Goal: Transaction & Acquisition: Purchase product/service

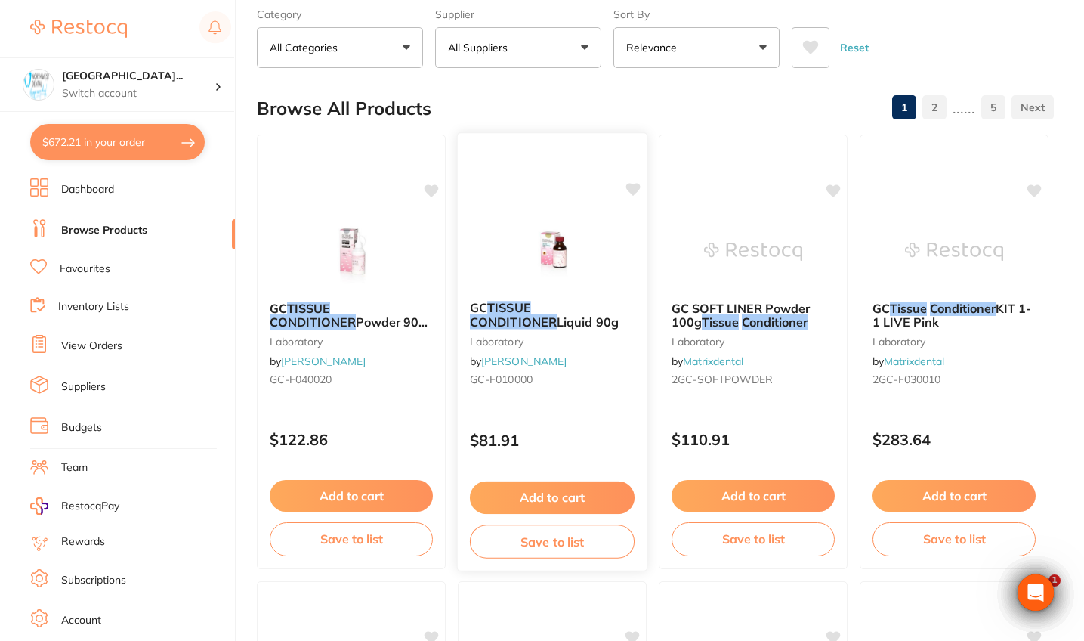
scroll to position [468, 0]
type input "tissue conditioner"
click at [558, 419] on div "$81.91" at bounding box center [552, 436] width 189 height 41
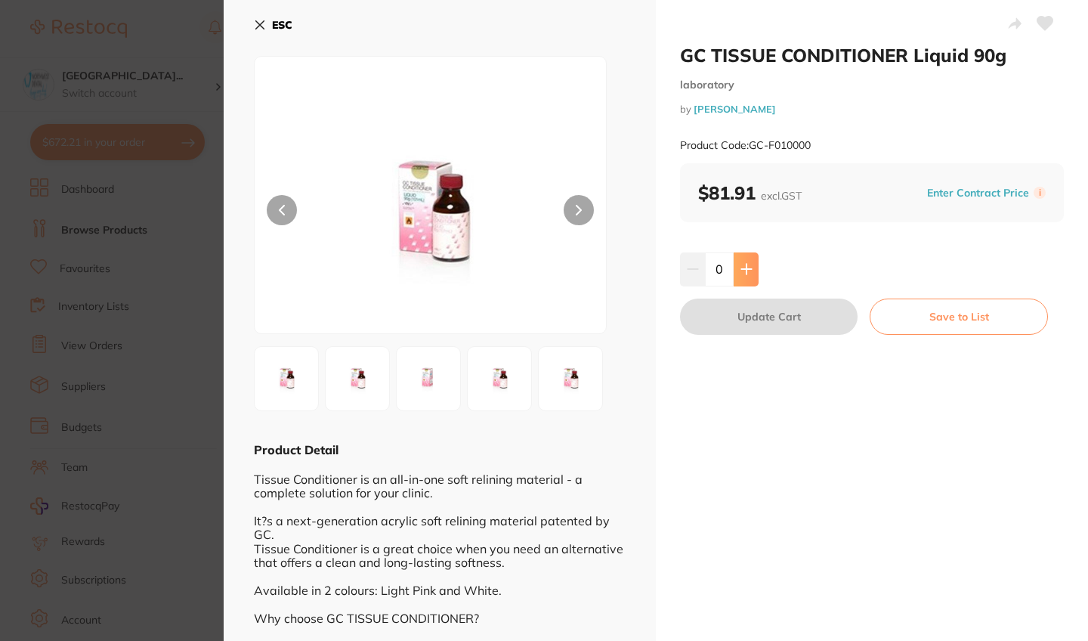
click at [735, 271] on button at bounding box center [746, 268] width 25 height 33
type input "1"
click at [733, 318] on button "Update Cart" at bounding box center [769, 316] width 178 height 36
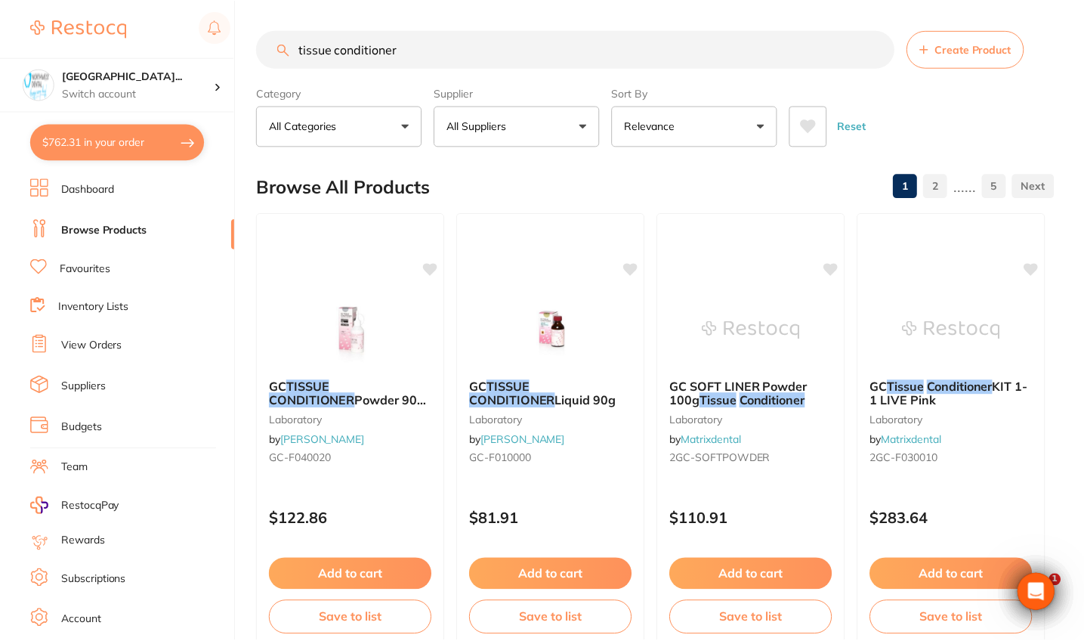
scroll to position [79, 0]
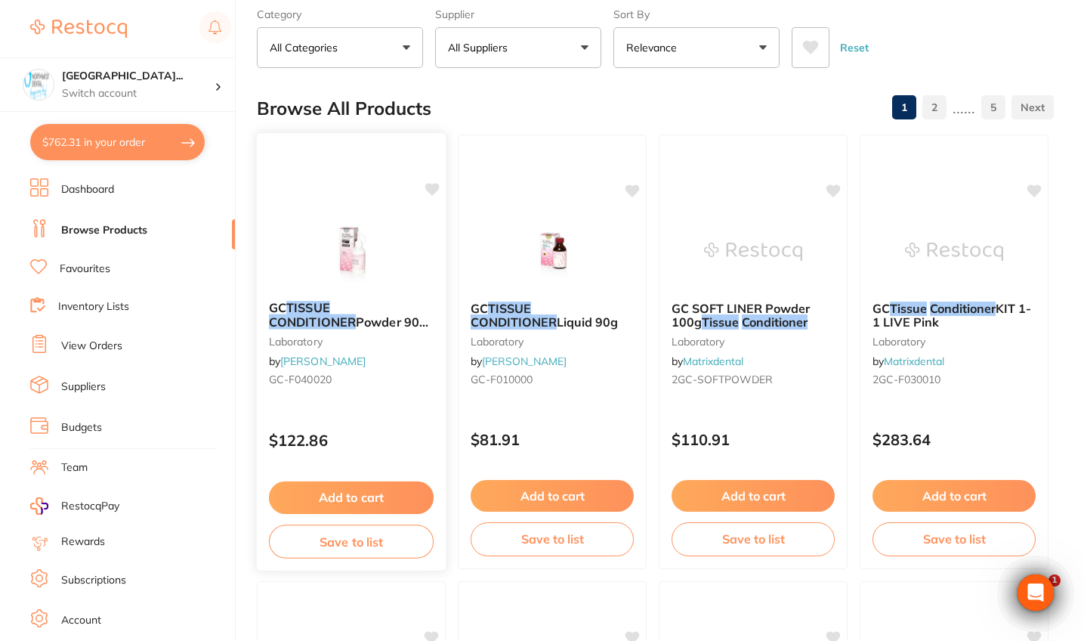
click at [413, 434] on p "$122.86" at bounding box center [351, 439] width 165 height 17
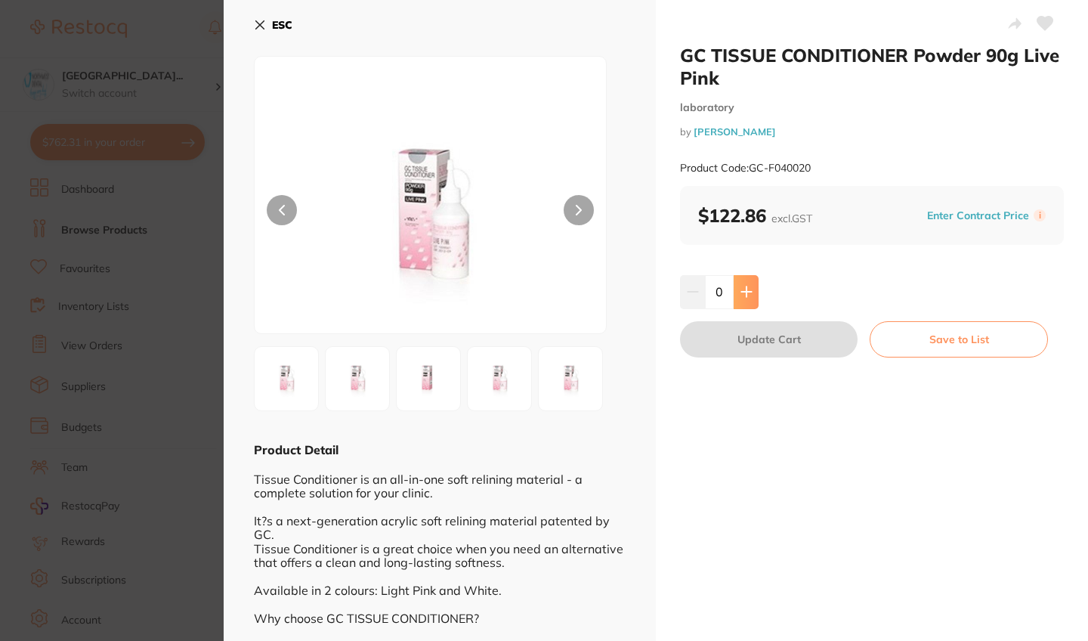
click at [743, 289] on icon at bounding box center [747, 292] width 12 height 12
type input "1"
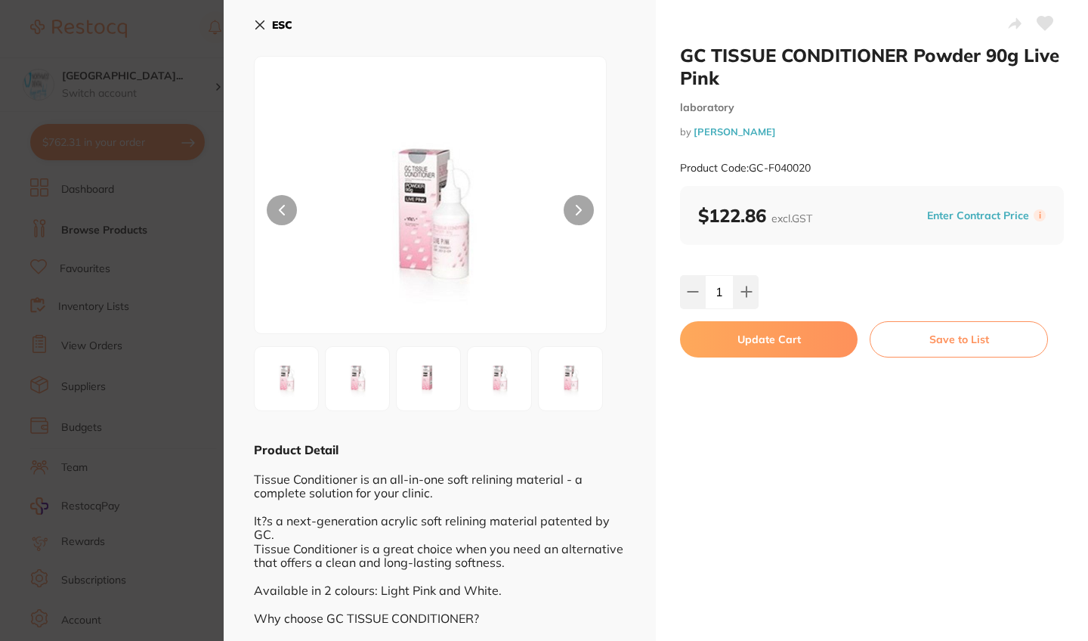
click at [738, 335] on button "Update Cart" at bounding box center [769, 339] width 178 height 36
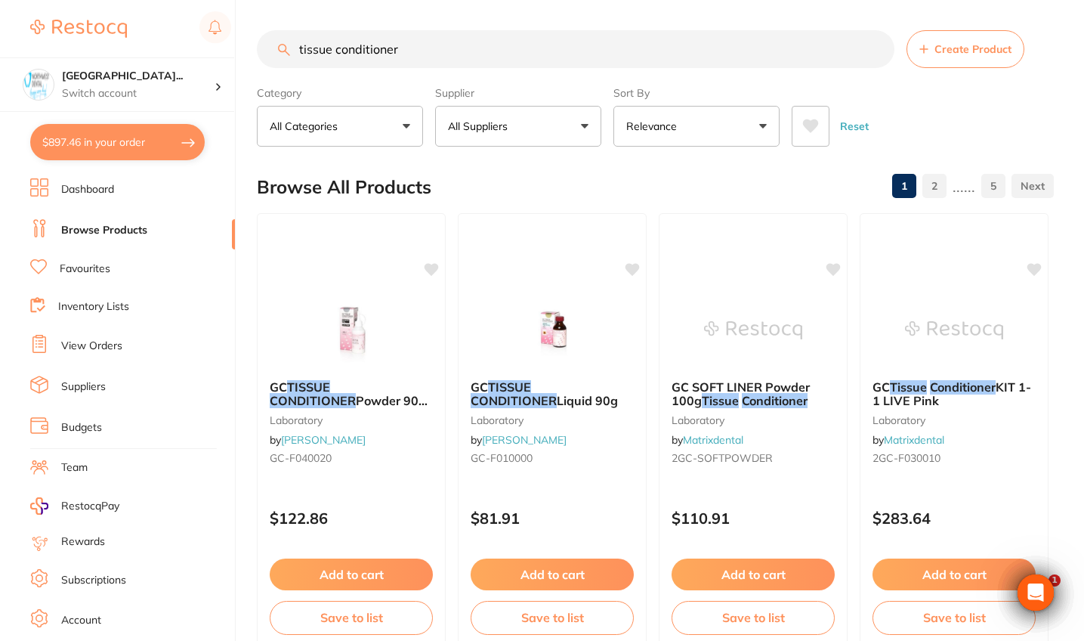
drag, startPoint x: 414, startPoint y: 58, endPoint x: 267, endPoint y: 51, distance: 147.5
click at [267, 51] on input "tissue conditioner" at bounding box center [576, 49] width 638 height 38
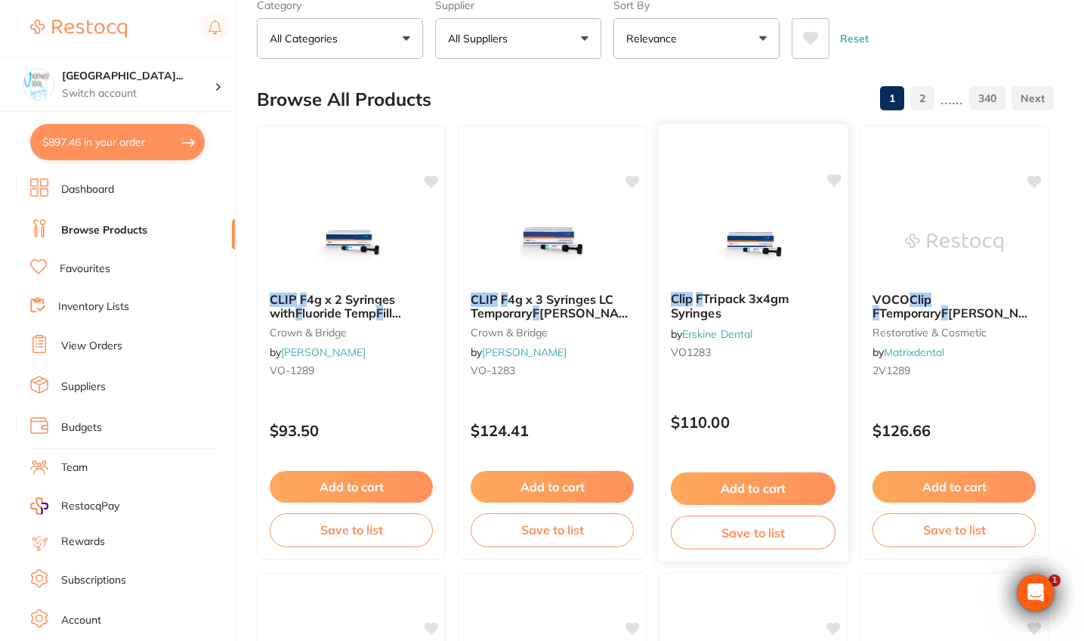
click at [755, 423] on p "$110.00" at bounding box center [753, 421] width 165 height 17
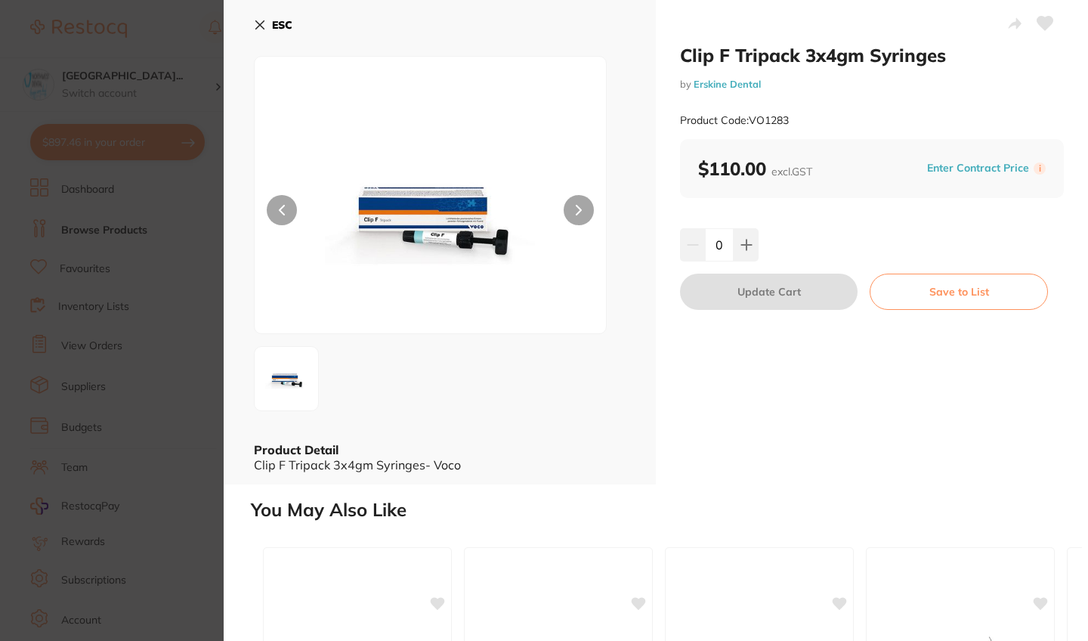
click at [134, 309] on section "Clip F Tripack 3x4gm Syringes by Erskine Dental Product Code: VO1283 ESC Produc…" at bounding box center [544, 320] width 1088 height 641
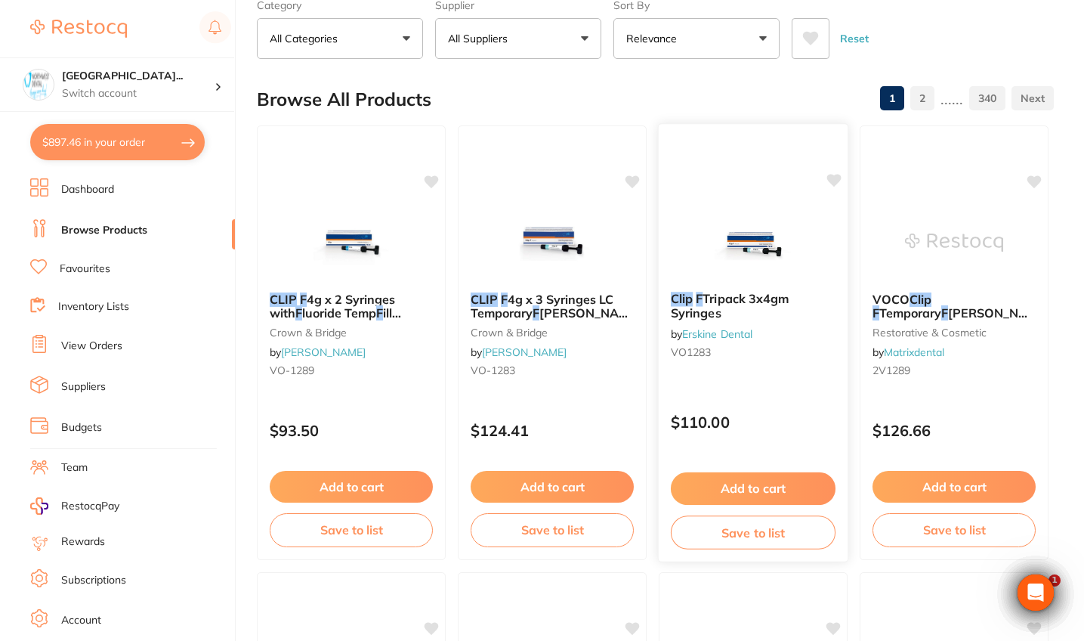
click at [786, 409] on div "$110.00" at bounding box center [753, 418] width 189 height 41
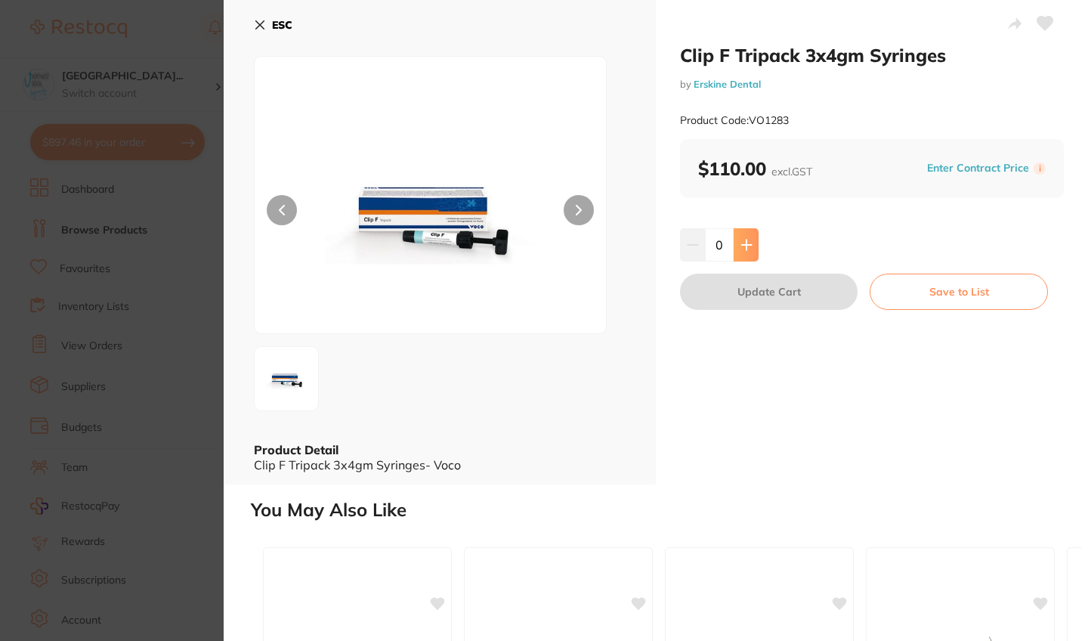
click at [737, 237] on button at bounding box center [746, 244] width 25 height 33
click at [747, 286] on button "Update Cart" at bounding box center [769, 292] width 178 height 36
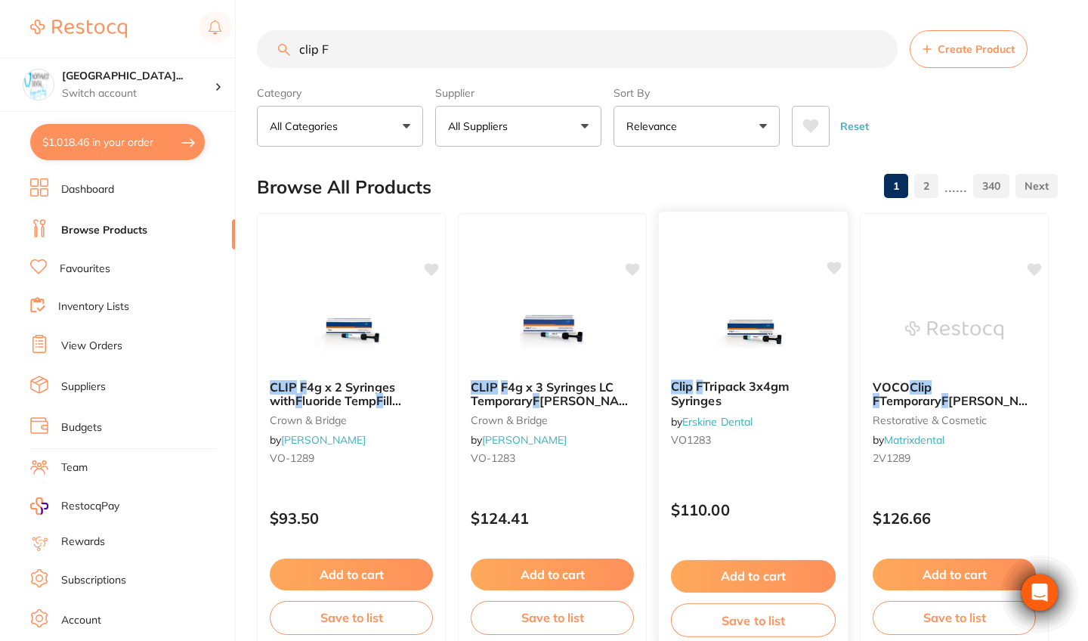
click at [747, 379] on span "Tripack 3x4gm Syringes" at bounding box center [730, 393] width 119 height 29
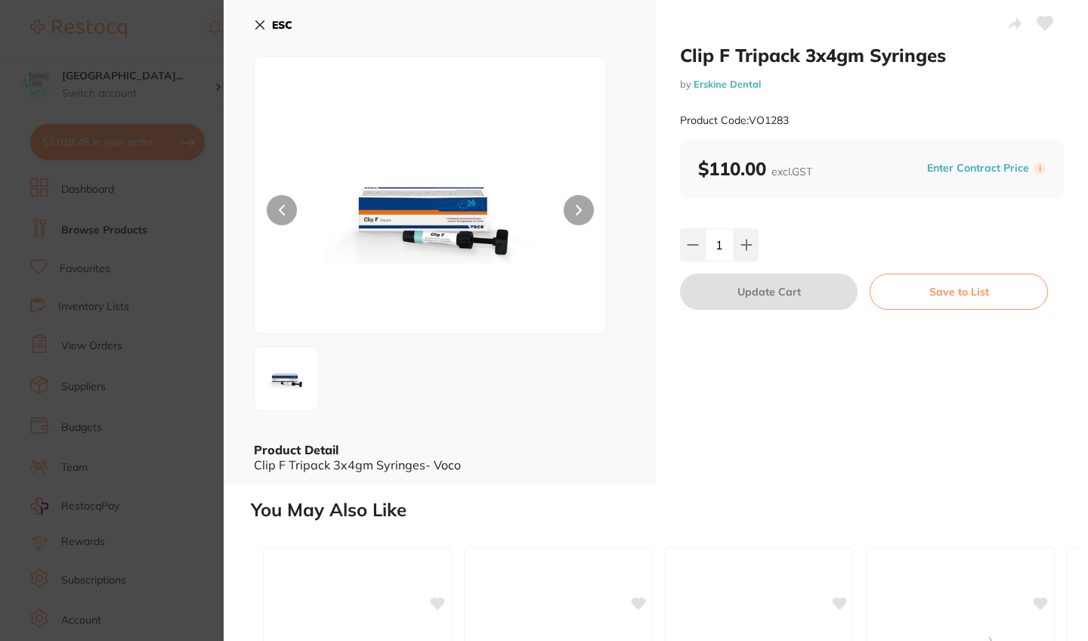
click at [263, 25] on icon at bounding box center [260, 25] width 12 height 12
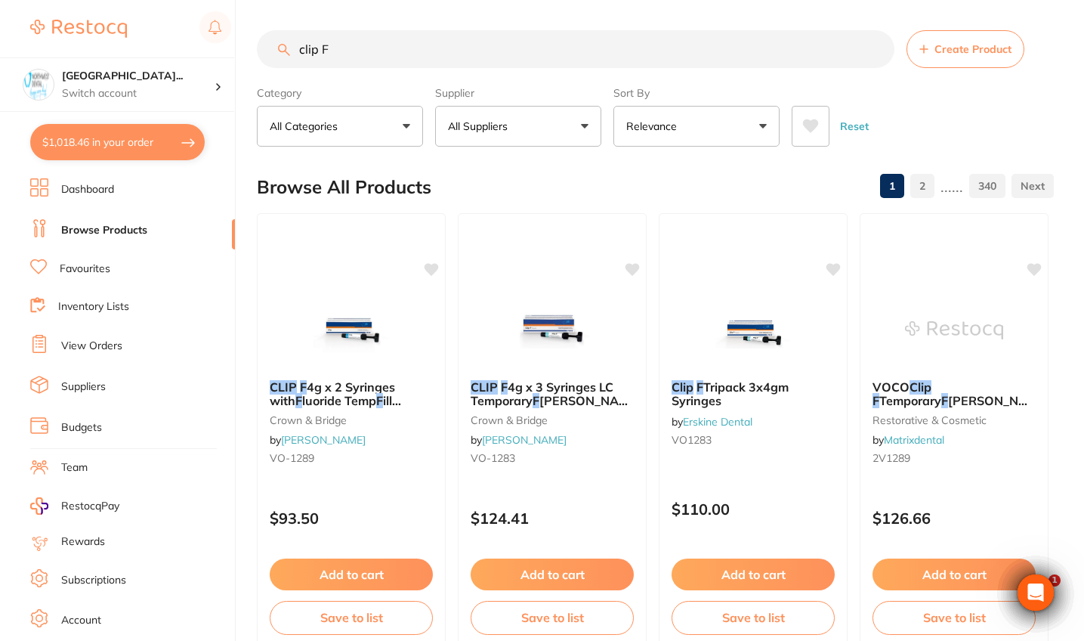
drag, startPoint x: 360, startPoint y: 47, endPoint x: 265, endPoint y: 46, distance: 95.2
click at [265, 46] on input "clip F" at bounding box center [576, 49] width 638 height 38
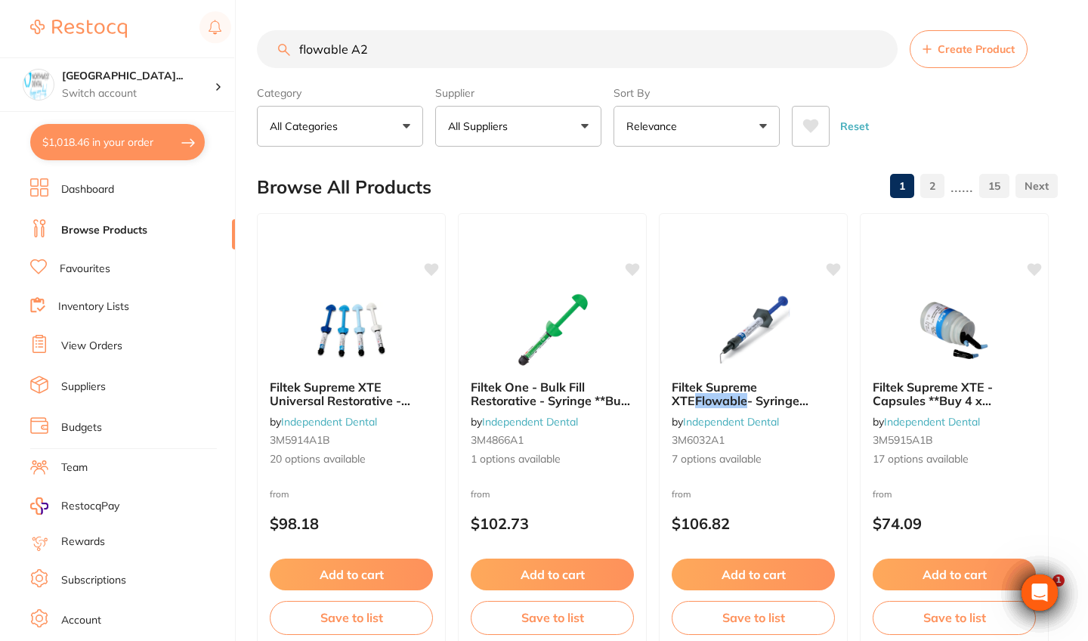
type input "flowable A2"
click at [510, 128] on p "All Suppliers" at bounding box center [481, 126] width 66 height 15
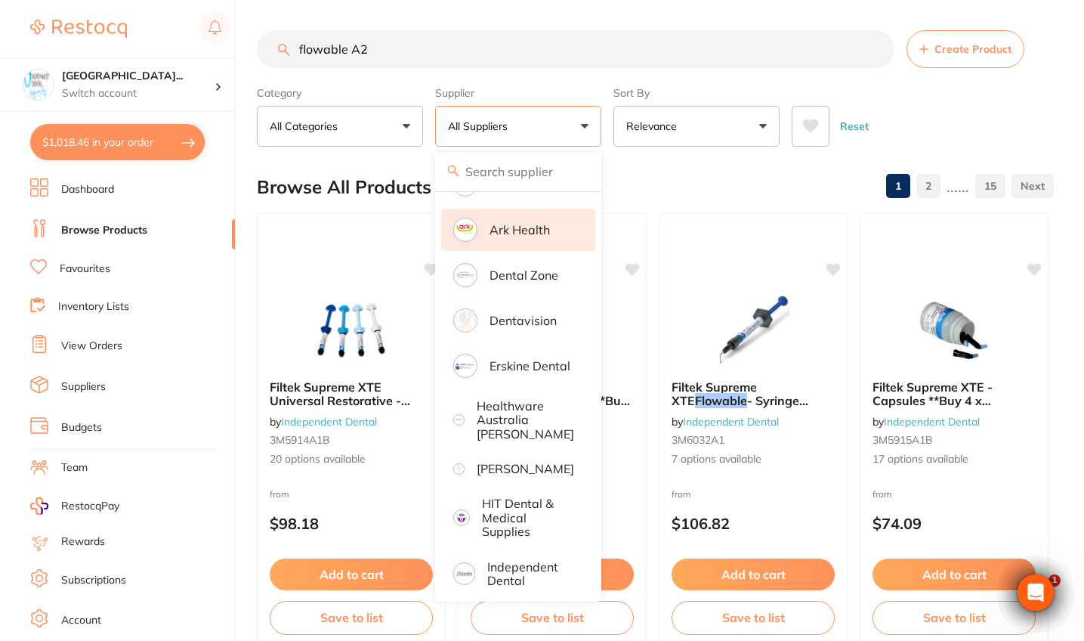
scroll to position [254, 0]
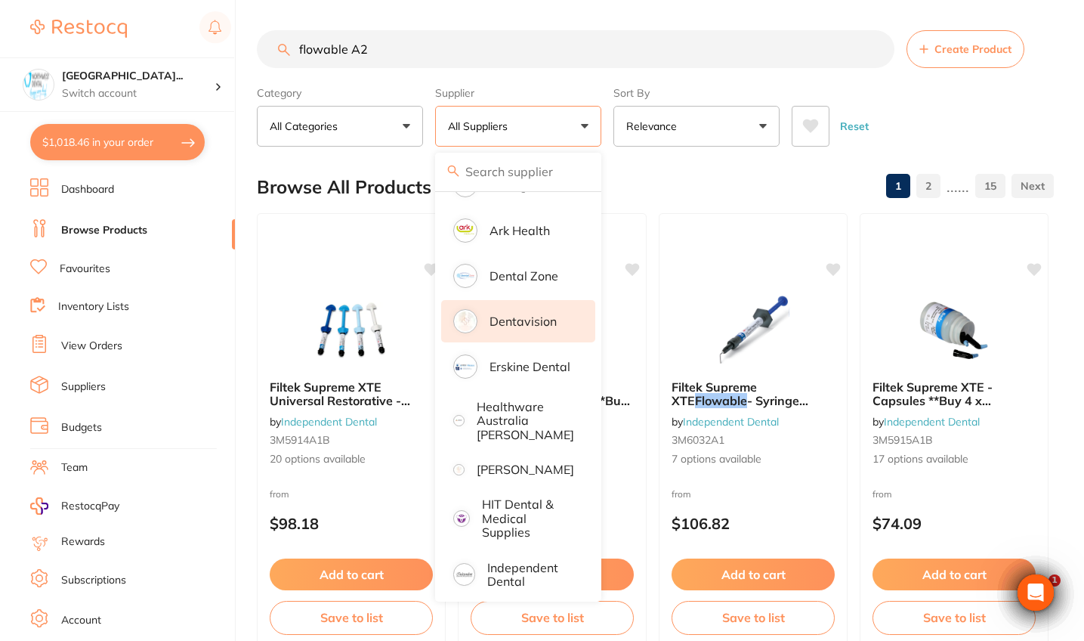
click at [532, 326] on li "Dentavision" at bounding box center [518, 321] width 154 height 42
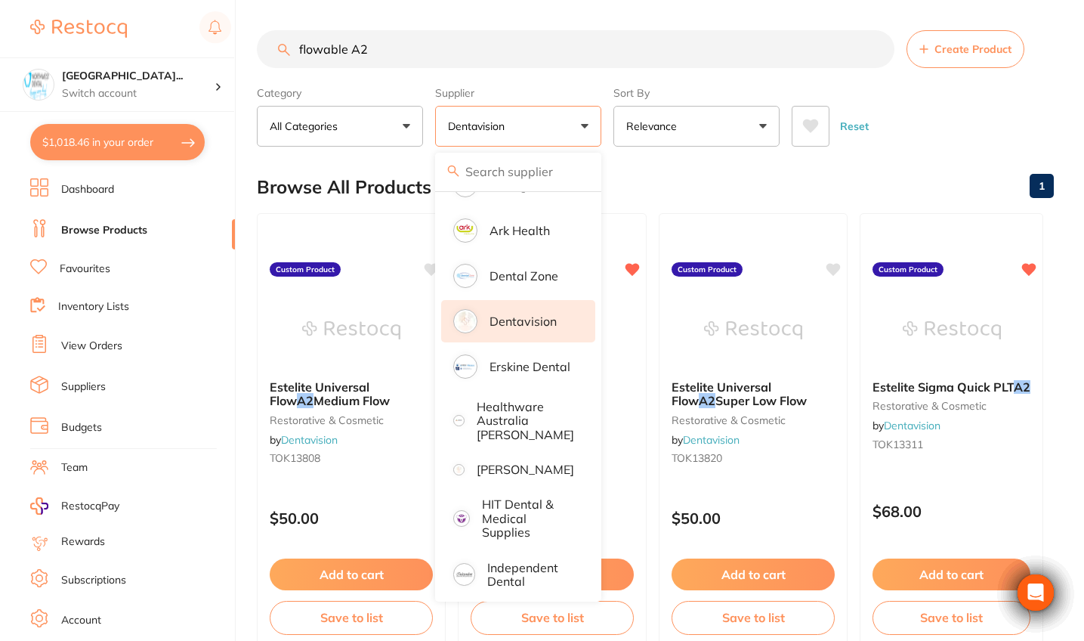
click at [892, 138] on div "Reset" at bounding box center [917, 120] width 250 height 53
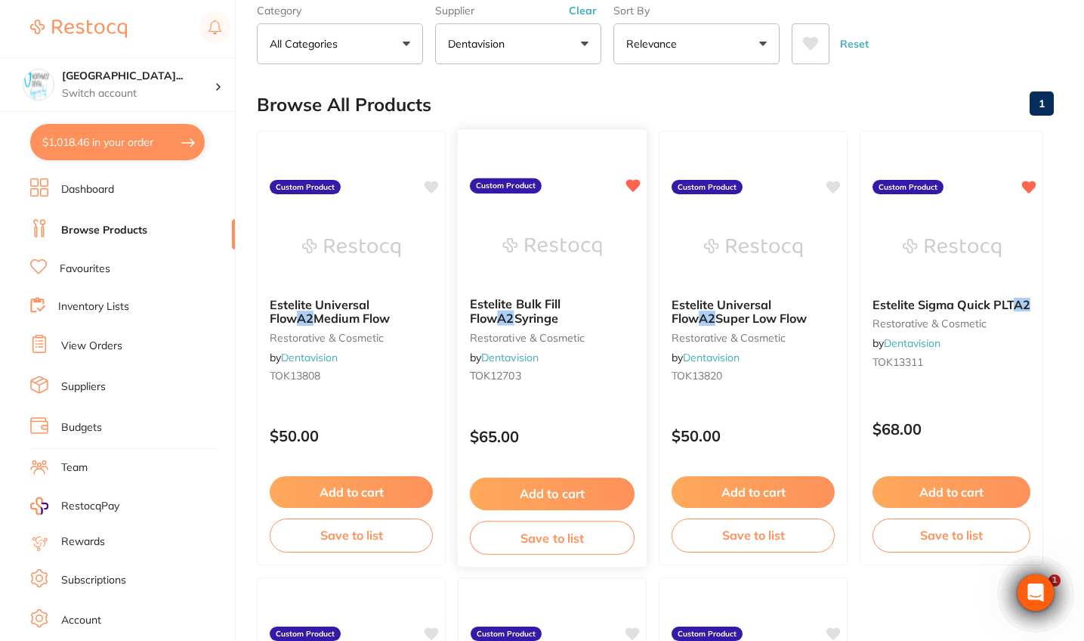
scroll to position [83, 0]
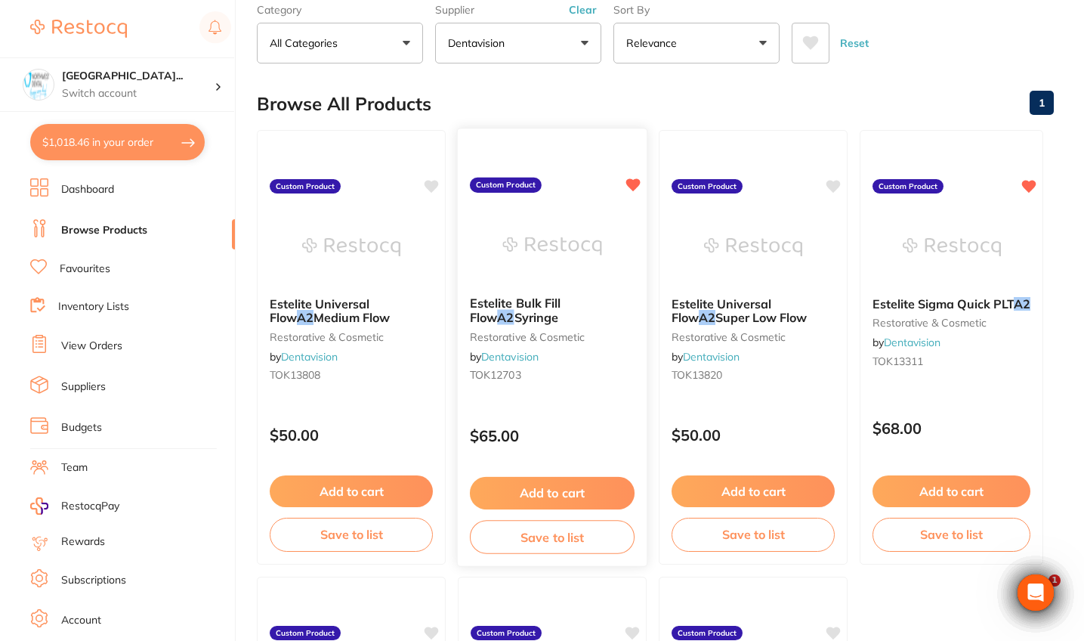
click at [576, 407] on div "Estelite Bulk Fill Flow A2 Syringe restorative & cosmetic by Dentavision TOK127…" at bounding box center [552, 347] width 191 height 439
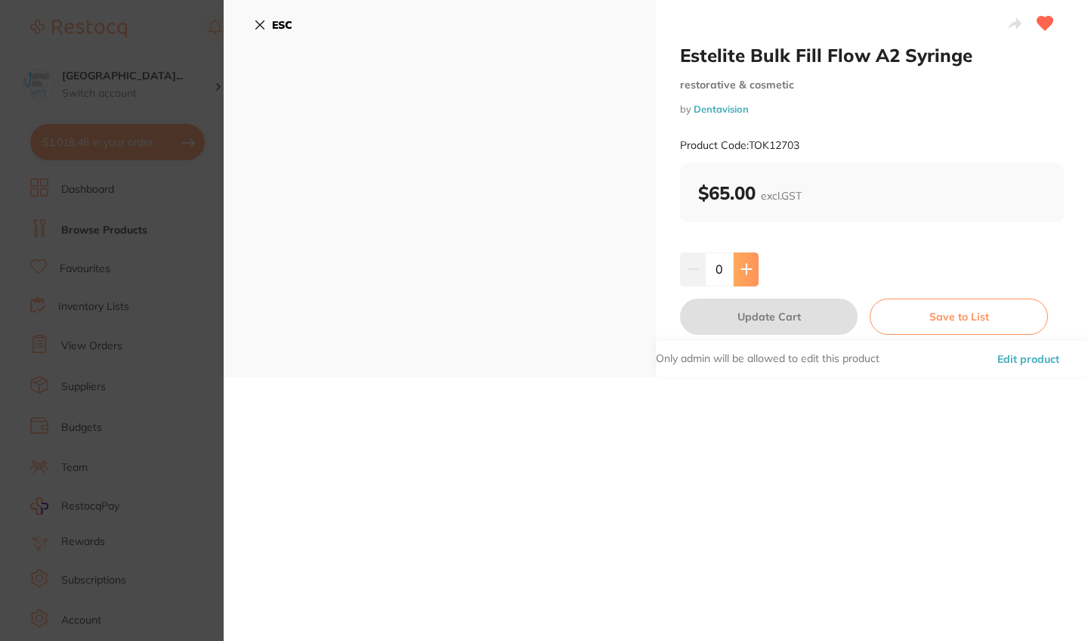
click at [743, 278] on button at bounding box center [746, 268] width 25 height 33
click at [744, 277] on button at bounding box center [746, 268] width 25 height 33
type input "4"
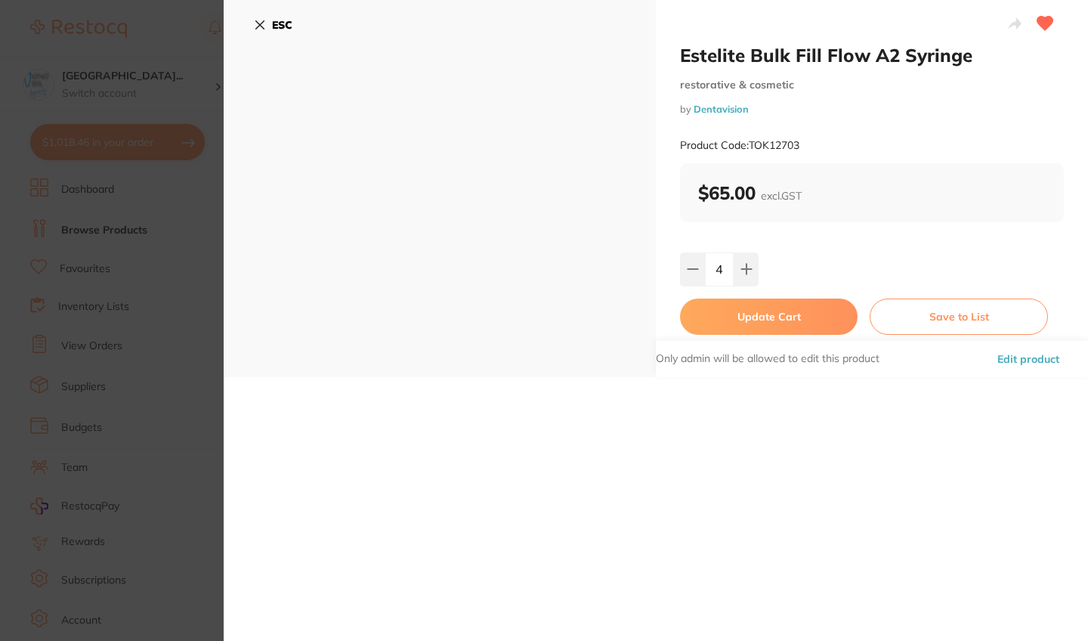
click at [744, 323] on button "Update Cart" at bounding box center [769, 316] width 178 height 36
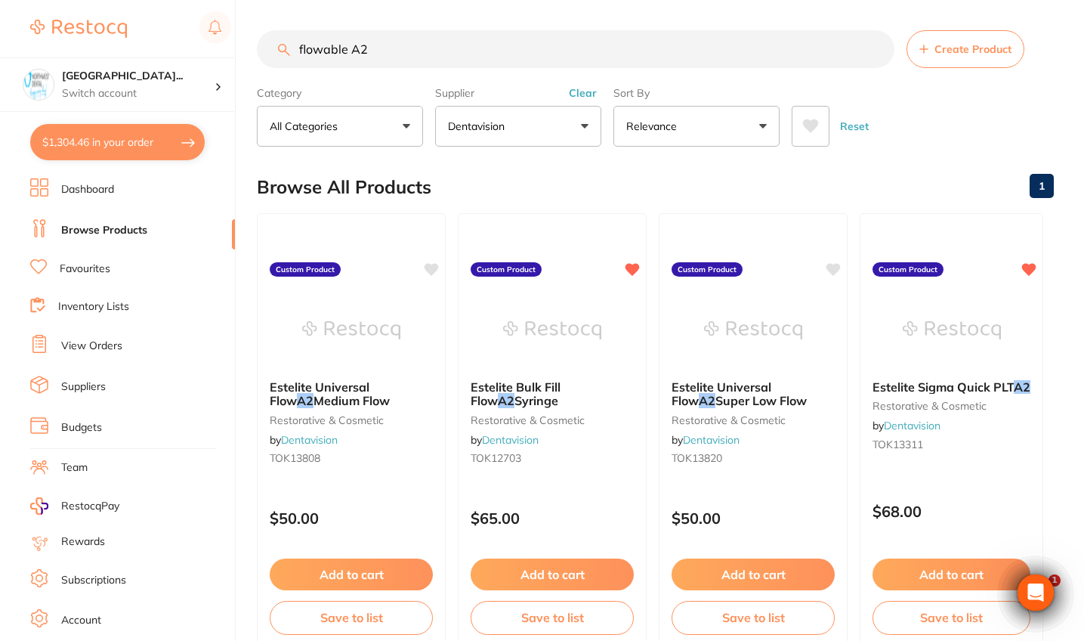
click at [575, 100] on button "Clear" at bounding box center [582, 93] width 37 height 14
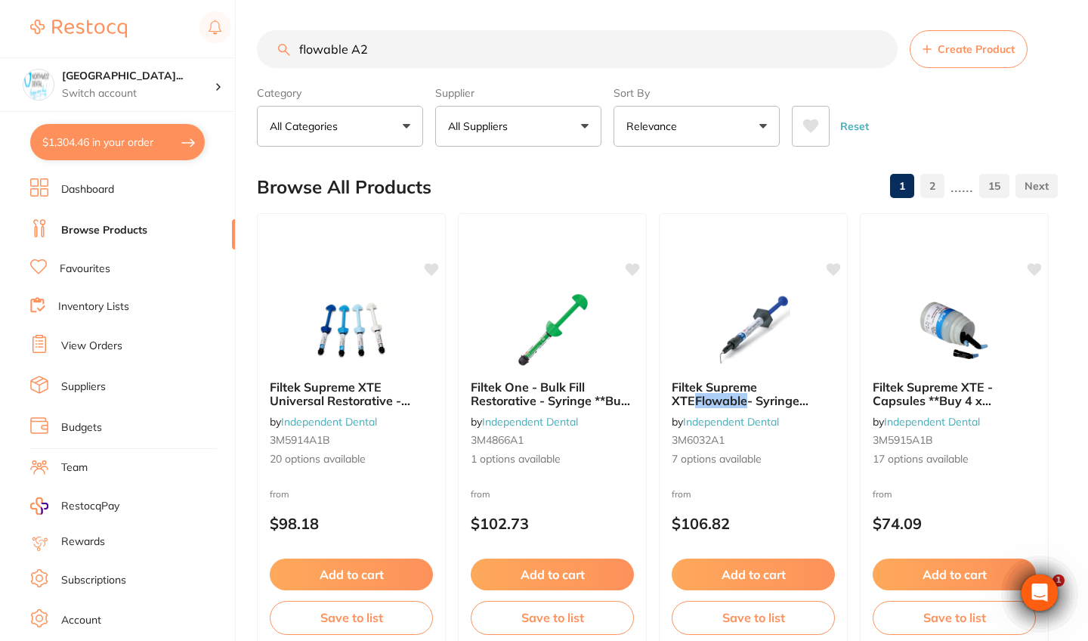
click at [413, 55] on input "flowable A2" at bounding box center [577, 49] width 641 height 38
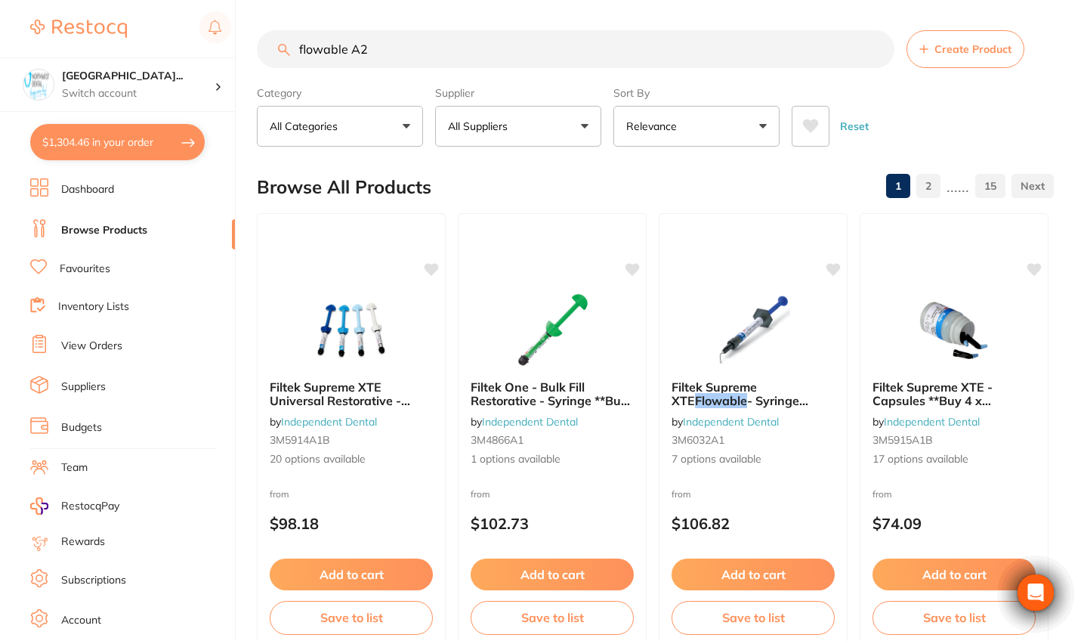
drag, startPoint x: 348, startPoint y: 53, endPoint x: 214, endPoint y: 50, distance: 133.8
click at [214, 50] on div "$1,304.46 North West Dental Wynya... Switch account Riaz Dental Surgery Experte…" at bounding box center [542, 320] width 1084 height 641
click at [369, 43] on input "A2" at bounding box center [576, 49] width 638 height 38
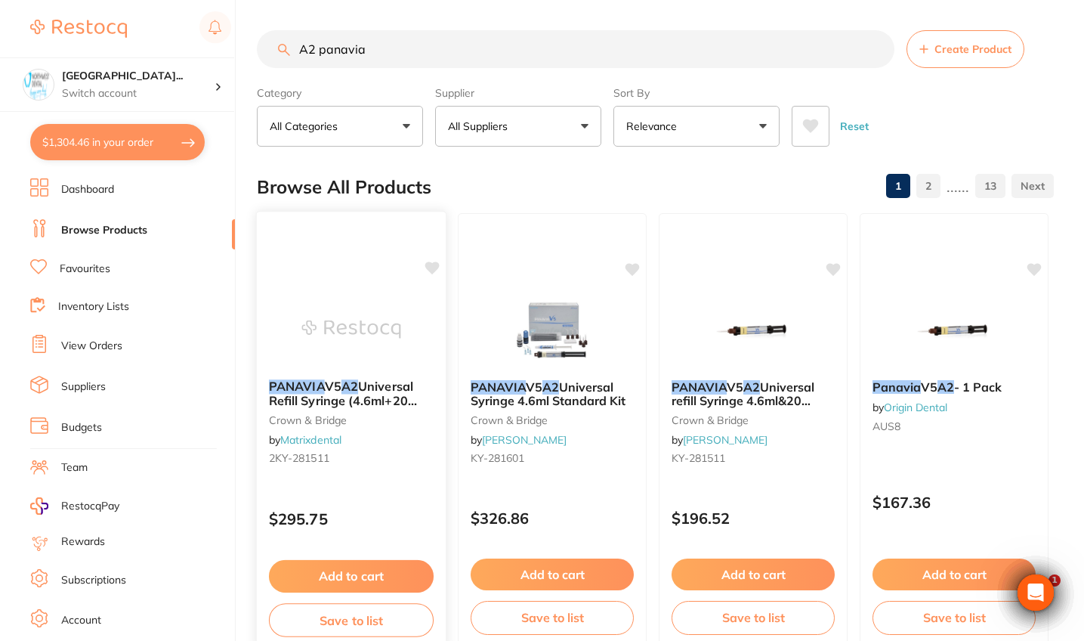
scroll to position [76, 0]
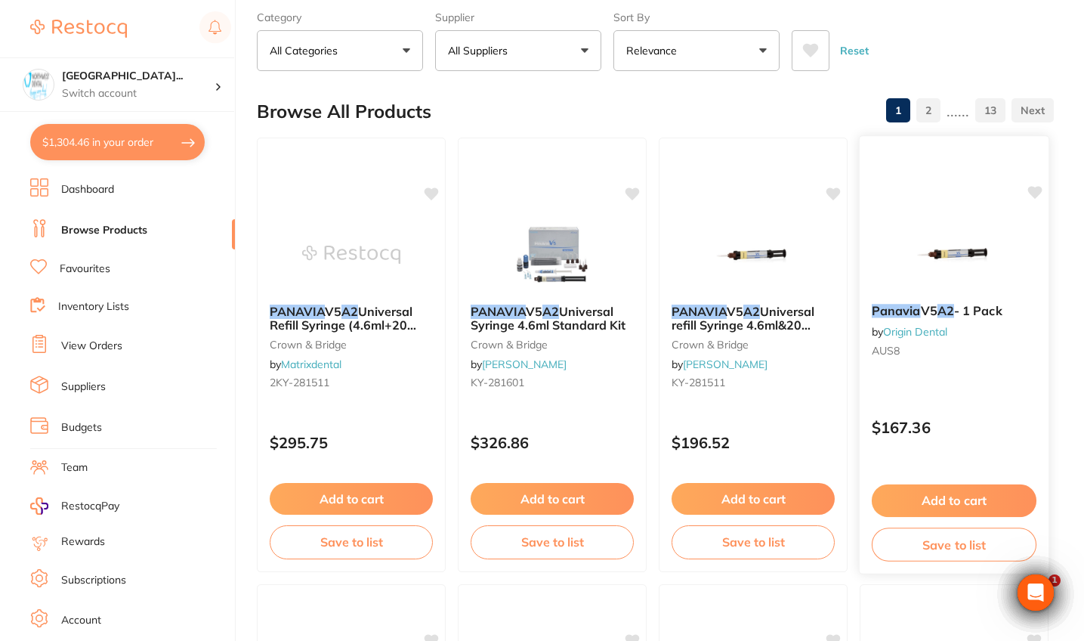
type input "A2 panavia"
click at [965, 382] on div "Panavia V5 A2 - 1 Pack by Origin Dental AUS8 $167.36 Add to cart Save to list" at bounding box center [954, 354] width 191 height 439
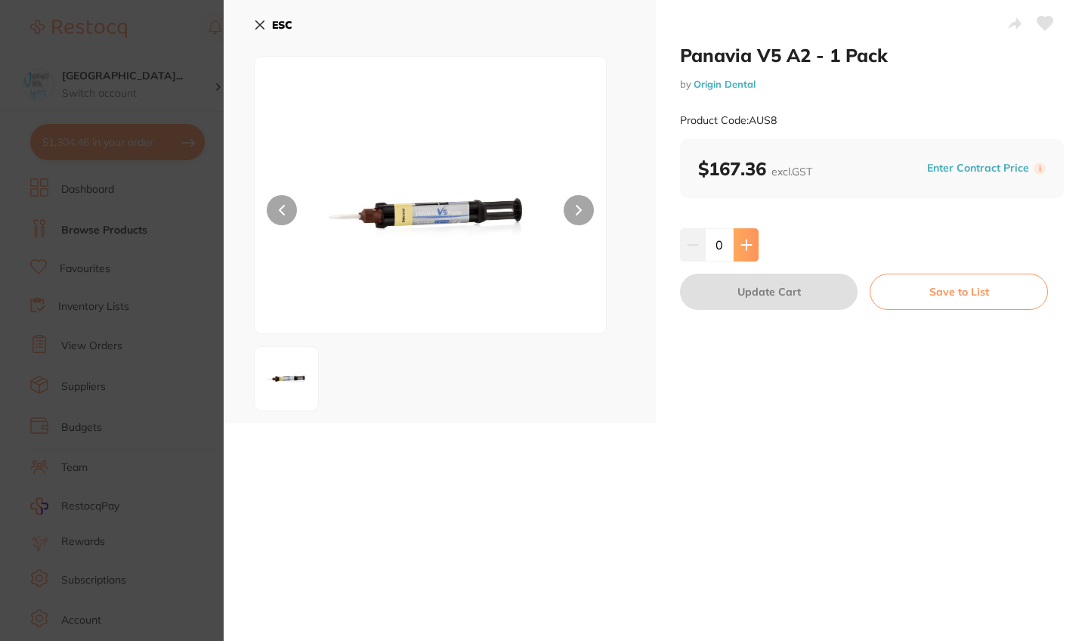
click at [748, 243] on icon at bounding box center [746, 245] width 10 height 10
type input "1"
click at [751, 297] on button "Update Cart" at bounding box center [769, 292] width 178 height 36
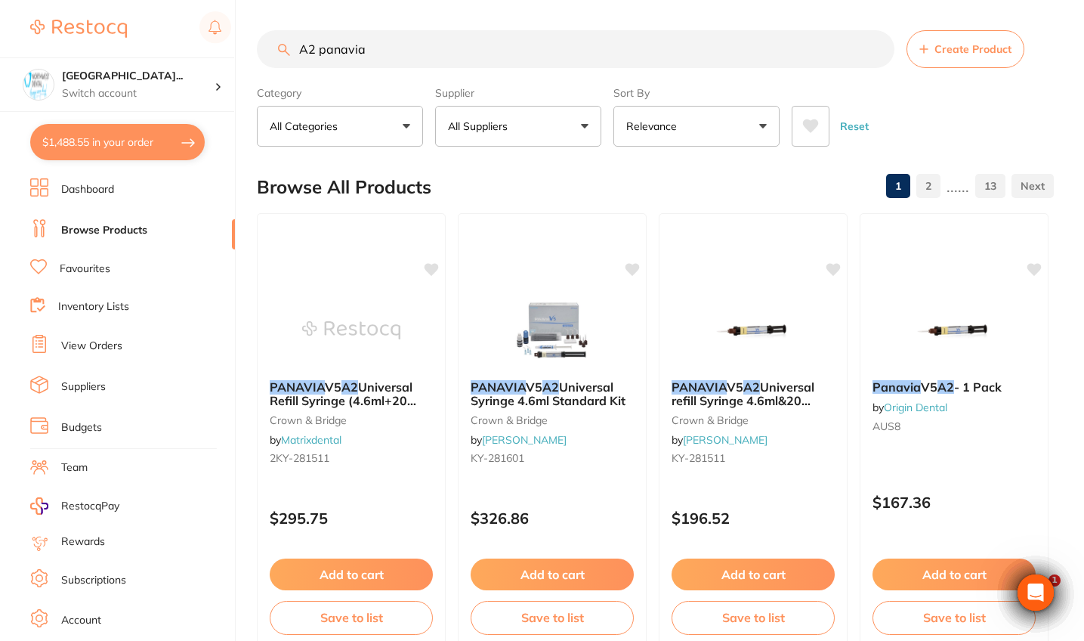
click at [318, 49] on input "A2 panavia" at bounding box center [576, 49] width 638 height 38
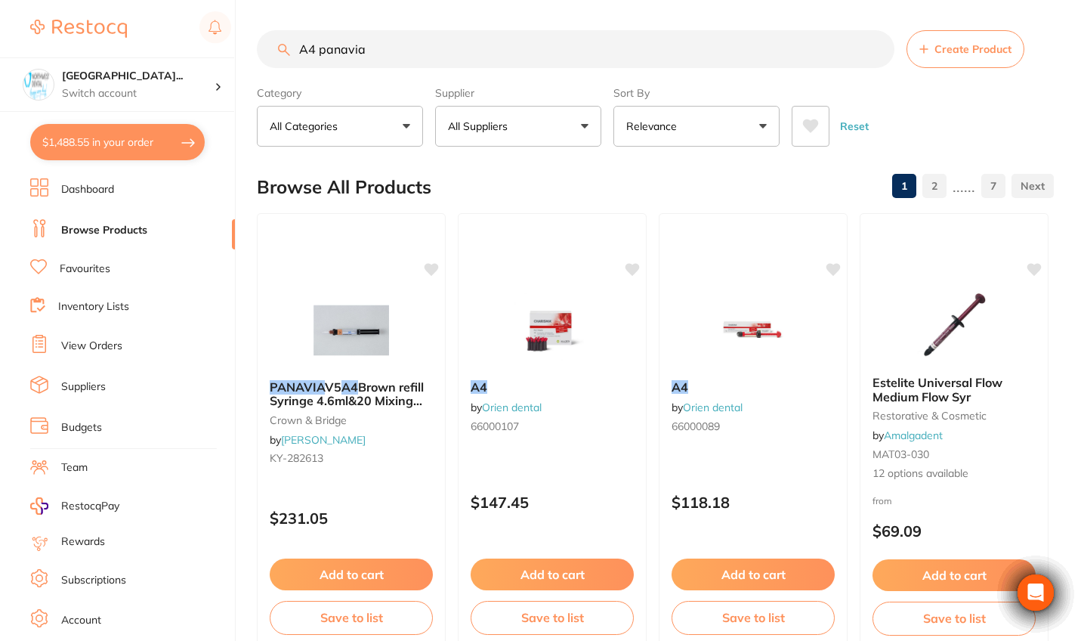
type input "A4 panavia"
click at [496, 118] on button "All Suppliers" at bounding box center [518, 126] width 166 height 41
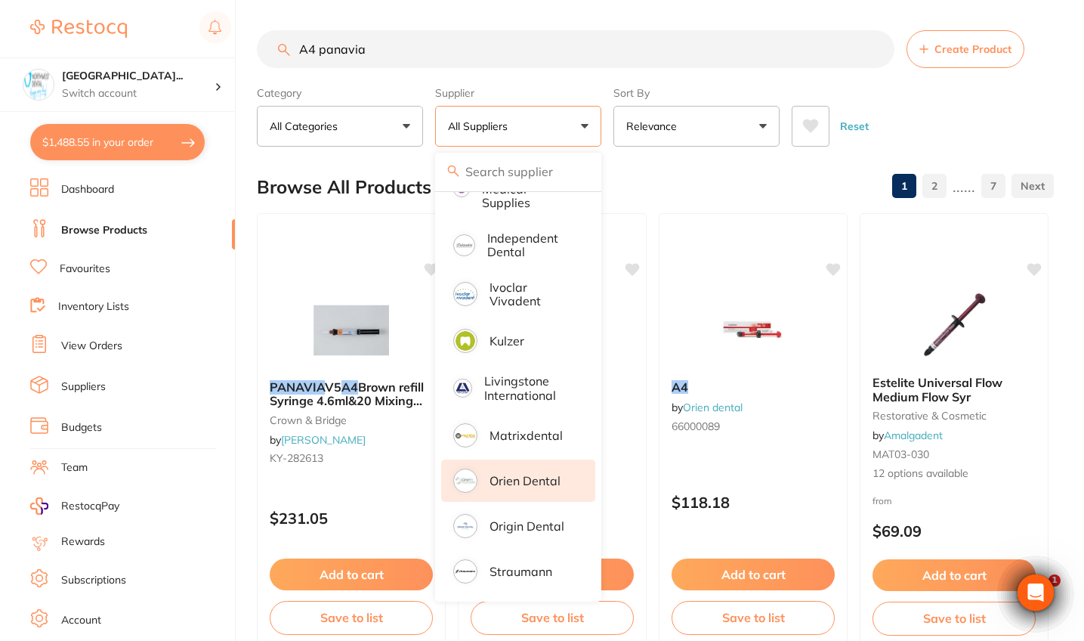
scroll to position [500, 0]
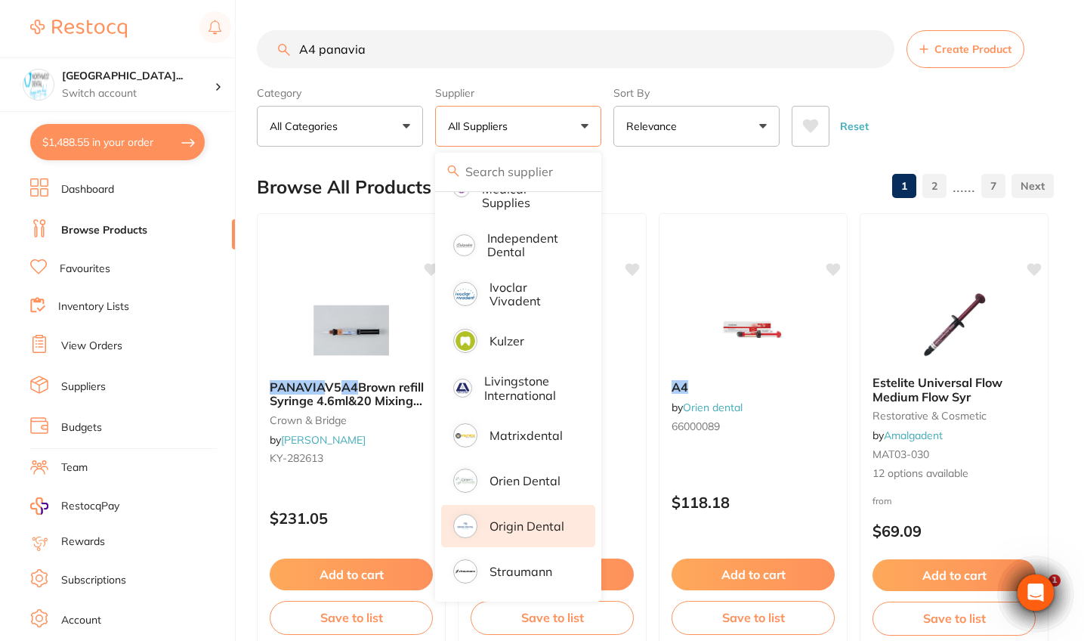
click at [525, 527] on p "Origin Dental" at bounding box center [527, 526] width 75 height 14
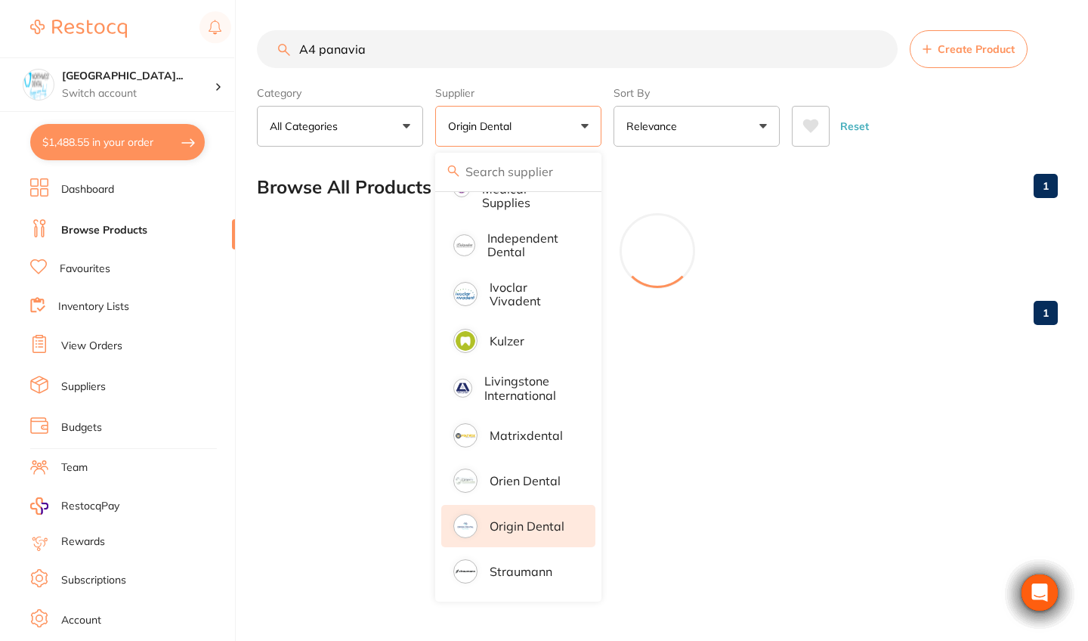
click at [923, 135] on div "Reset" at bounding box center [919, 120] width 254 height 53
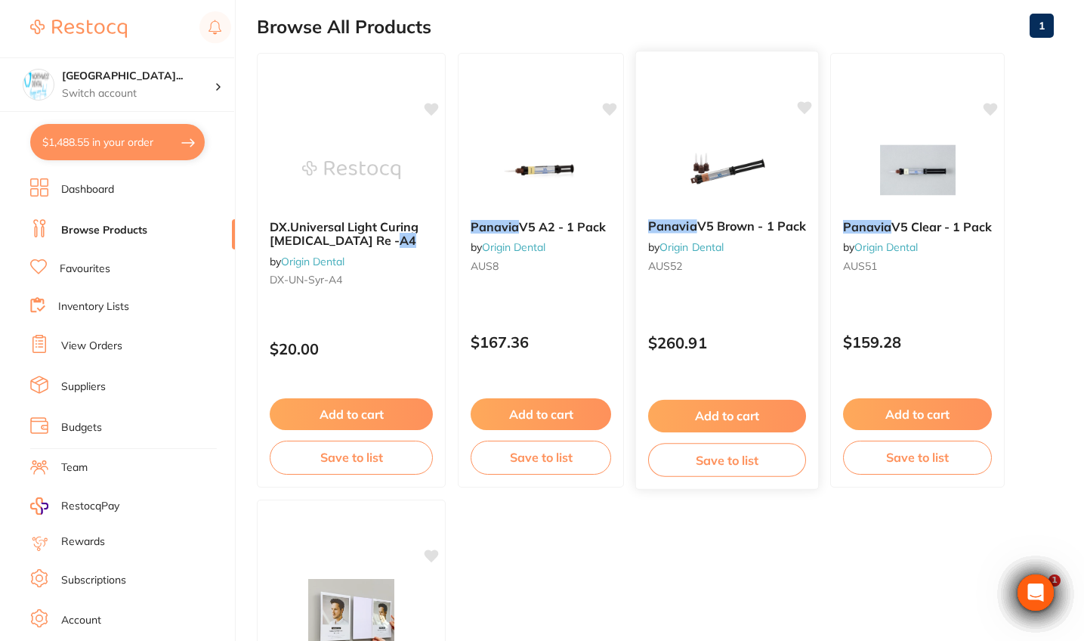
scroll to position [0, 0]
click at [740, 422] on button "Add to cart" at bounding box center [727, 416] width 158 height 32
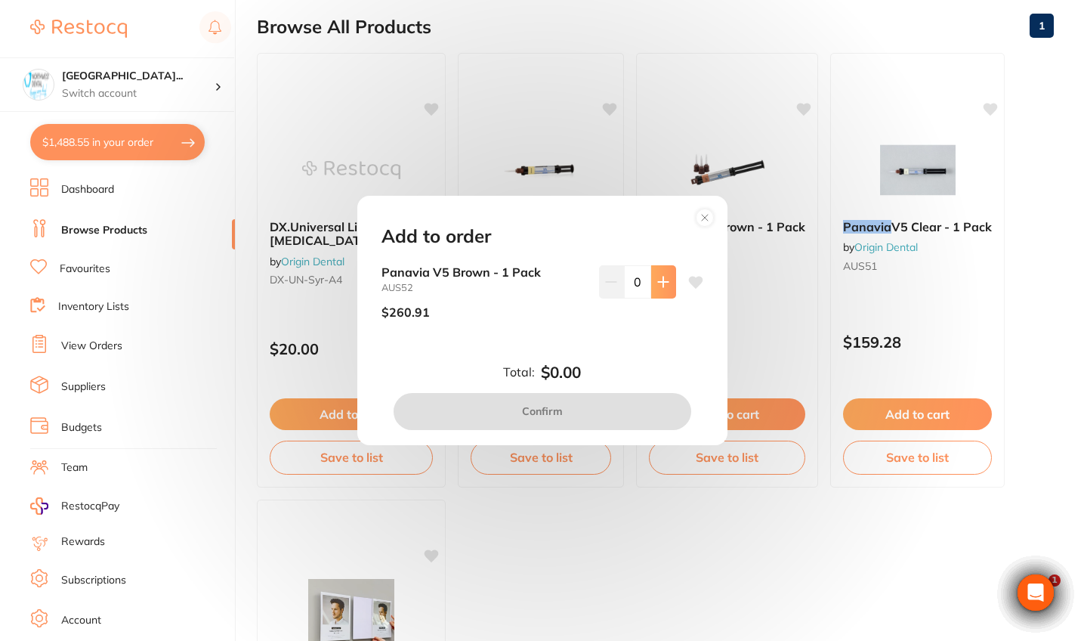
click at [657, 278] on icon at bounding box center [663, 282] width 12 height 12
type input "1"
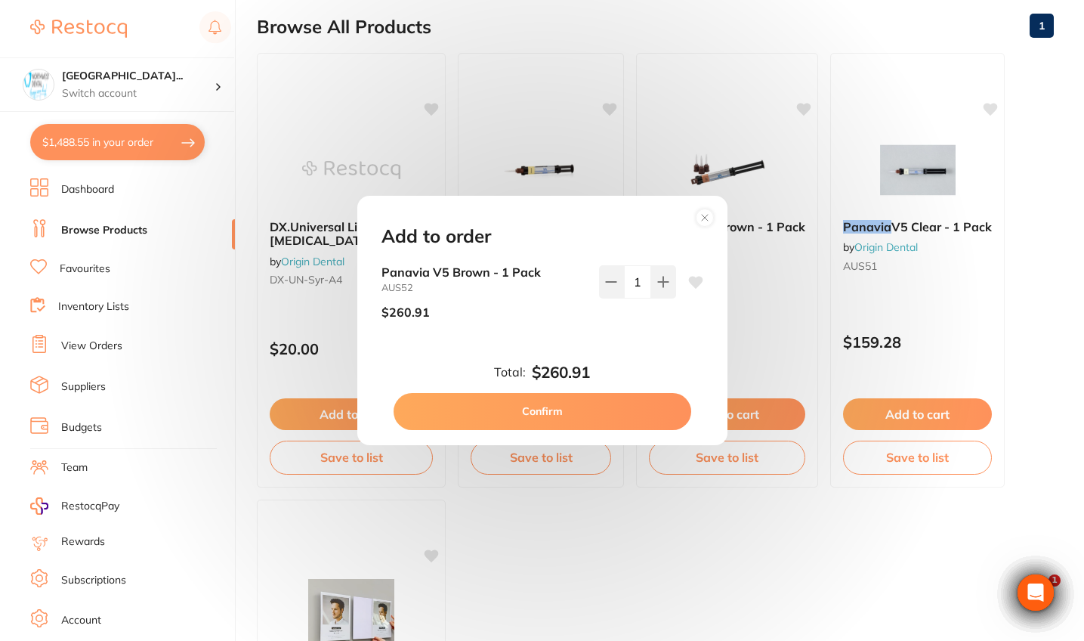
click at [626, 401] on button "Confirm" at bounding box center [543, 411] width 298 height 36
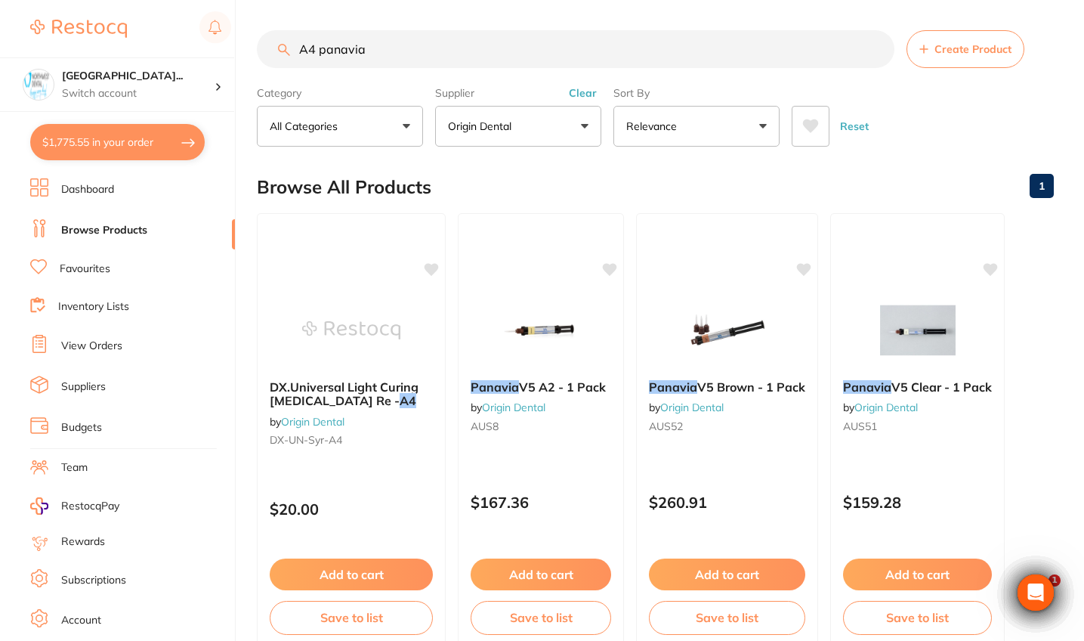
click at [464, 150] on main "A4 panavia Create Product Category All Categories All Categories No categories …" at bounding box center [670, 586] width 827 height 1173
drag, startPoint x: 402, startPoint y: 54, endPoint x: 184, endPoint y: 52, distance: 217.6
click at [184, 52] on div "$1,775.55 North West Dental Wynya... Switch account Riaz Dental Surgery Experte…" at bounding box center [542, 320] width 1084 height 641
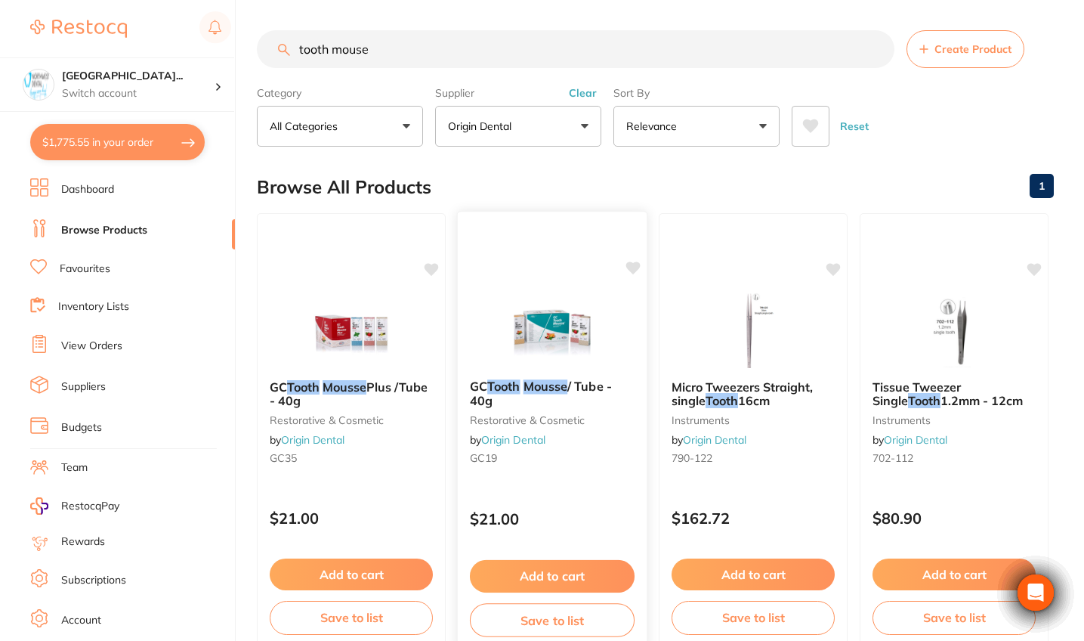
type input "tooth mouse"
click at [616, 484] on div "GC Tooth Mousse / Tube - 40g restorative & cosmetic by Origin Dental GC19 $21.0…" at bounding box center [552, 430] width 191 height 439
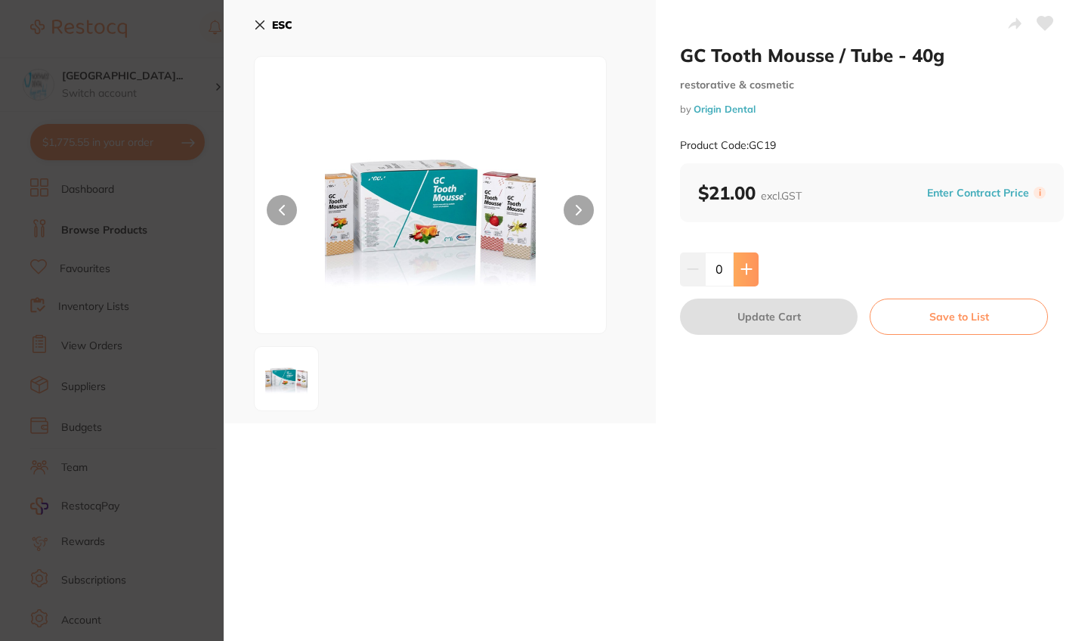
click at [748, 271] on icon at bounding box center [747, 269] width 12 height 12
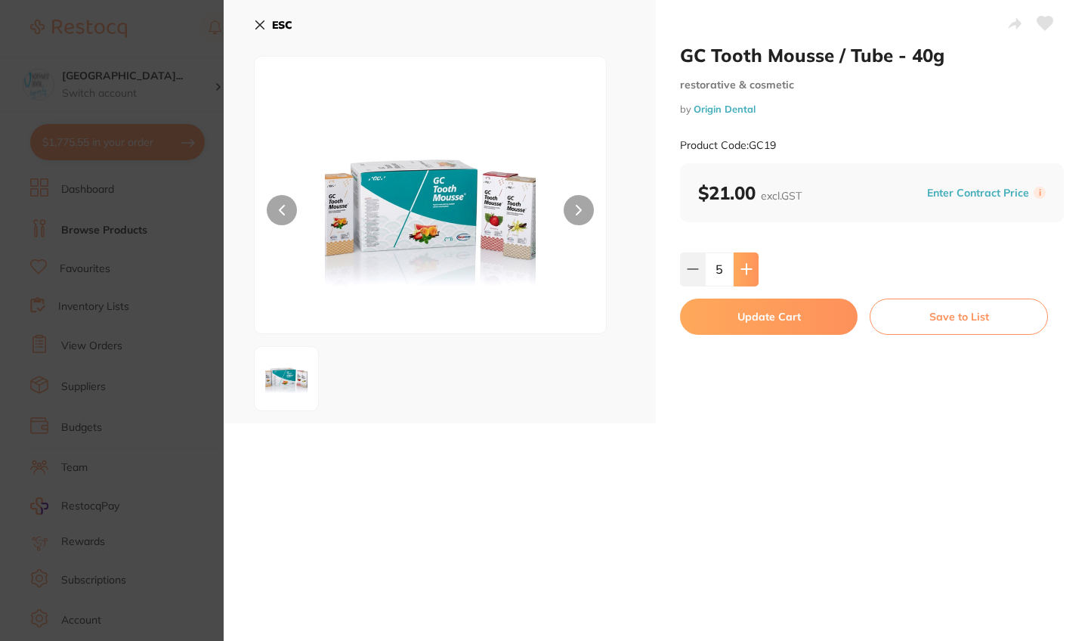
click at [748, 271] on icon at bounding box center [747, 269] width 12 height 12
type input "6"
click at [747, 317] on button "Update Cart" at bounding box center [769, 316] width 178 height 36
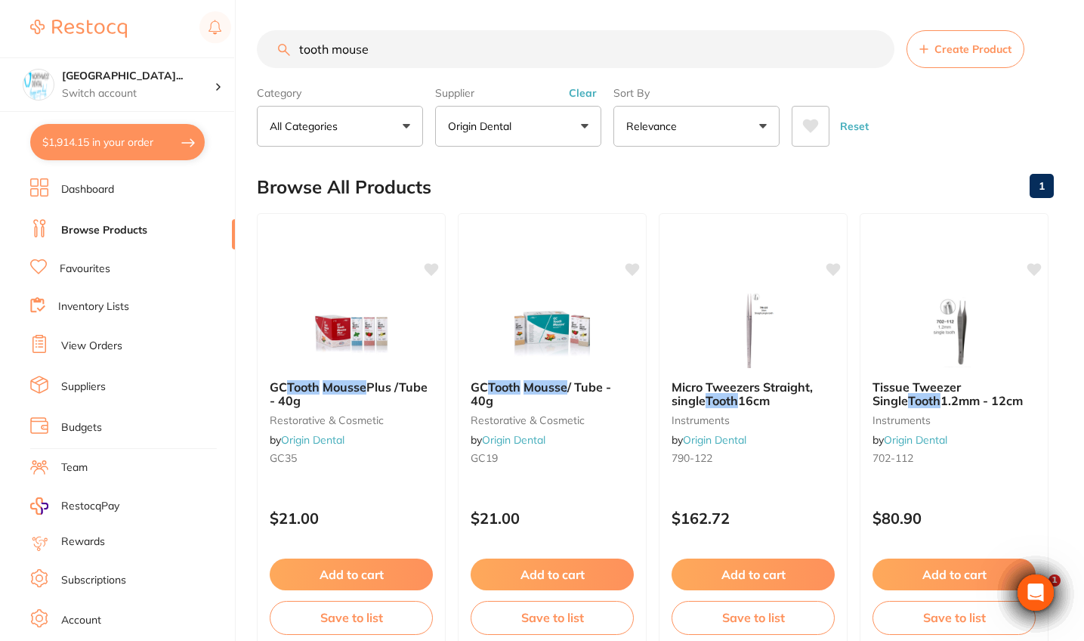
click at [585, 95] on button "Clear" at bounding box center [582, 93] width 37 height 14
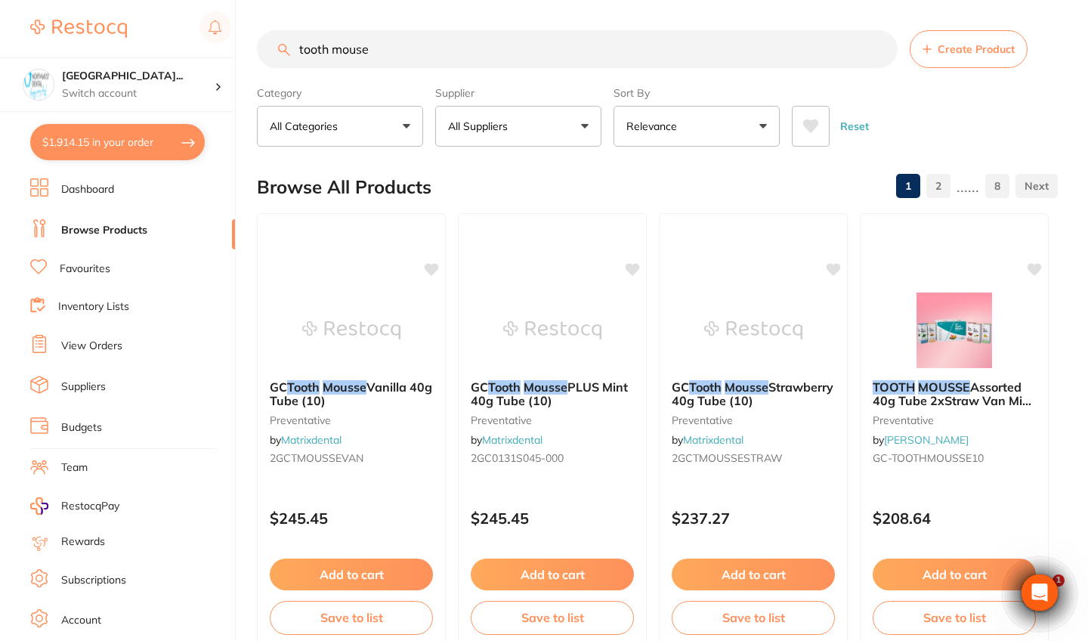
drag, startPoint x: 407, startPoint y: 44, endPoint x: 243, endPoint y: 42, distance: 164.7
click at [243, 42] on div "$1,914.15 North West Dental Wynya... Switch account Riaz Dental Surgery Experte…" at bounding box center [544, 320] width 1088 height 641
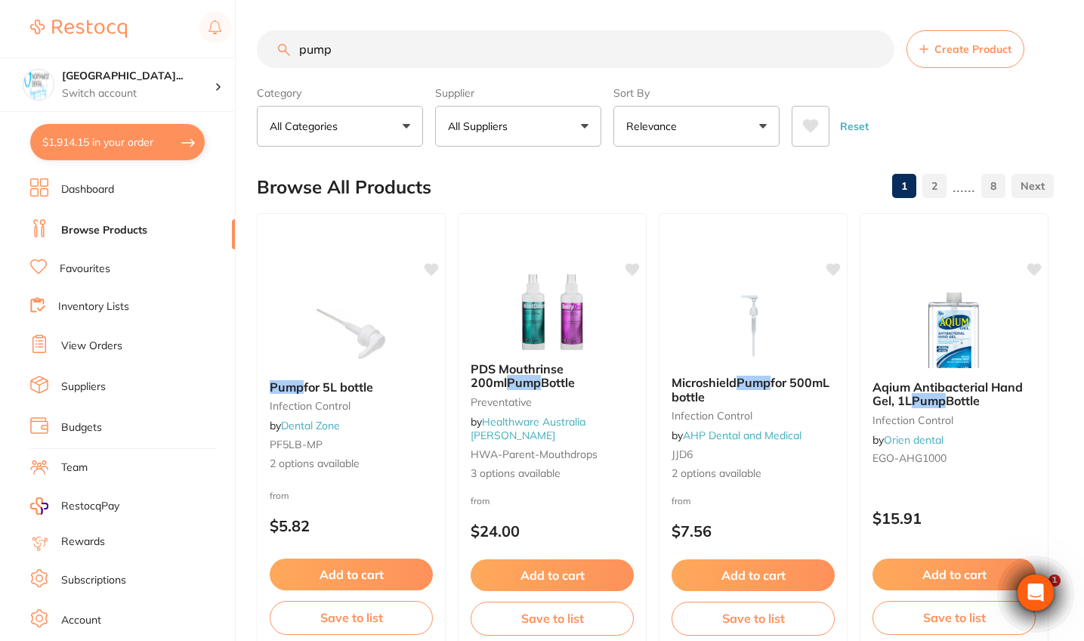
drag, startPoint x: 360, startPoint y: 56, endPoint x: 220, endPoint y: 55, distance: 140.5
click at [220, 55] on div "$1,914.15 North West Dental Wynya... Switch account Riaz Dental Surgery Experte…" at bounding box center [542, 320] width 1084 height 641
paste input "RD-4011"
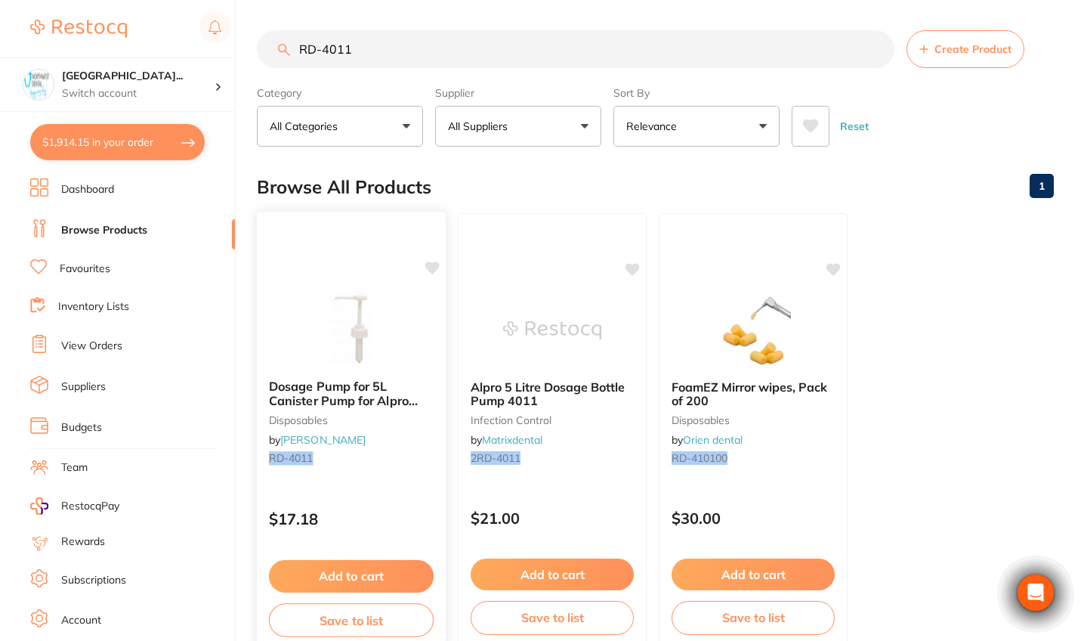
type input "RD-4011"
click at [403, 518] on p "$17.18" at bounding box center [351, 518] width 165 height 17
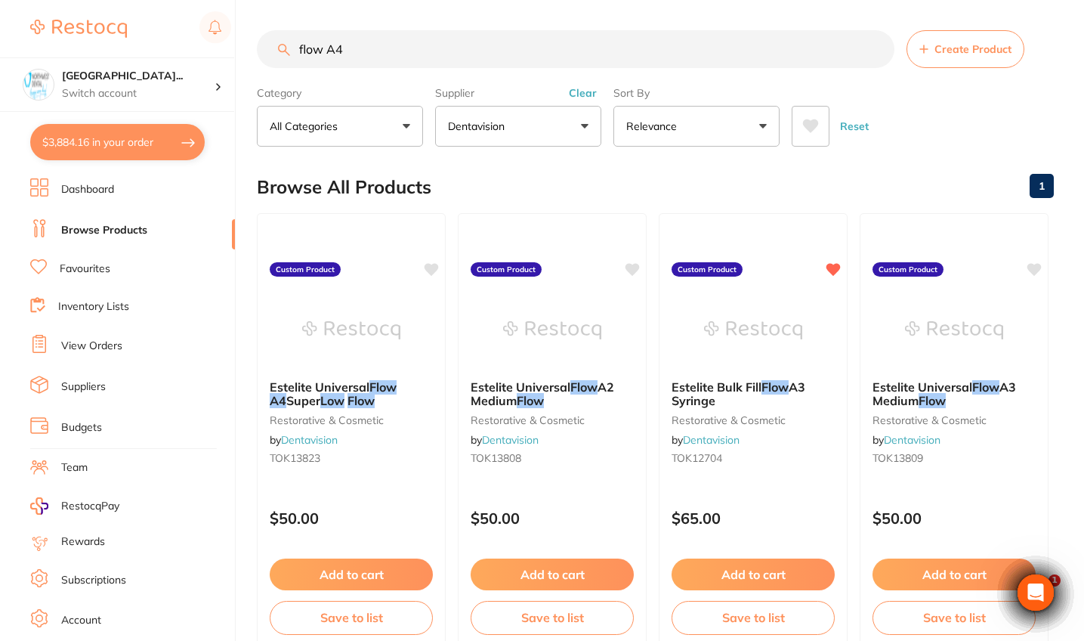
click at [298, 52] on input "flow A4" at bounding box center [576, 49] width 638 height 38
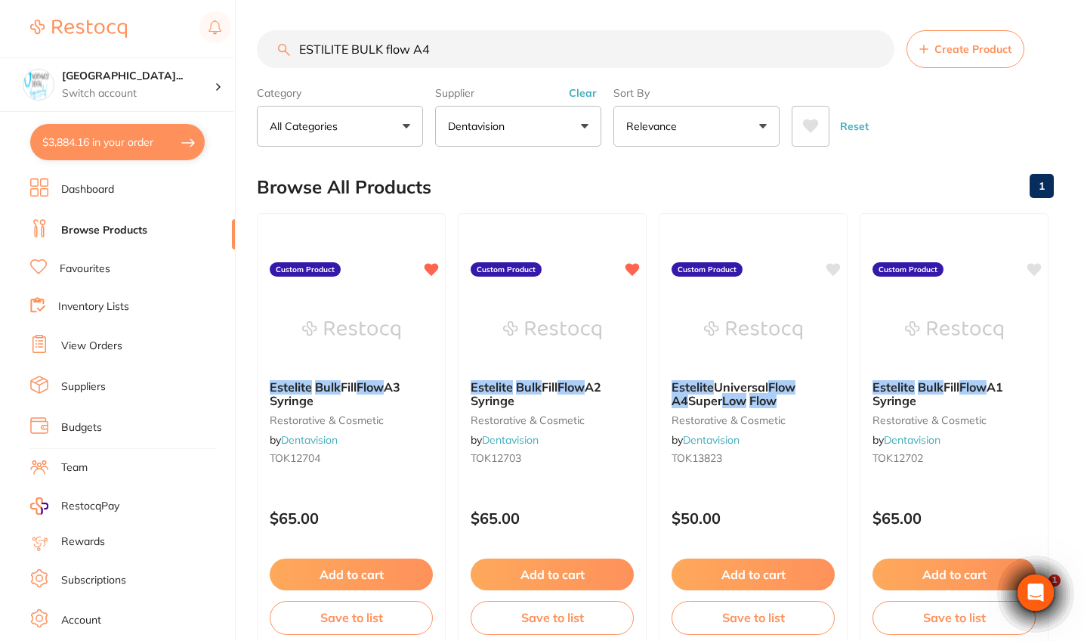
click at [438, 53] on input "ESTILITE BULK flow A4" at bounding box center [576, 49] width 638 height 38
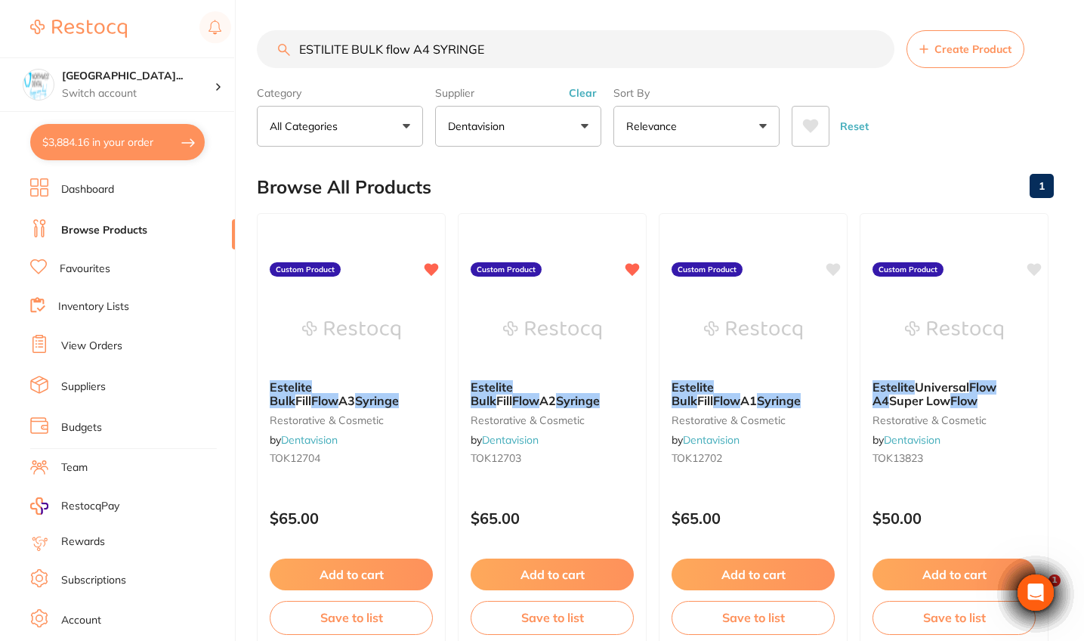
click at [588, 98] on button "Clear" at bounding box center [582, 93] width 37 height 14
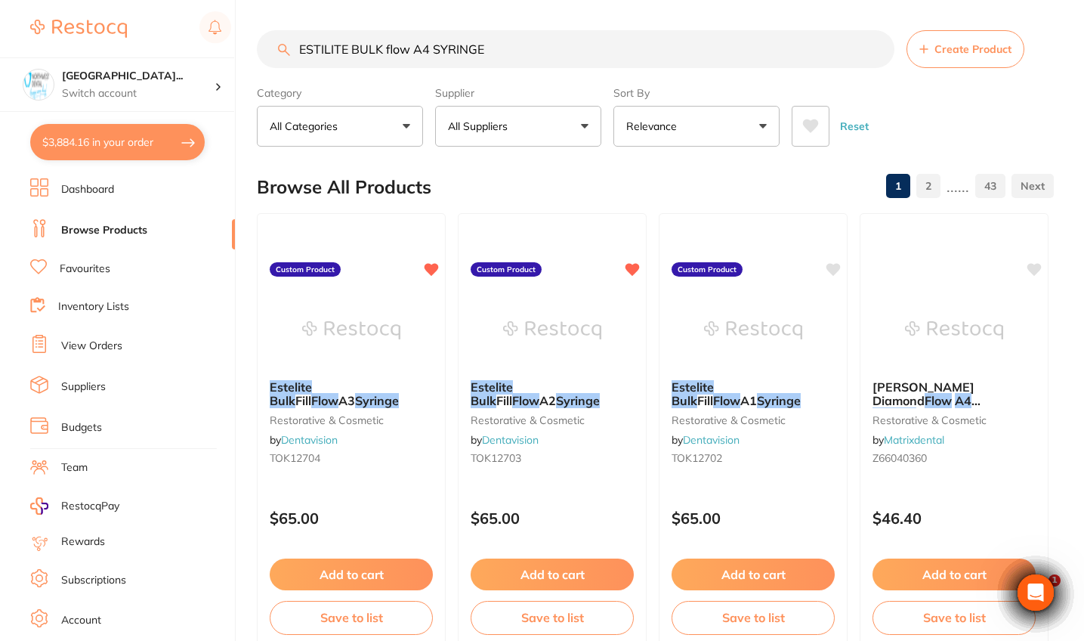
drag, startPoint x: 496, startPoint y: 48, endPoint x: 255, endPoint y: 45, distance: 241.1
click at [255, 45] on div "$3,884.16 [GEOGRAPHIC_DATA] Wynya... Switch account Riaz [MEDICAL_DATA] Experte…" at bounding box center [542, 320] width 1084 height 641
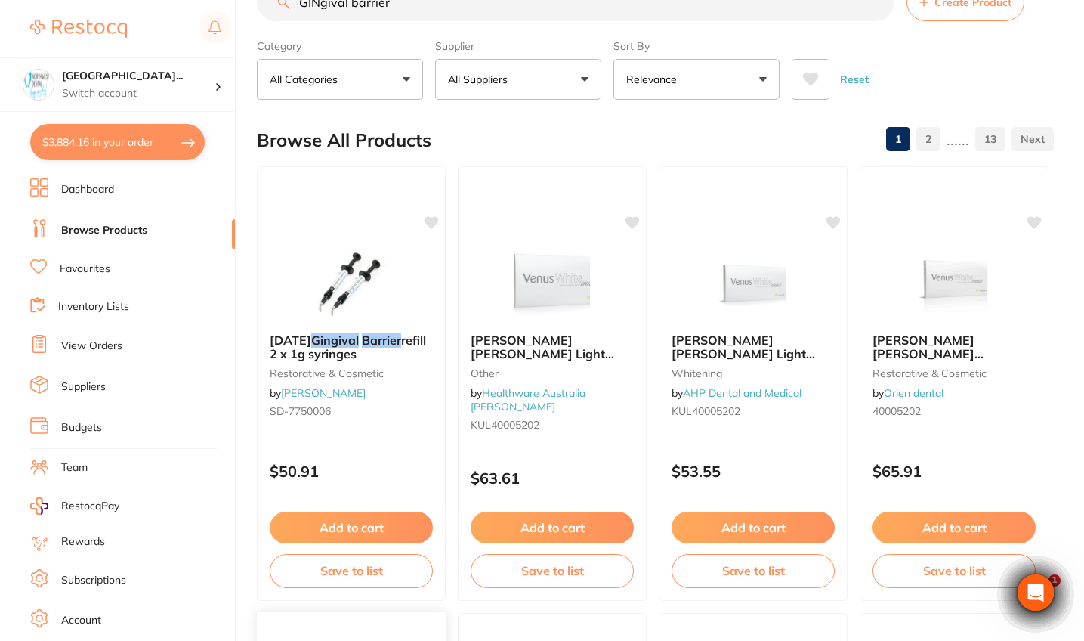
scroll to position [46, 0]
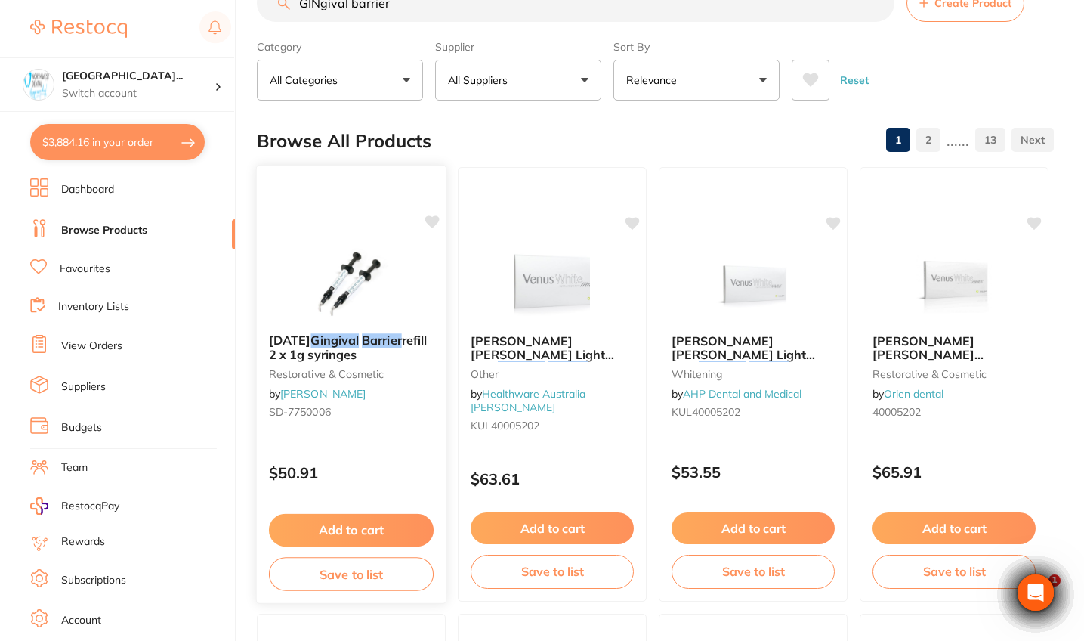
type input "GINgival barrier"
click at [416, 446] on div "[DATE] Gingival Barrier refill 2 x 1g syringes restorative & cosmetic by [PERSO…" at bounding box center [351, 384] width 191 height 439
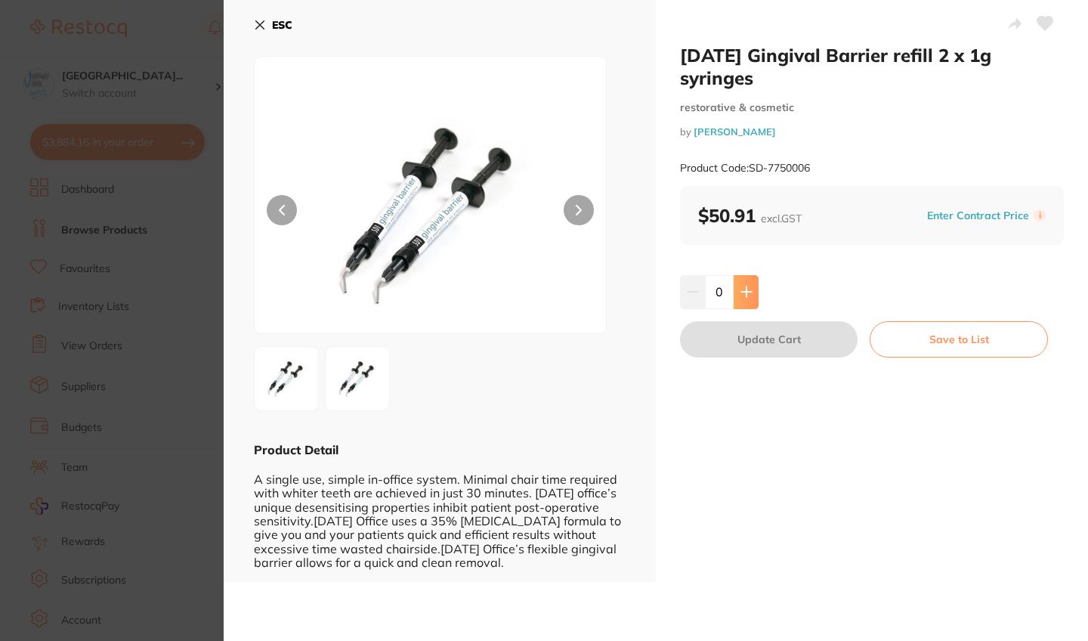
click at [748, 287] on icon at bounding box center [746, 292] width 10 height 10
type input "1"
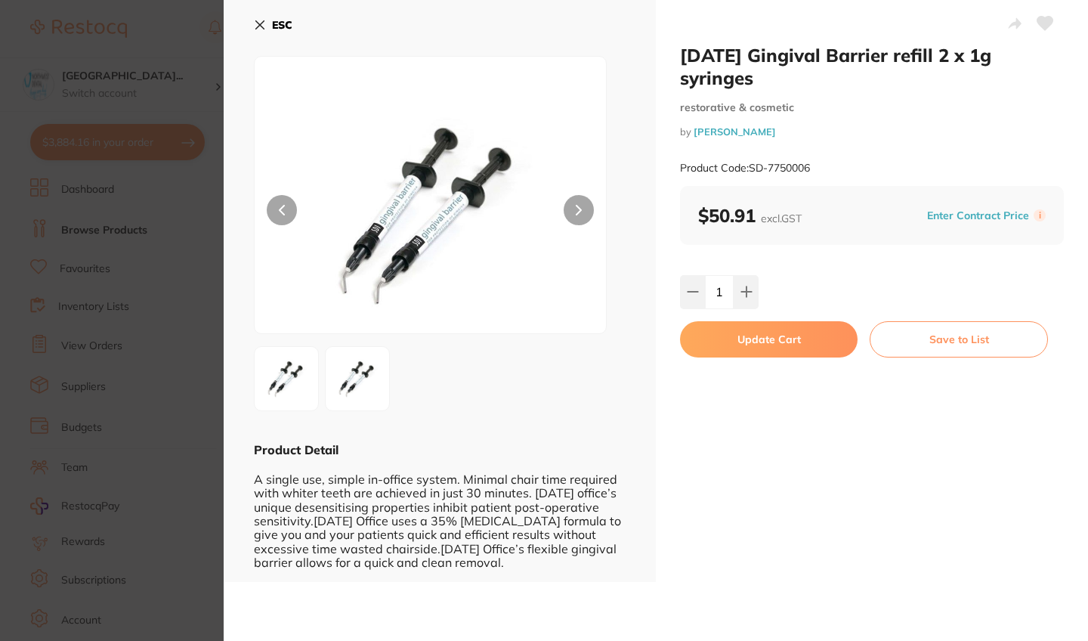
click at [759, 327] on button "Update Cart" at bounding box center [769, 339] width 178 height 36
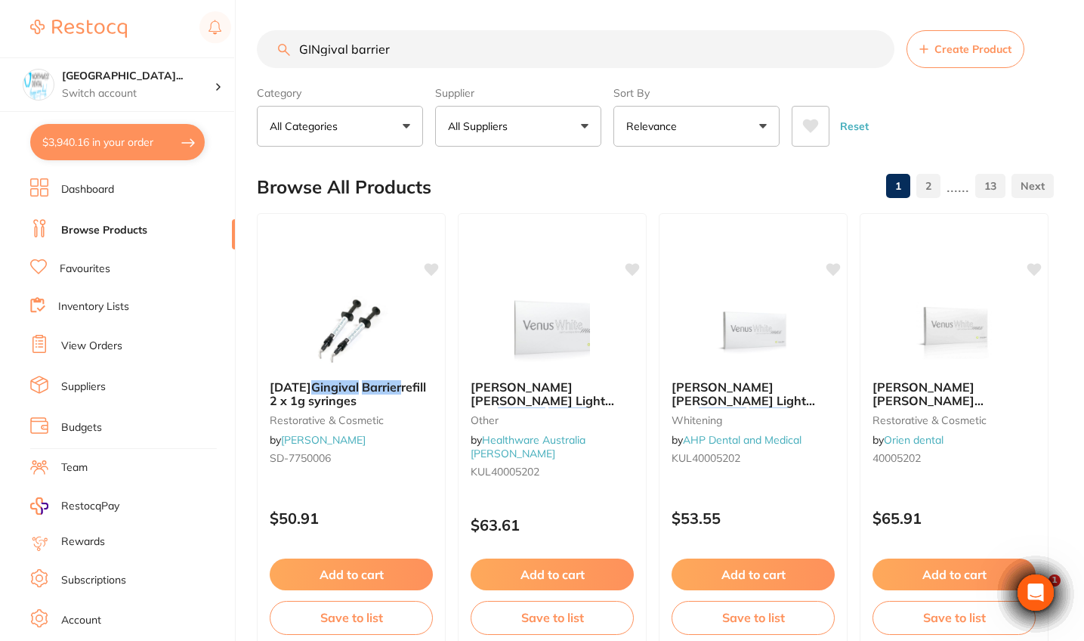
drag, startPoint x: 416, startPoint y: 52, endPoint x: 264, endPoint y: 46, distance: 152.8
click at [264, 46] on input "GINgival barrier" at bounding box center [576, 49] width 638 height 38
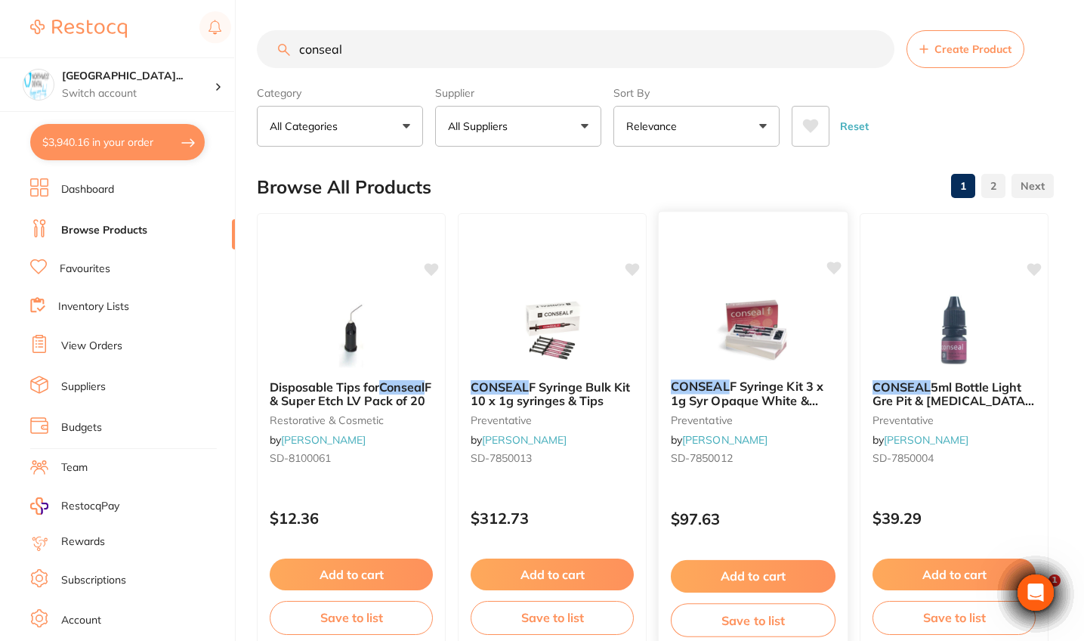
type input "conseal"
click at [758, 490] on div "CONSEAL F Syringe Kit 3 x 1g Syr Opaque White & Etch LV preventative by [PERSON…" at bounding box center [753, 430] width 191 height 439
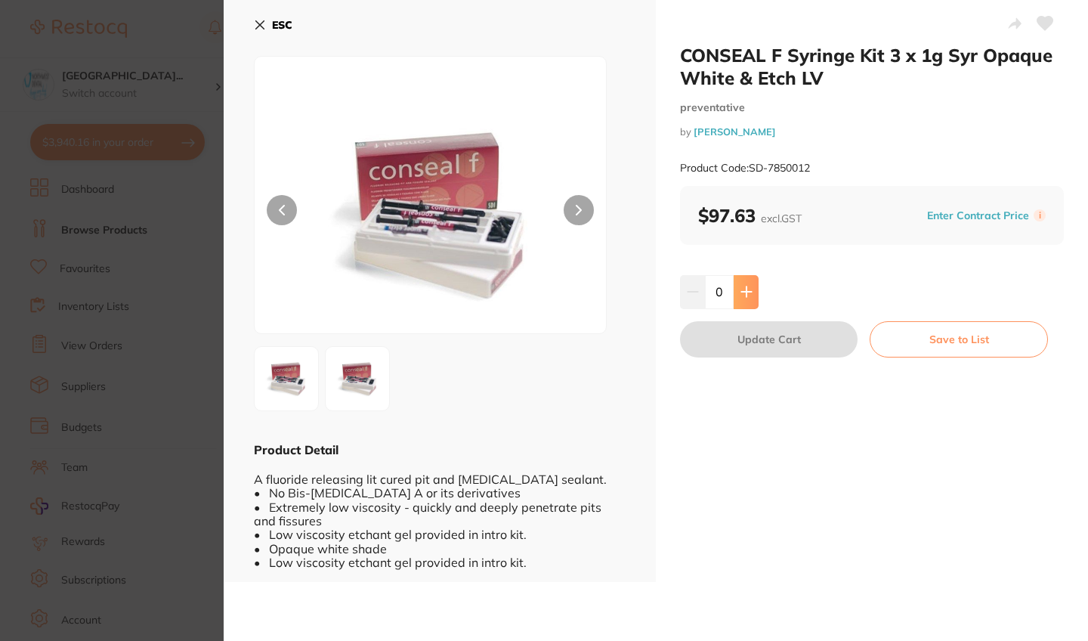
click at [744, 289] on icon at bounding box center [746, 292] width 10 height 10
type input "1"
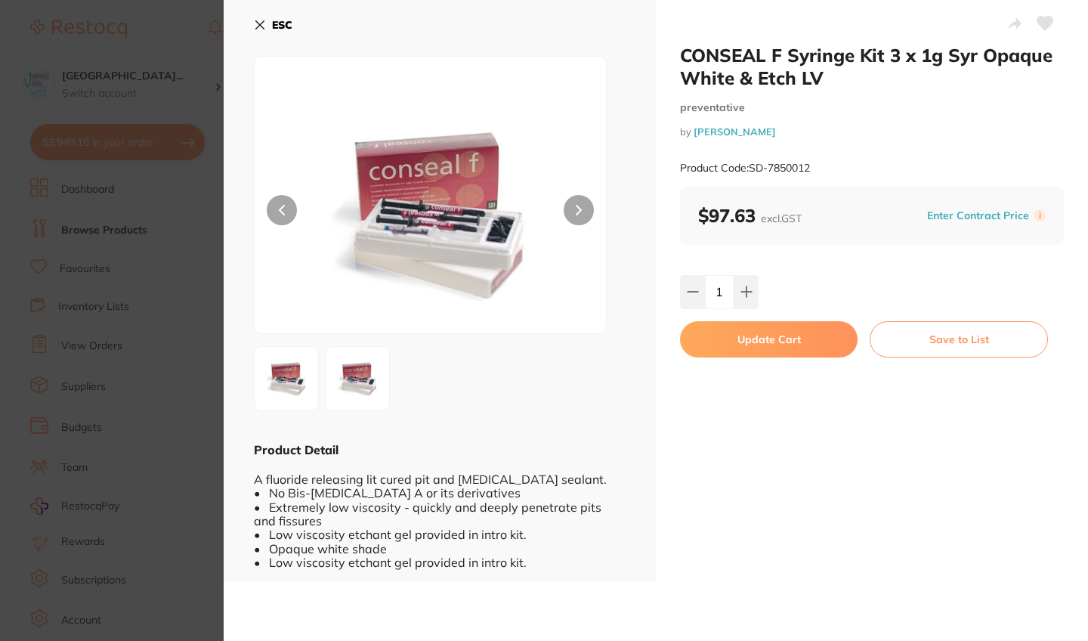
click at [762, 347] on button "Update Cart" at bounding box center [769, 339] width 178 height 36
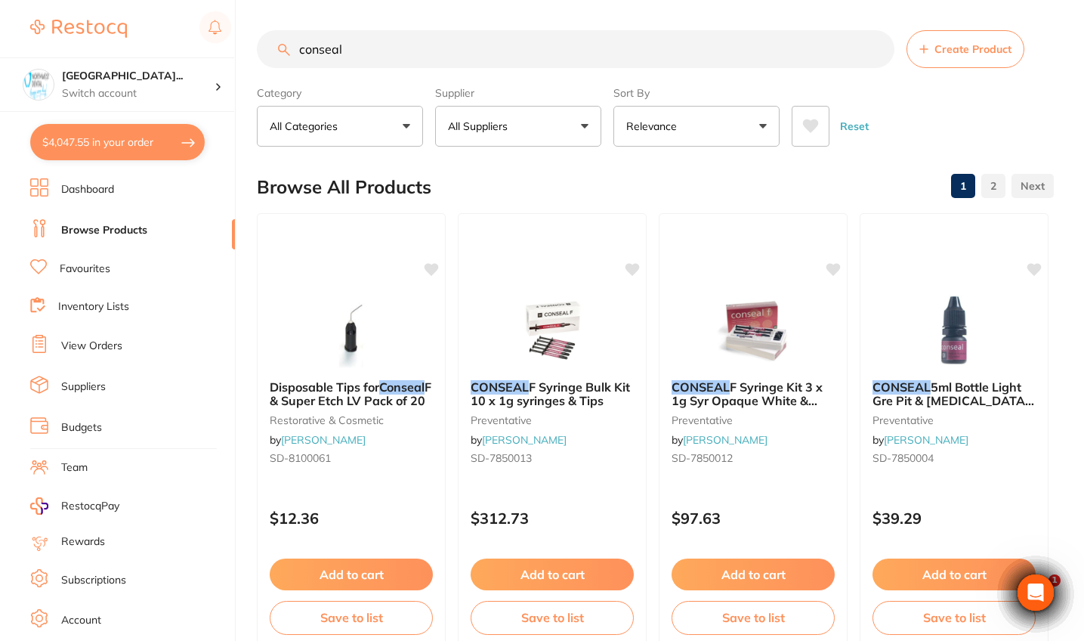
drag, startPoint x: 364, startPoint y: 48, endPoint x: 267, endPoint y: 45, distance: 97.5
click at [267, 45] on input "conseal" at bounding box center [576, 49] width 638 height 38
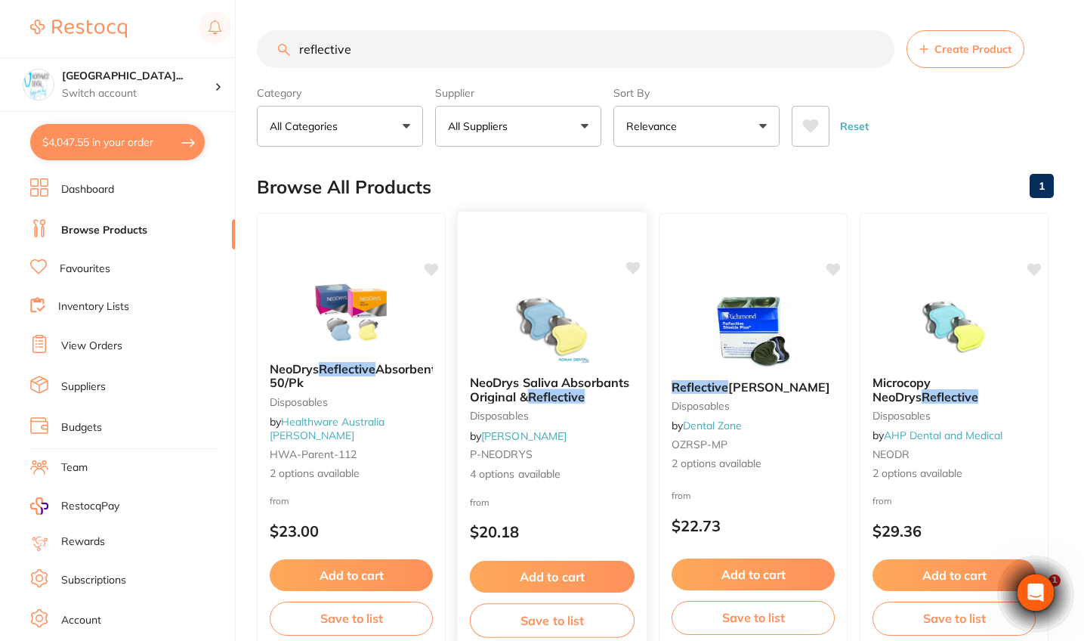
type input "reflective"
click at [603, 507] on div "from $20.18" at bounding box center [552, 520] width 189 height 54
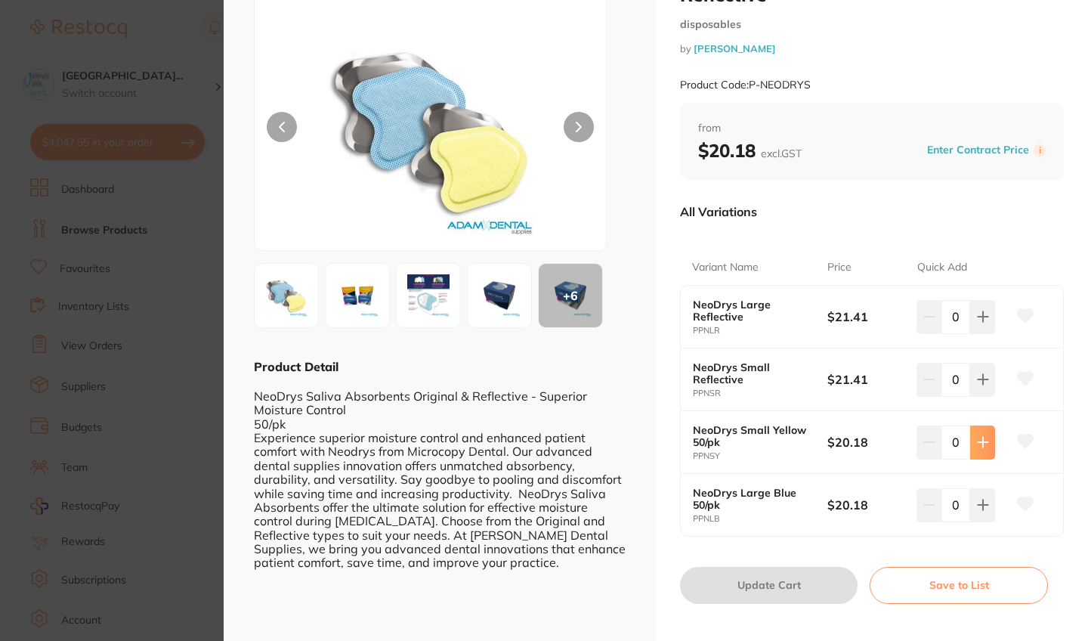
click at [977, 444] on icon at bounding box center [983, 442] width 12 height 12
click at [977, 443] on icon at bounding box center [983, 442] width 12 height 12
type input "2"
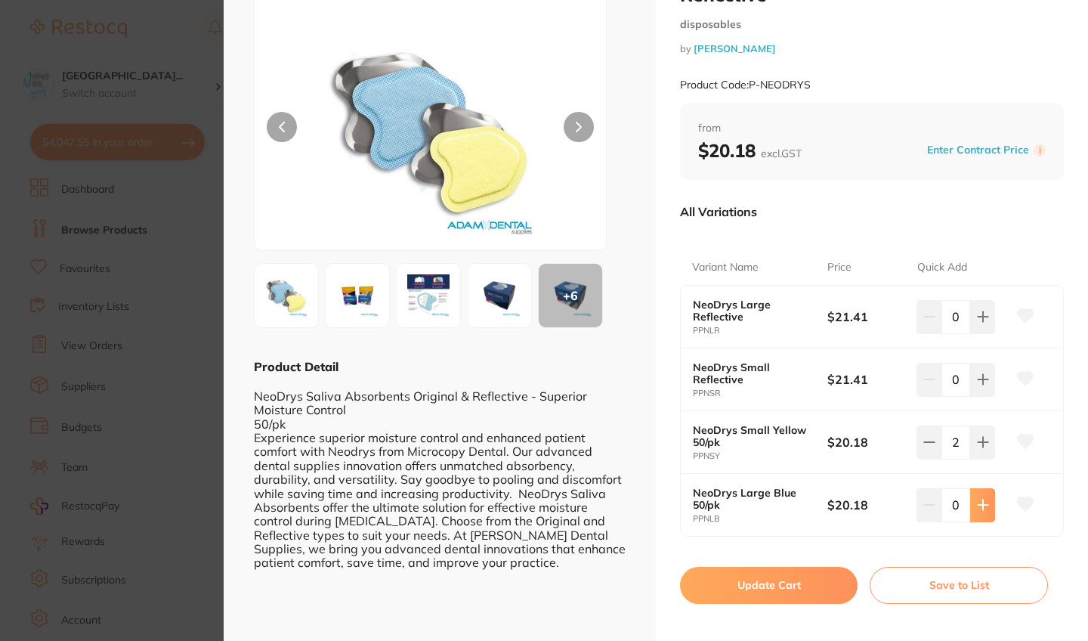
click at [982, 504] on icon at bounding box center [983, 505] width 12 height 12
type input "2"
click at [790, 571] on button "Update Cart" at bounding box center [769, 585] width 178 height 36
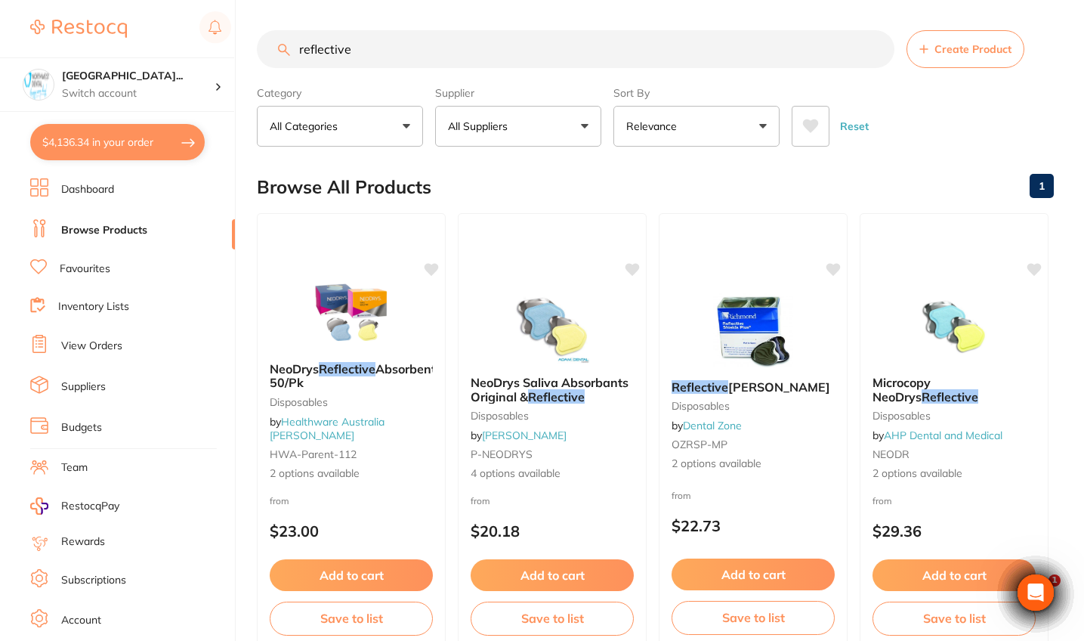
drag, startPoint x: 379, startPoint y: 56, endPoint x: 262, endPoint y: 52, distance: 116.4
click at [262, 52] on input "reflective" at bounding box center [576, 49] width 638 height 38
type input "k"
type input "stainless steel k-file 25mm"
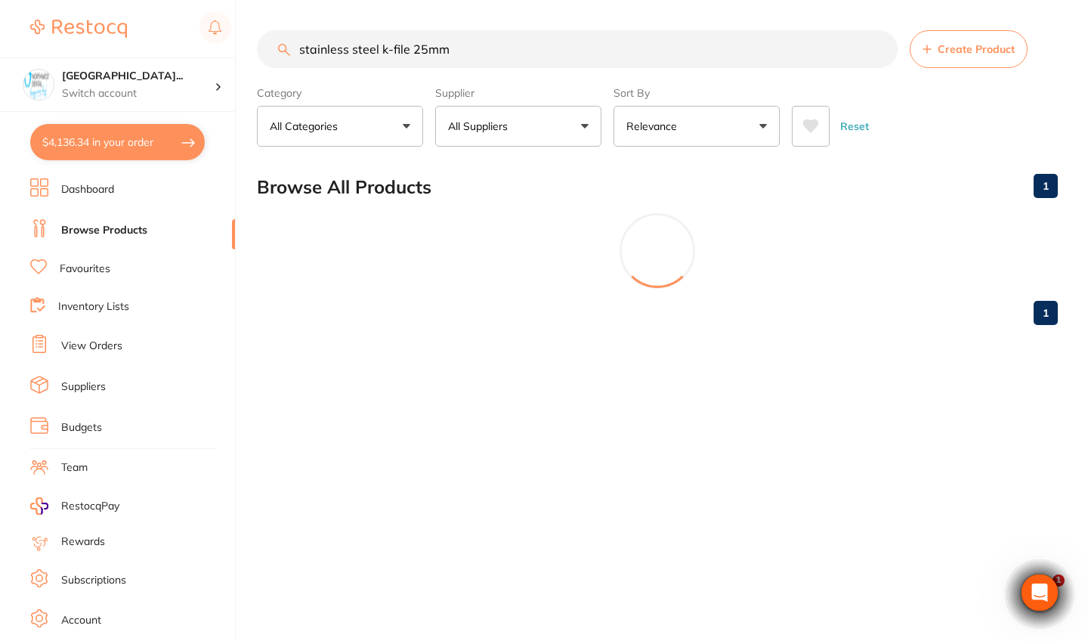
click at [491, 125] on p "All Suppliers" at bounding box center [481, 126] width 66 height 15
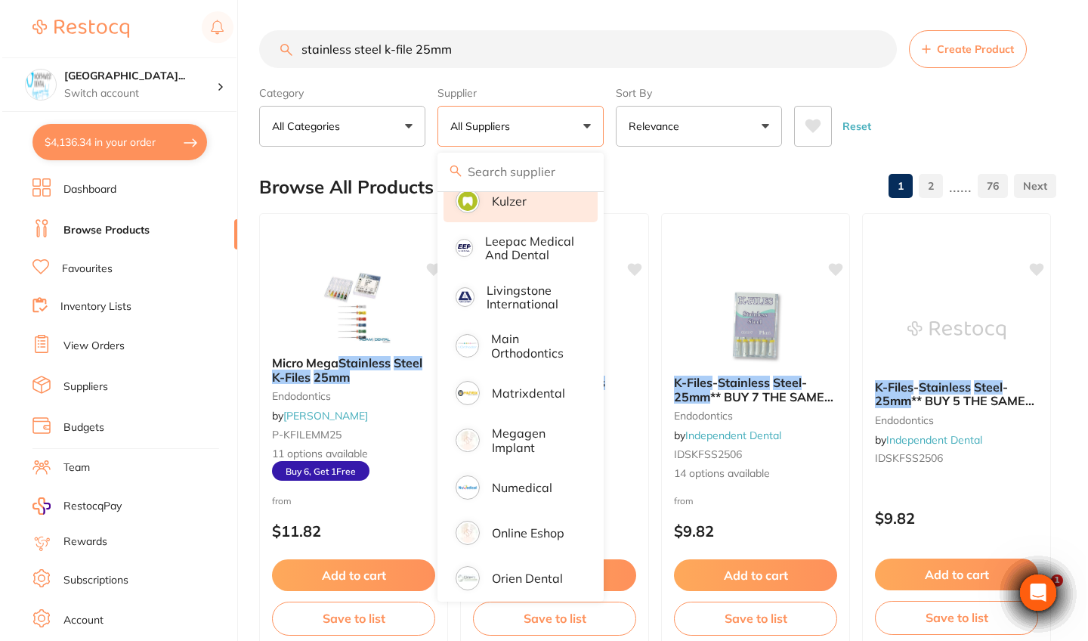
scroll to position [1076, 0]
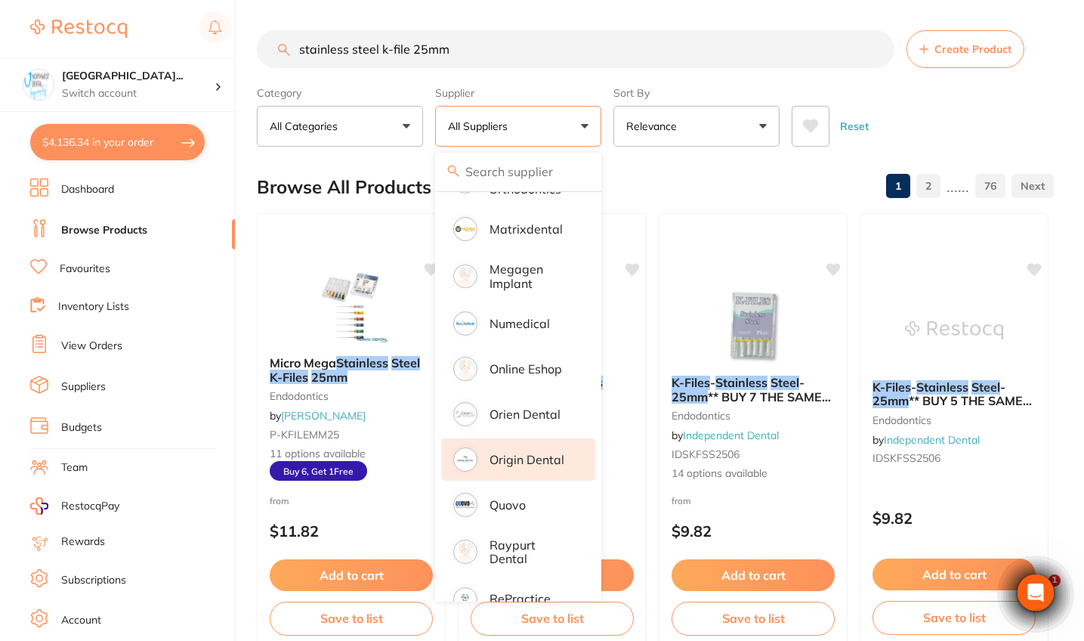
click at [541, 466] on p "Origin Dental" at bounding box center [527, 460] width 75 height 14
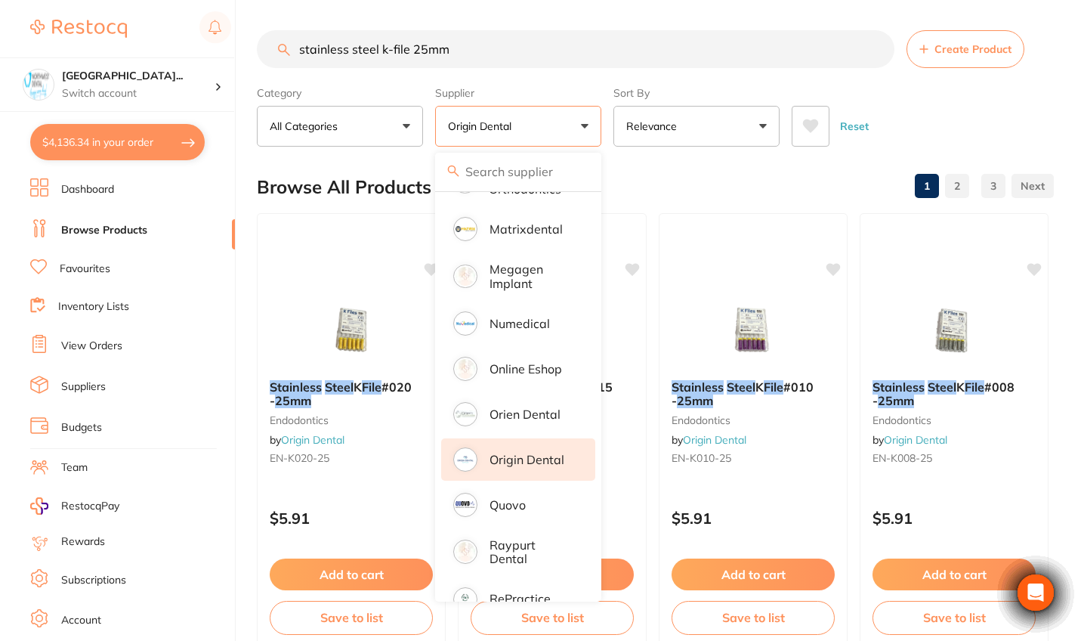
click at [968, 122] on div "Reset" at bounding box center [917, 120] width 250 height 53
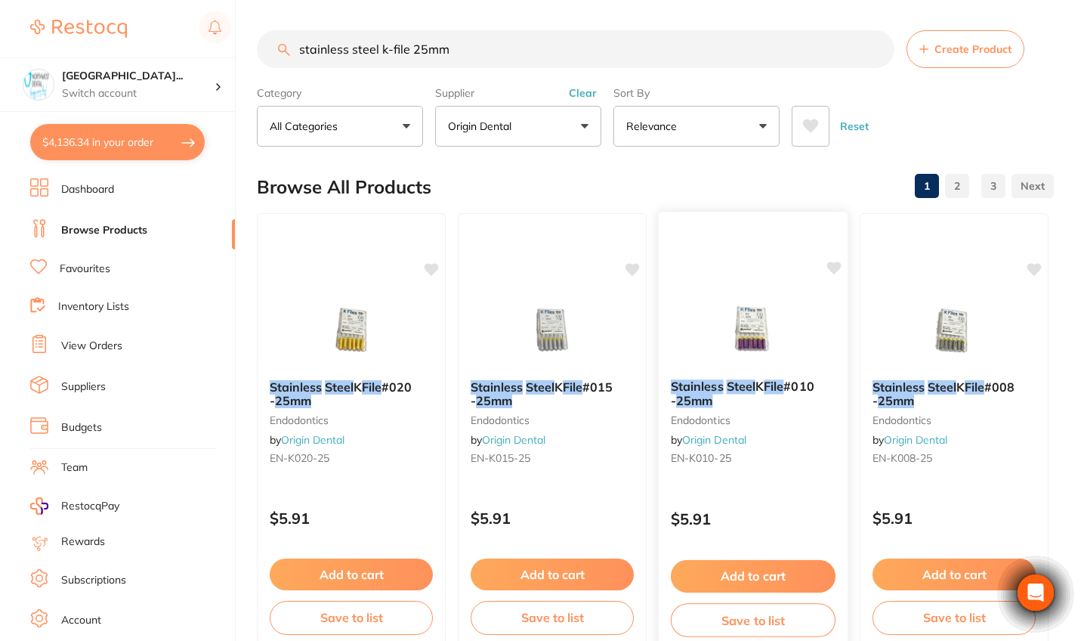
click at [812, 457] on small "EN-K010-25" at bounding box center [753, 458] width 165 height 12
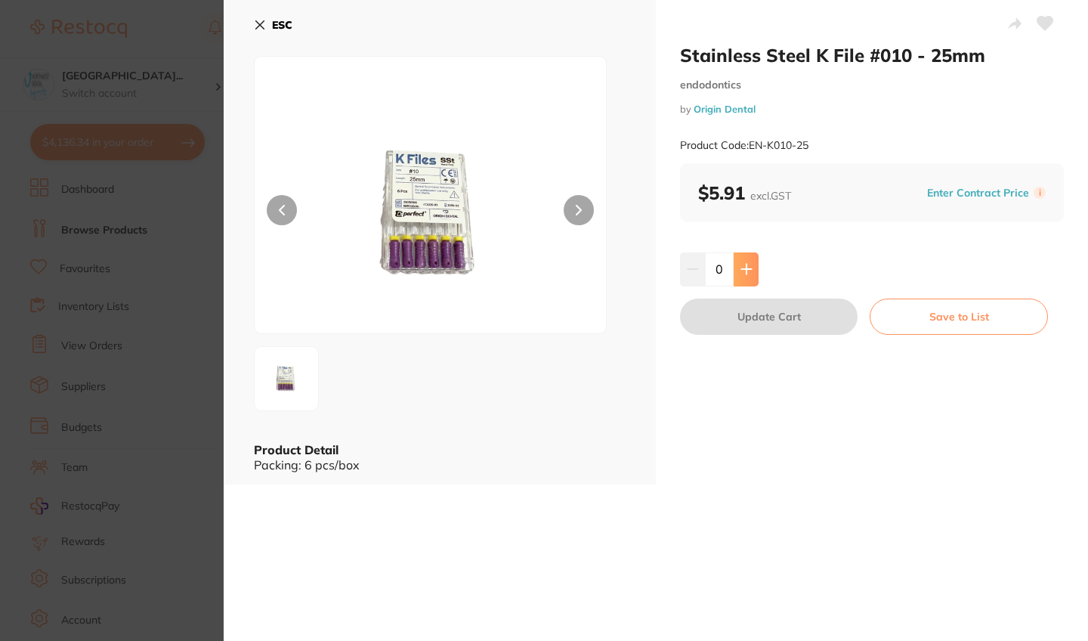
click at [742, 275] on button at bounding box center [746, 268] width 25 height 33
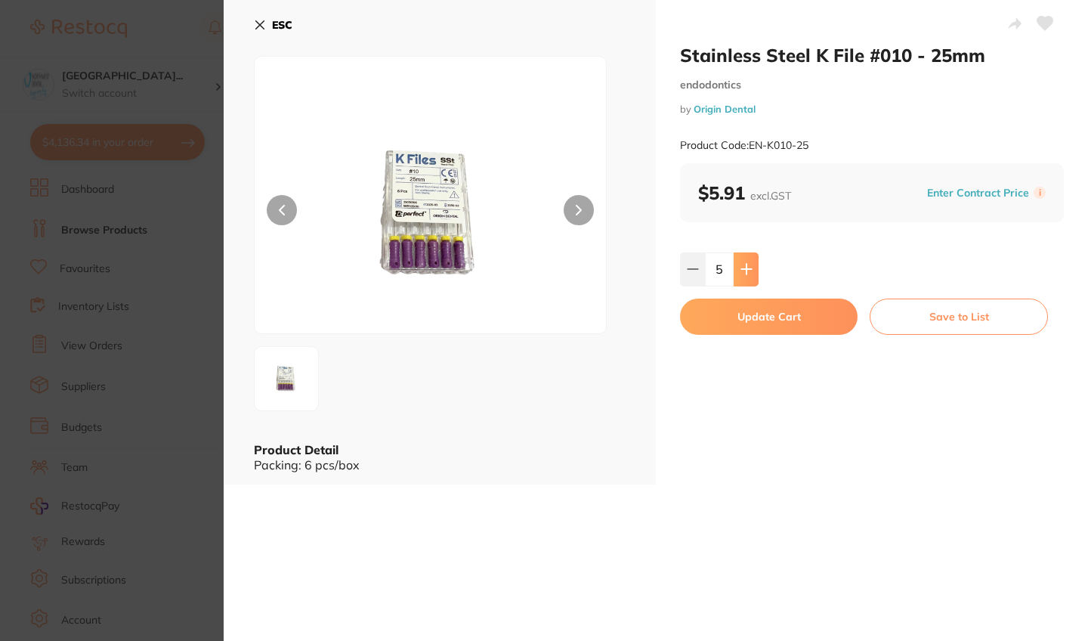
click at [742, 275] on button at bounding box center [746, 268] width 25 height 33
type input "8"
click at [748, 322] on button "Update Cart" at bounding box center [769, 316] width 178 height 36
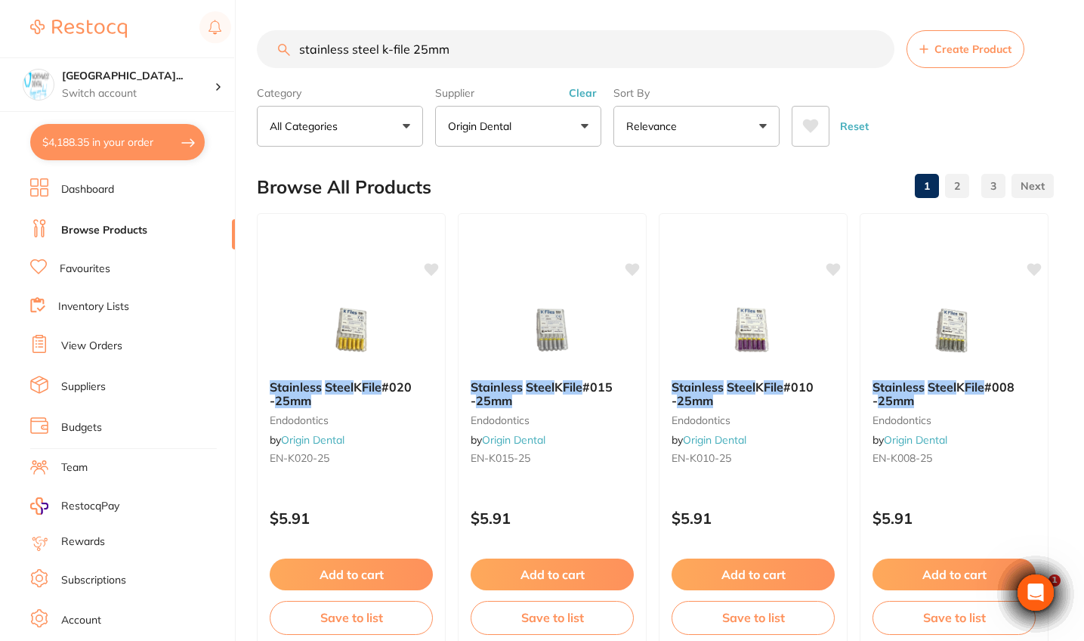
drag, startPoint x: 472, startPoint y: 52, endPoint x: 270, endPoint y: 46, distance: 201.8
click at [270, 46] on input "stainless steel k-file 25mm" at bounding box center [576, 49] width 638 height 38
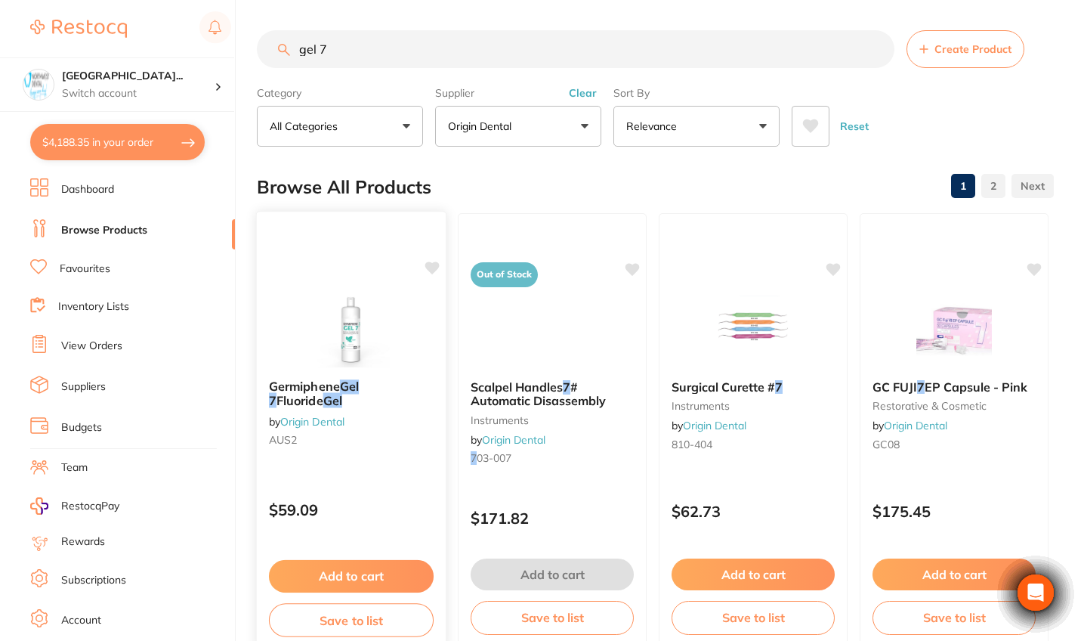
type input "gel 7"
click at [380, 484] on div "Germiphene Gel 7 Fluoride Gel by Origin Dental AUS2 $59.09 Add to cart Save to …" at bounding box center [351, 430] width 191 height 439
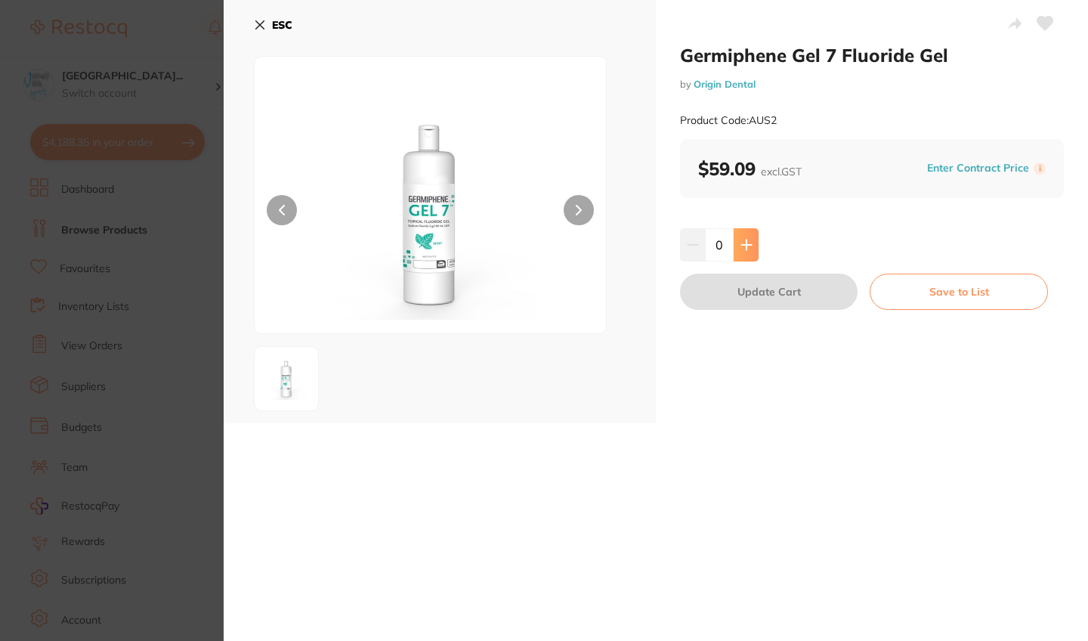
click at [749, 241] on icon at bounding box center [747, 245] width 12 height 12
click at [748, 242] on icon at bounding box center [747, 245] width 12 height 12
type input "3"
click at [749, 294] on button "Update Cart" at bounding box center [769, 292] width 178 height 36
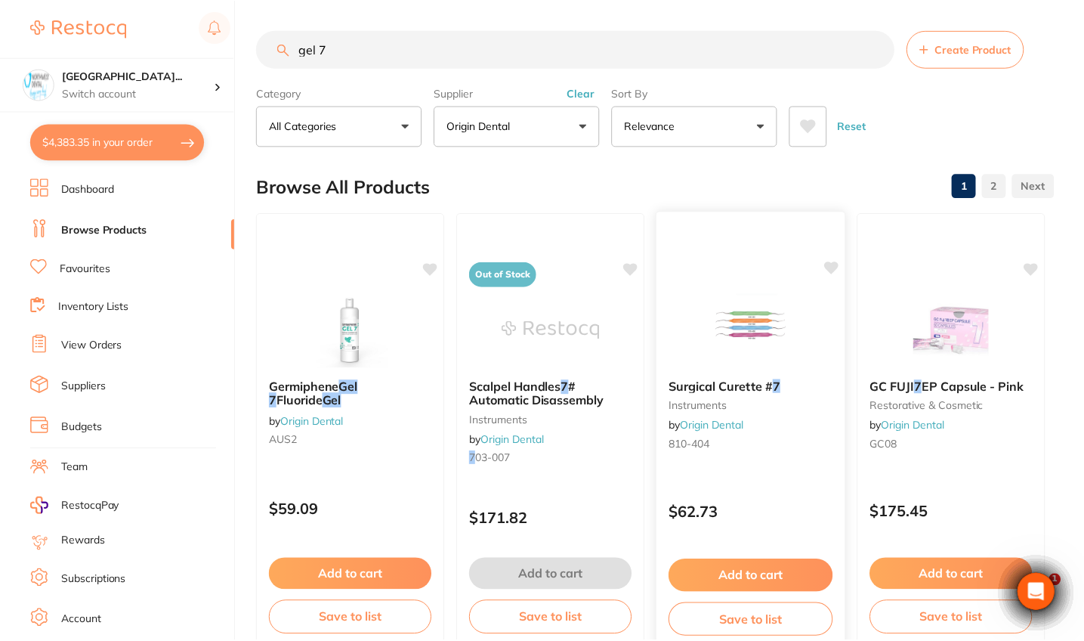
scroll to position [3, 0]
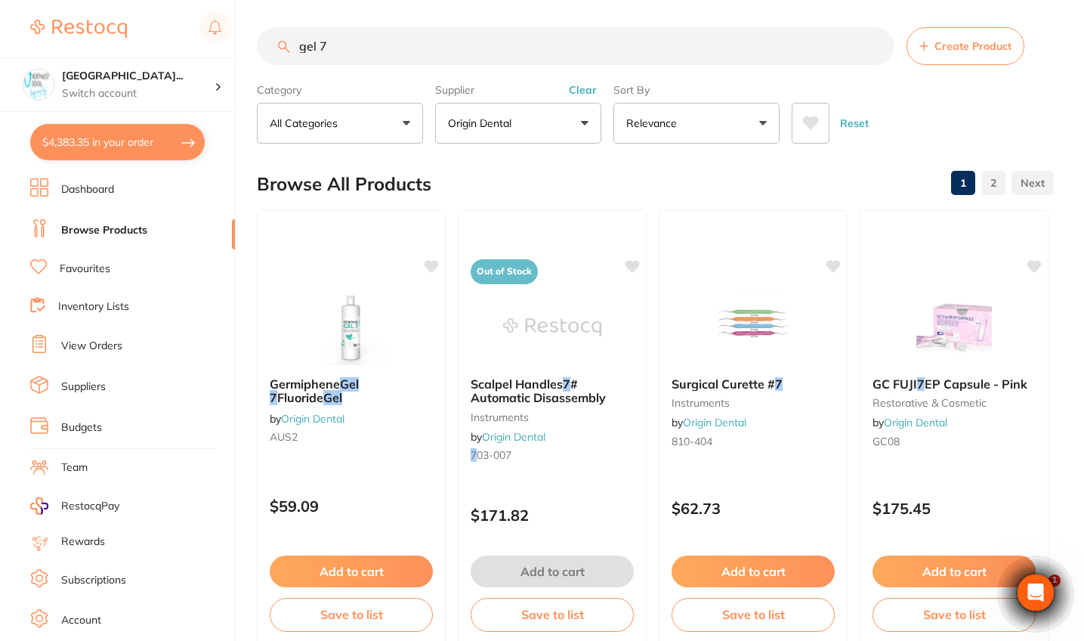
drag, startPoint x: 352, startPoint y: 48, endPoint x: 245, endPoint y: 47, distance: 107.3
click at [245, 47] on div "$4,383.35 North West Dental Wynya... Switch account Riaz Dental Surgery Experte…" at bounding box center [542, 317] width 1084 height 641
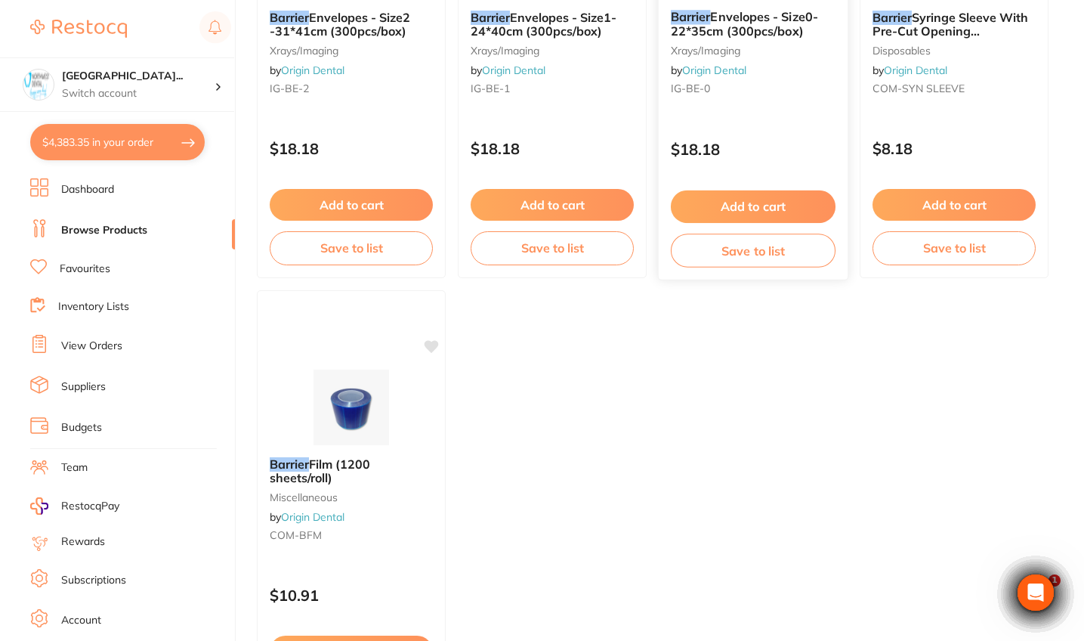
scroll to position [455, 0]
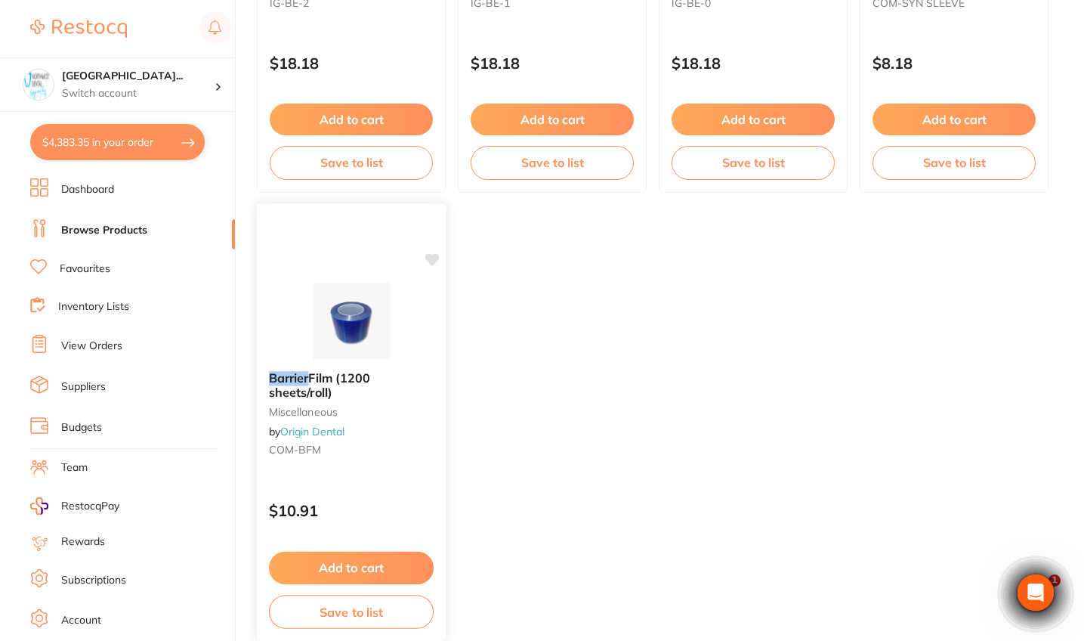
type input "barrier"
click at [410, 444] on div "Barrier Film (1200 sheets/roll) miscellaneous by Origin Dental COM-BFM" at bounding box center [351, 417] width 189 height 116
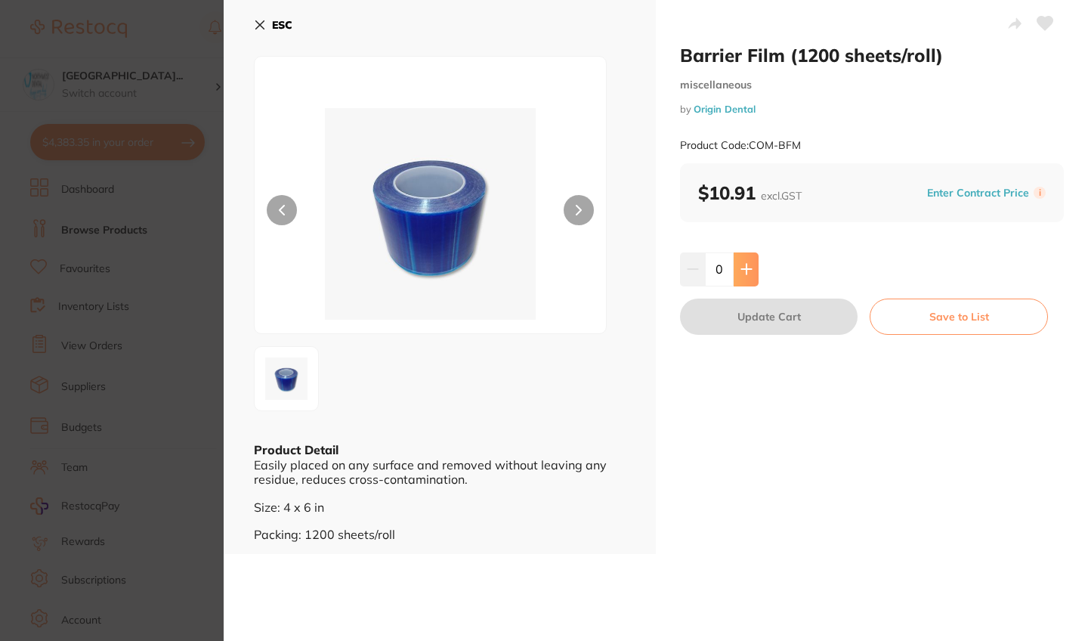
click at [750, 266] on button at bounding box center [746, 268] width 25 height 33
type input "3"
click at [751, 310] on button "Update Cart" at bounding box center [769, 316] width 178 height 36
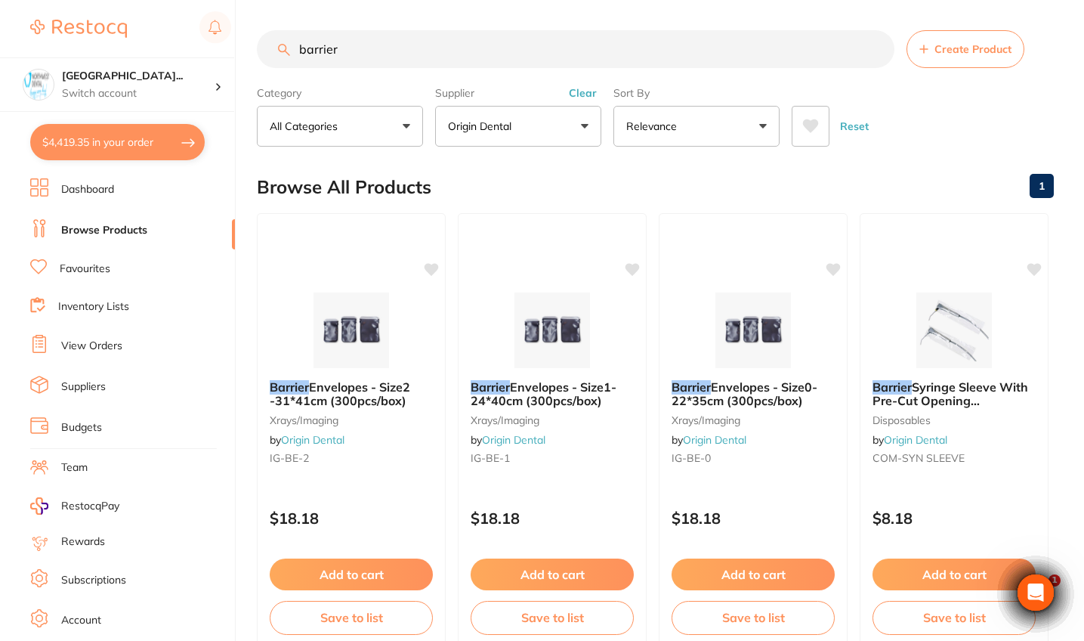
drag, startPoint x: 394, startPoint y: 56, endPoint x: 260, endPoint y: 54, distance: 133.8
click at [260, 54] on input "barrier" at bounding box center [576, 49] width 638 height 38
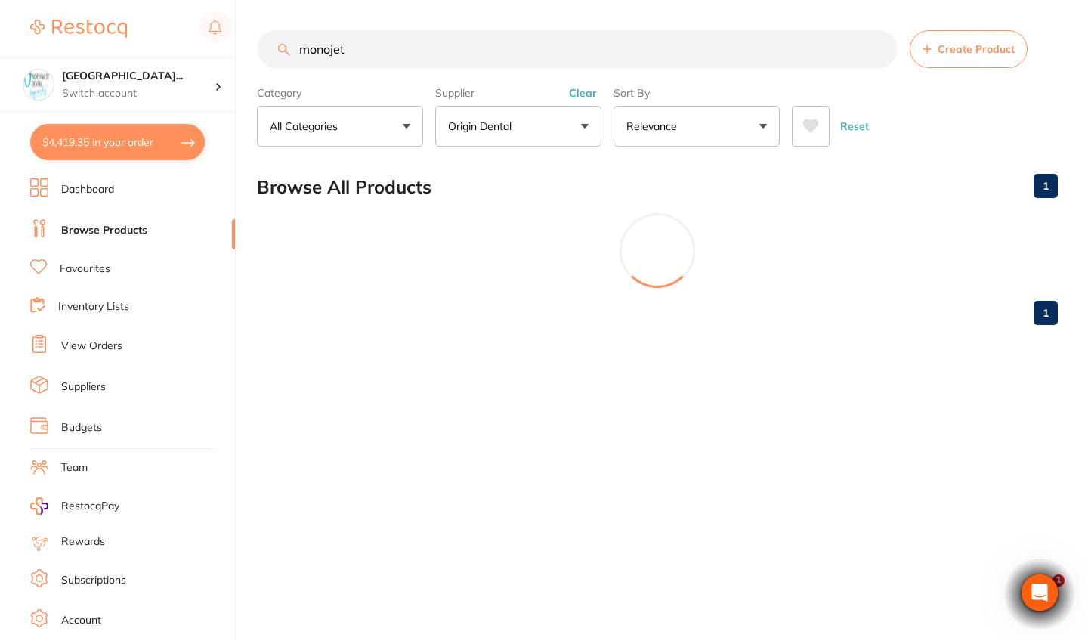
scroll to position [407, 0]
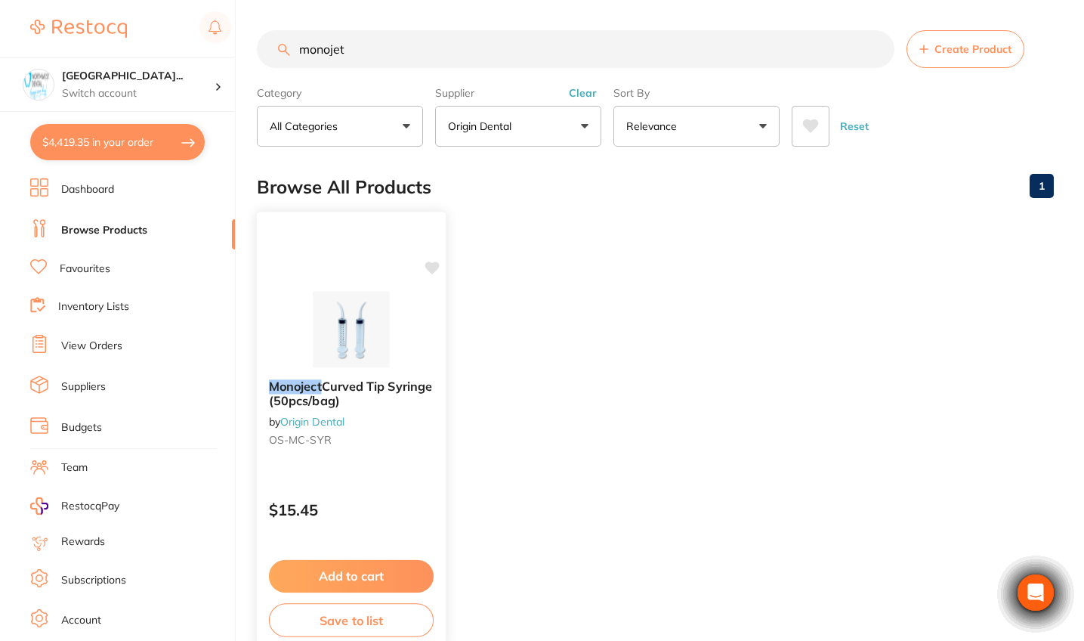
type input "monojet"
click at [373, 487] on div "Monoject Curved Tip Syringe (50pcs/bag) by Origin Dental OS-MC-SYR $15.45 Add t…" at bounding box center [351, 430] width 191 height 439
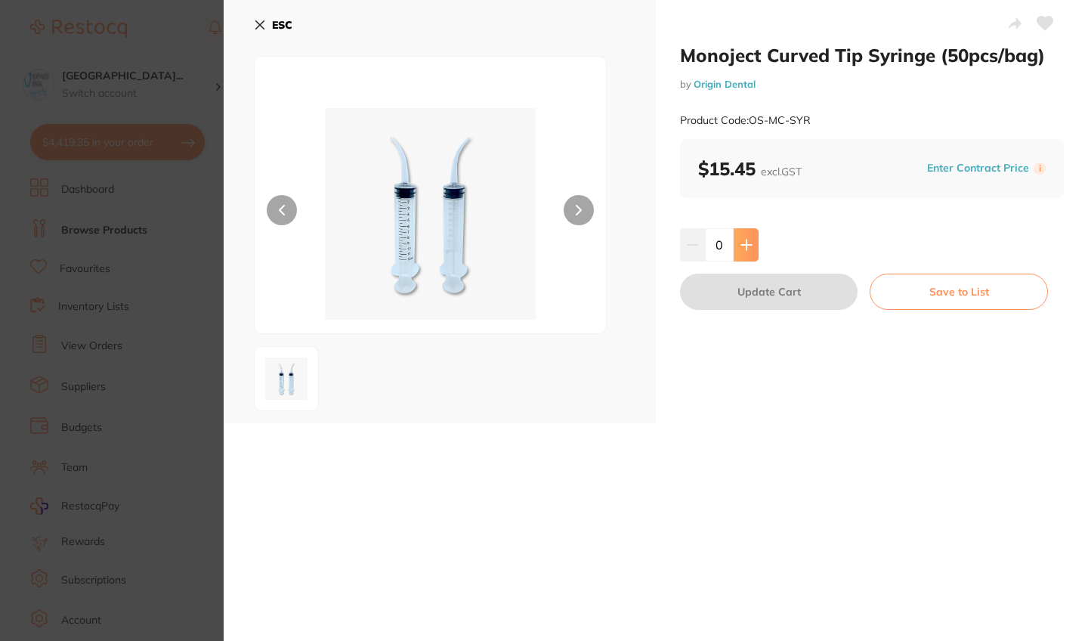
click at [752, 242] on button at bounding box center [746, 244] width 25 height 33
type input "2"
click at [755, 289] on button "Update Cart" at bounding box center [769, 292] width 178 height 36
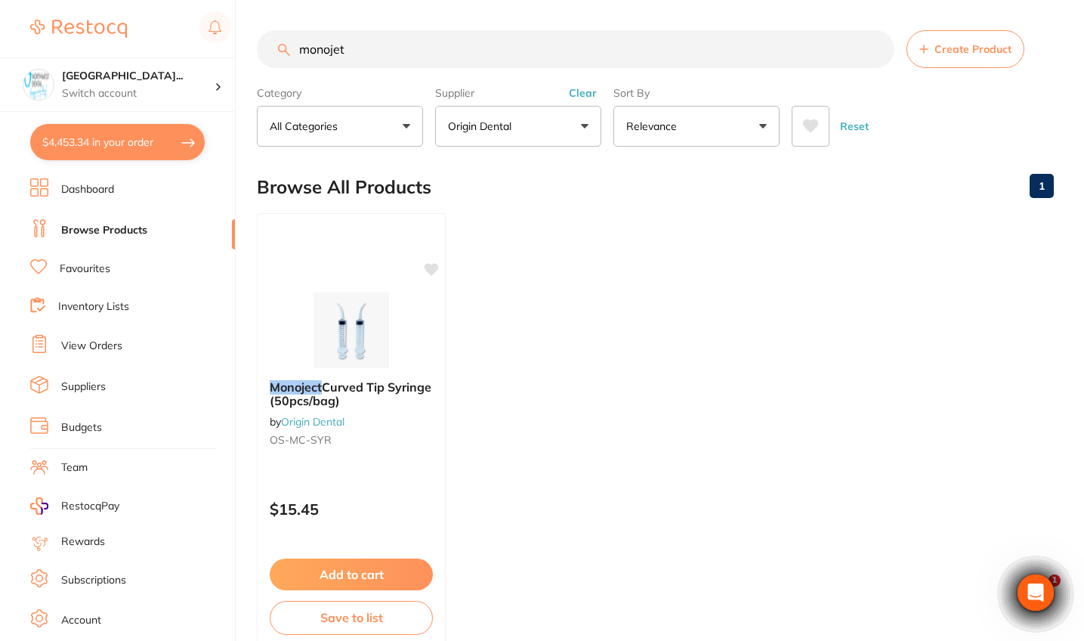
click at [591, 94] on button "Clear" at bounding box center [582, 93] width 37 height 14
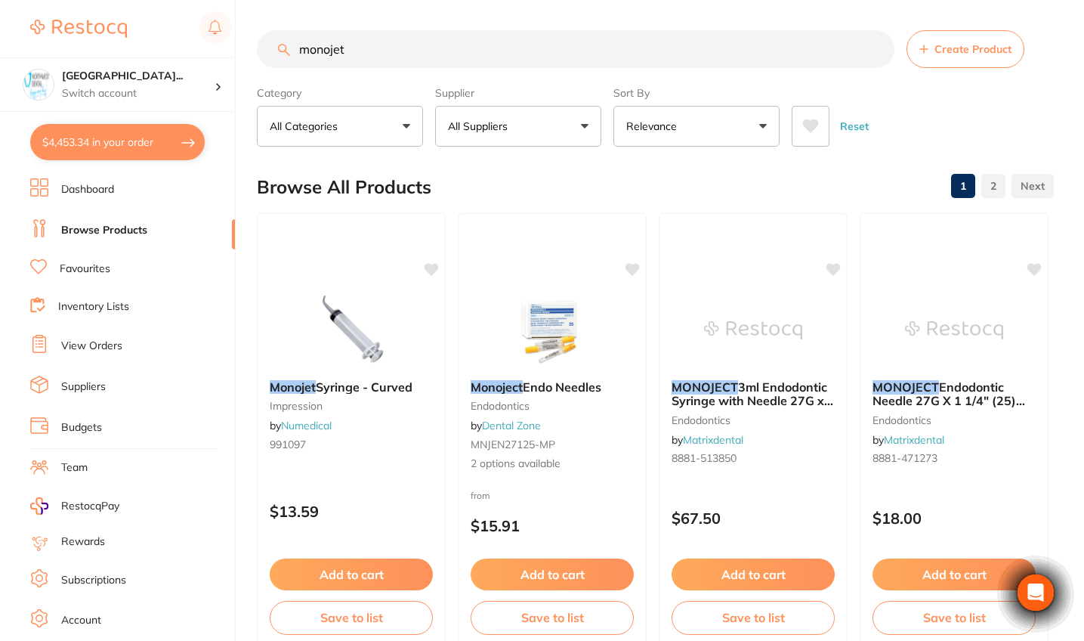
drag, startPoint x: 377, startPoint y: 44, endPoint x: 261, endPoint y: 44, distance: 115.6
click at [261, 44] on input "monojet" at bounding box center [576, 49] width 638 height 38
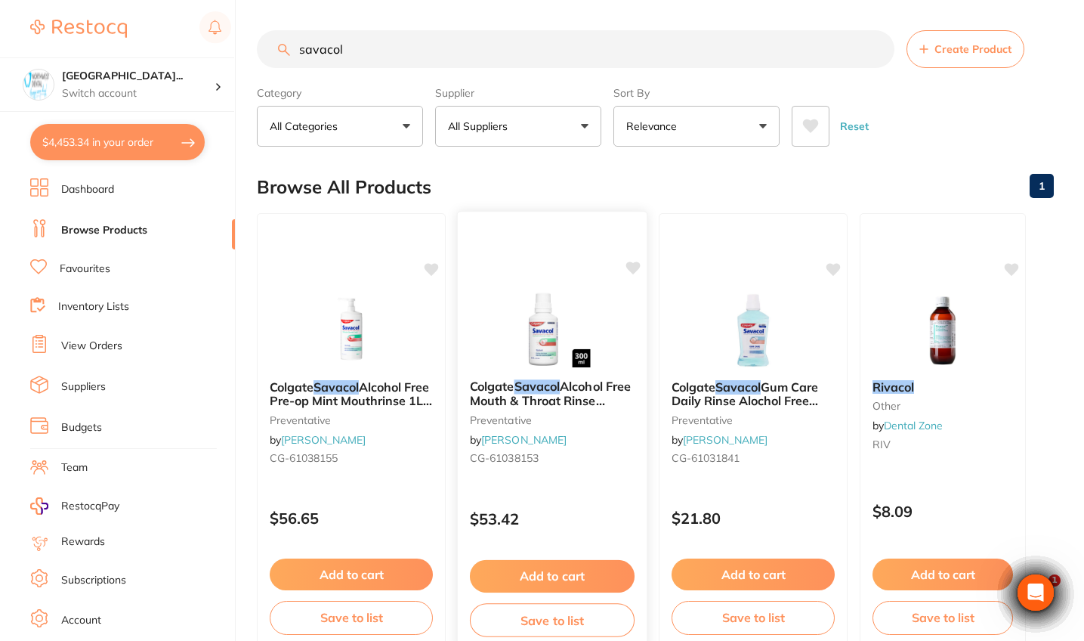
type input "savacol"
click at [608, 500] on div "$53.42" at bounding box center [552, 515] width 189 height 41
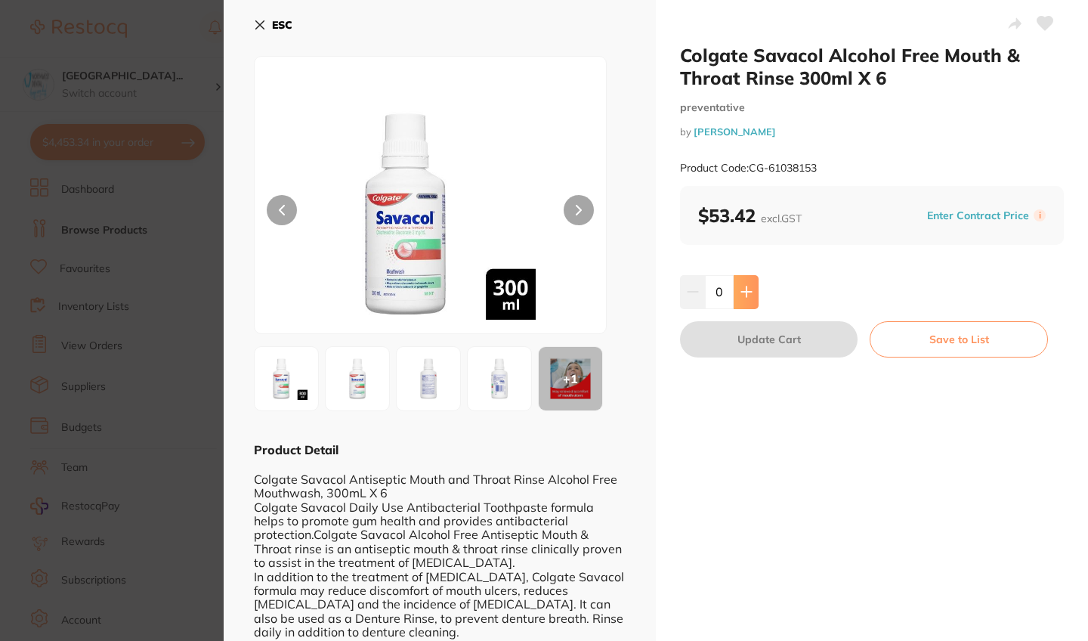
click at [747, 286] on icon at bounding box center [747, 292] width 12 height 12
type input "1"
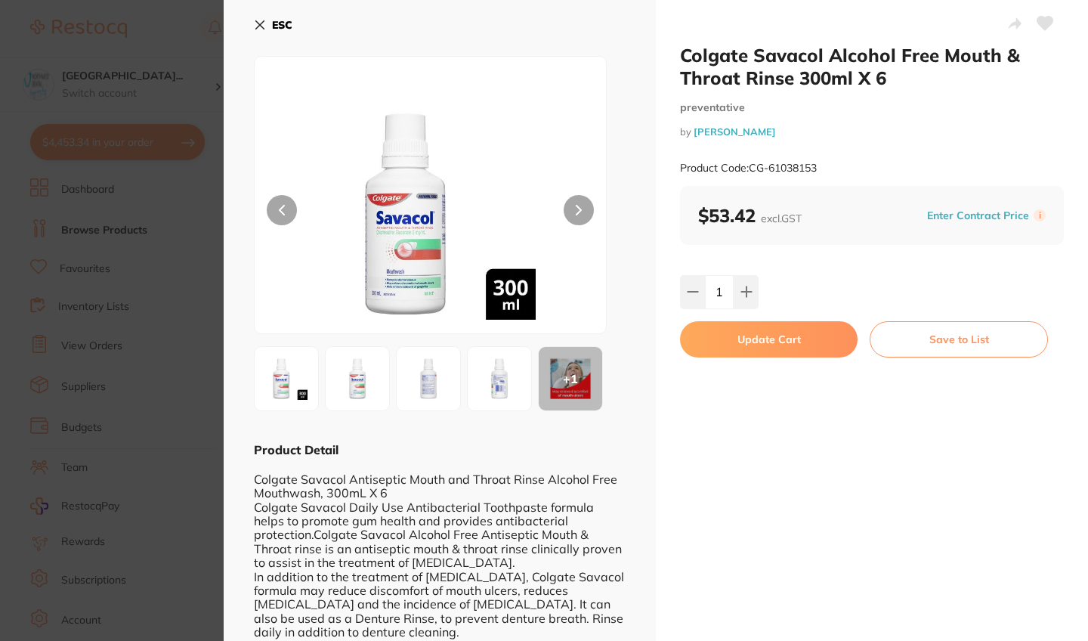
click at [744, 331] on button "Update Cart" at bounding box center [769, 339] width 178 height 36
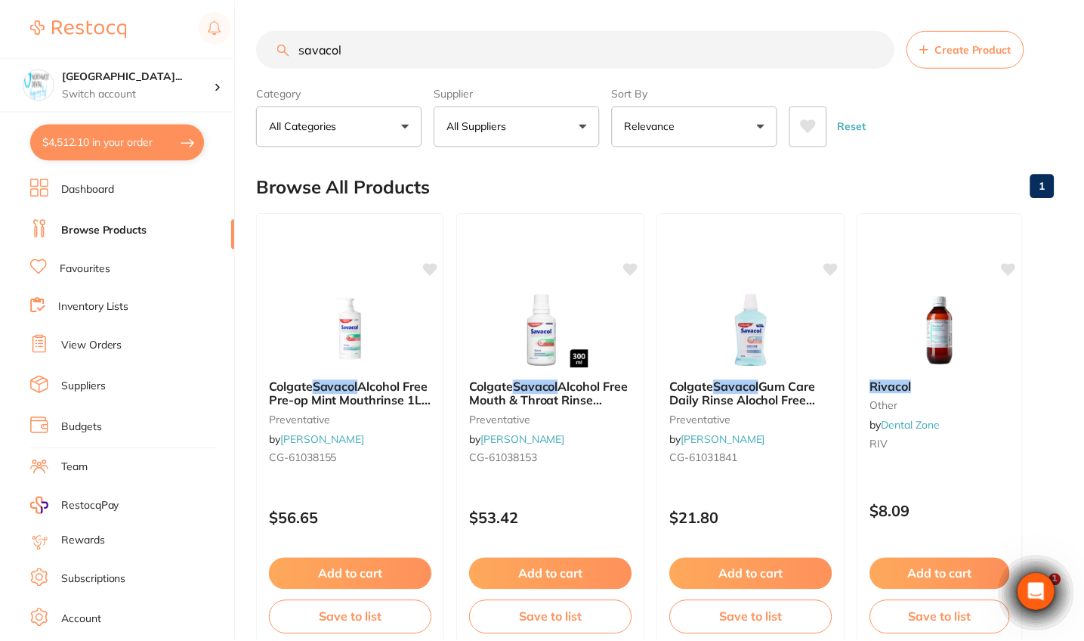
scroll to position [5, 0]
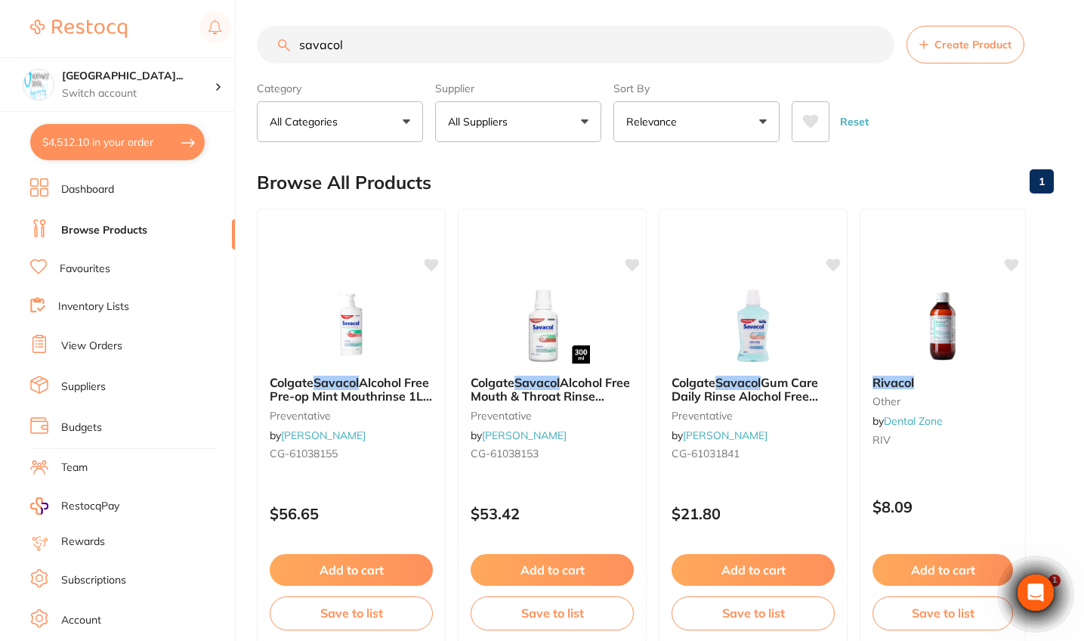
drag, startPoint x: 385, startPoint y: 47, endPoint x: 243, endPoint y: 47, distance: 142.1
click at [243, 47] on div "$4,512.10 North West Dental Wynya... Switch account Riaz Dental Surgery Experte…" at bounding box center [542, 315] width 1084 height 641
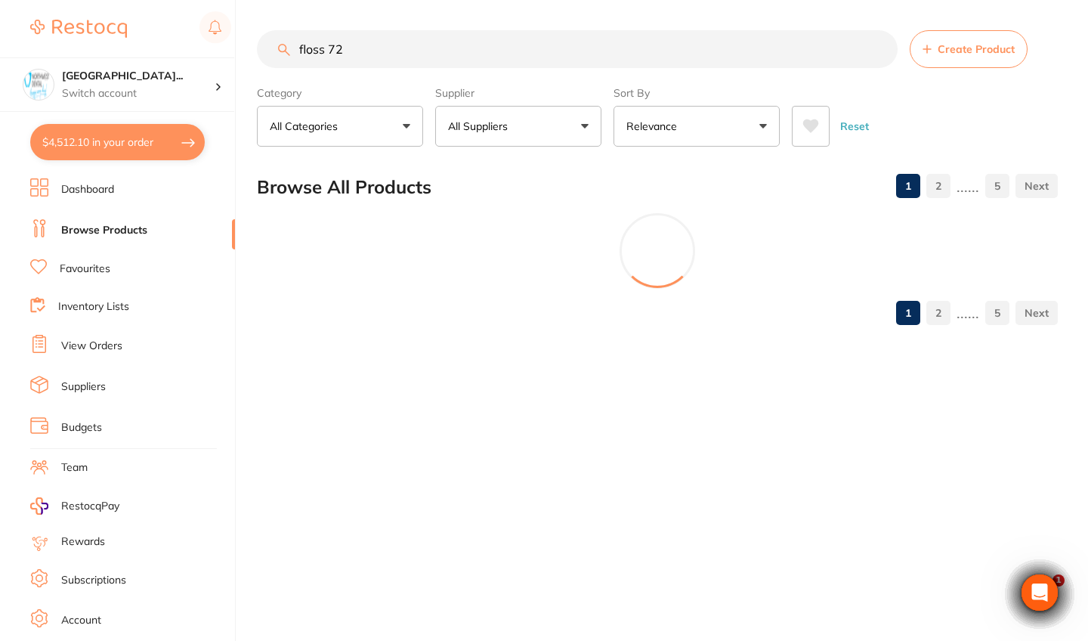
scroll to position [0, 0]
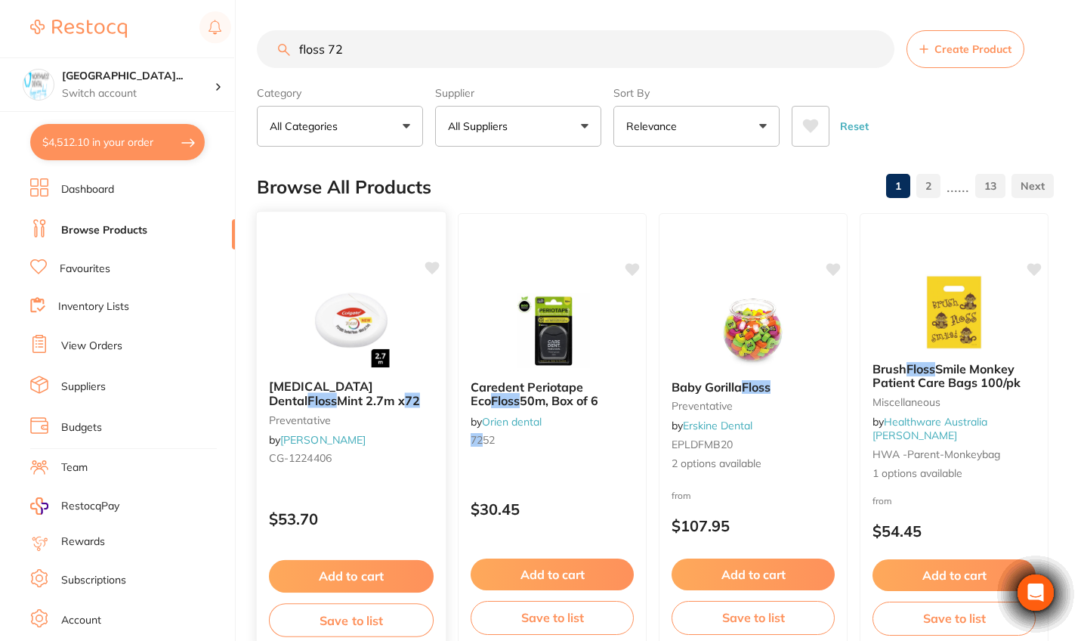
type input "floss 72"
click at [397, 466] on div "Colgate Total Dental Floss Mint 2.7m x 72 preventative by Henry Schein Halas CG…" at bounding box center [351, 425] width 189 height 116
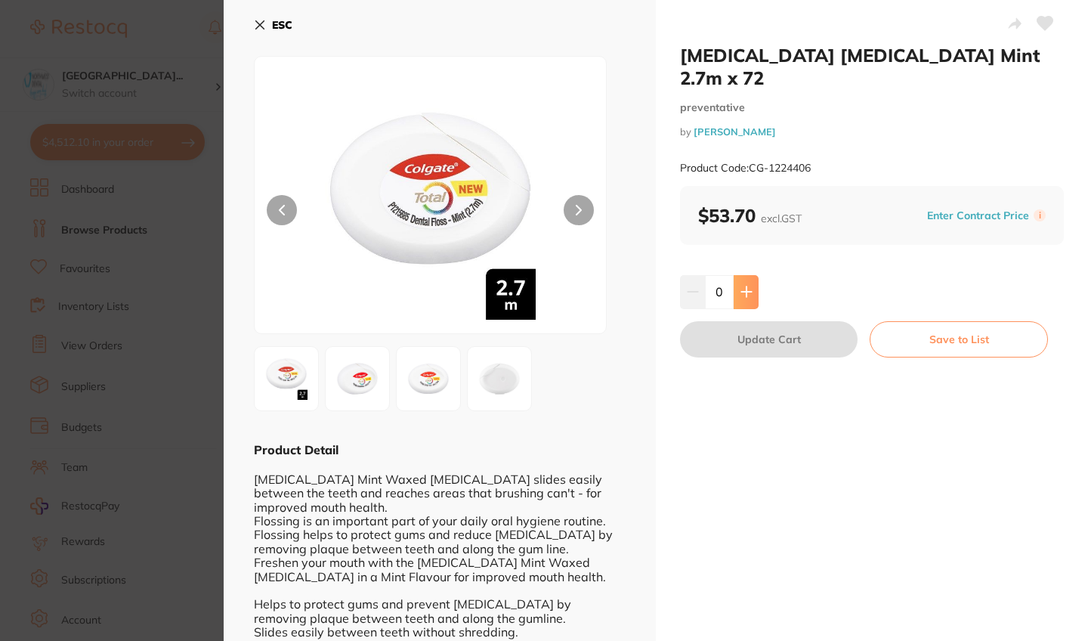
click at [743, 286] on icon at bounding box center [747, 292] width 12 height 12
type input "1"
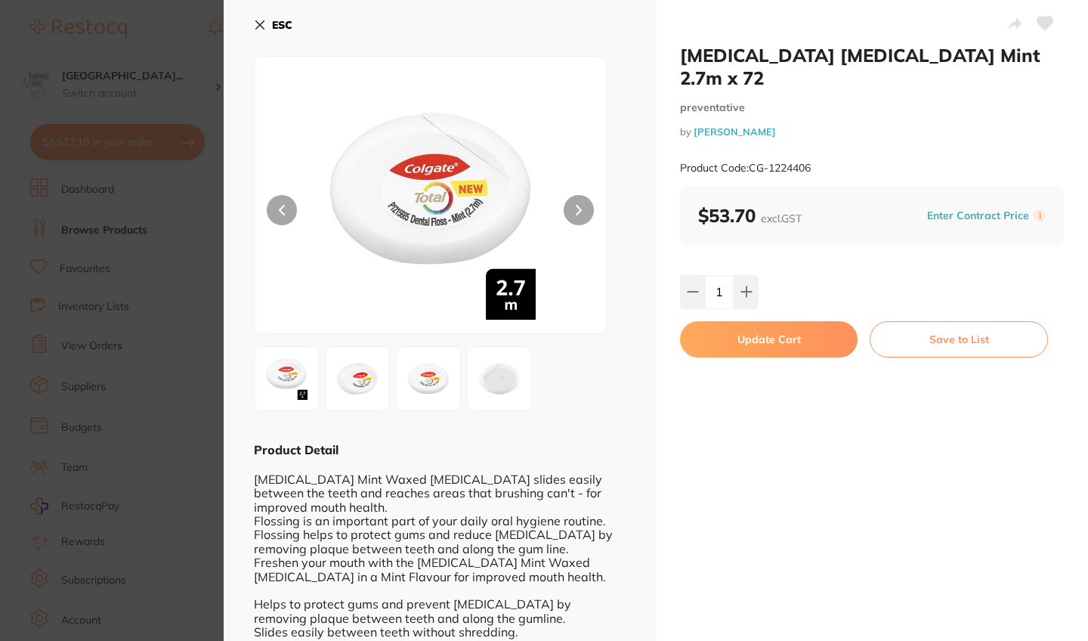
click at [757, 321] on button "Update Cart" at bounding box center [769, 339] width 178 height 36
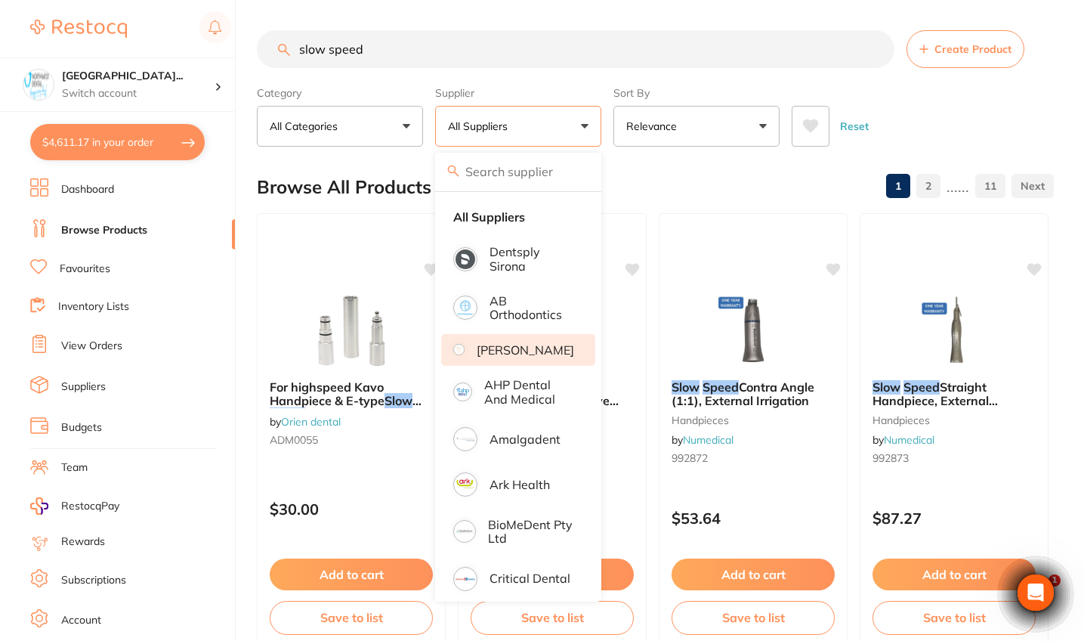
click at [528, 357] on p "[PERSON_NAME]" at bounding box center [525, 350] width 97 height 14
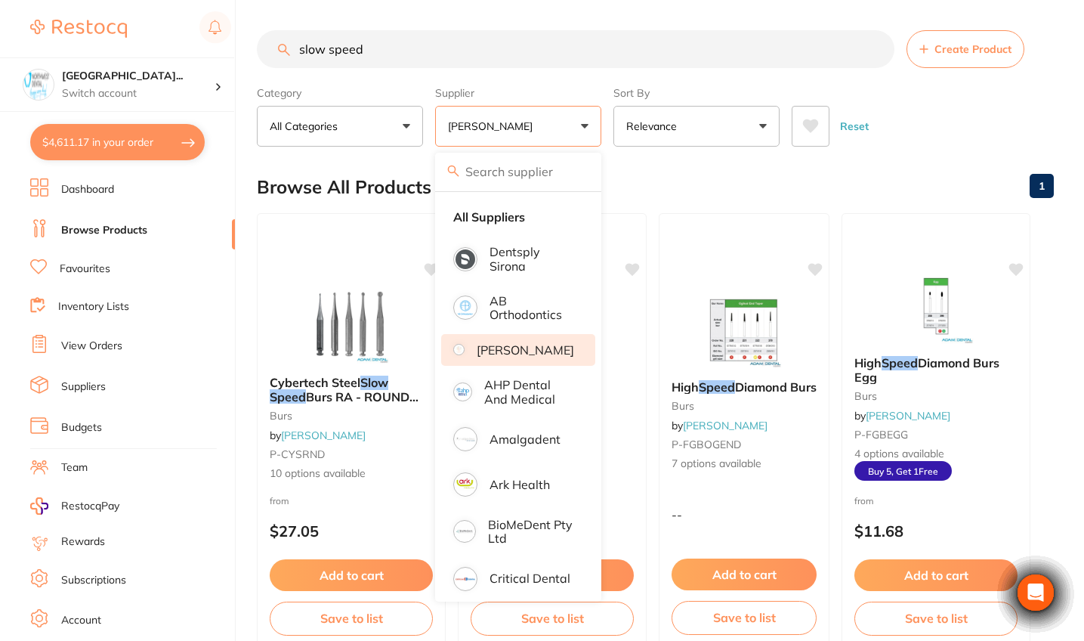
click at [927, 127] on div "Reset" at bounding box center [917, 120] width 250 height 53
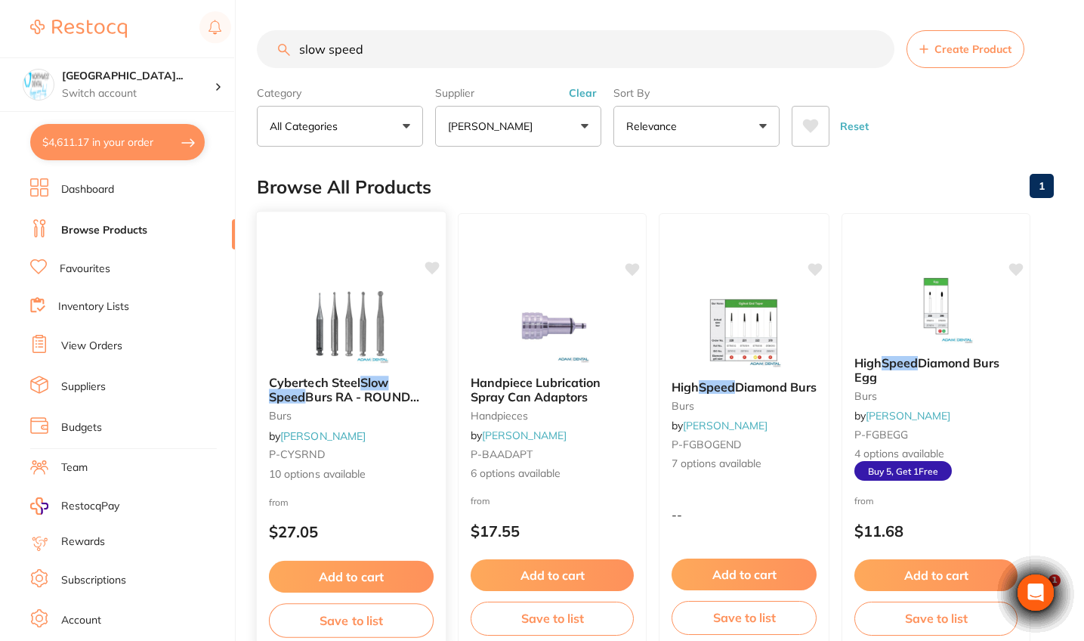
click at [378, 429] on div "Cybertech Steel Slow Speed Burs RA - ROUND 25/pk burs by Adam Dental P-CYSRND 1…" at bounding box center [351, 428] width 189 height 131
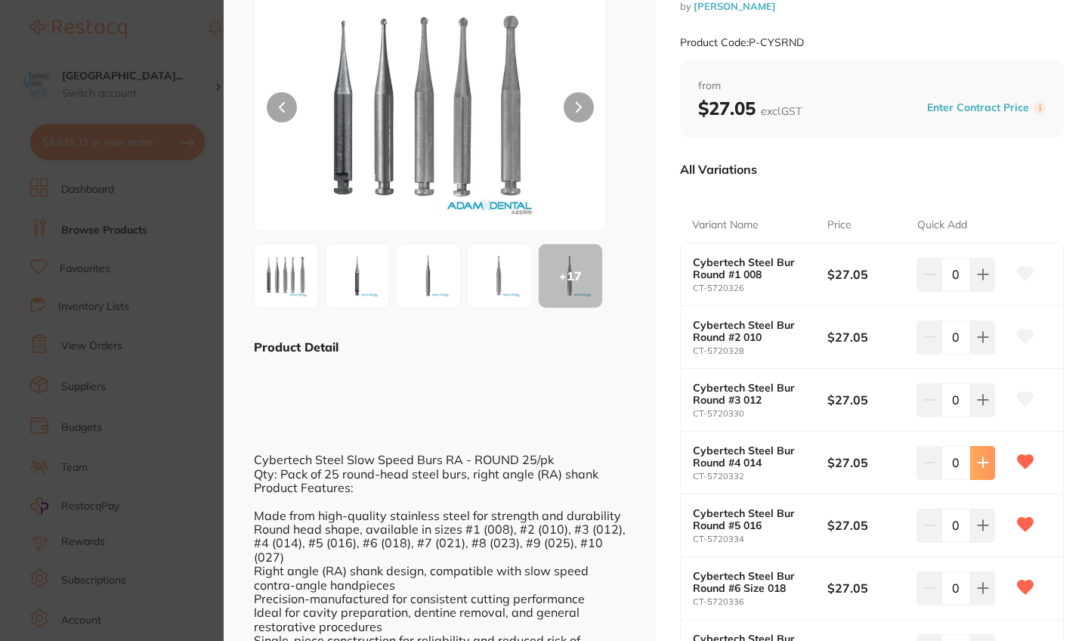
scroll to position [105, 0]
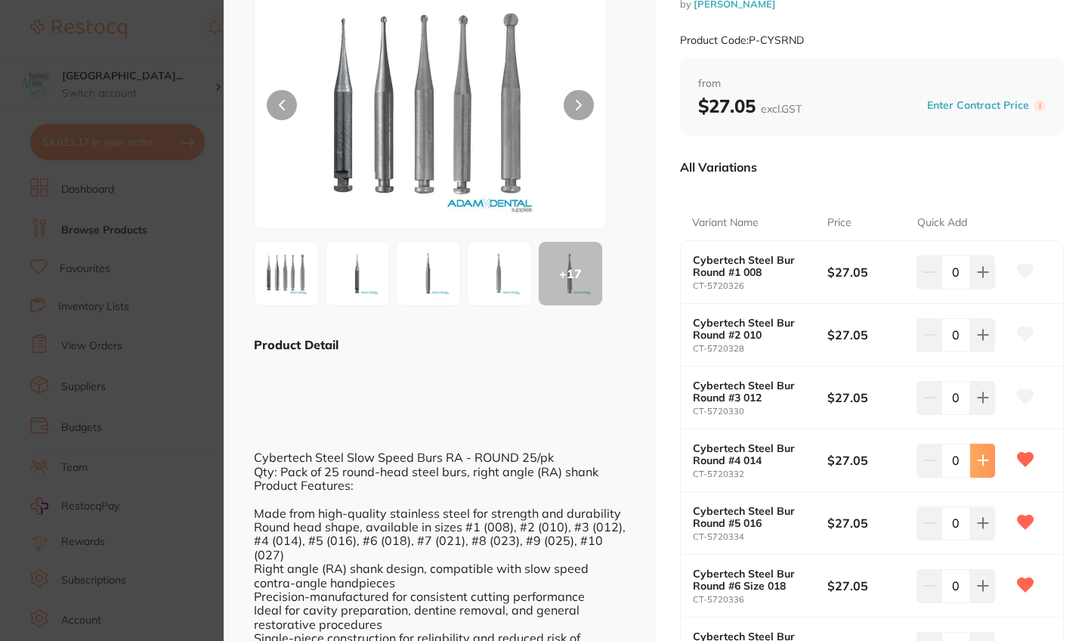
click at [983, 459] on icon at bounding box center [983, 461] width 10 height 10
type input "1"
click at [978, 517] on icon at bounding box center [983, 523] width 12 height 12
type input "1"
click at [978, 584] on icon at bounding box center [983, 586] width 10 height 10
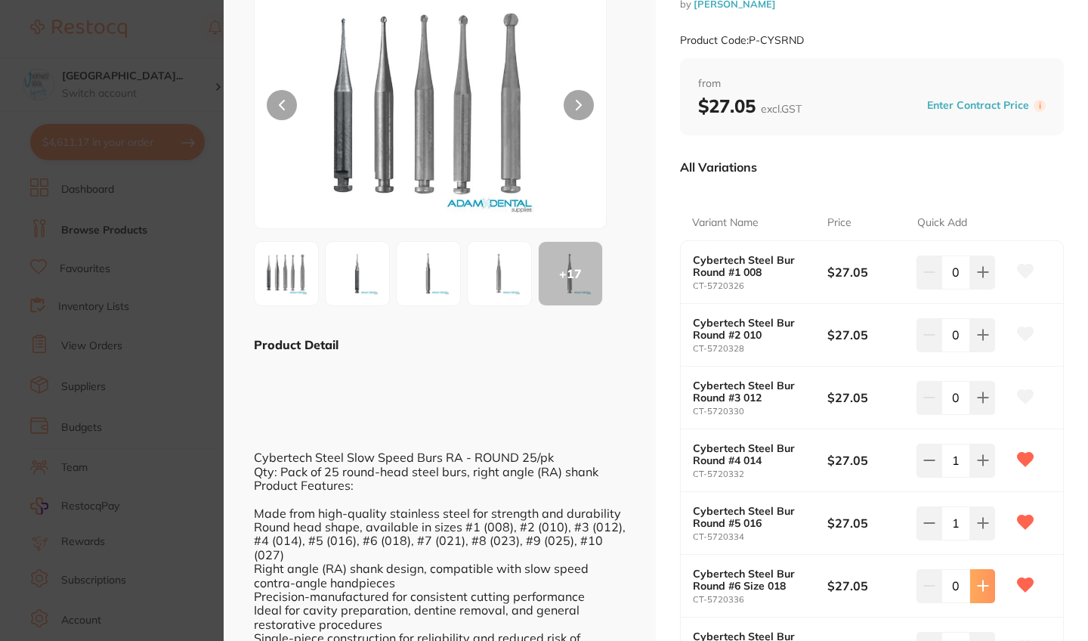
type input "1"
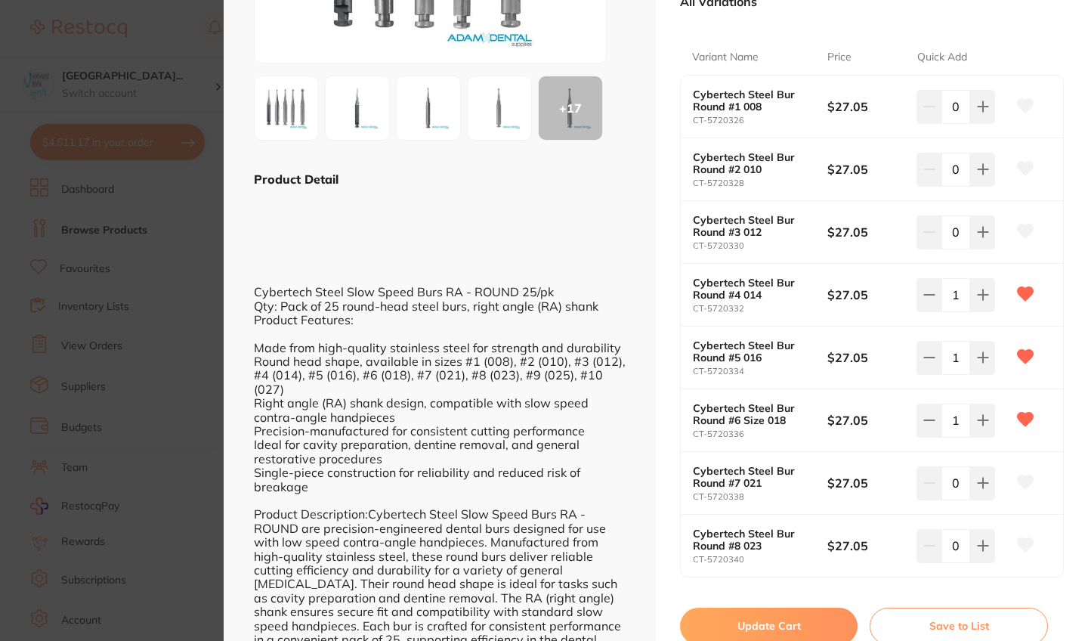
scroll to position [271, 0]
click at [975, 301] on button at bounding box center [982, 293] width 25 height 33
type input "2"
click at [976, 342] on button at bounding box center [982, 356] width 25 height 33
type input "2"
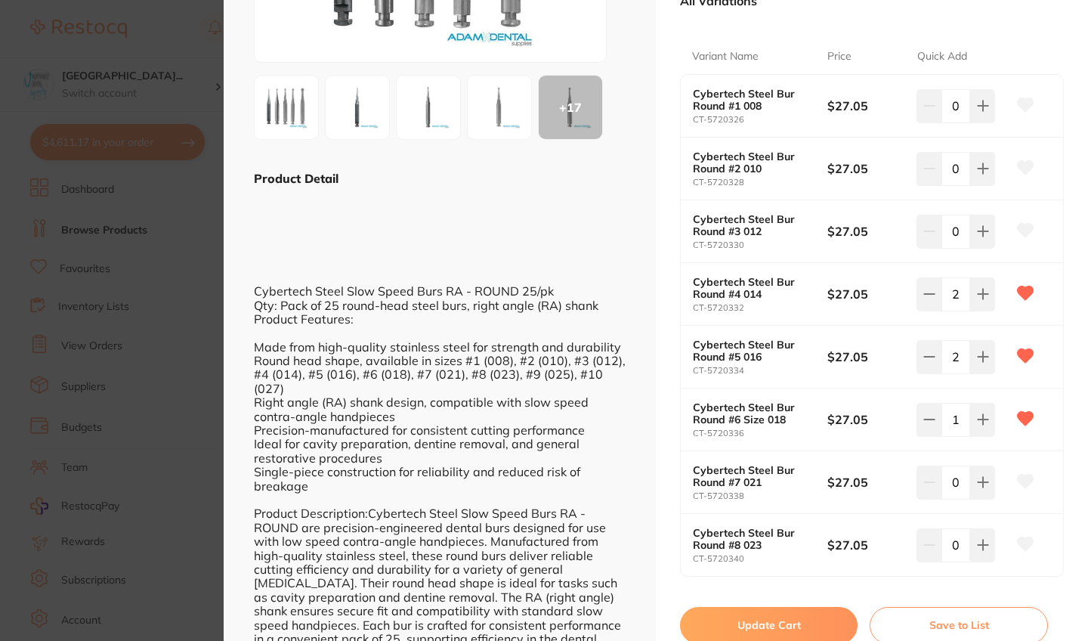
click at [806, 611] on button "Update Cart" at bounding box center [769, 625] width 178 height 36
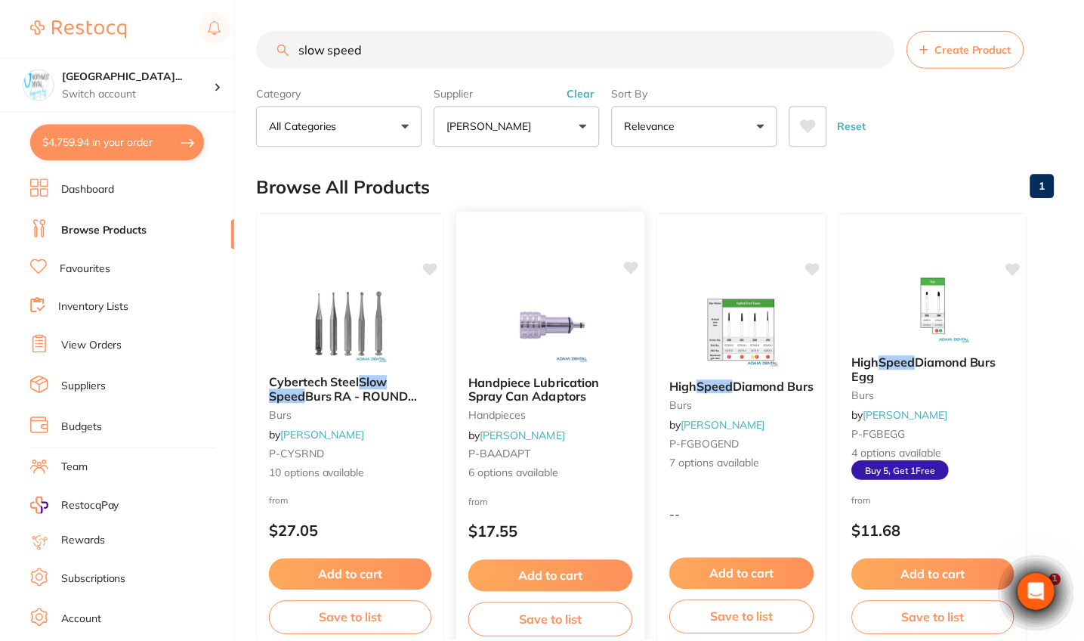
scroll to position [1, 0]
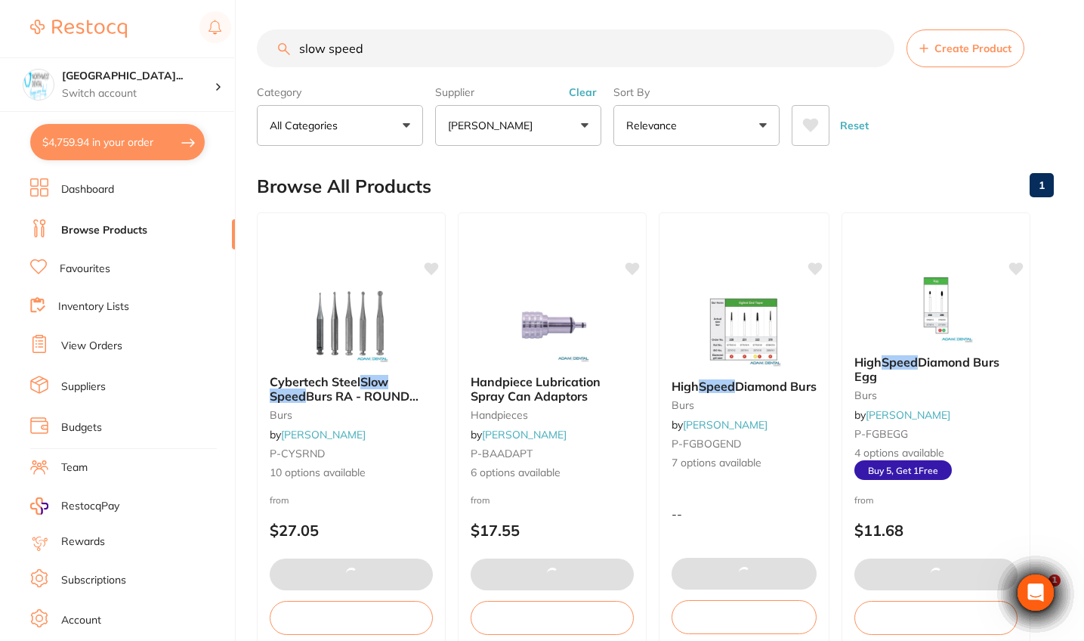
click at [125, 143] on button "$4,759.94 in your order" at bounding box center [117, 142] width 175 height 36
checkbox input "true"
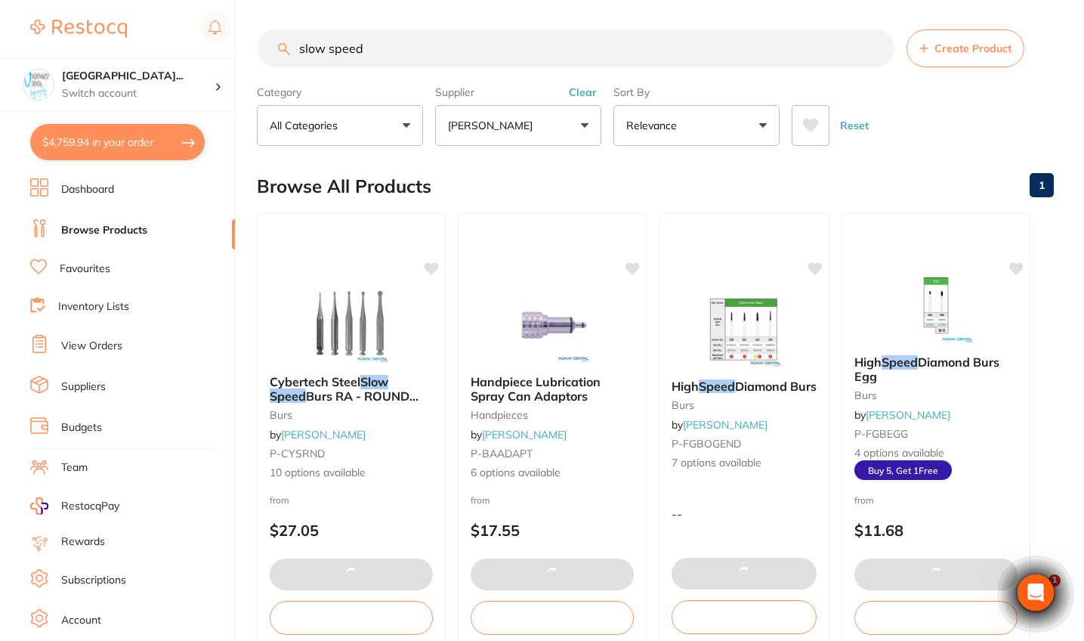
checkbox input "true"
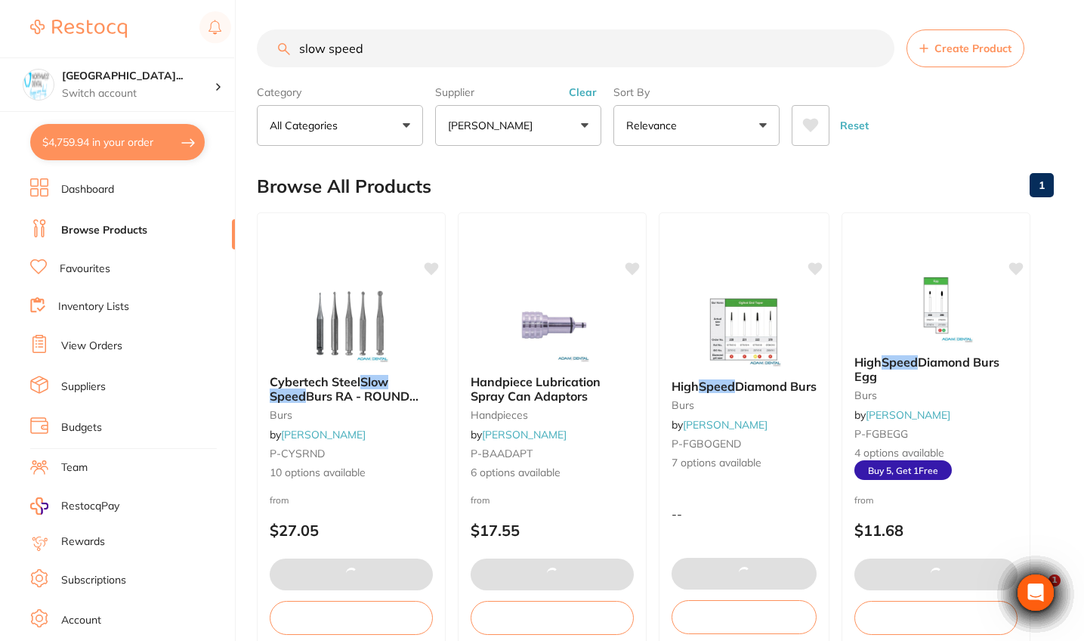
checkbox input "true"
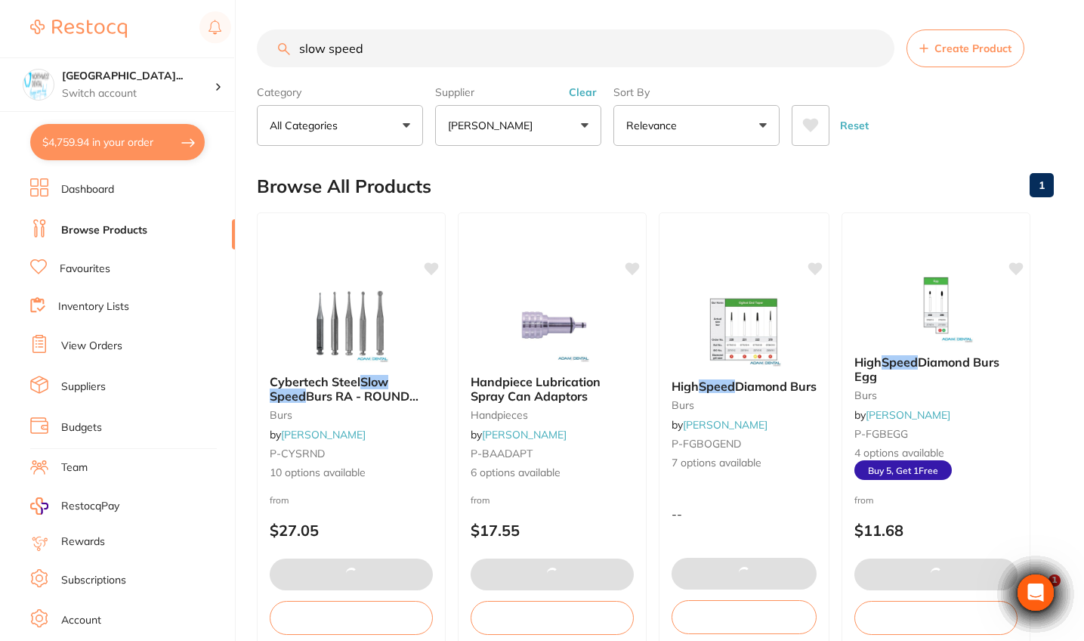
checkbox input "true"
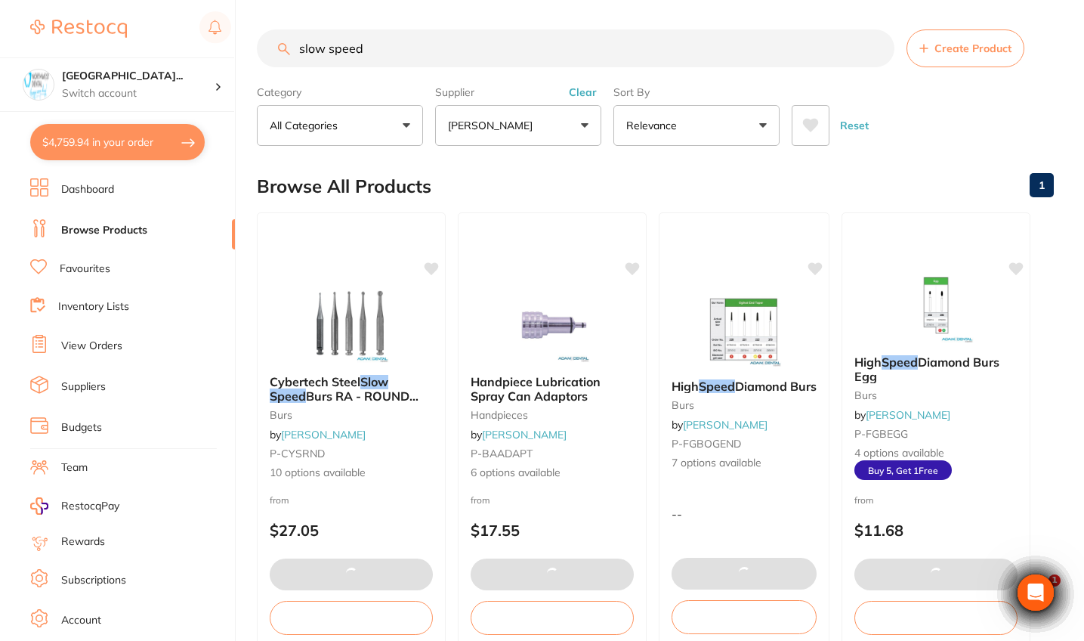
checkbox input "true"
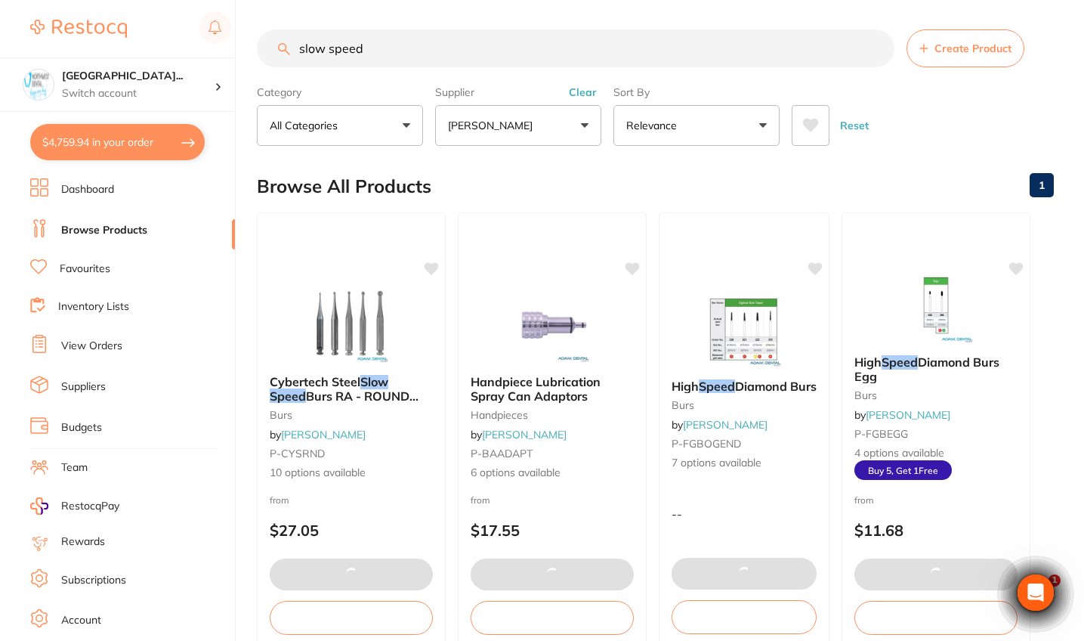
checkbox input "true"
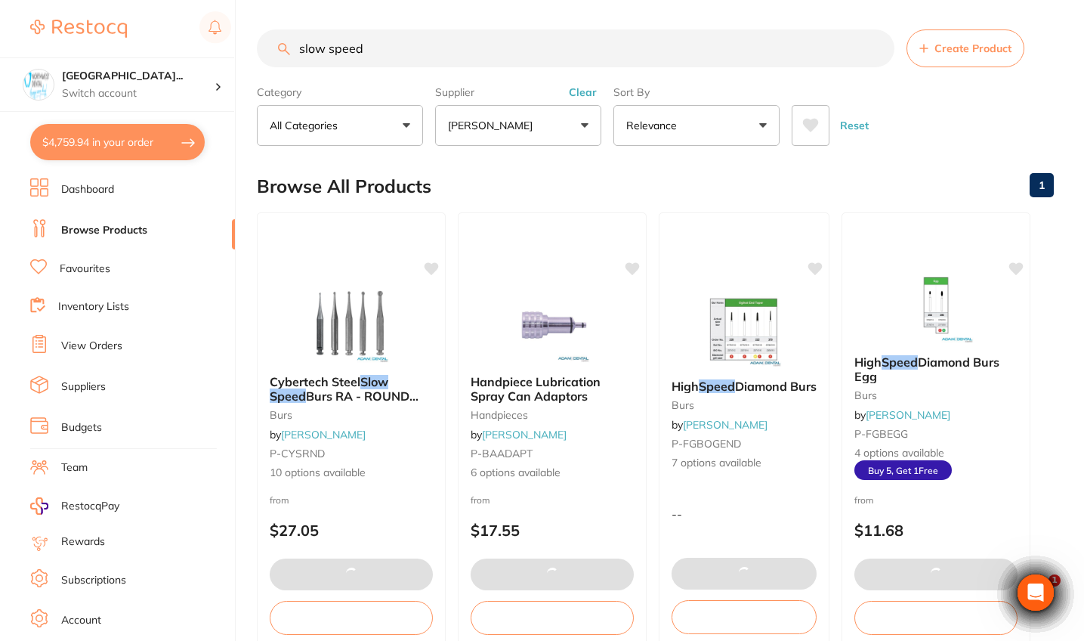
checkbox input "true"
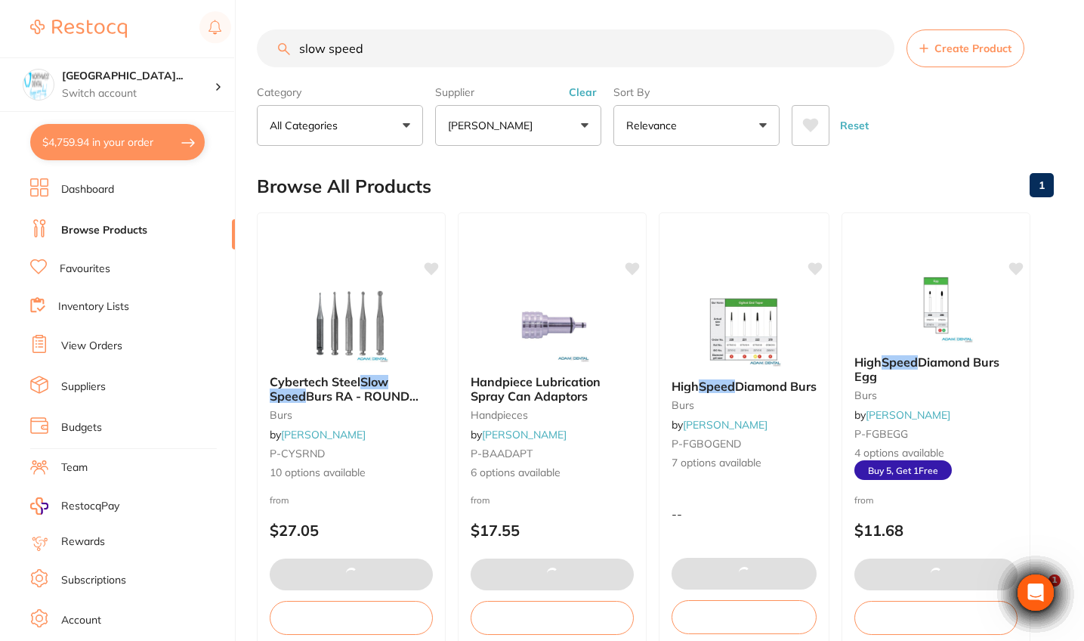
checkbox input "true"
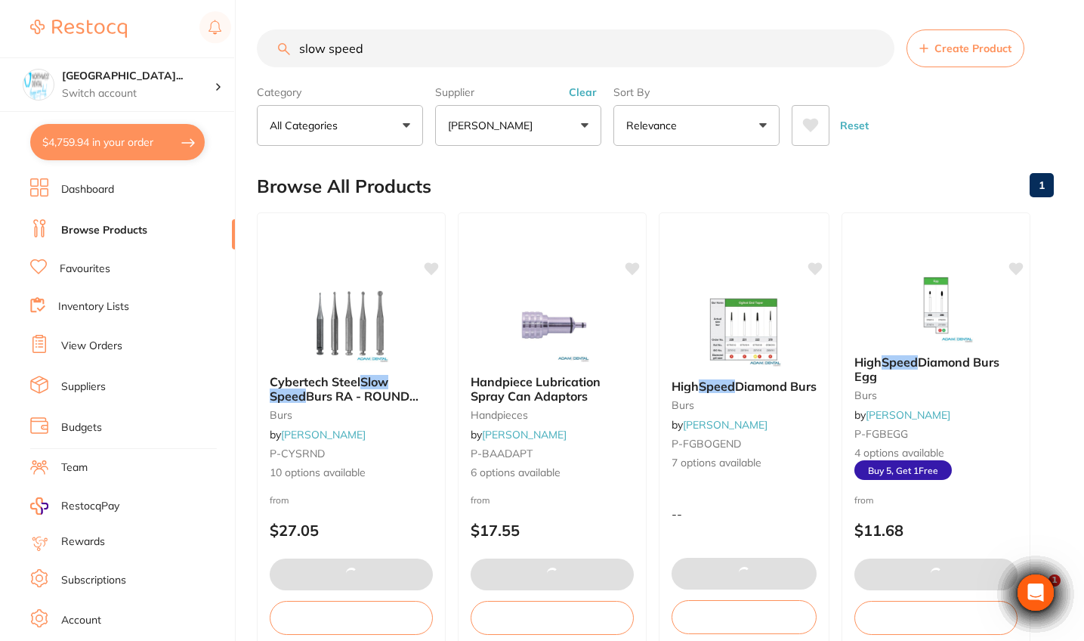
checkbox input "true"
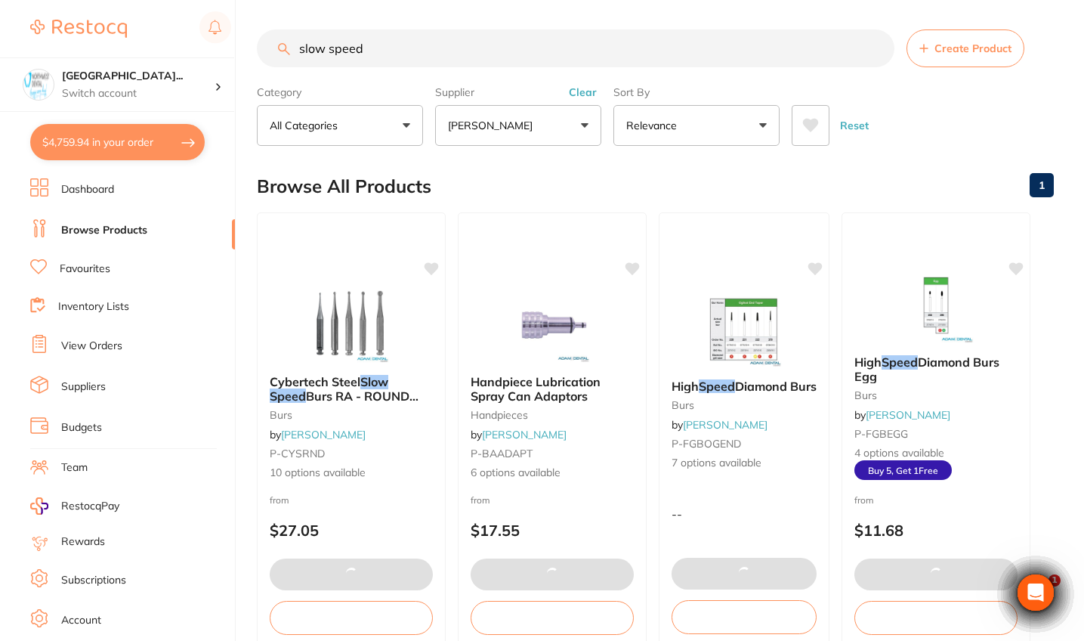
checkbox input "true"
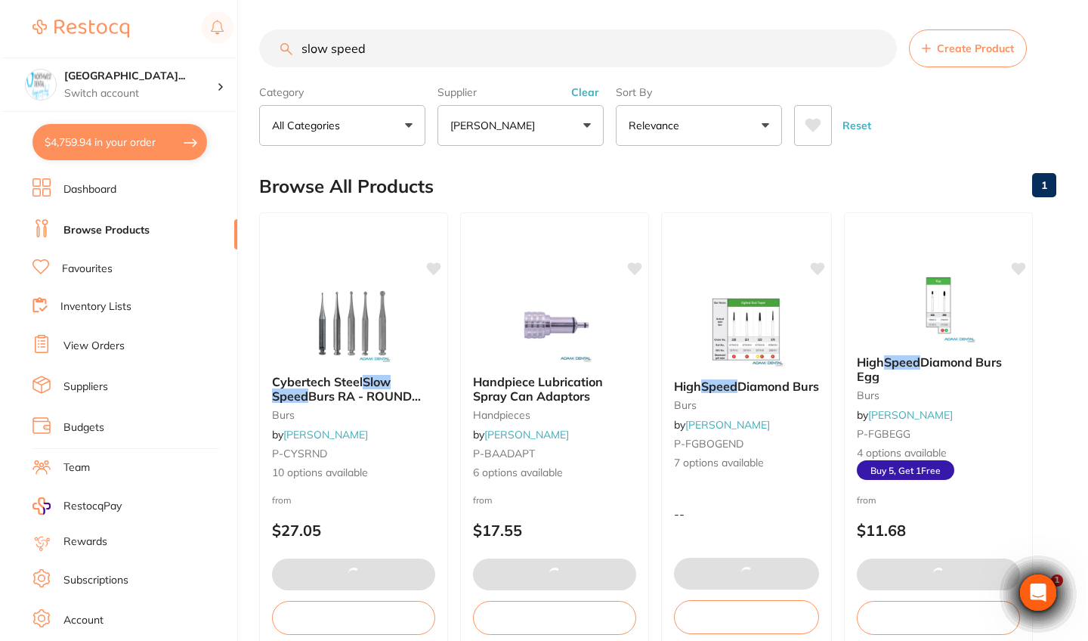
scroll to position [0, 0]
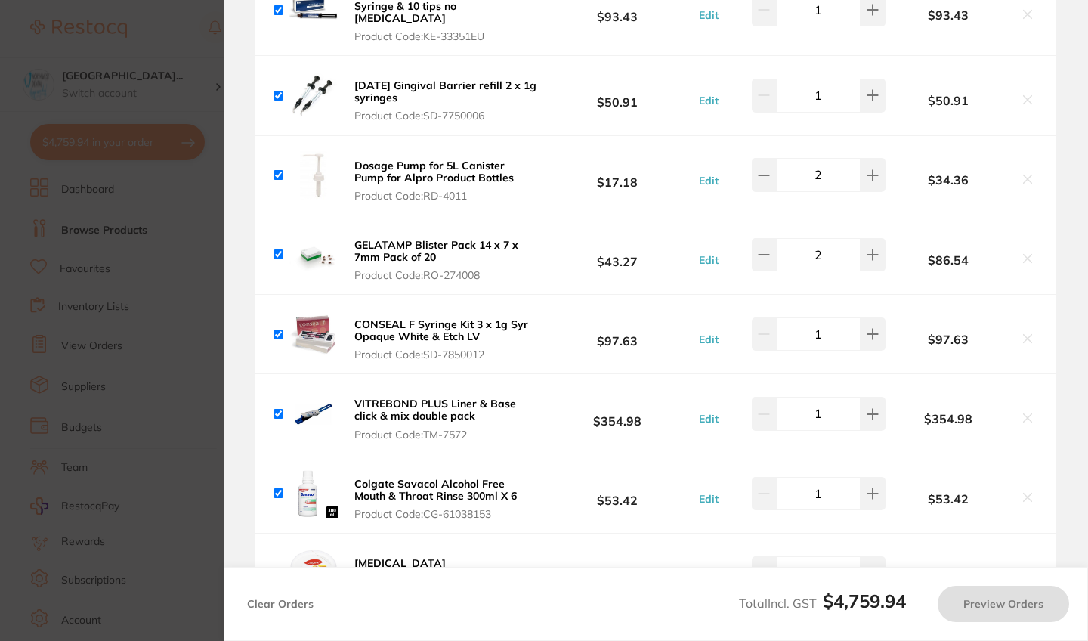
checkbox input "true"
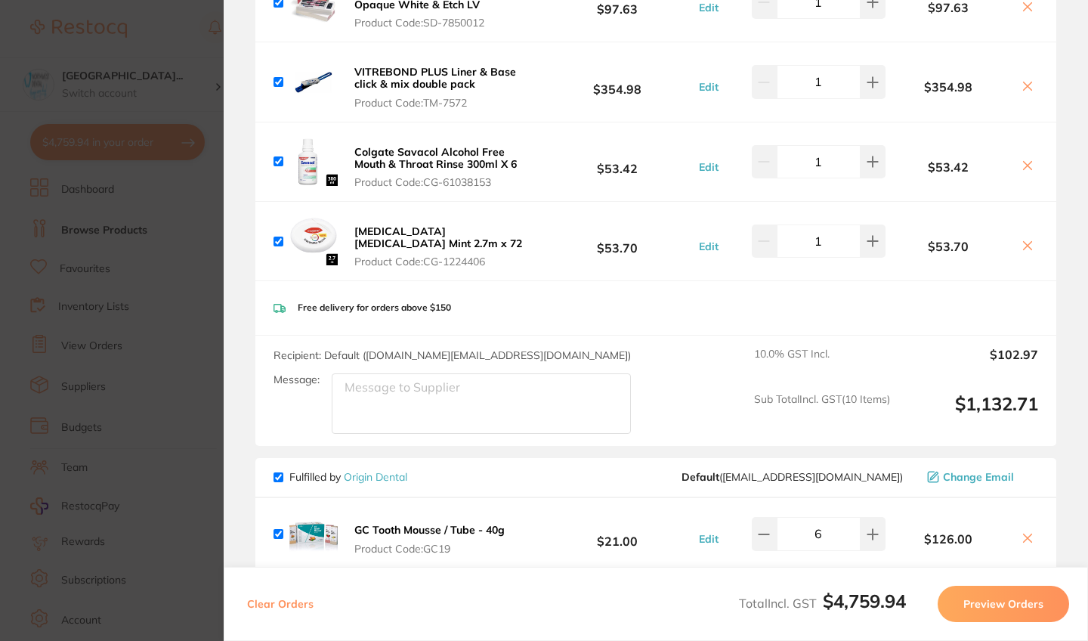
scroll to position [1783, 0]
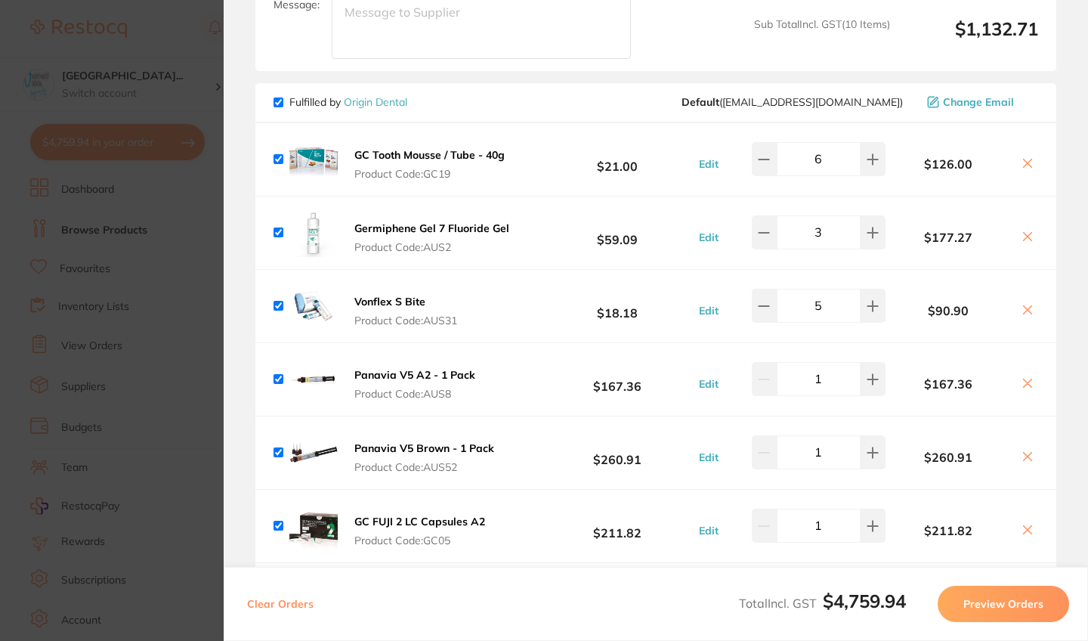
click at [173, 395] on section "Update RRP Set your pre negotiated price for this item. Item Agreed RRP (excl. …" at bounding box center [544, 320] width 1088 height 641
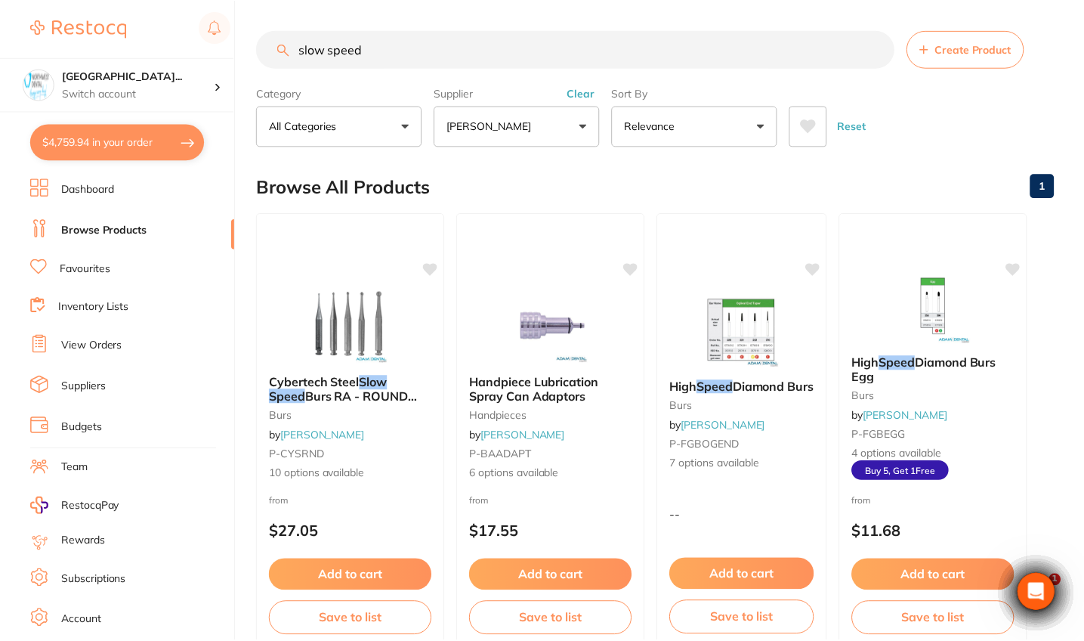
scroll to position [1, 0]
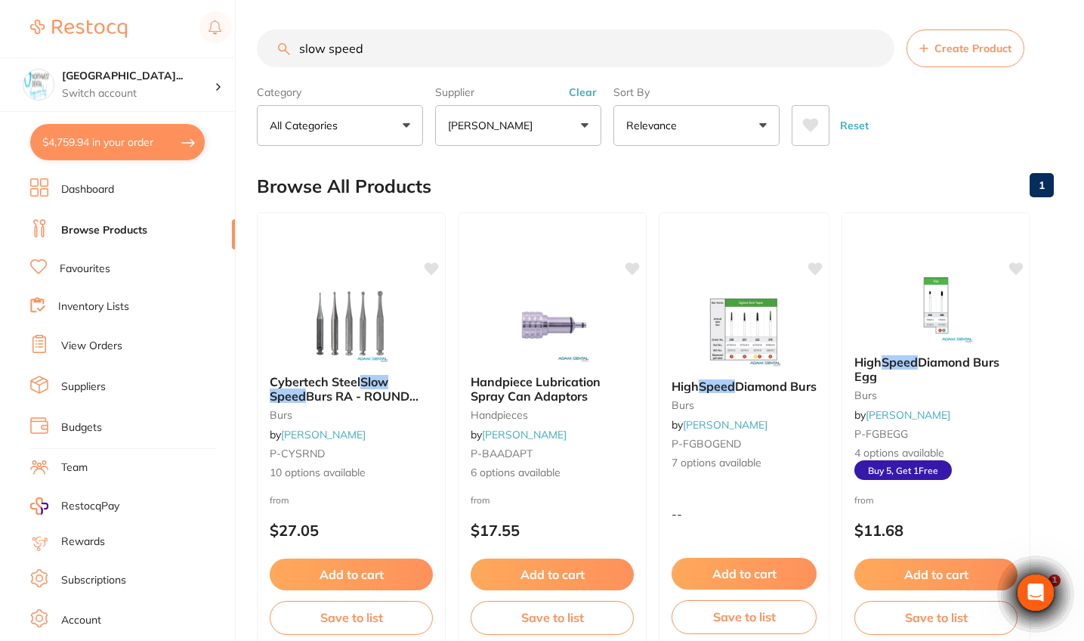
click at [588, 97] on button "Clear" at bounding box center [582, 92] width 37 height 14
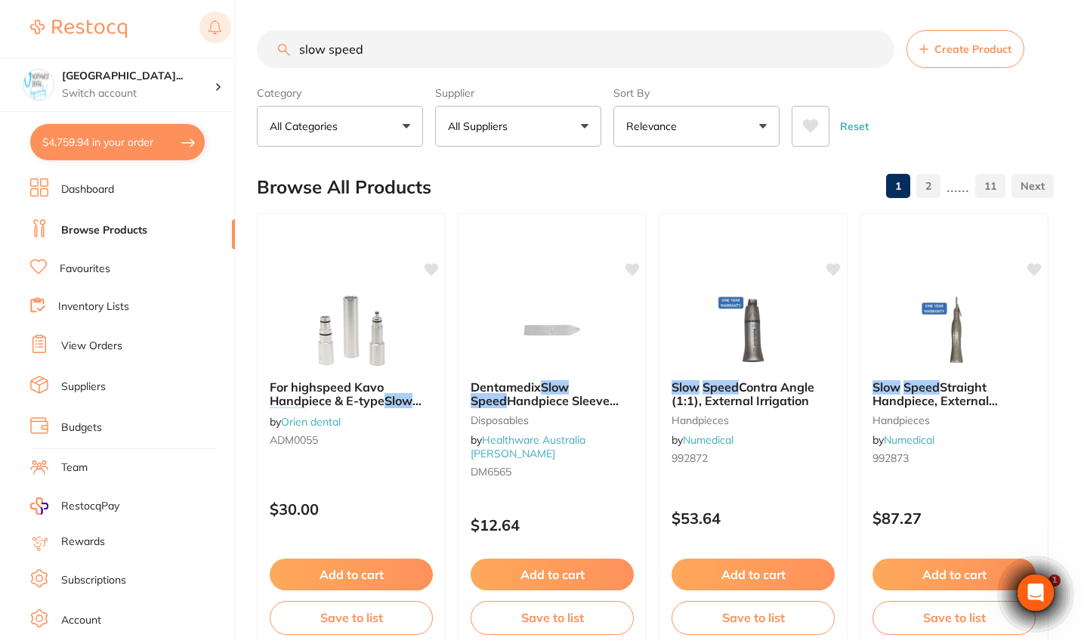
drag, startPoint x: 380, startPoint y: 45, endPoint x: 226, endPoint y: 44, distance: 154.1
click at [226, 44] on div "$4,759.94 North West Dental Wynya... Switch account Riaz Dental Surgery Experte…" at bounding box center [542, 320] width 1084 height 641
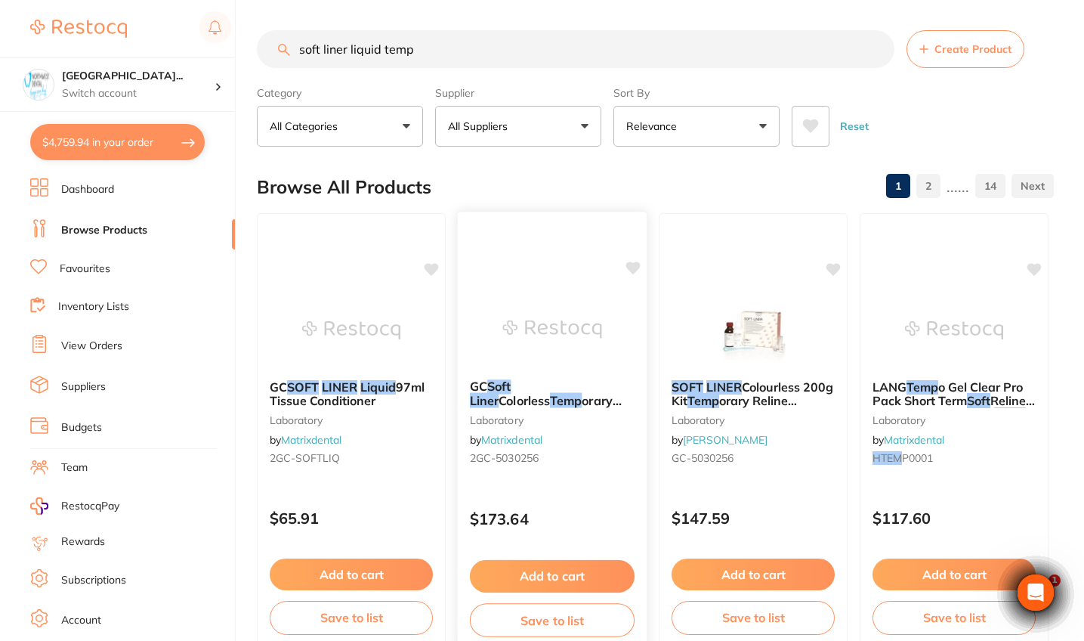
type input "soft liner liquid temp"
click at [598, 471] on div "GC Soft Liner Colorless Temp orary Reline Kit 200g laboratory by Matrixdental 2…" at bounding box center [552, 425] width 189 height 116
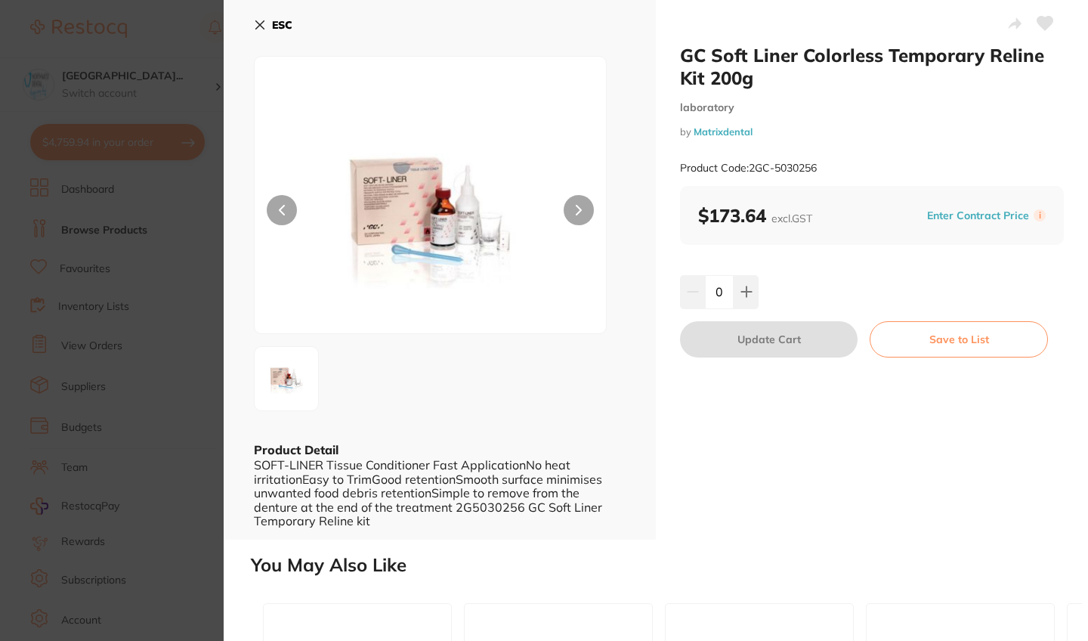
drag, startPoint x: 746, startPoint y: 290, endPoint x: 744, endPoint y: 342, distance: 51.4
click at [746, 290] on icon at bounding box center [746, 292] width 10 height 10
type input "1"
click at [744, 342] on button "Update Cart" at bounding box center [769, 339] width 178 height 36
checkbox input "false"
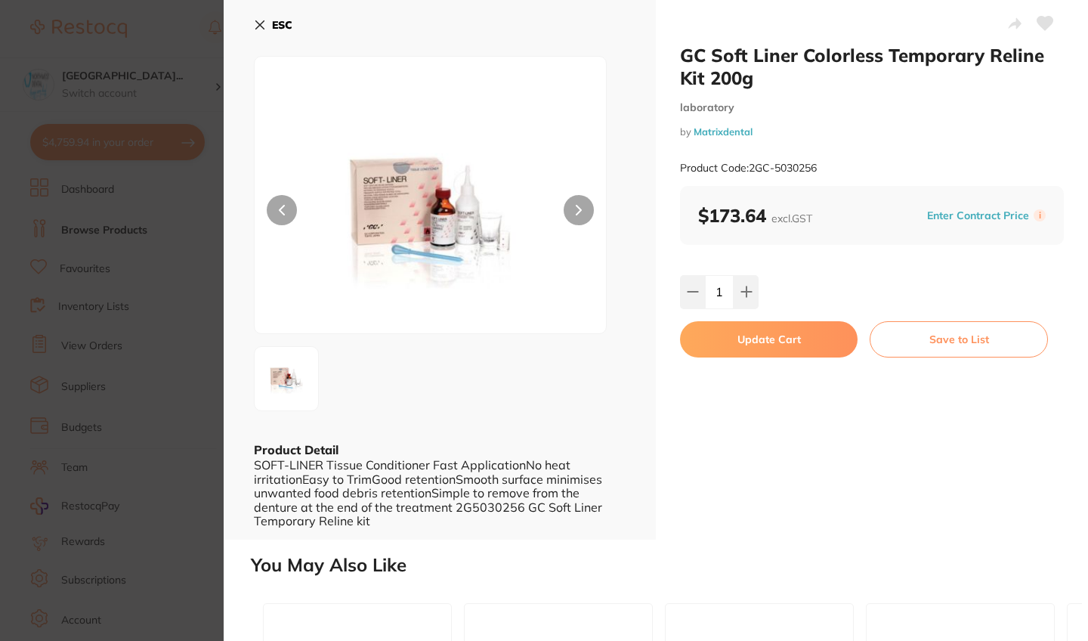
checkbox input "false"
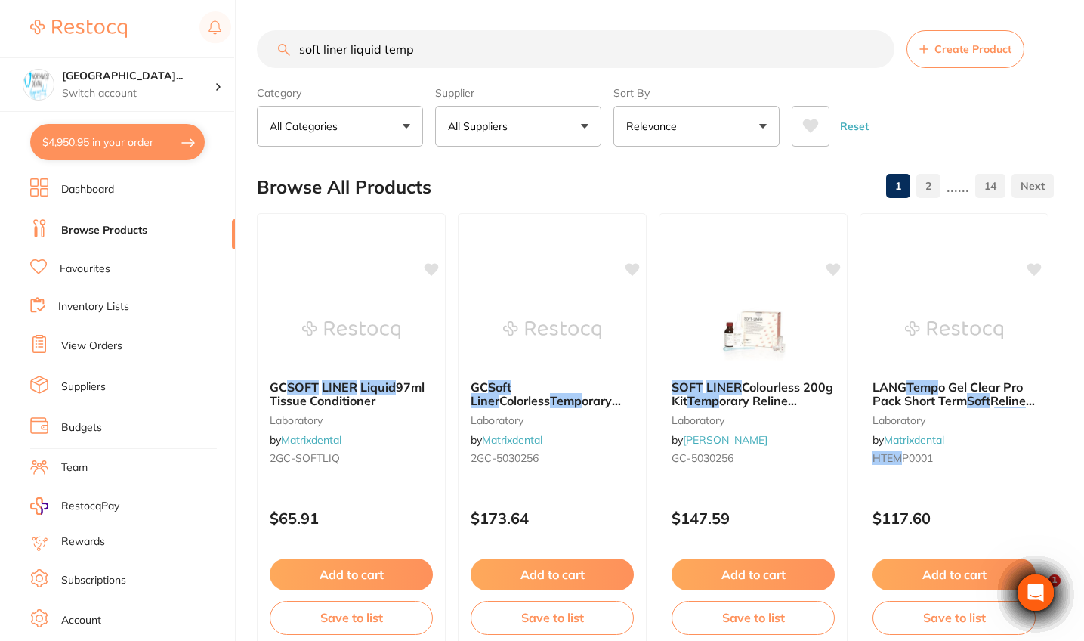
drag, startPoint x: 441, startPoint y: 50, endPoint x: 235, endPoint y: 47, distance: 205.6
click at [235, 47] on div "$4,950.95 North West Dental Wynya... Switch account Riaz Dental Surgery Experte…" at bounding box center [542, 320] width 1084 height 641
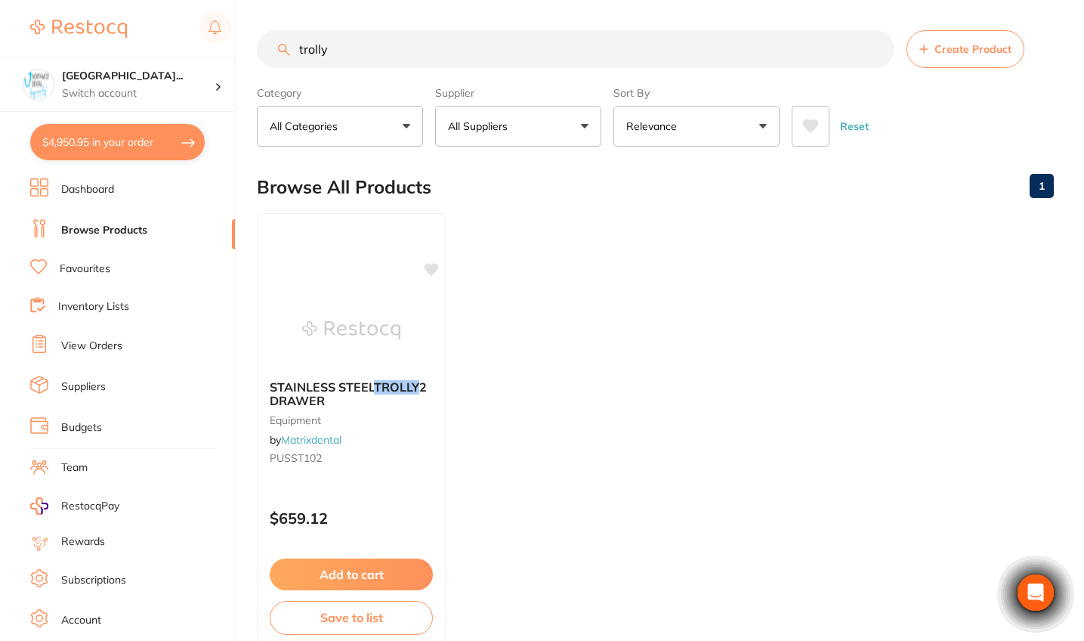
type input "trolly"
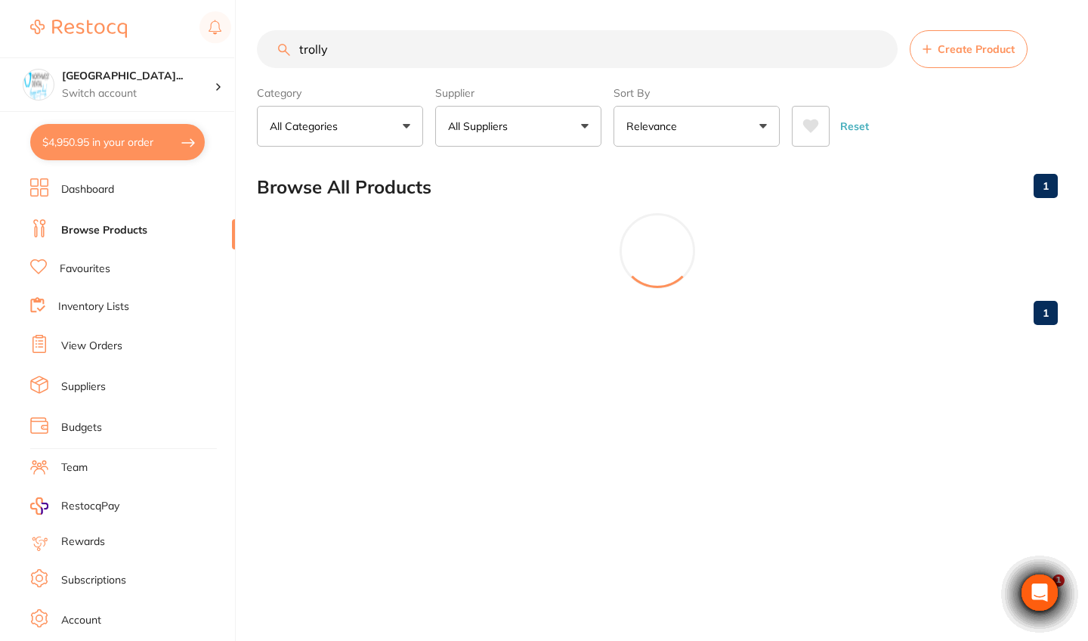
click at [458, 114] on button "All Suppliers" at bounding box center [518, 126] width 166 height 41
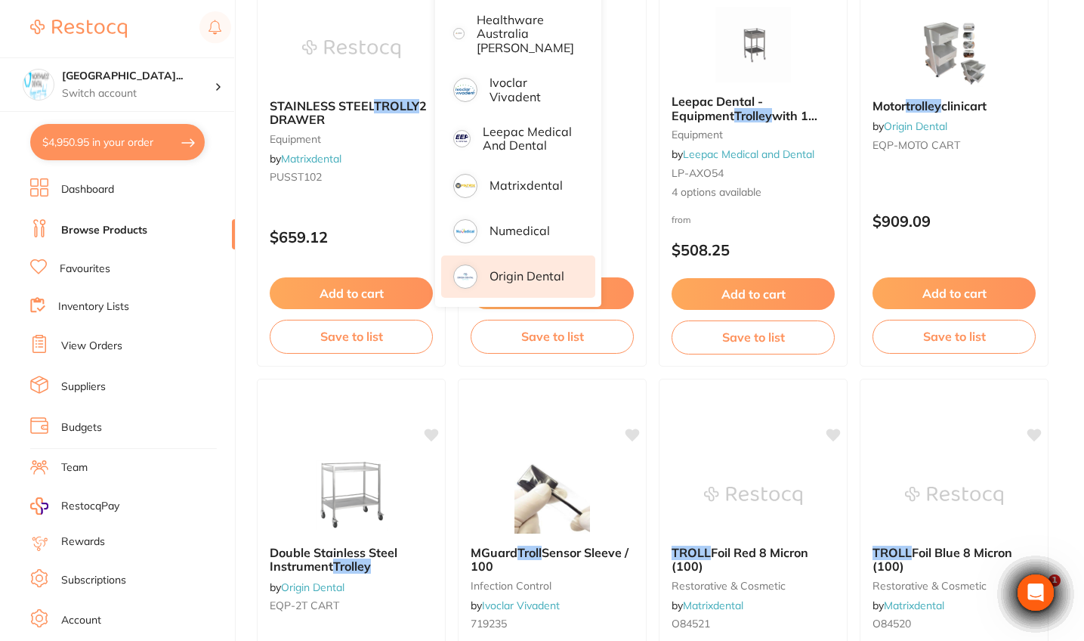
click at [540, 257] on li "Origin Dental" at bounding box center [518, 276] width 154 height 42
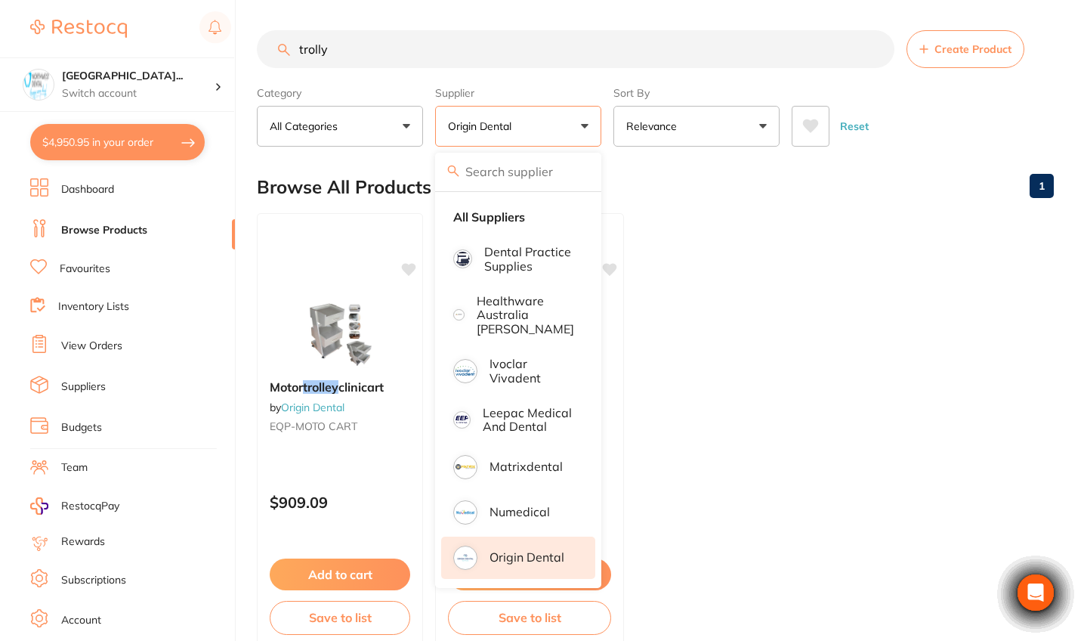
click at [861, 224] on ul "Motor trolley clinicart by Origin Dental EQP-MOTO CART $909.09 Add to cart Save…" at bounding box center [655, 430] width 797 height 434
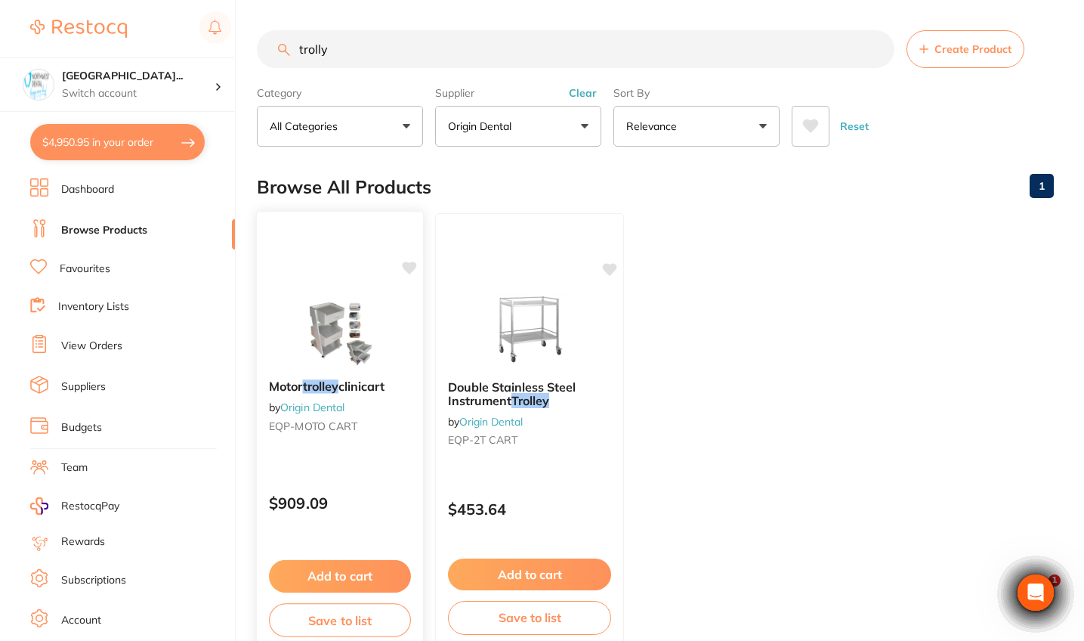
click at [376, 524] on div "Motor trolley clinicart by Origin Dental EQP-MOTO CART $909.09 Add to cart Save…" at bounding box center [340, 430] width 168 height 439
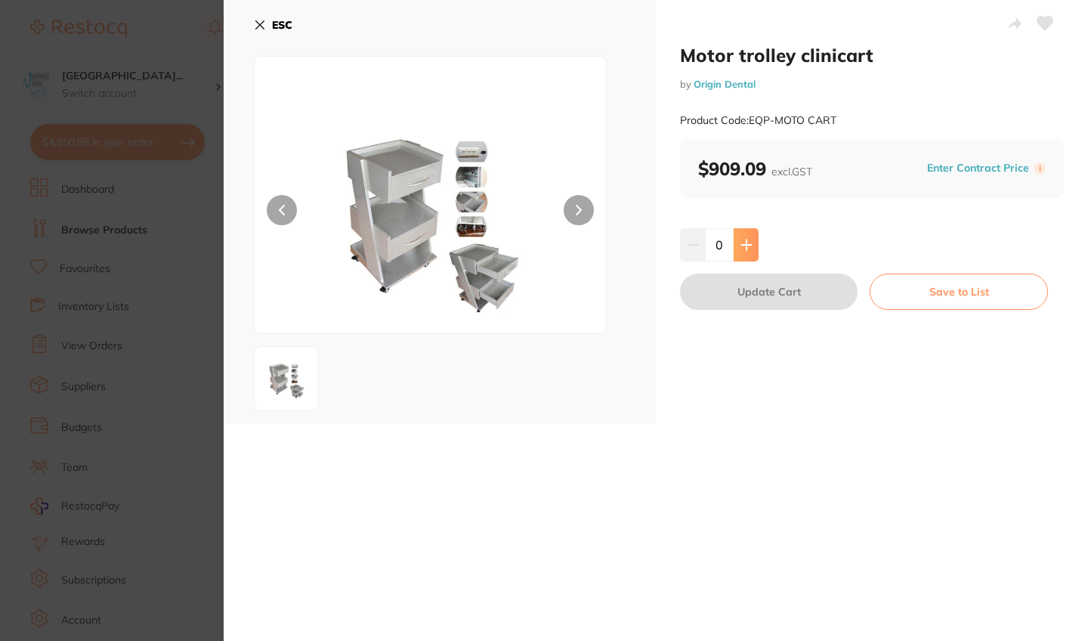
click at [741, 241] on icon at bounding box center [747, 245] width 12 height 12
type input "1"
click at [740, 298] on button "Update Cart" at bounding box center [769, 292] width 178 height 36
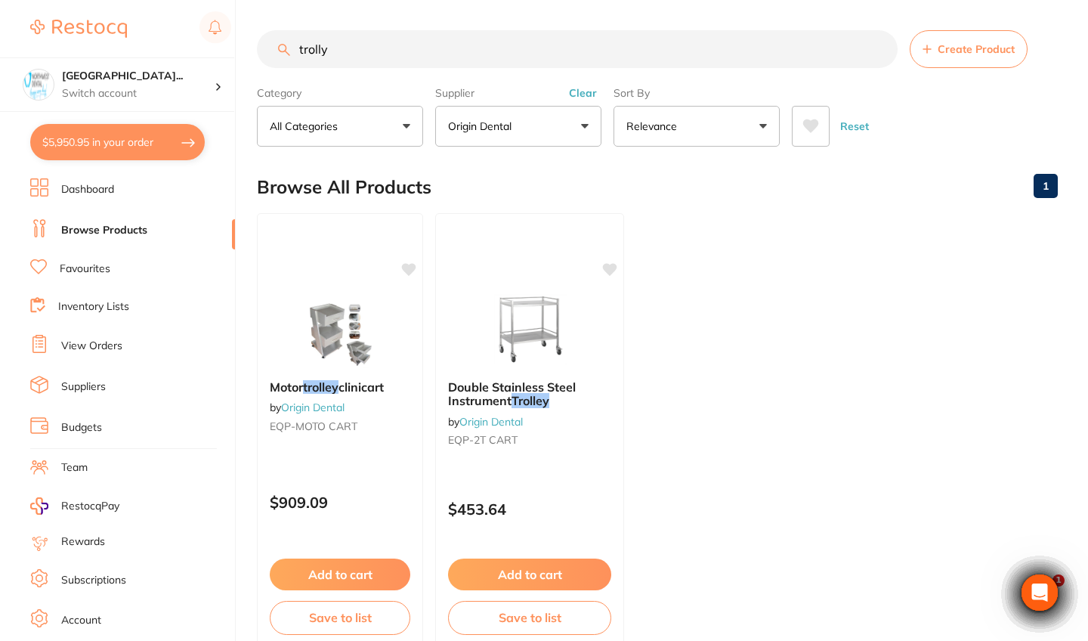
checkbox input "false"
drag, startPoint x: 339, startPoint y: 53, endPoint x: 239, endPoint y: 51, distance: 100.5
click at [239, 51] on div "$5,950.95 North West Dental Wynya... Switch account Riaz Dental Surgery Experte…" at bounding box center [542, 320] width 1084 height 641
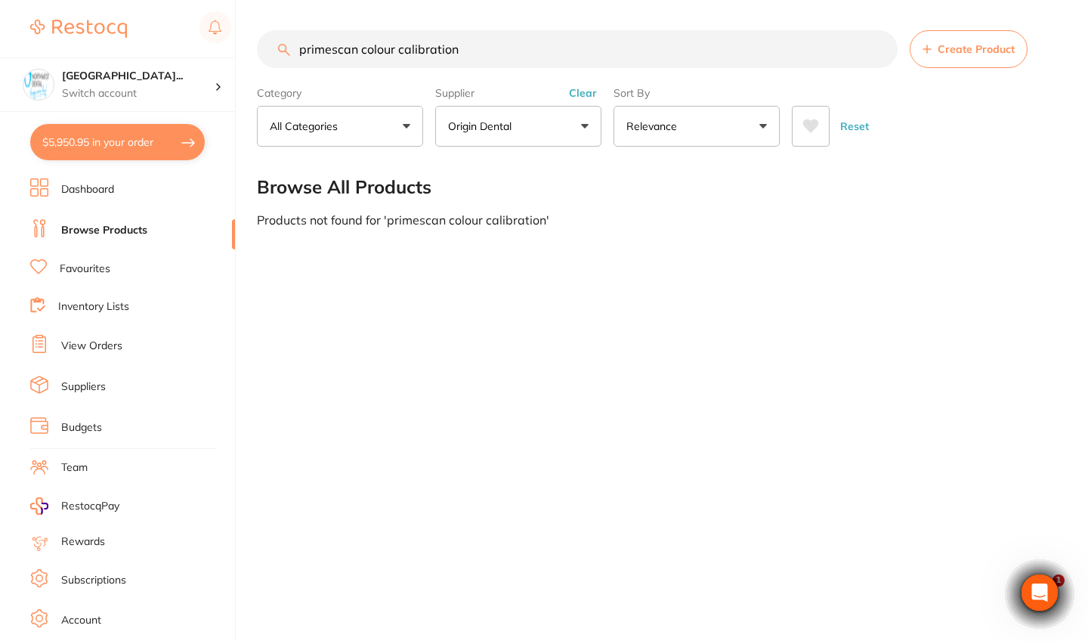
type input "primescan colour calibration"
click at [586, 105] on div "Supplier Origin Dental All Suppliers Dentsply Sirona Ivoclar Vivadent Origin De…" at bounding box center [518, 113] width 166 height 66
click at [589, 96] on button "Clear" at bounding box center [582, 93] width 37 height 14
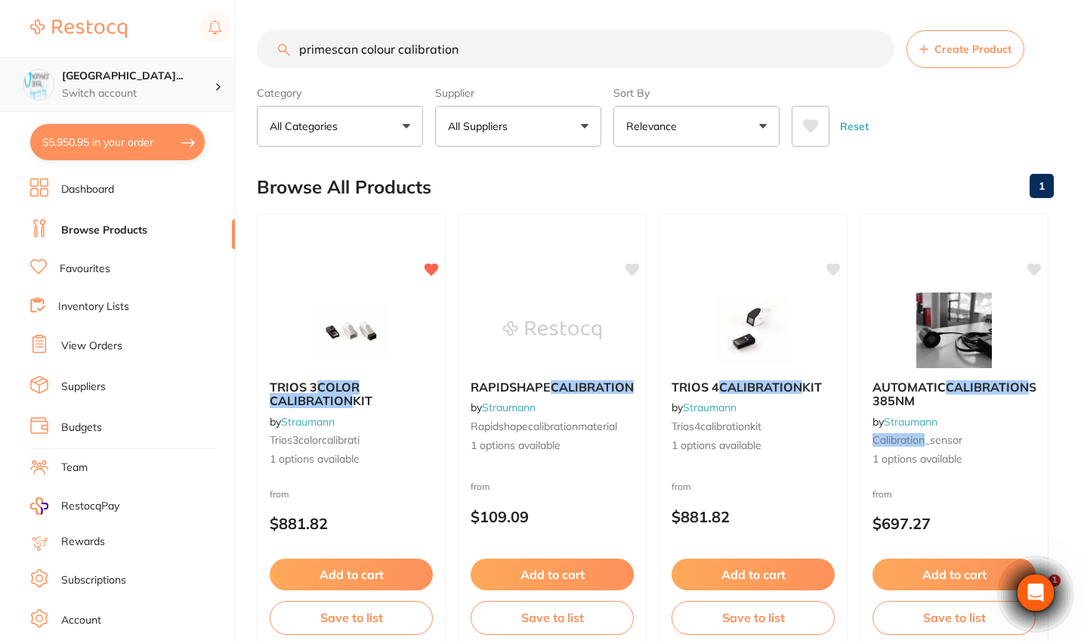
click at [193, 93] on p "Switch account" at bounding box center [138, 93] width 153 height 15
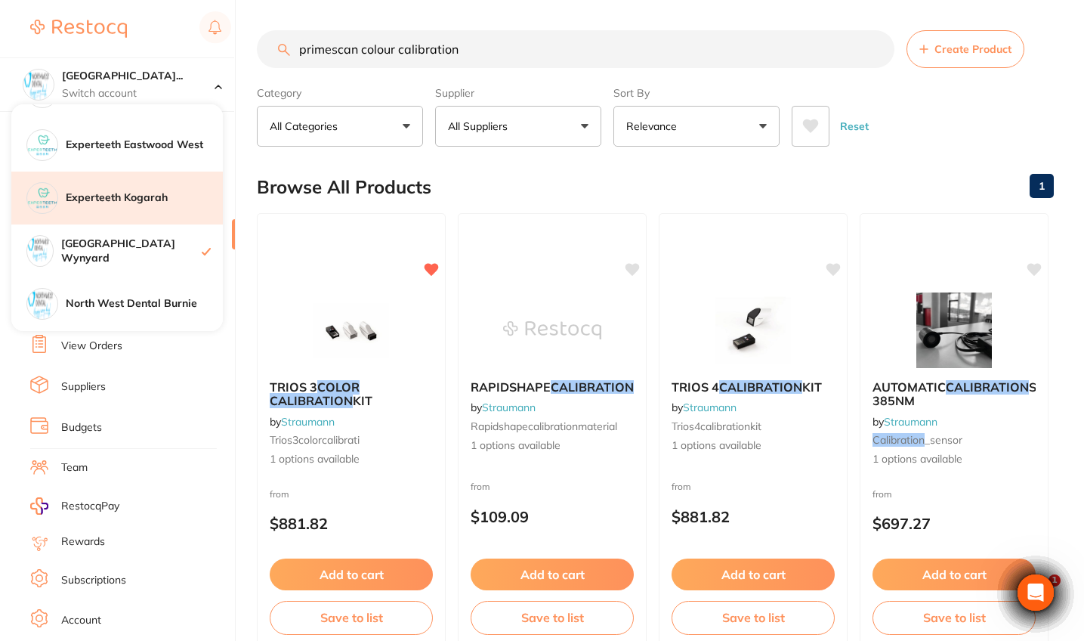
scroll to position [312, 0]
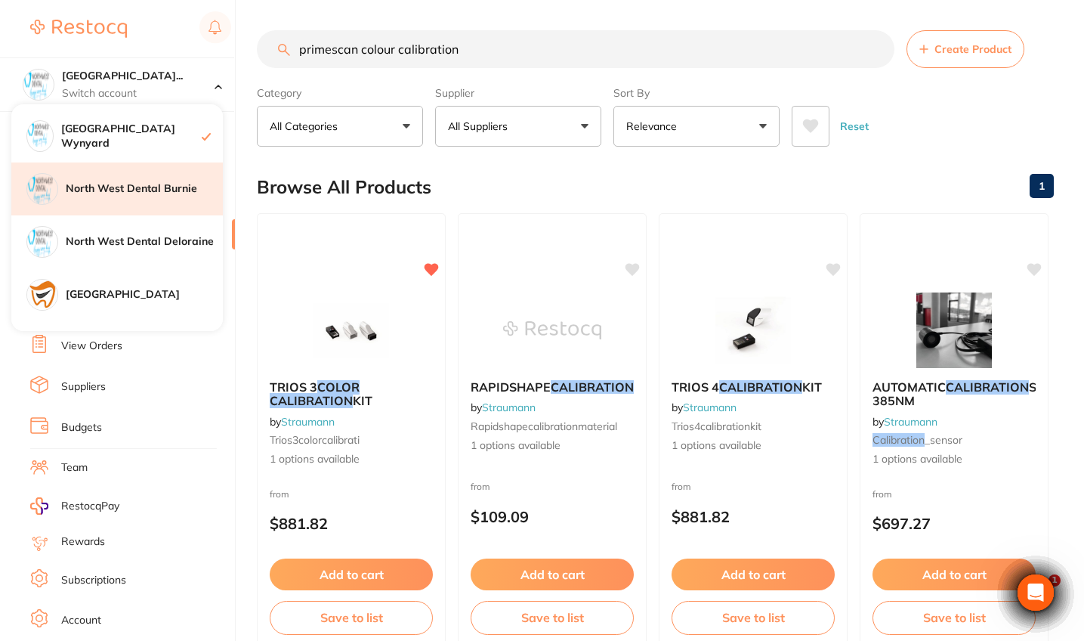
click at [155, 193] on h4 "North West Dental Burnie" at bounding box center [144, 188] width 157 height 15
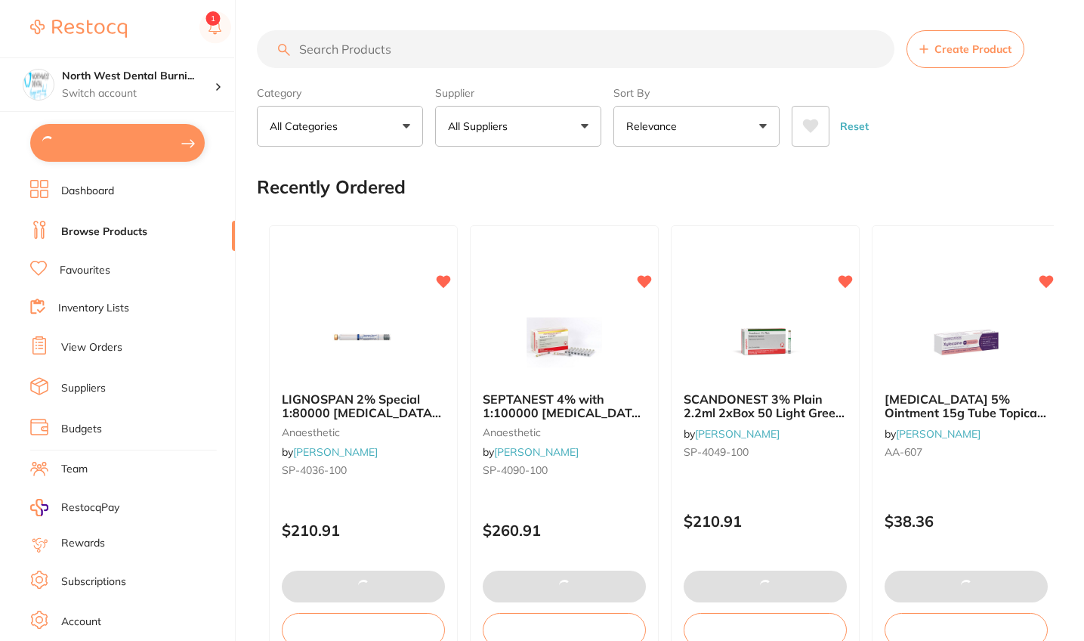
type input "2"
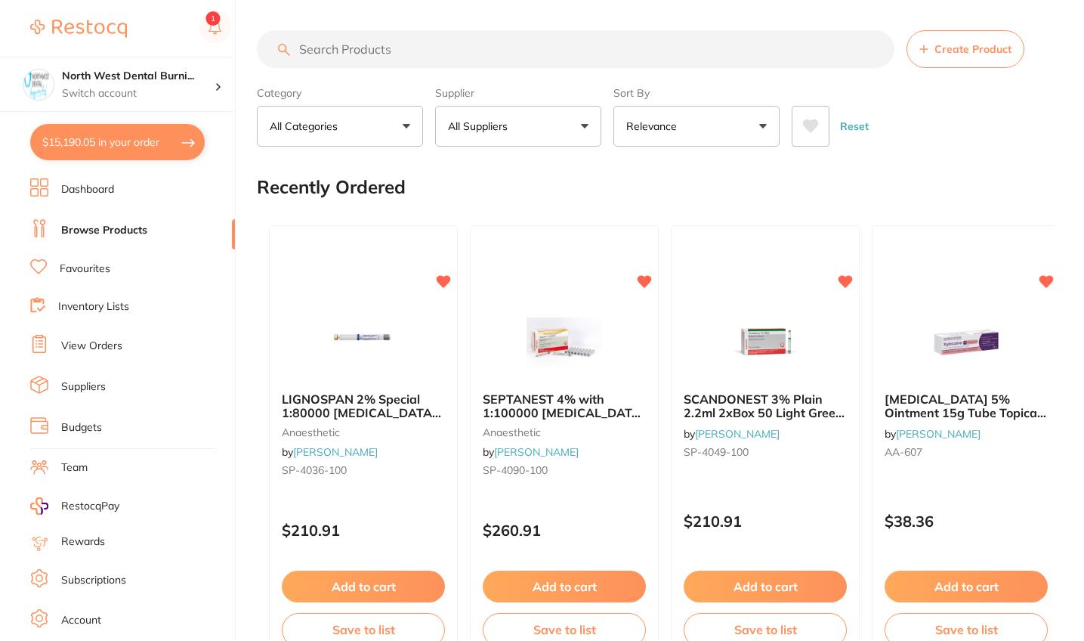
click at [373, 47] on input "search" at bounding box center [576, 49] width 638 height 38
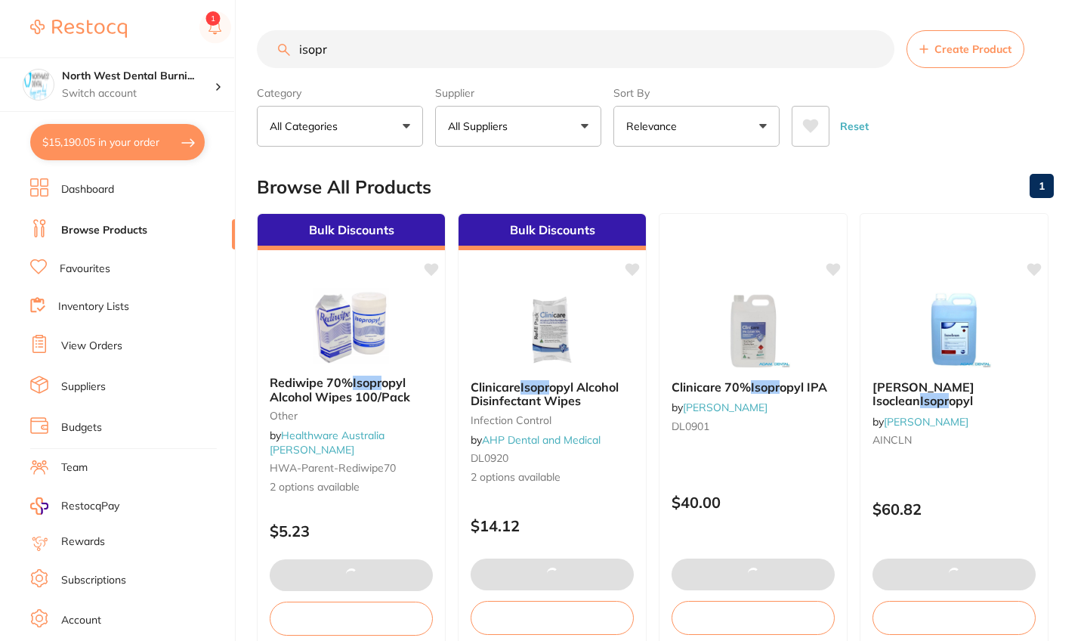
type input "isopropyl"
drag, startPoint x: 373, startPoint y: 47, endPoint x: 794, endPoint y: 467, distance: 594.7
click at [794, 467] on div "Clinicare 70% Isopr opyl IPA by Adam Dental DL0901 $40.00" at bounding box center [753, 430] width 191 height 439
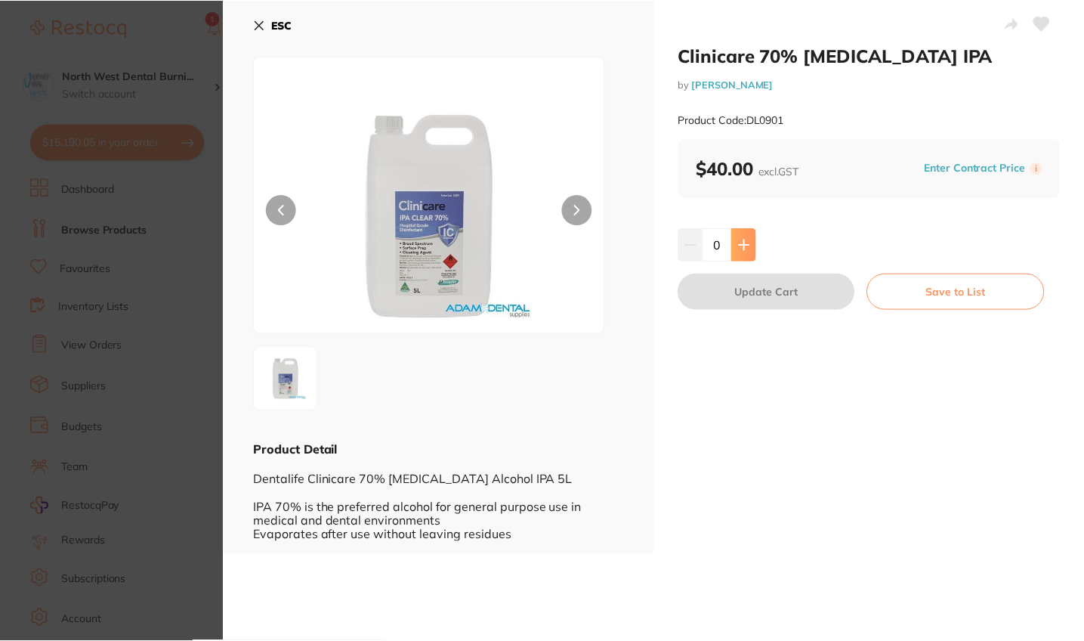
scroll to position [1, 0]
click at [747, 237] on button at bounding box center [744, 244] width 25 height 33
type input "1"
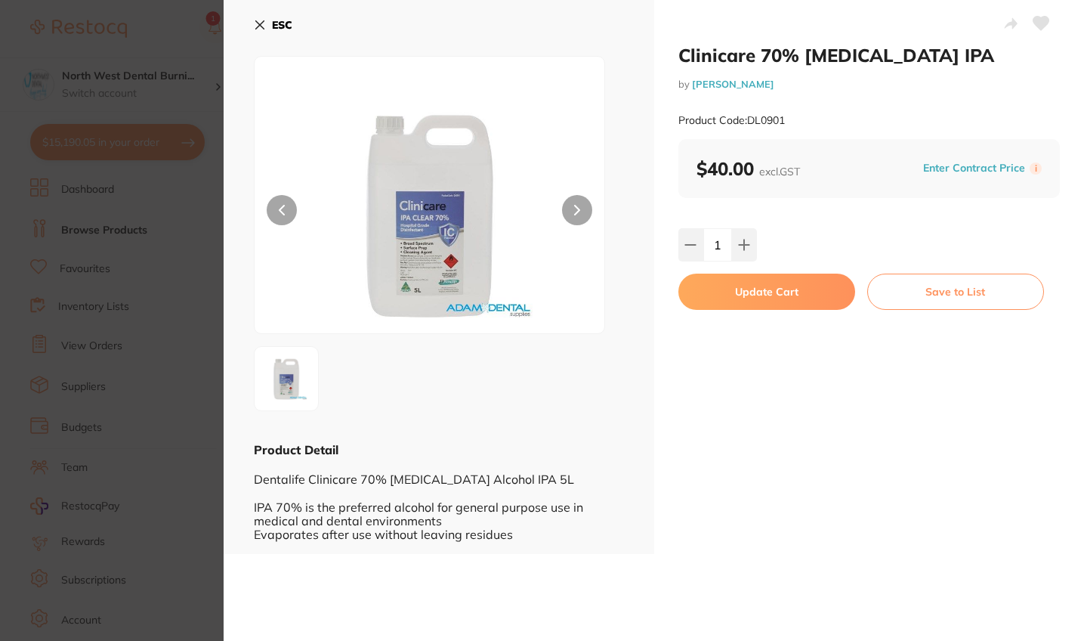
click at [750, 298] on button "Update Cart" at bounding box center [767, 292] width 177 height 36
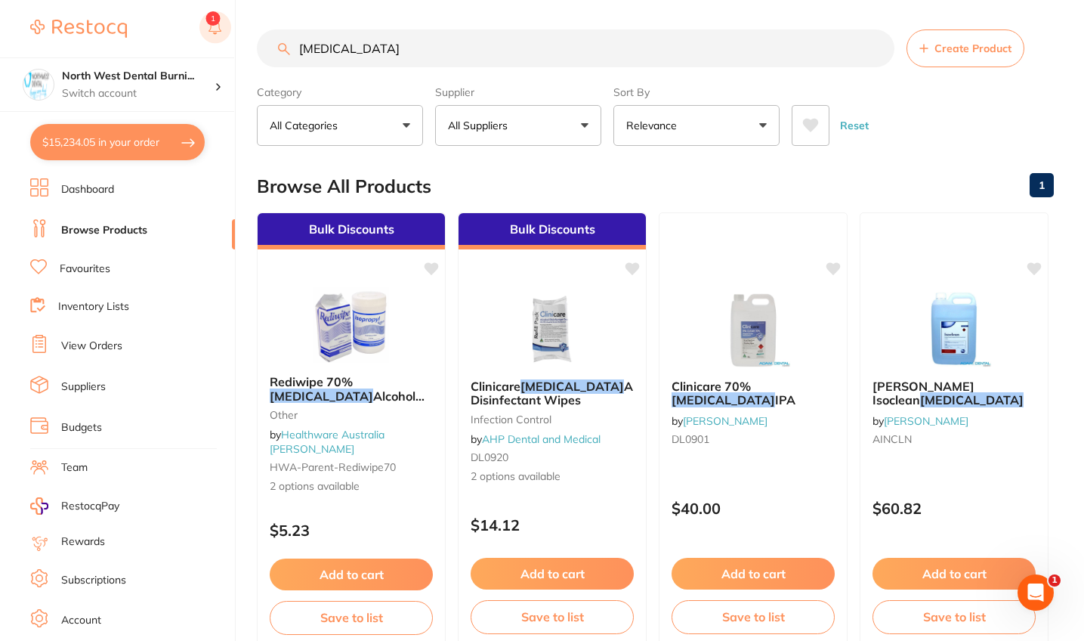
drag, startPoint x: 376, startPoint y: 47, endPoint x: 222, endPoint y: 42, distance: 153.5
click at [222, 42] on div "$15,234.05 North West Dental Burni... Switch account Riaz Dental Surgery Expert…" at bounding box center [542, 319] width 1084 height 641
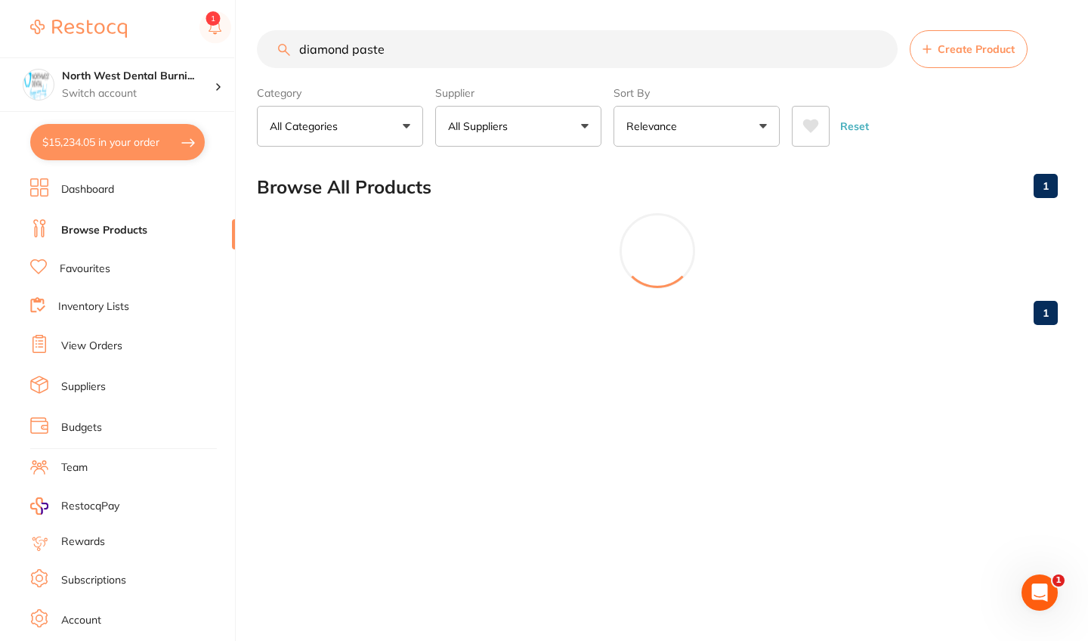
click at [514, 134] on p "All Suppliers" at bounding box center [481, 126] width 66 height 15
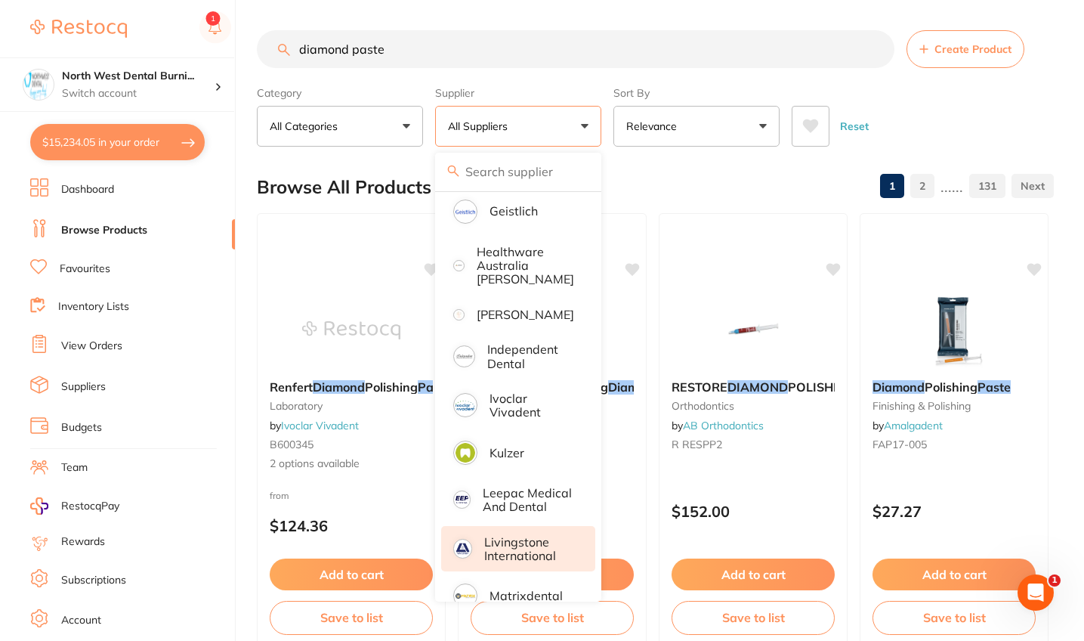
scroll to position [601, 0]
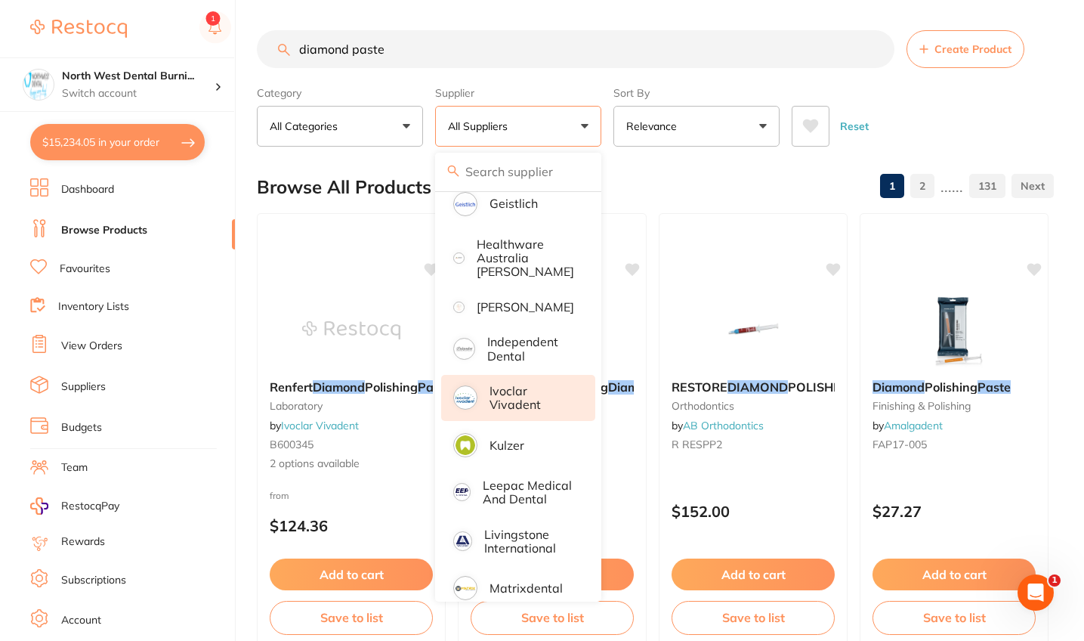
click at [546, 412] on p "Ivoclar Vivadent" at bounding box center [532, 398] width 85 height 28
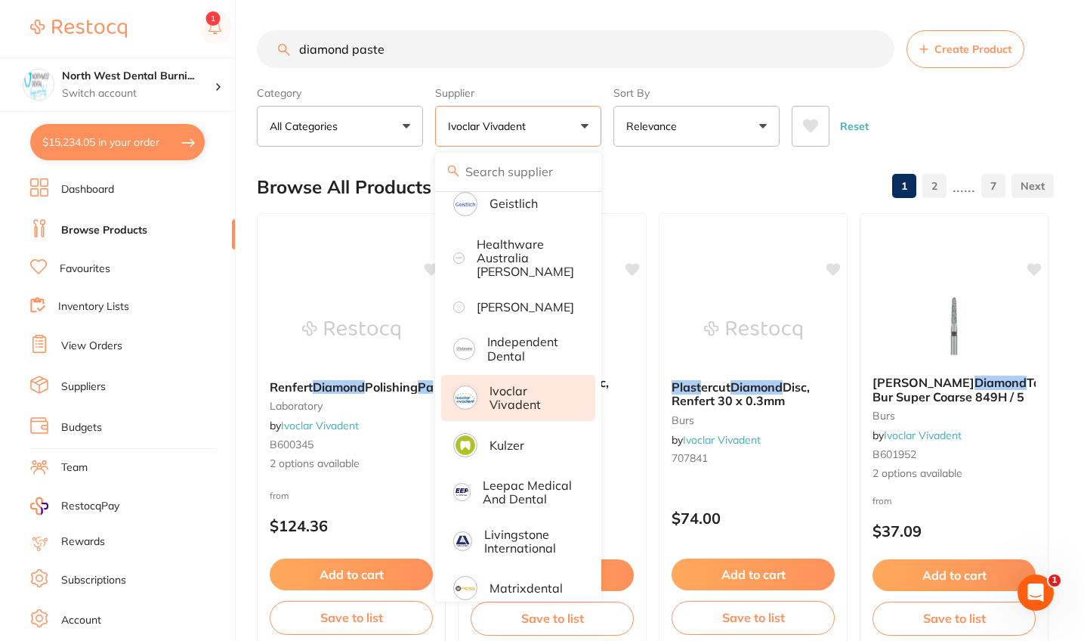
click at [948, 122] on div "Reset" at bounding box center [917, 120] width 250 height 53
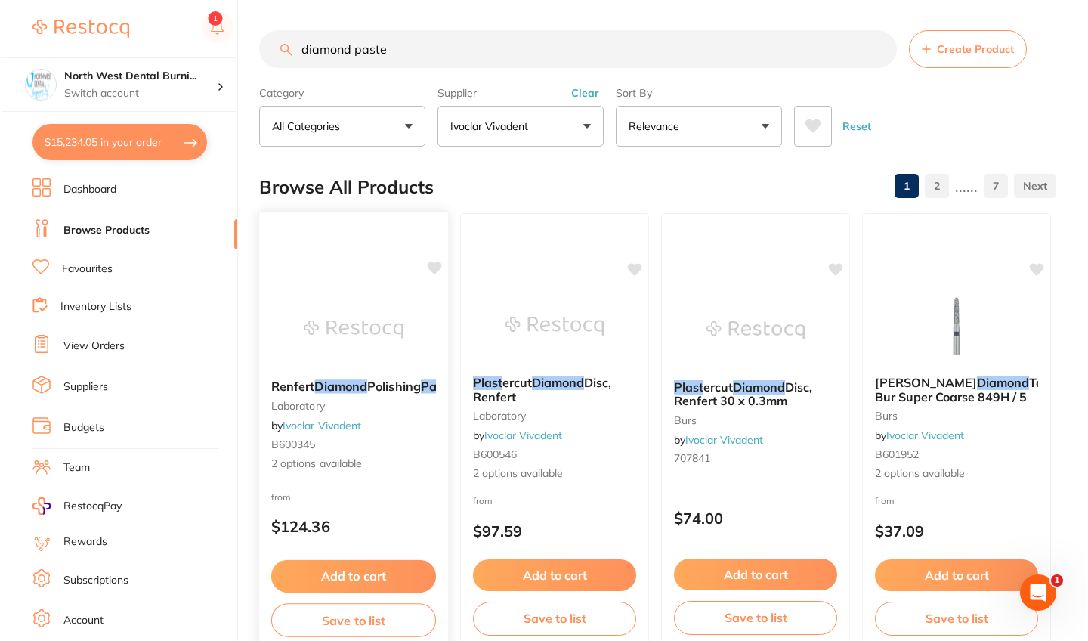
scroll to position [0, 0]
click at [394, 506] on div "from $124.36" at bounding box center [351, 515] width 189 height 54
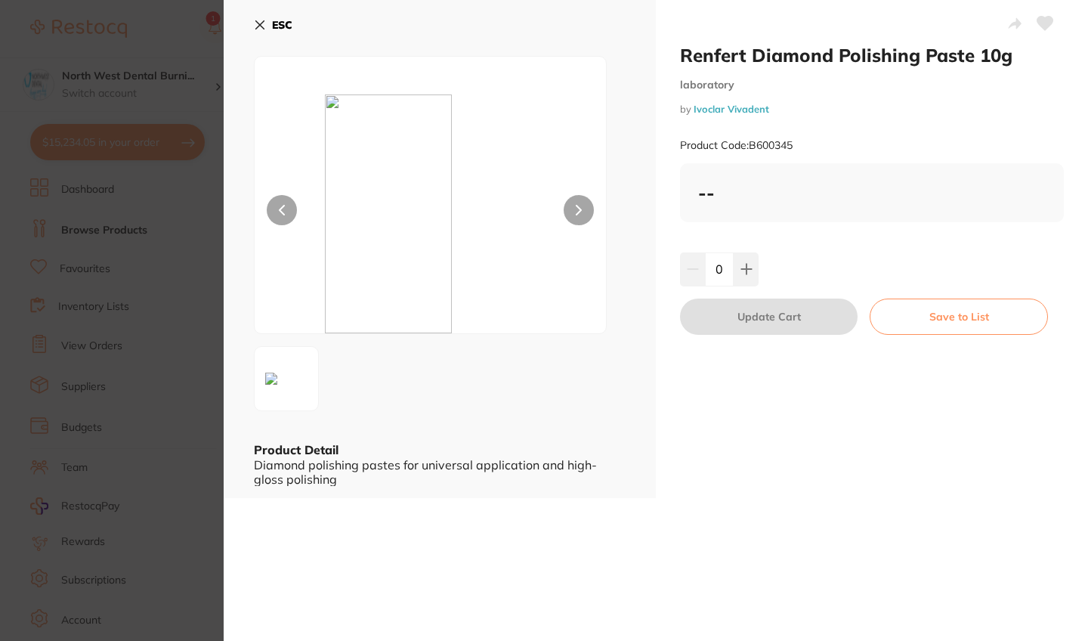
click at [263, 20] on icon at bounding box center [260, 25] width 12 height 12
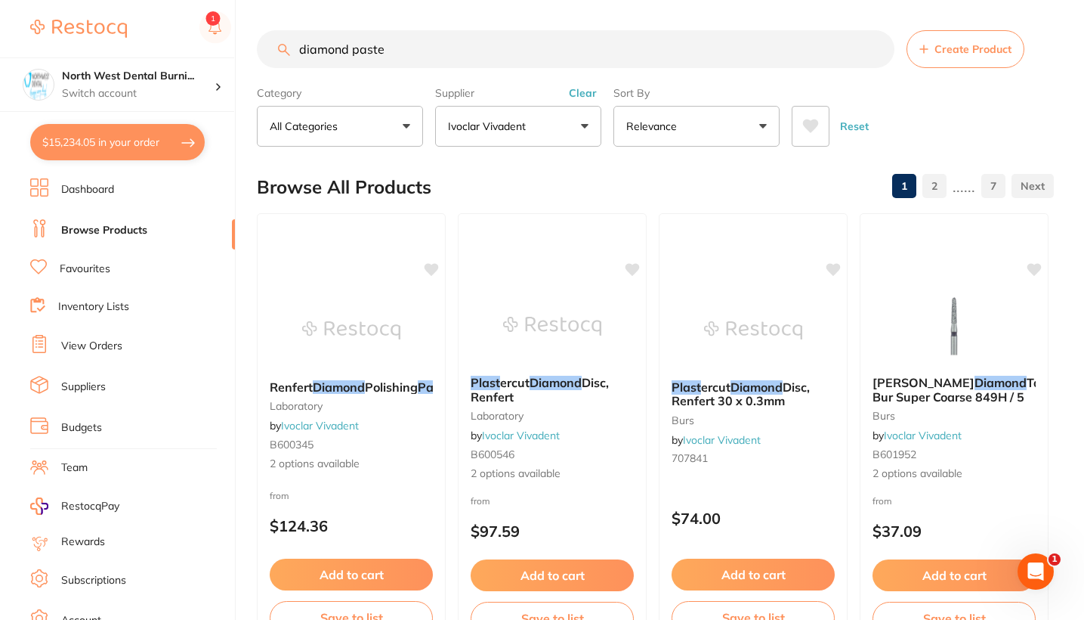
click at [300, 51] on input "diamond paste" at bounding box center [576, 49] width 638 height 38
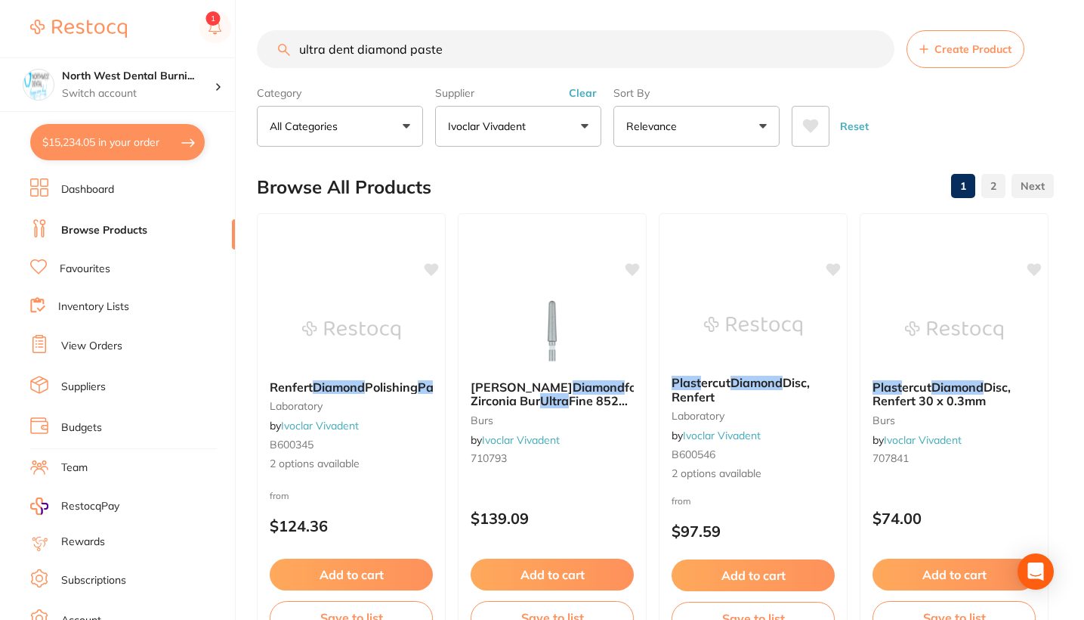
drag, startPoint x: 578, startPoint y: 97, endPoint x: 697, endPoint y: 370, distance: 297.8
click at [578, 97] on button "Clear" at bounding box center [582, 93] width 37 height 14
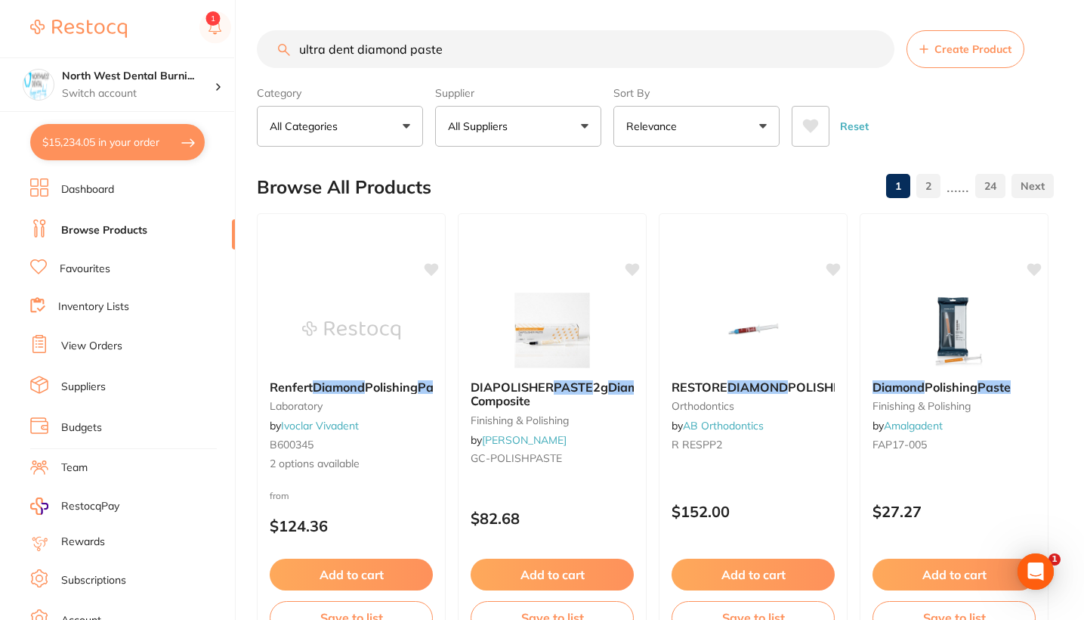
drag, startPoint x: 470, startPoint y: 55, endPoint x: 277, endPoint y: 54, distance: 192.7
click at [277, 54] on input "ultra dent diamond paste" at bounding box center [576, 49] width 638 height 38
paste input "ULT-5540"
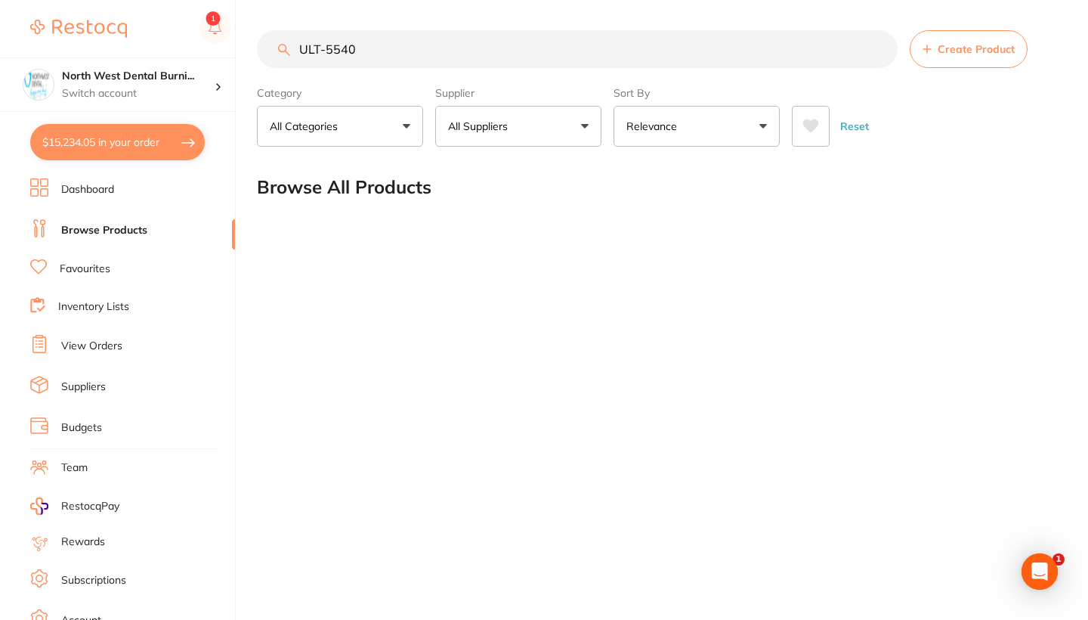
click at [584, 361] on div "ULT-5540 Create Product Category All Categories All Categories No categories fo…" at bounding box center [672, 310] width 831 height 620
drag, startPoint x: 388, startPoint y: 57, endPoint x: 214, endPoint y: 39, distance: 174.7
click at [214, 39] on div "$15,234.05 North West Dental Burni... Switch account Riaz Dental Surgery Expert…" at bounding box center [544, 310] width 1088 height 620
paste input "ltradent Diamond Polish - Mint Flavoured"
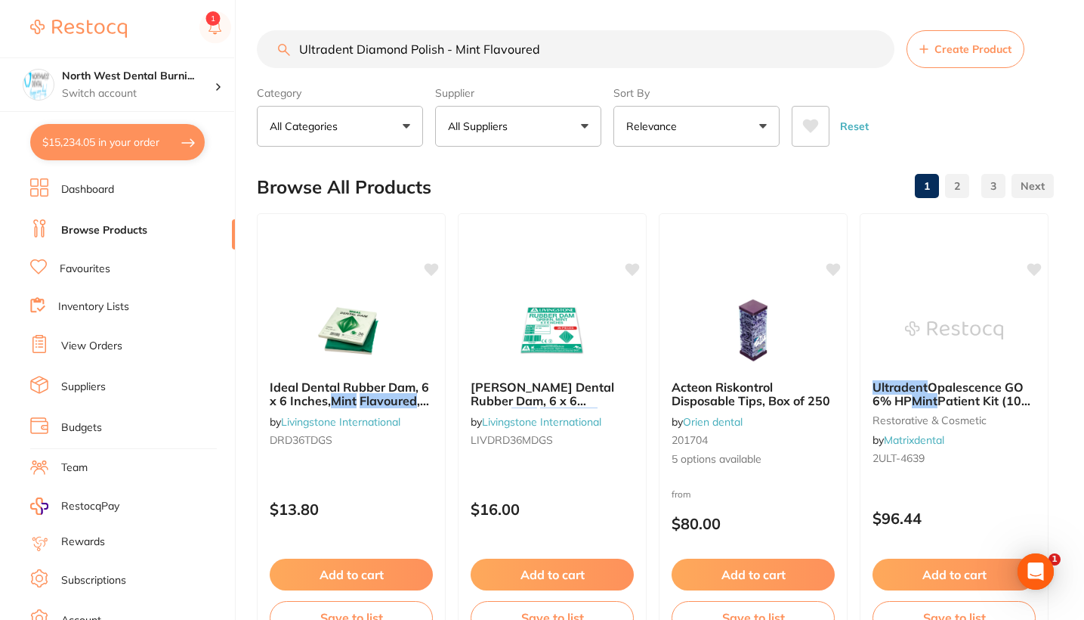
click at [557, 125] on button "All Suppliers" at bounding box center [518, 126] width 166 height 41
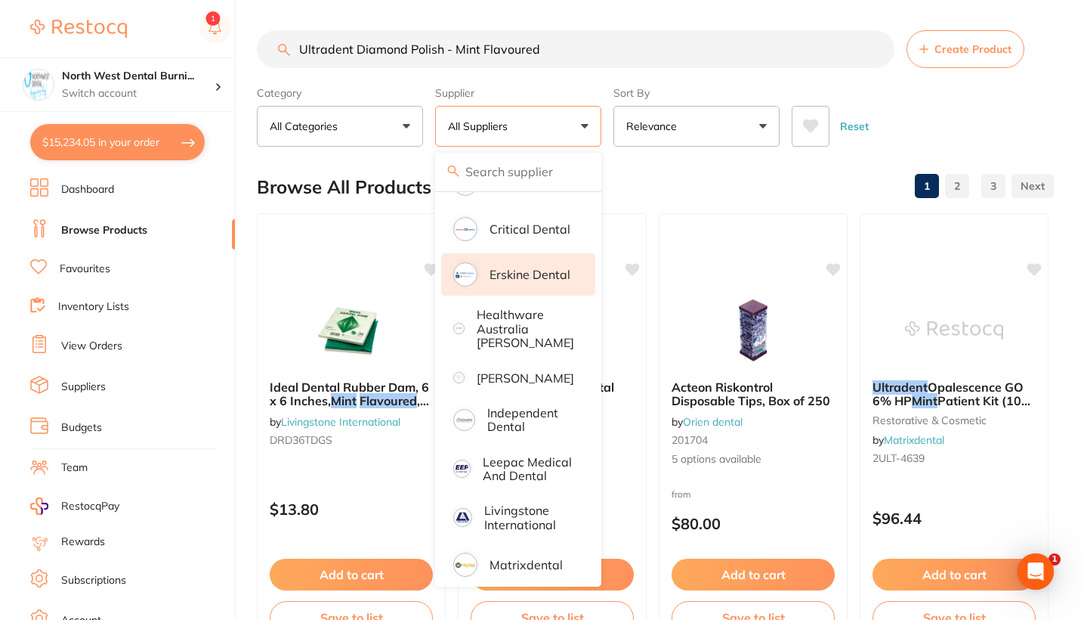
scroll to position [159, 0]
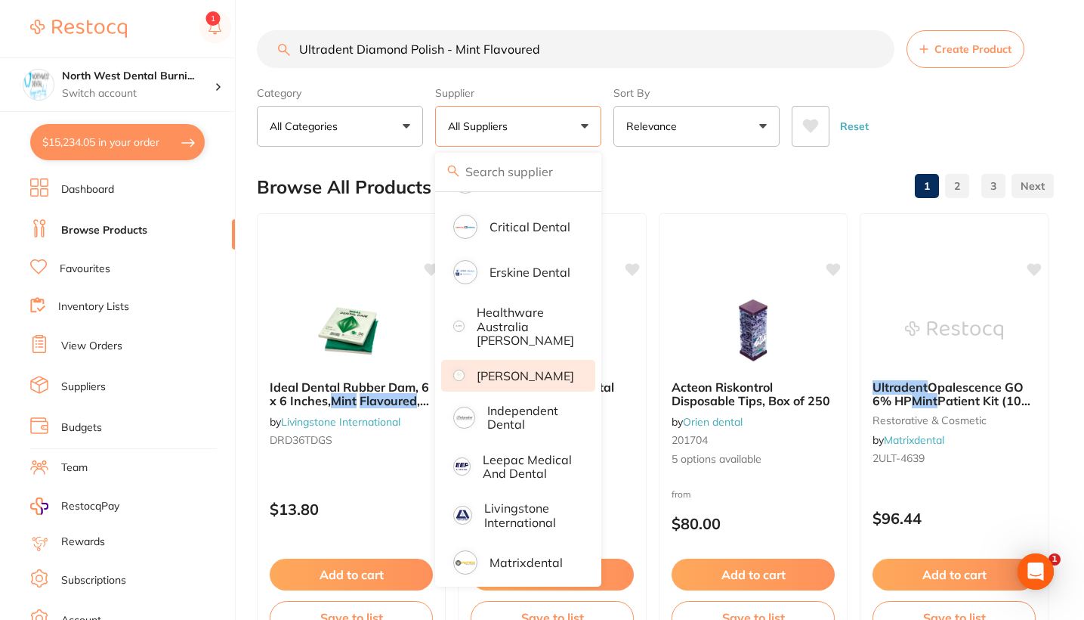
click at [552, 382] on p "[PERSON_NAME]" at bounding box center [525, 376] width 97 height 14
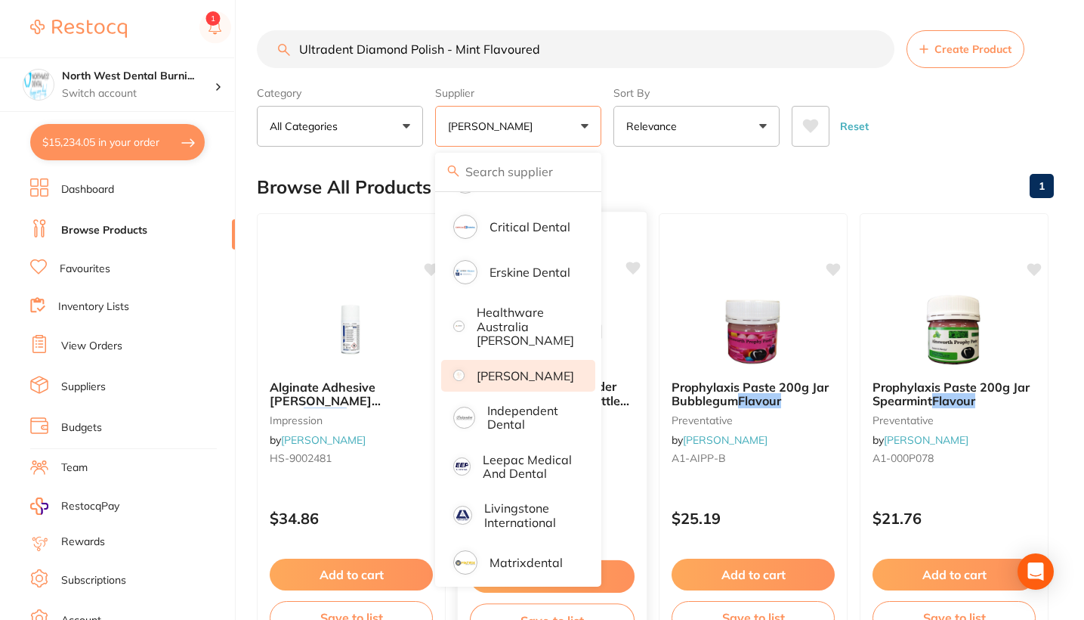
click at [977, 132] on div "Reset" at bounding box center [917, 120] width 250 height 53
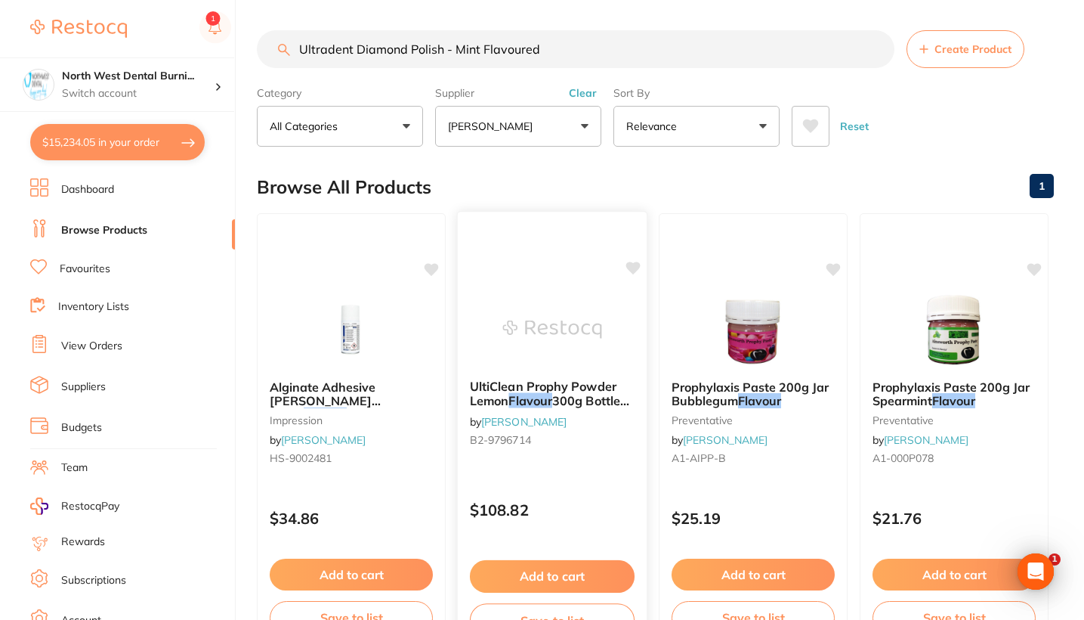
scroll to position [0, 0]
drag, startPoint x: 557, startPoint y: 43, endPoint x: 446, endPoint y: 45, distance: 111.1
click at [446, 45] on input "Ultradent Diamond Polish - Mint Flavoured" at bounding box center [576, 49] width 638 height 38
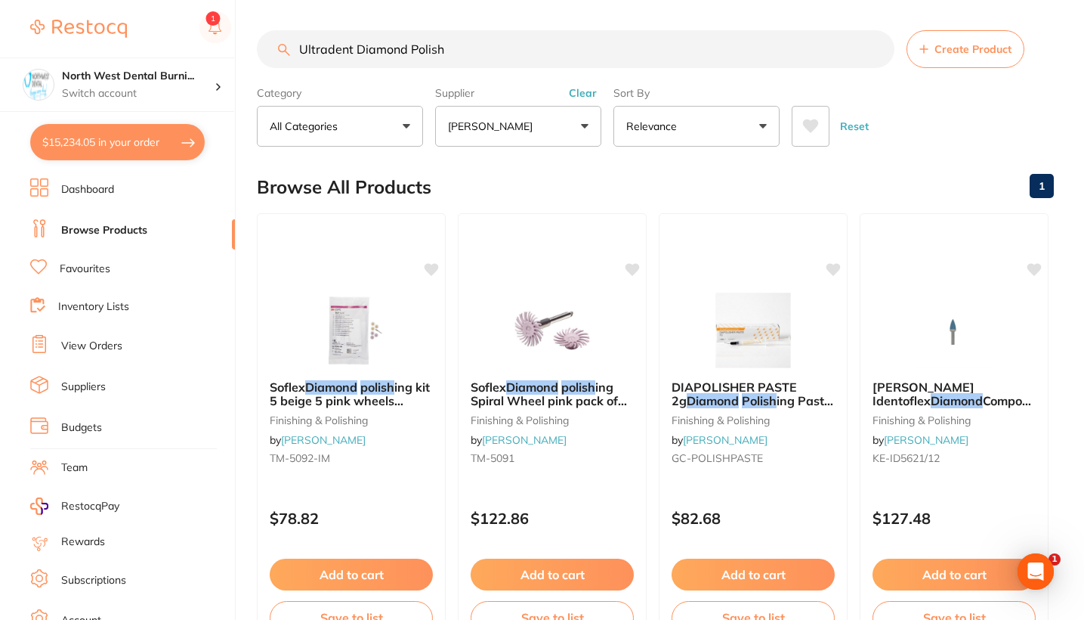
click at [580, 97] on button "Clear" at bounding box center [582, 93] width 37 height 14
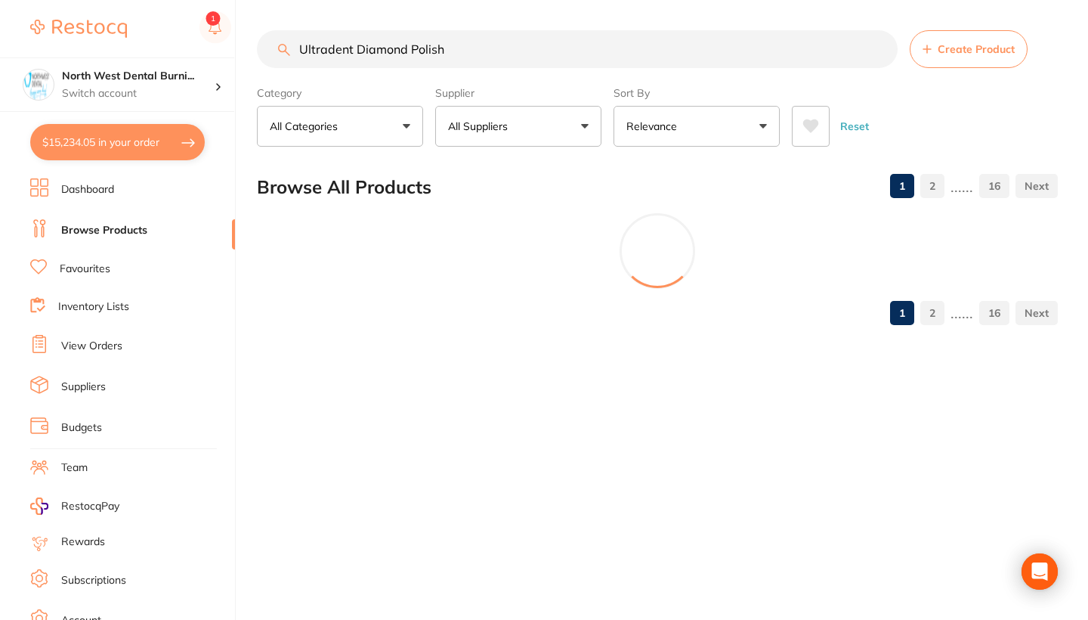
click at [280, 48] on div "Ultradent Diamond Polish Create Product" at bounding box center [657, 49] width 801 height 38
type input "x"
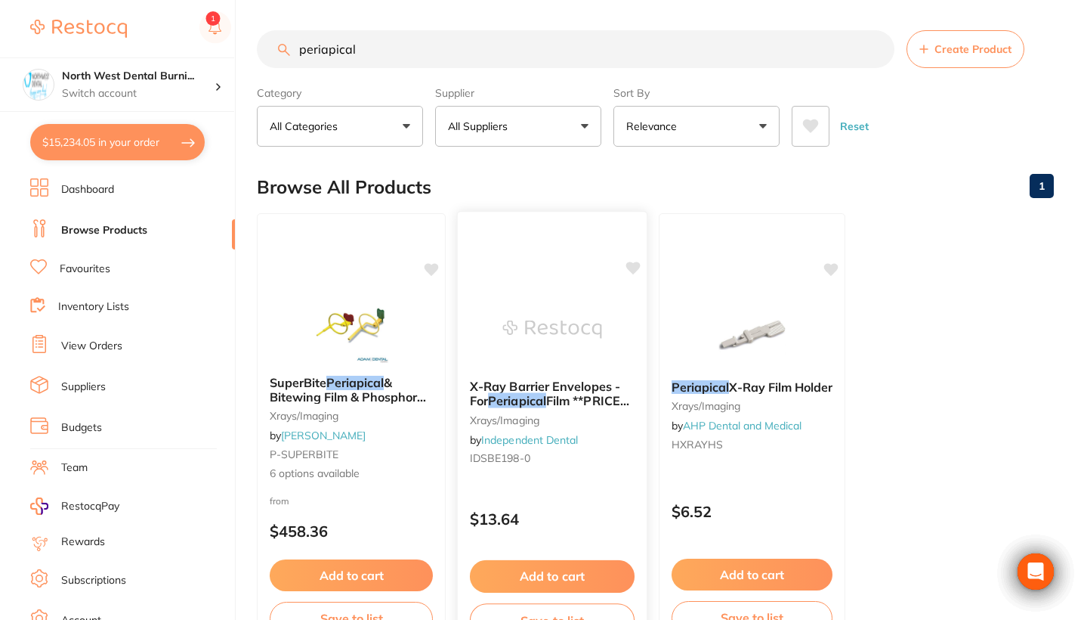
type input "periodical"
drag, startPoint x: 373, startPoint y: 40, endPoint x: 366, endPoint y: 56, distance: 17.6
click at [366, 56] on input "periodical" at bounding box center [576, 49] width 638 height 38
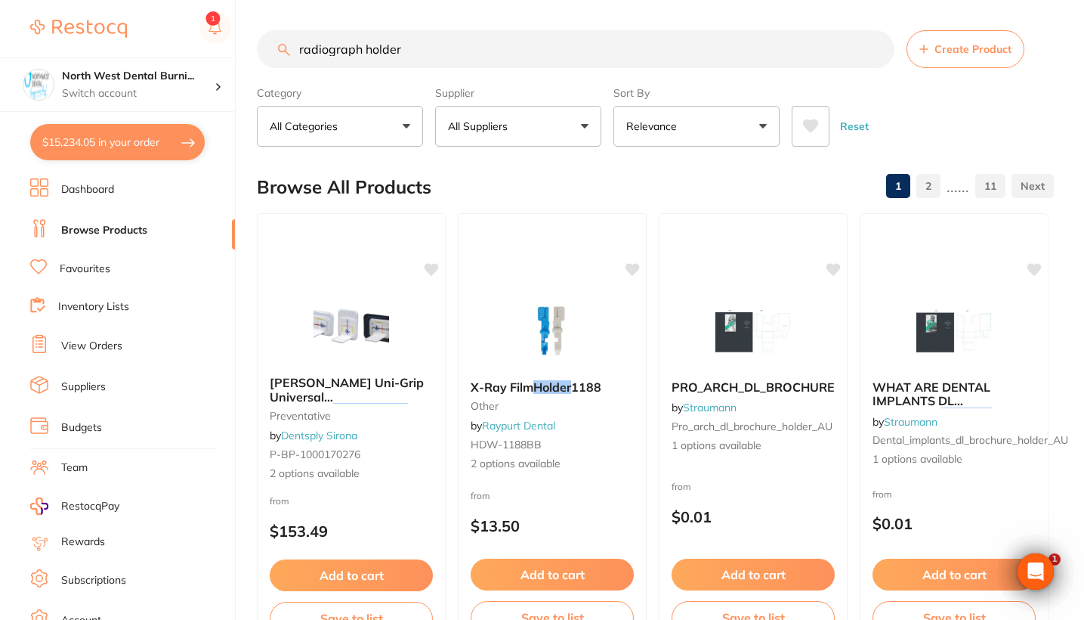
click at [491, 120] on button "All Suppliers" at bounding box center [518, 126] width 166 height 41
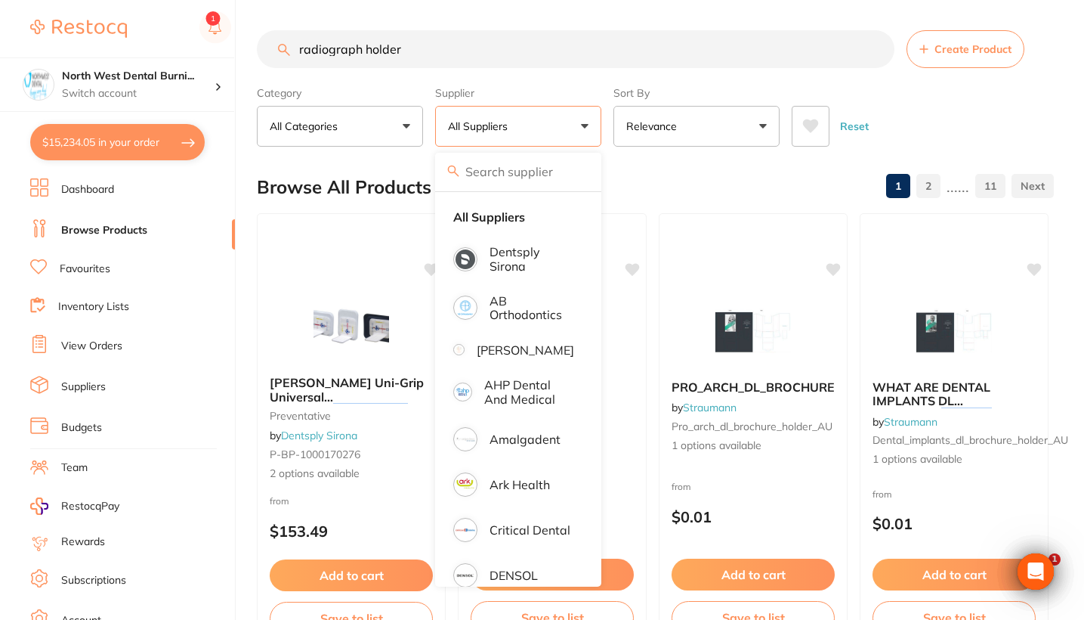
drag, startPoint x: 420, startPoint y: 51, endPoint x: 241, endPoint y: 45, distance: 179.2
click at [241, 45] on div "$15,234.05 North West Dental Burni... Switch account Riaz Dental Surgery Expert…" at bounding box center [542, 310] width 1084 height 620
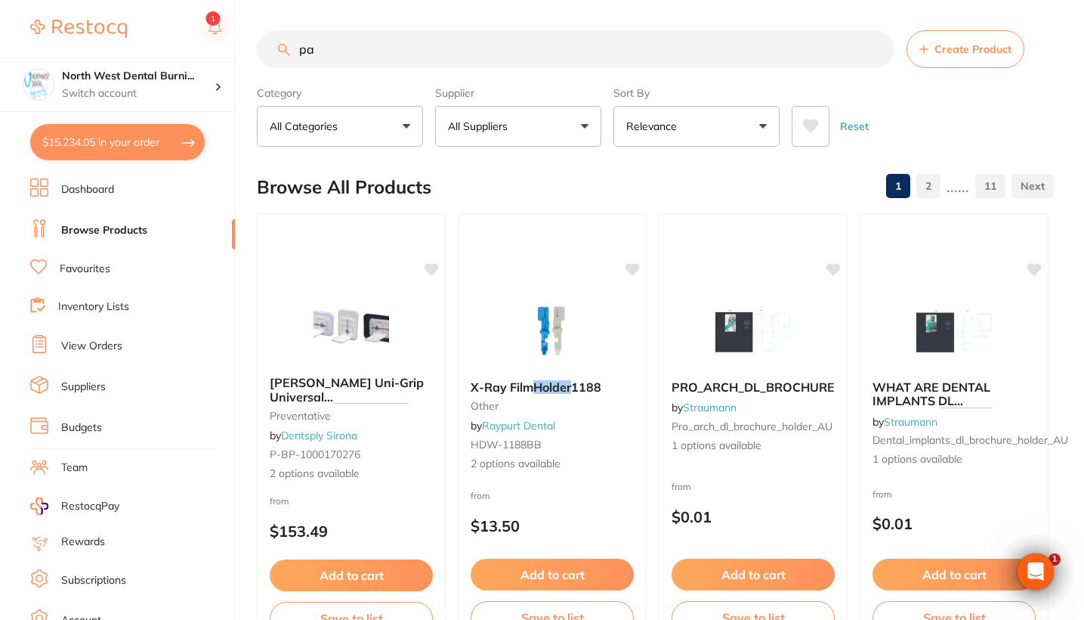
type input "p"
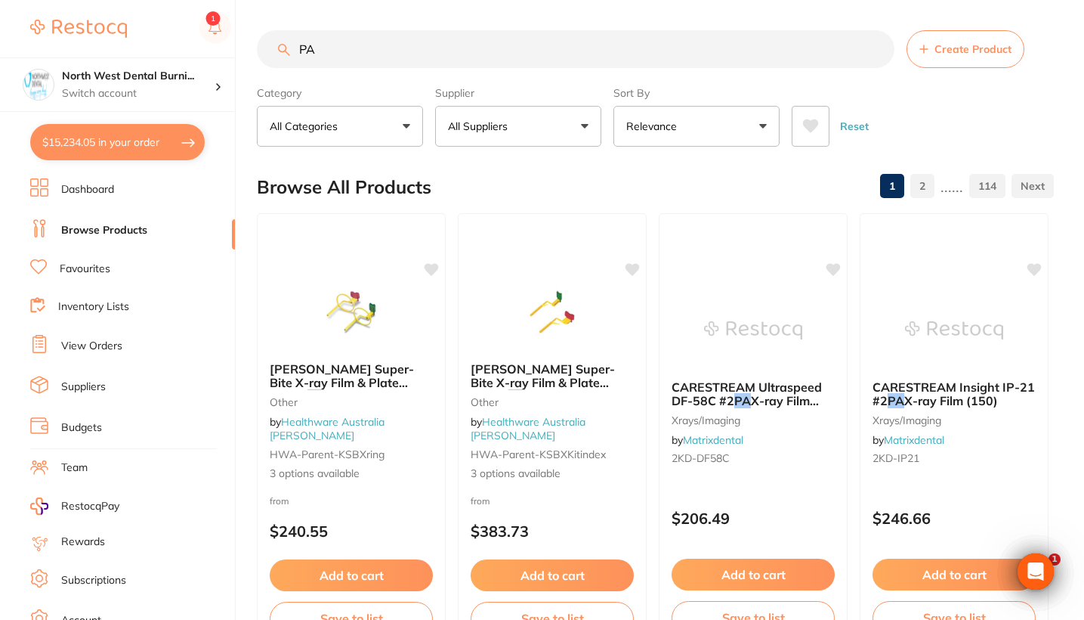
scroll to position [-1, 0]
type input "P"
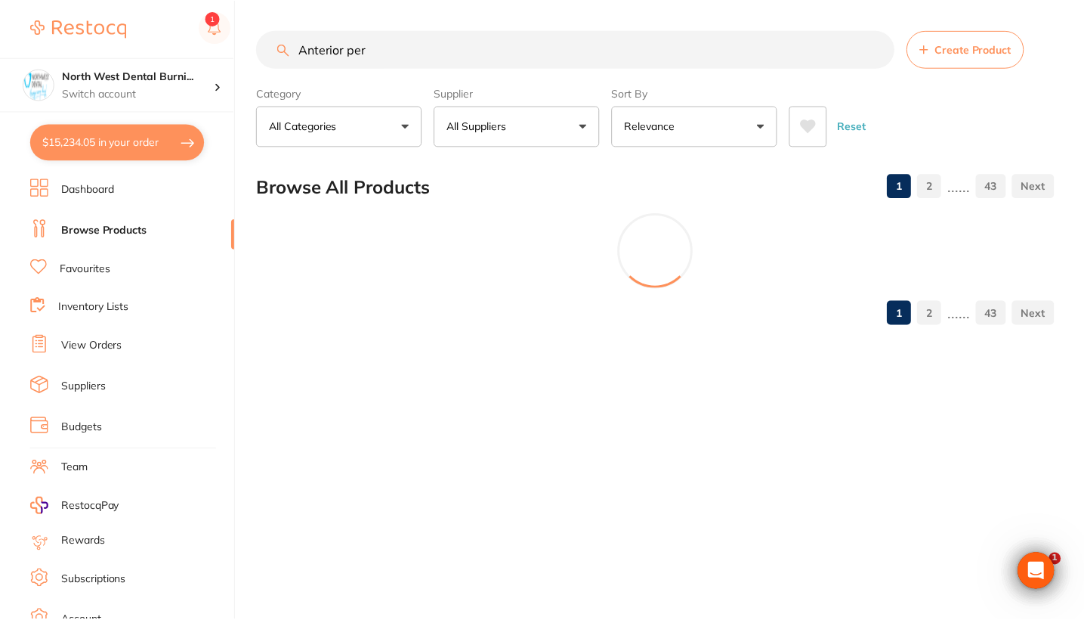
scroll to position [0, 0]
type input "Anterior per"
click at [381, 124] on button "All Categories" at bounding box center [340, 126] width 166 height 41
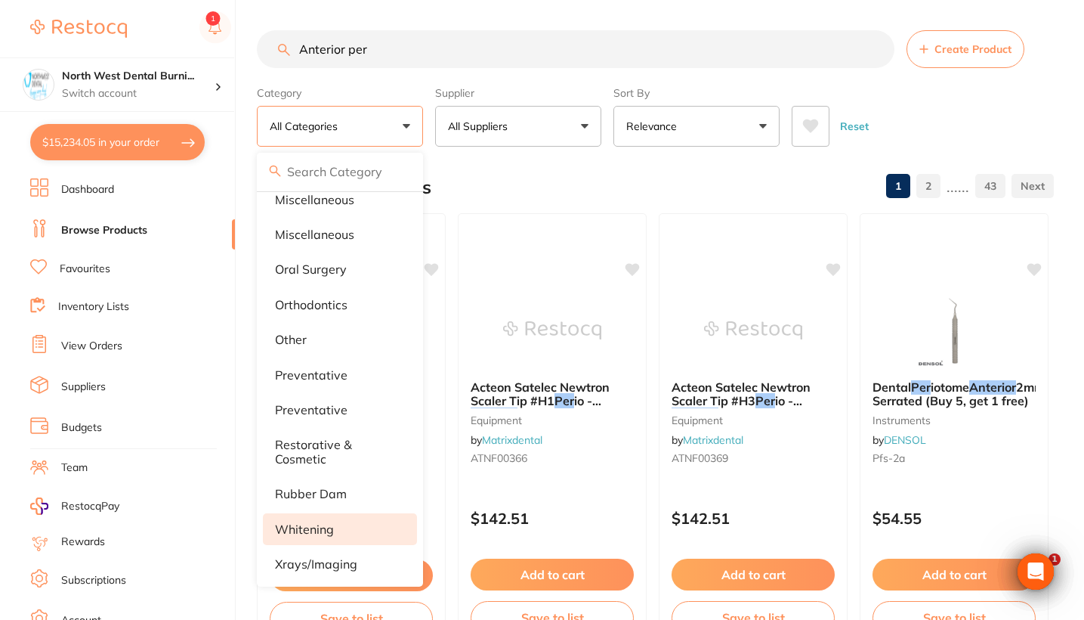
scroll to position [718, 0]
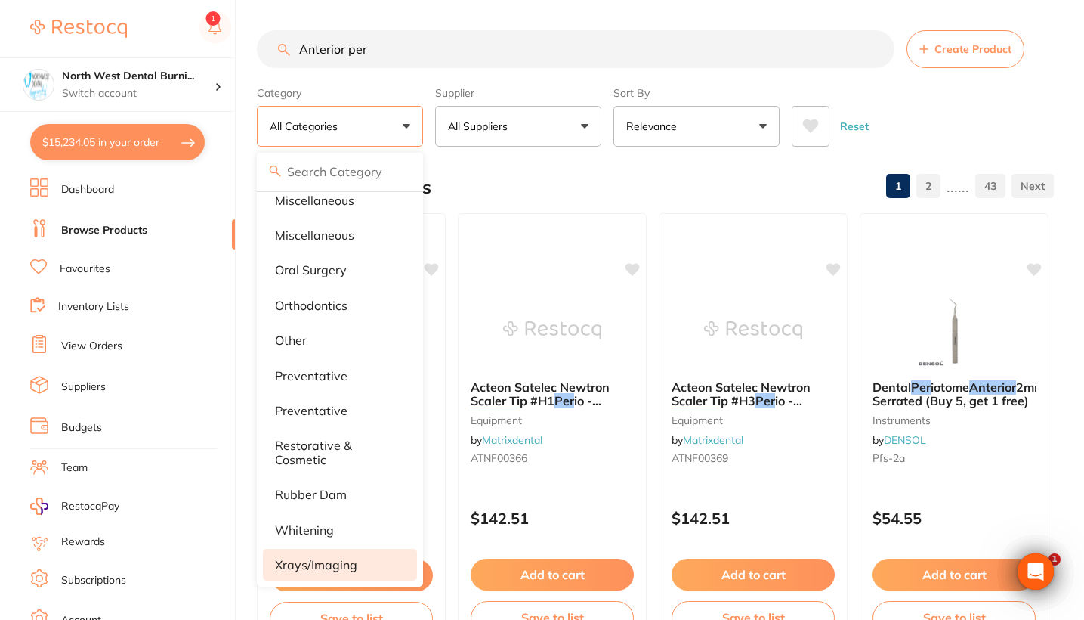
click at [331, 552] on li "xrays/imaging" at bounding box center [340, 565] width 154 height 32
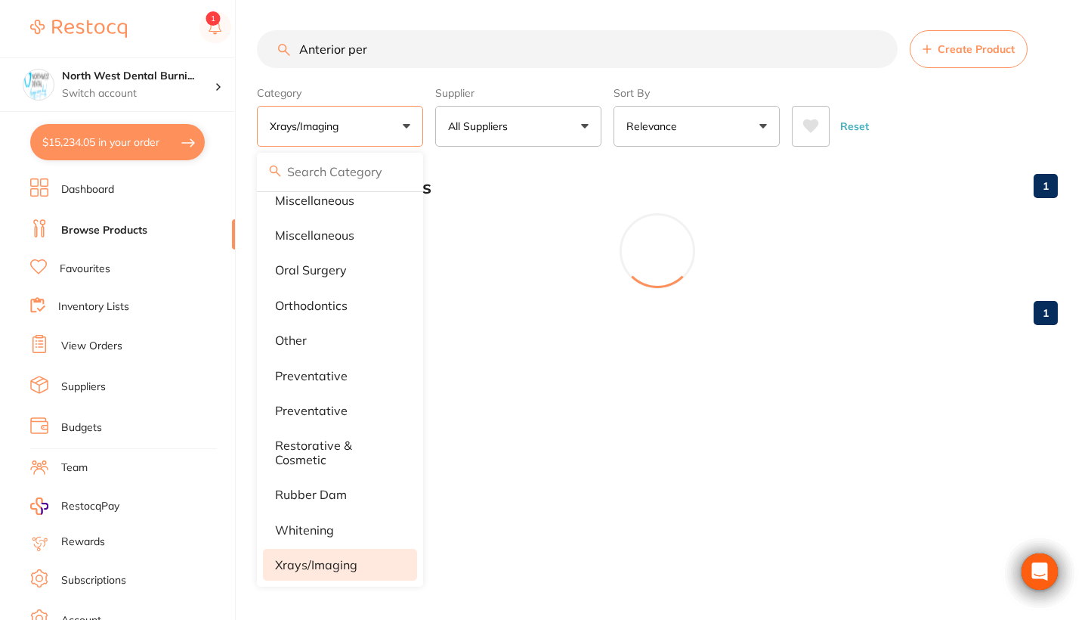
click at [425, 79] on section "Anterior per Create Product Category xrays/imaging All Categories anaesthetic b…" at bounding box center [657, 88] width 801 height 116
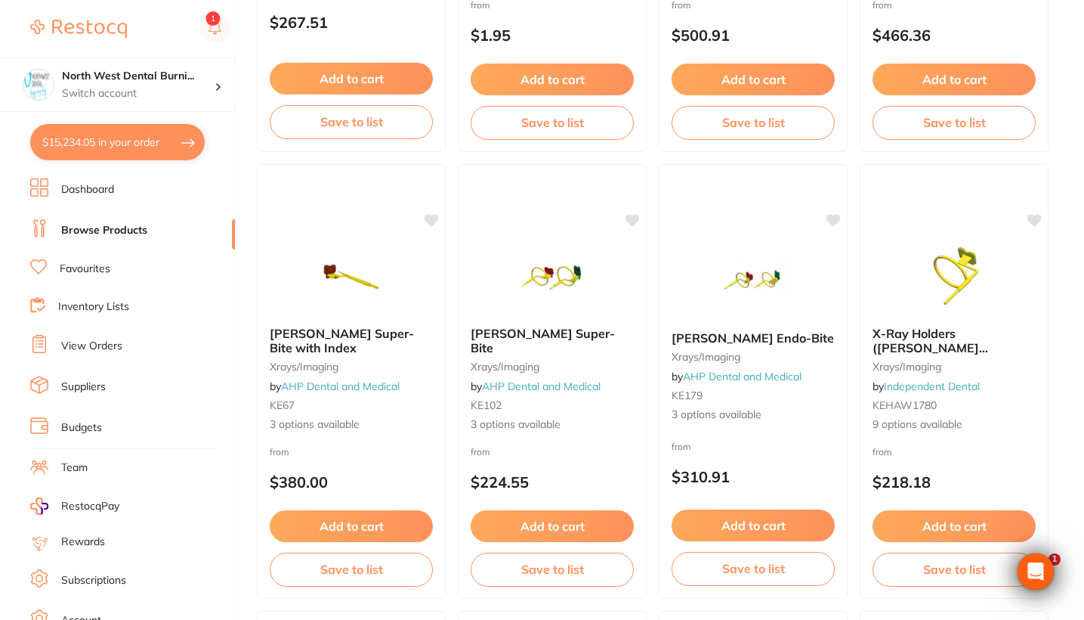
scroll to position [2169, 0]
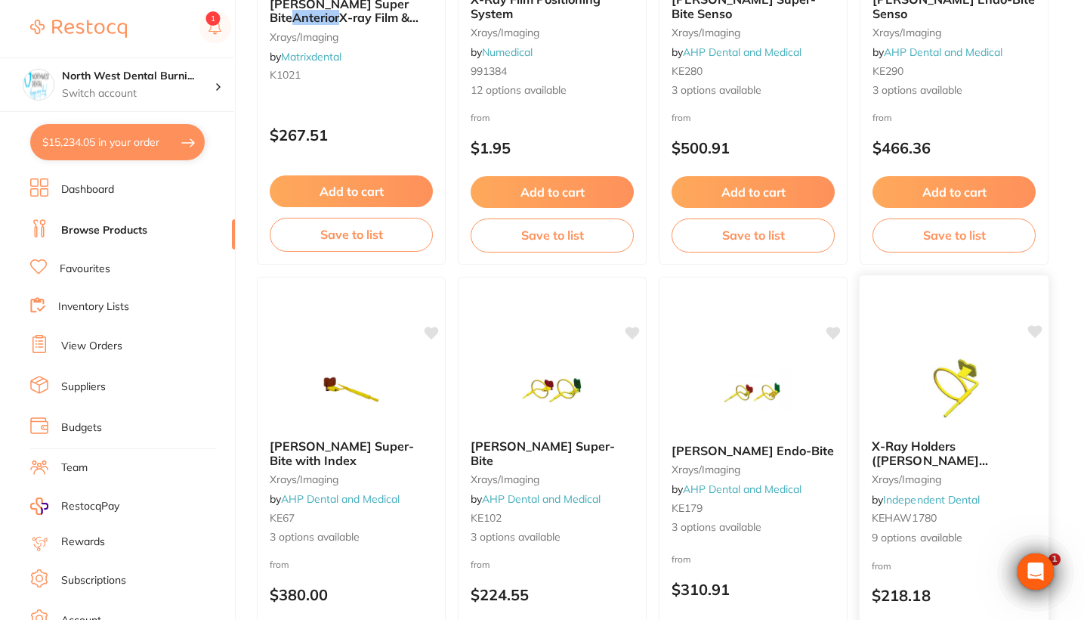
click at [967, 567] on div "from $218.18" at bounding box center [954, 584] width 189 height 54
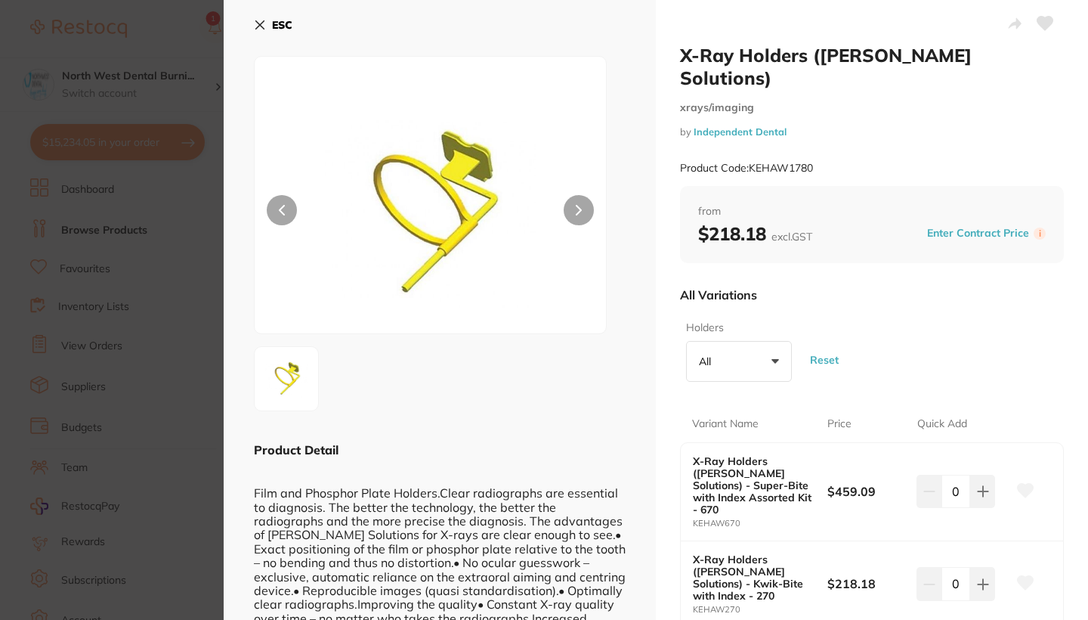
scroll to position [-1, 0]
click at [172, 384] on section "X-Ray Holders (Hawe Solutions) xrays/imaging by Independent Dental Product Code…" at bounding box center [544, 310] width 1088 height 620
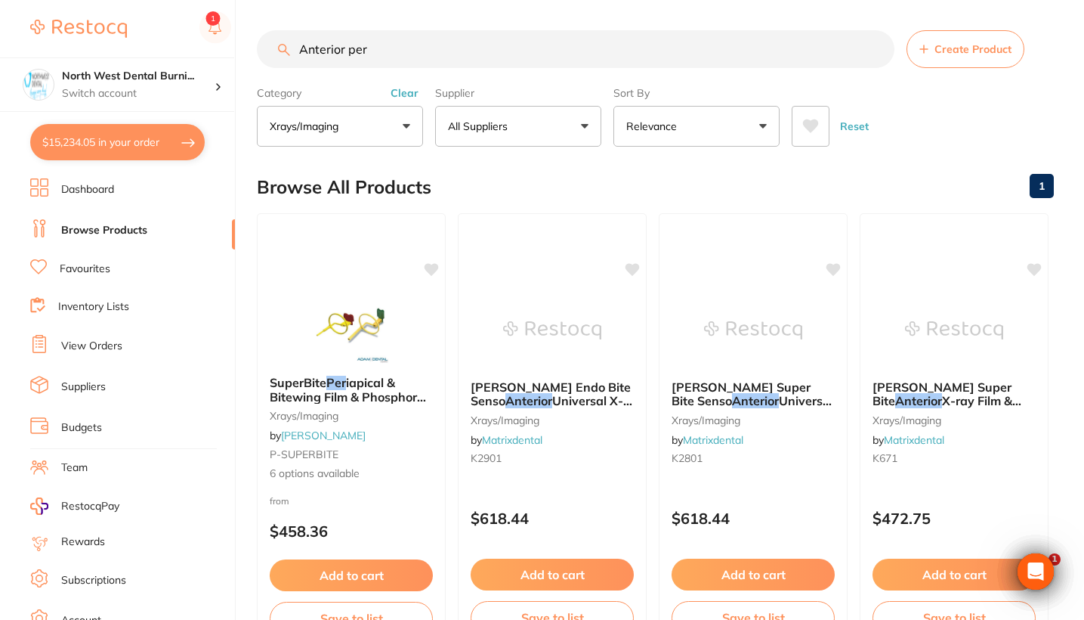
click at [565, 121] on button "All Suppliers" at bounding box center [518, 126] width 166 height 41
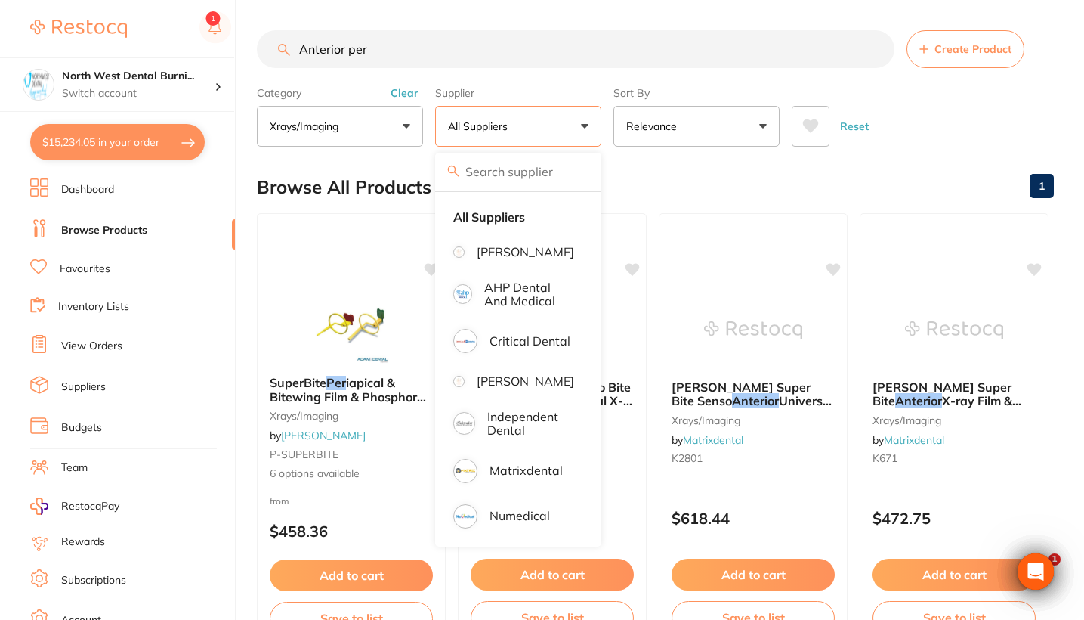
drag, startPoint x: 397, startPoint y: 40, endPoint x: 267, endPoint y: 55, distance: 131.6
click at [267, 55] on input "Anterior per" at bounding box center [576, 49] width 638 height 38
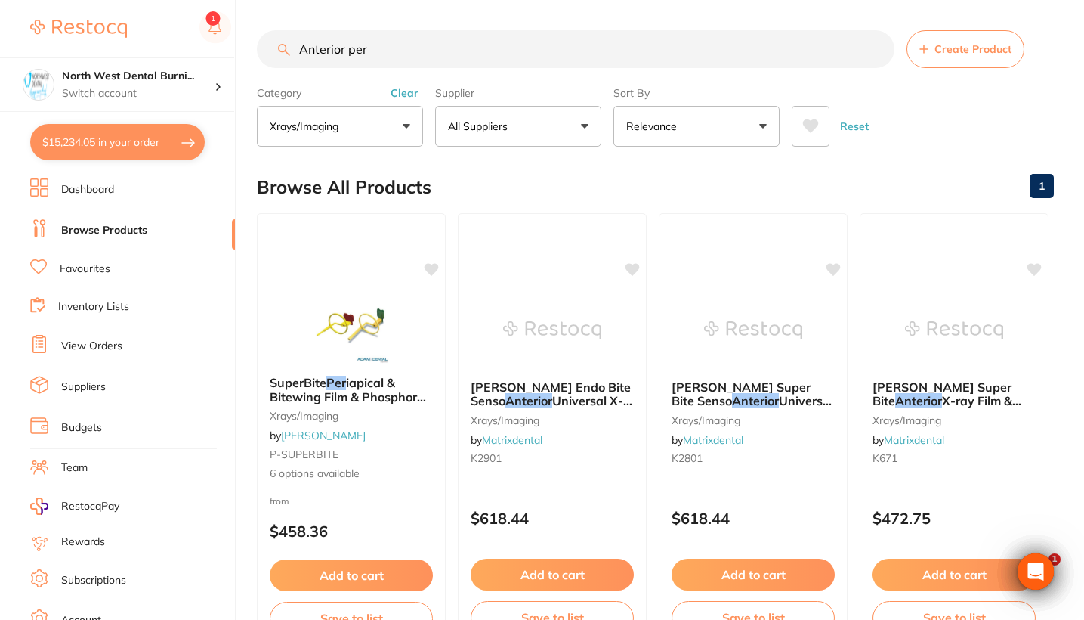
drag, startPoint x: 400, startPoint y: 47, endPoint x: 281, endPoint y: 54, distance: 118.9
click at [281, 54] on div "Anterior per Create Product" at bounding box center [655, 49] width 797 height 38
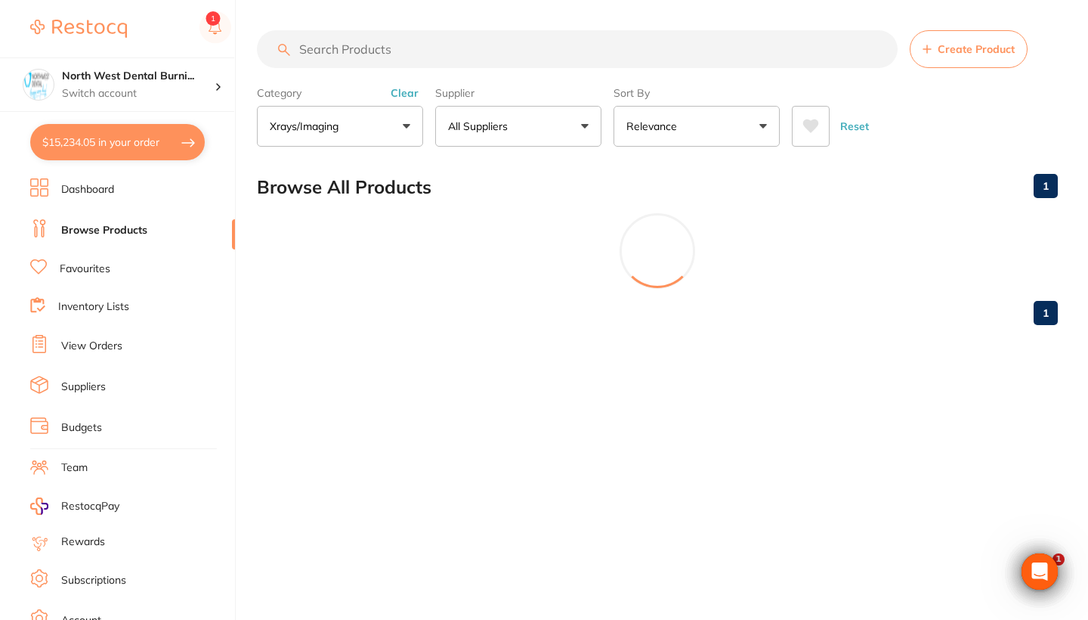
click at [537, 137] on button "All Suppliers" at bounding box center [518, 126] width 166 height 41
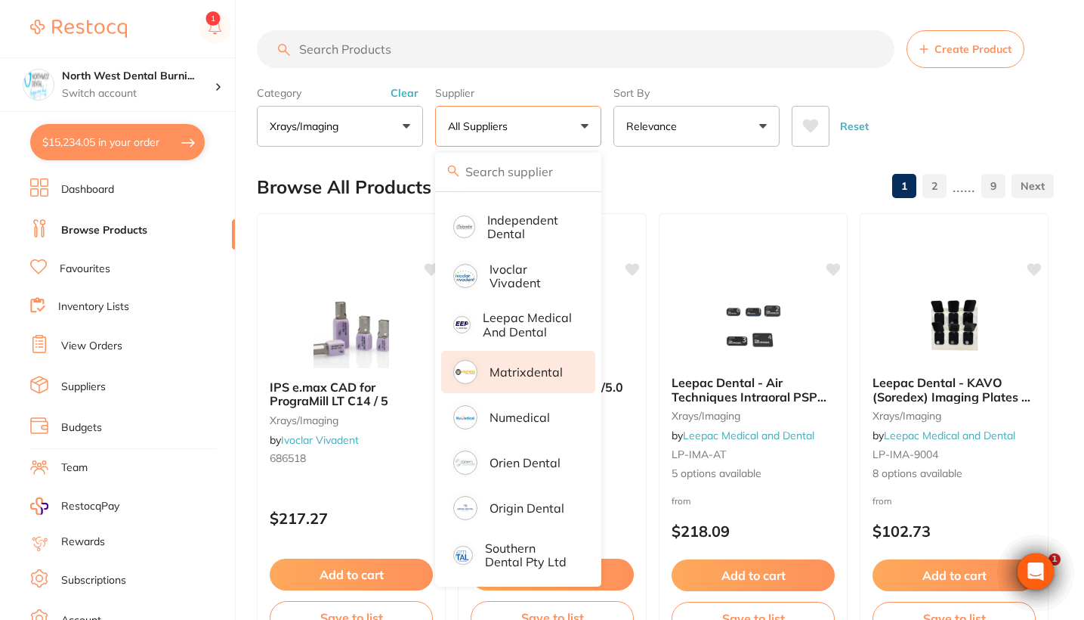
scroll to position [269, 0]
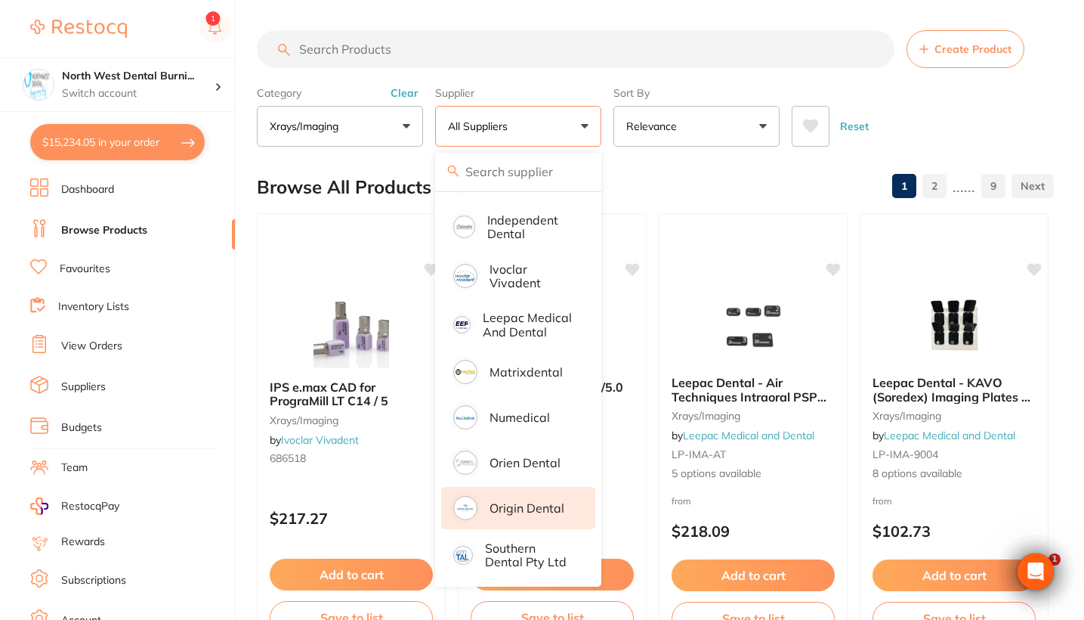
click at [531, 501] on p "Origin Dental" at bounding box center [527, 508] width 75 height 14
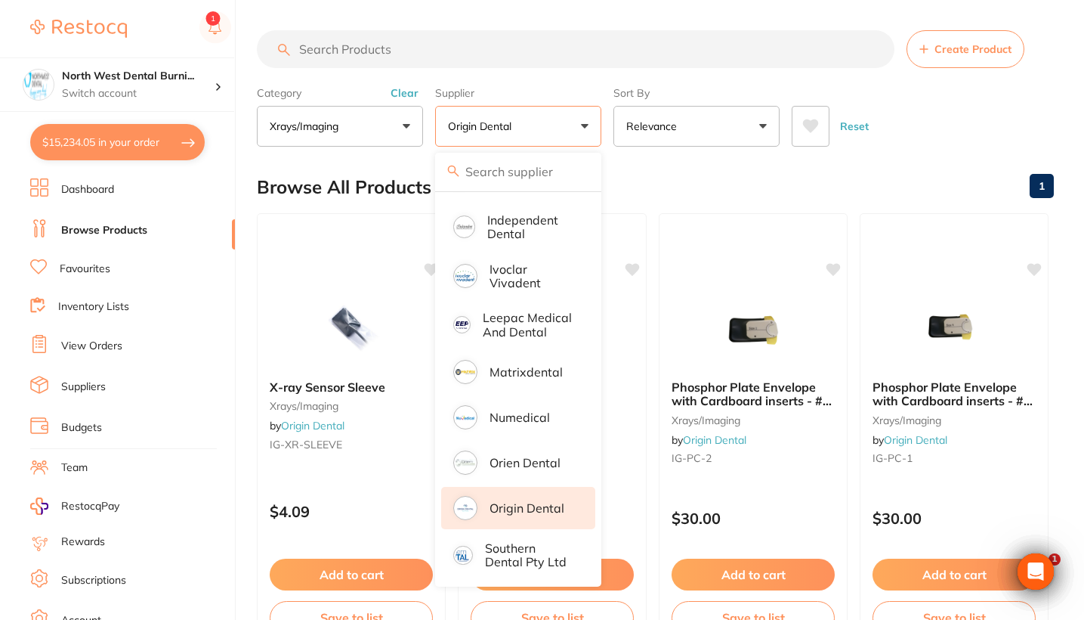
click at [998, 104] on div "Reset" at bounding box center [917, 120] width 250 height 53
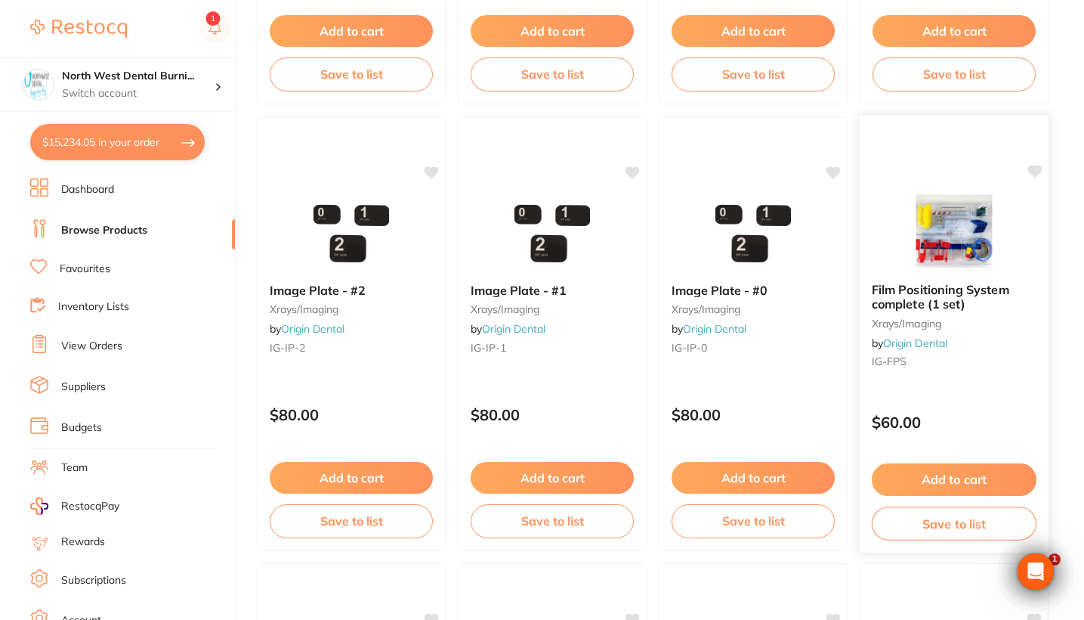
click at [988, 412] on div "$60.00" at bounding box center [954, 418] width 189 height 41
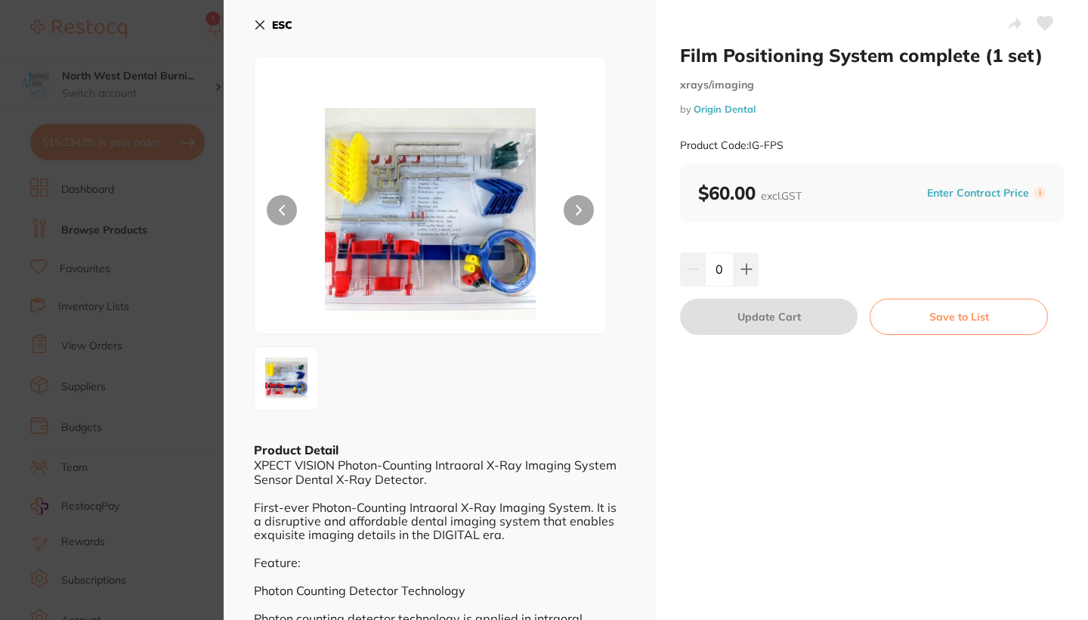
click at [418, 210] on img at bounding box center [430, 213] width 211 height 239
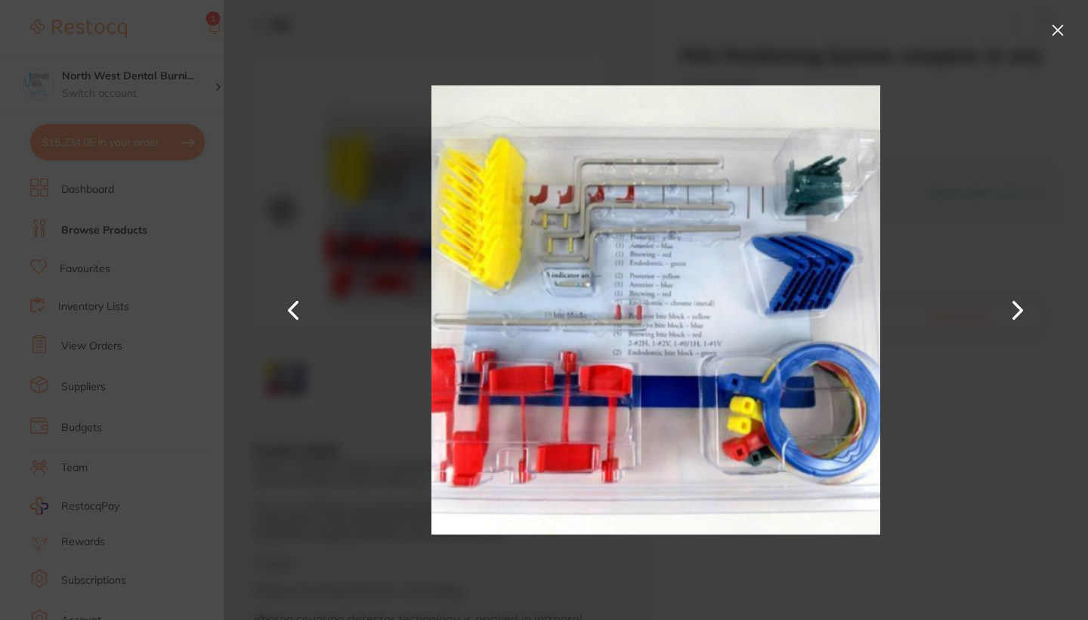
click at [1058, 27] on button at bounding box center [1058, 30] width 24 height 24
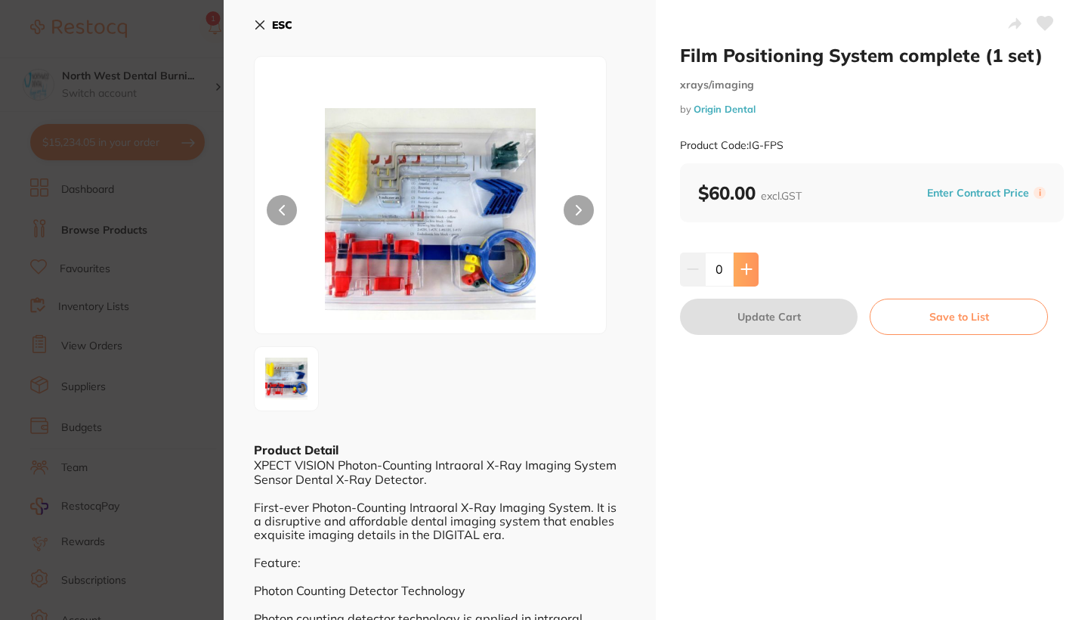
click at [741, 268] on icon at bounding box center [746, 269] width 10 height 10
type input "1"
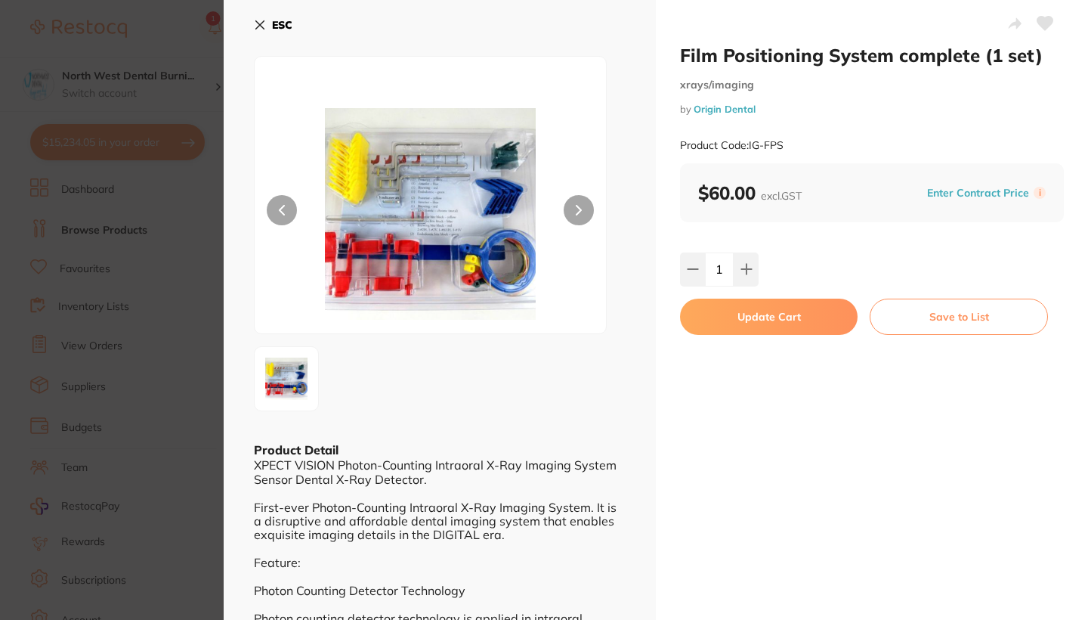
click at [781, 309] on button "Update Cart" at bounding box center [769, 316] width 178 height 36
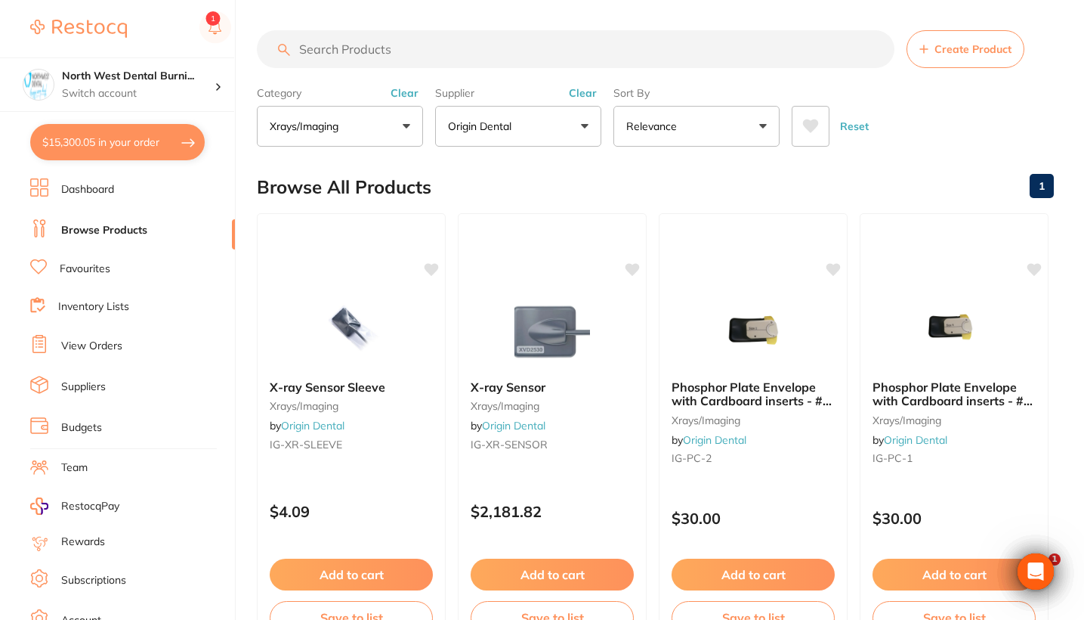
click at [589, 97] on button "Clear" at bounding box center [582, 93] width 37 height 14
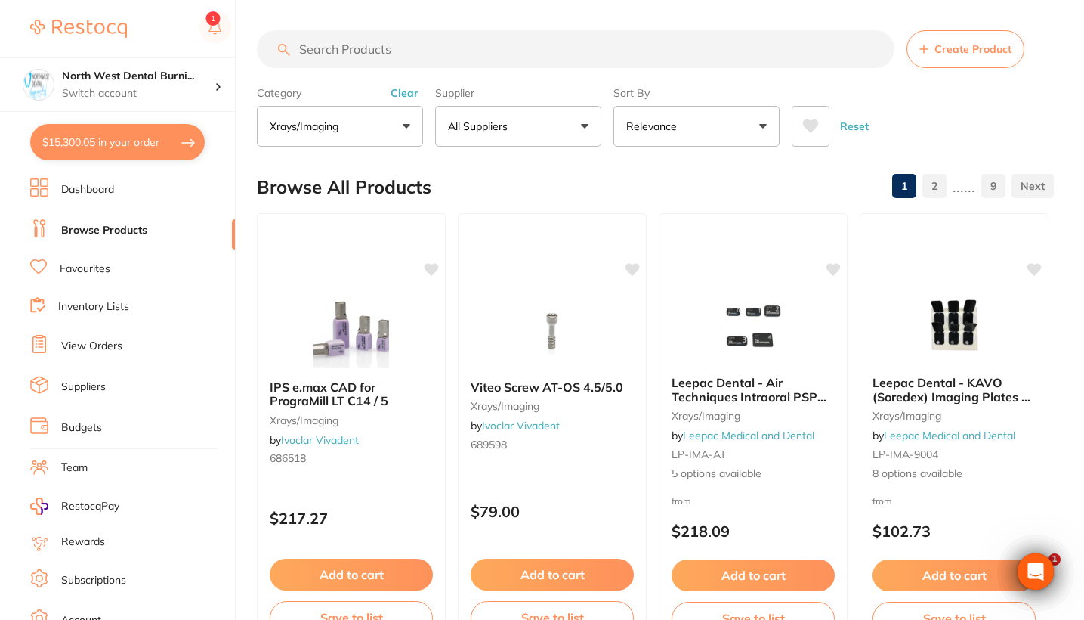
click at [409, 100] on button "Clear" at bounding box center [404, 93] width 37 height 14
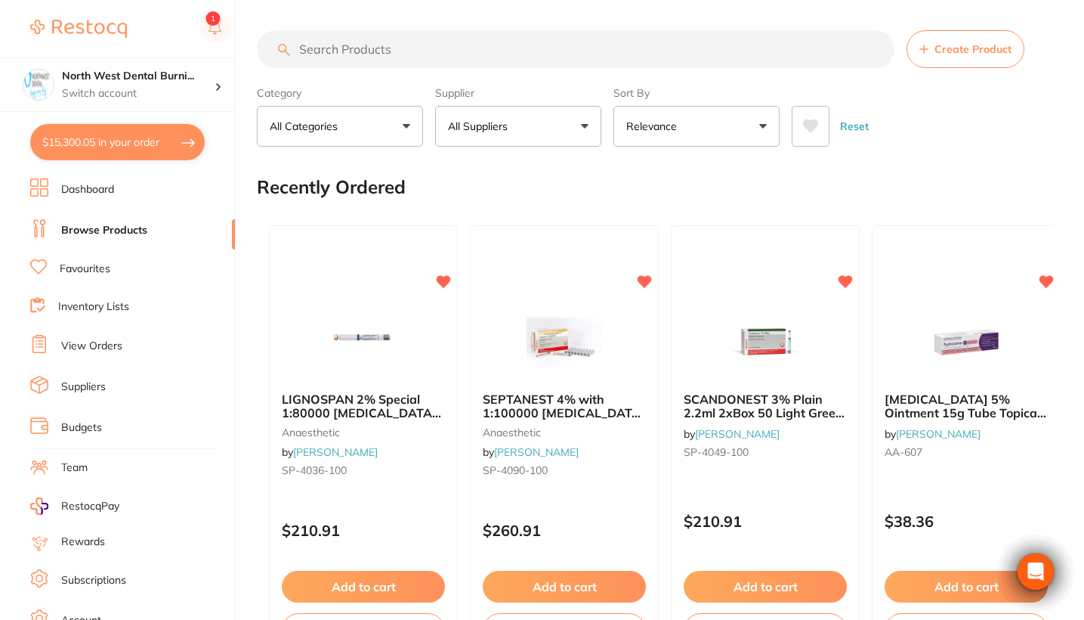
click at [403, 95] on label "Category" at bounding box center [340, 93] width 166 height 14
click at [394, 48] on input "search" at bounding box center [576, 49] width 638 height 38
click at [419, 48] on input "search" at bounding box center [576, 49] width 638 height 38
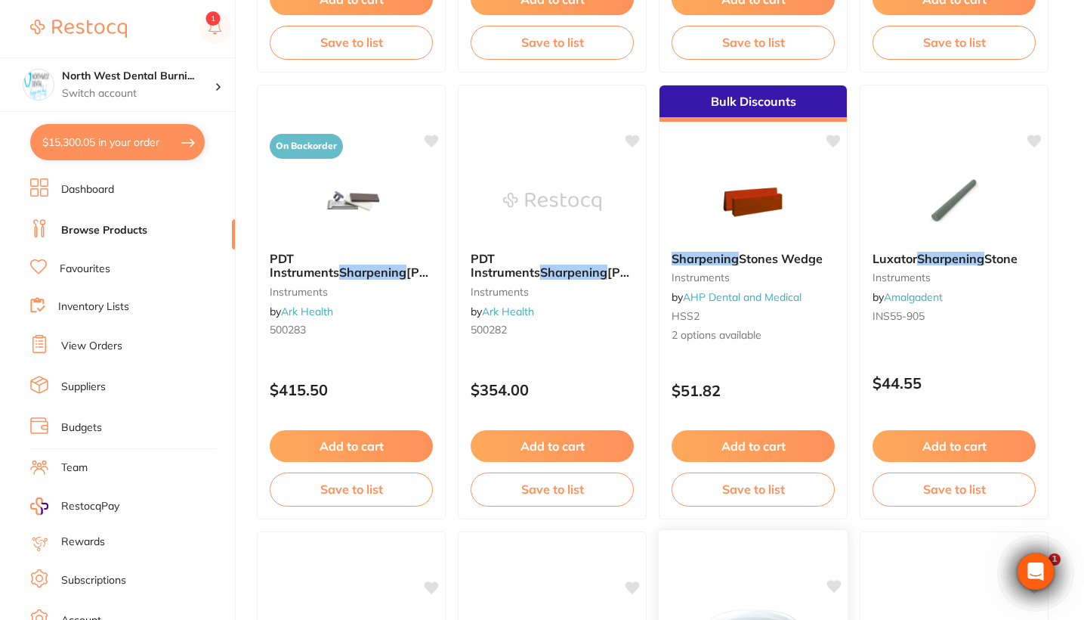
scroll to position [1466, 0]
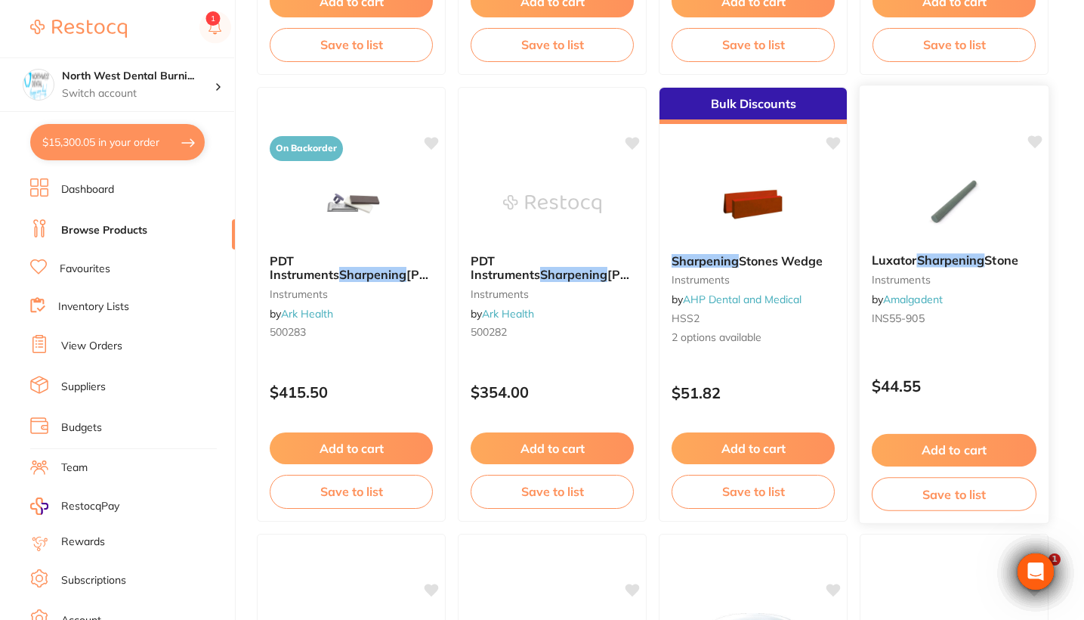
click at [979, 378] on div "$44.55" at bounding box center [954, 382] width 189 height 41
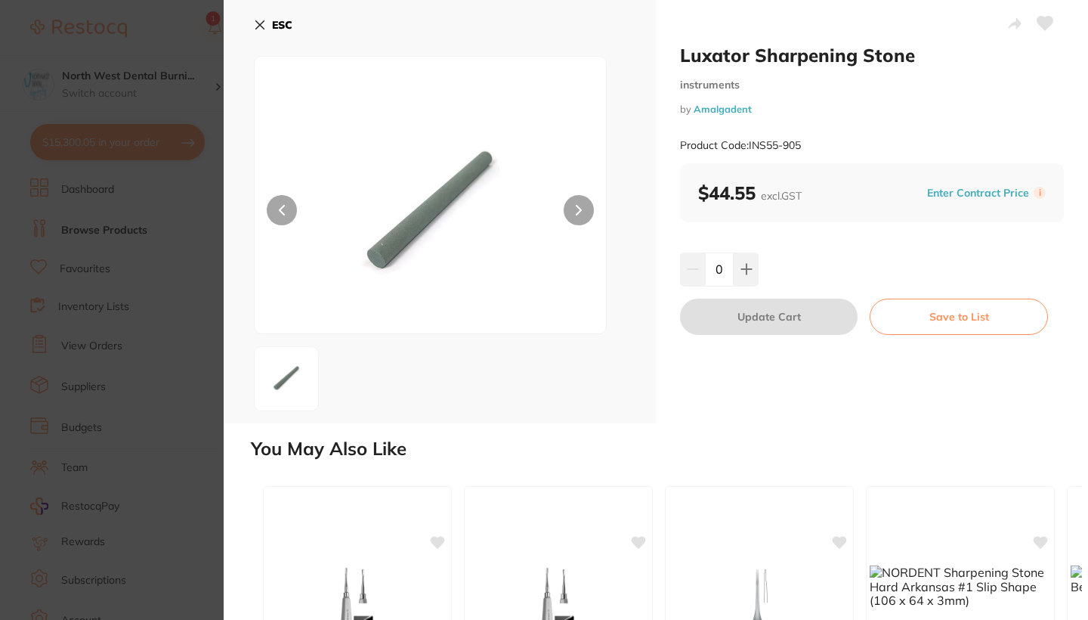
click at [264, 24] on icon at bounding box center [260, 25] width 12 height 12
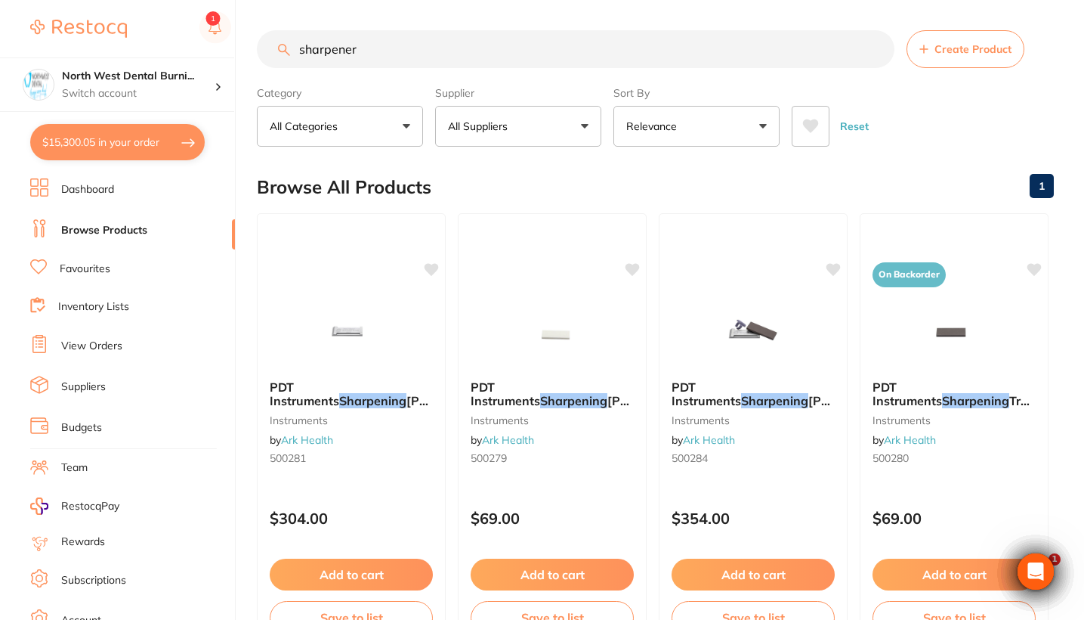
click at [413, 54] on input "sharpener" at bounding box center [576, 49] width 638 height 38
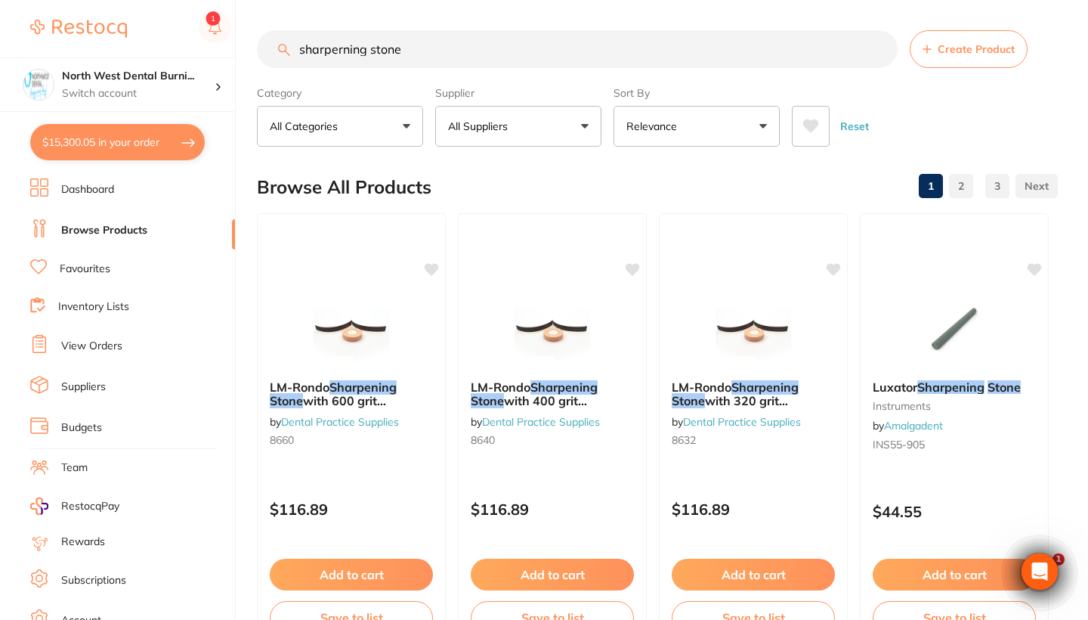
click at [356, 57] on input "sharperning stone" at bounding box center [577, 49] width 641 height 38
click at [353, 51] on input "sharperning stone" at bounding box center [576, 49] width 638 height 38
click at [332, 58] on input "sharperning stone" at bounding box center [576, 49] width 638 height 38
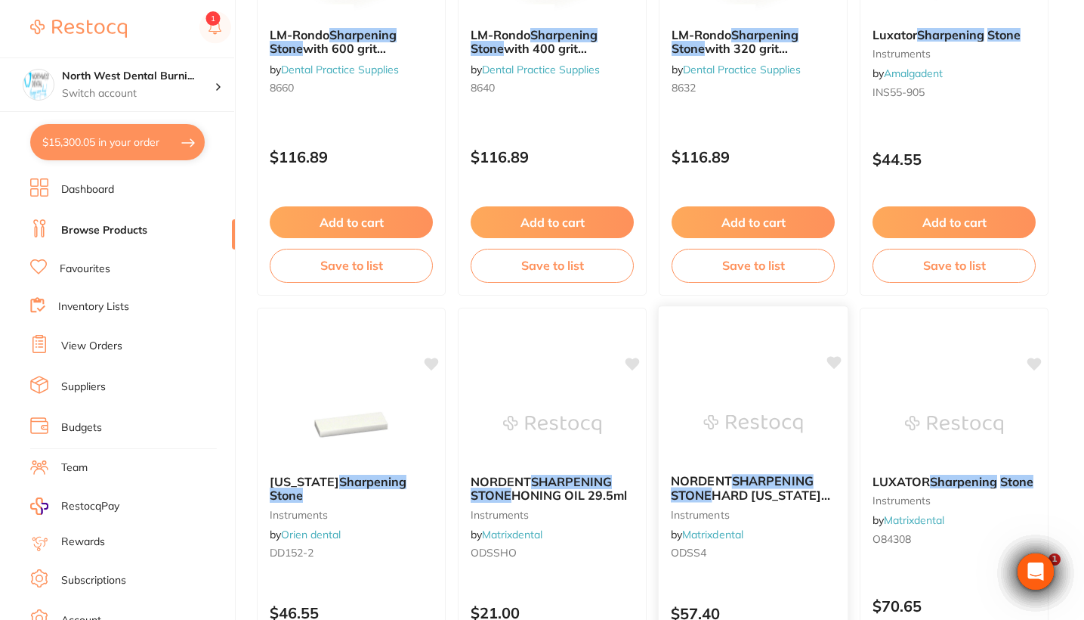
scroll to position [515, 0]
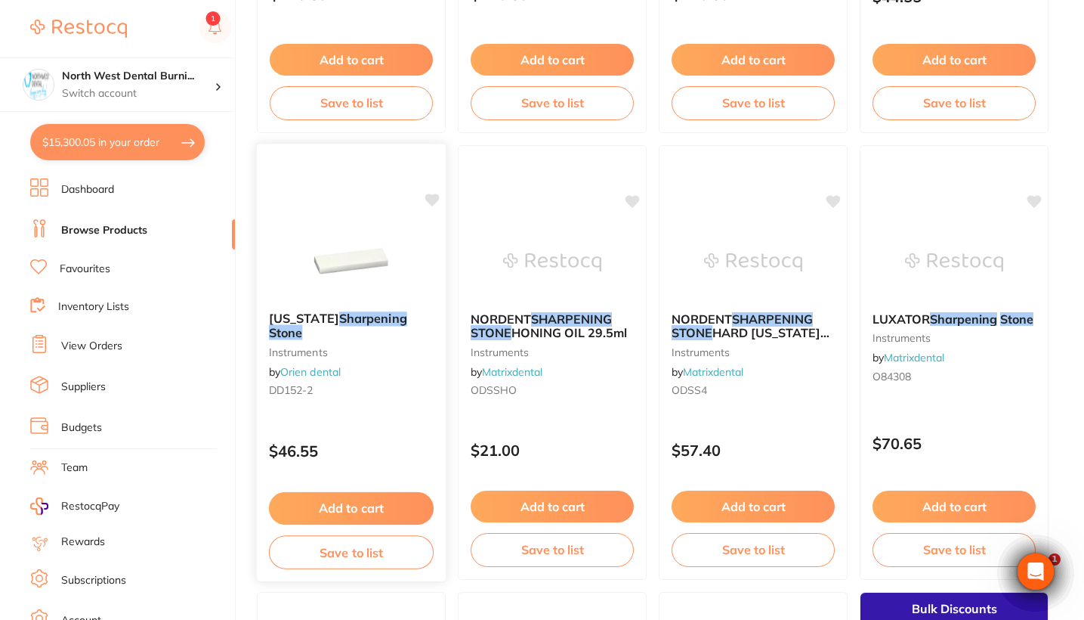
type input "sharperning stone"
click at [343, 404] on div "Arkansas Sharpening Stone instruments by Orien dental DD152-2 $46.55 Add to car…" at bounding box center [351, 362] width 191 height 439
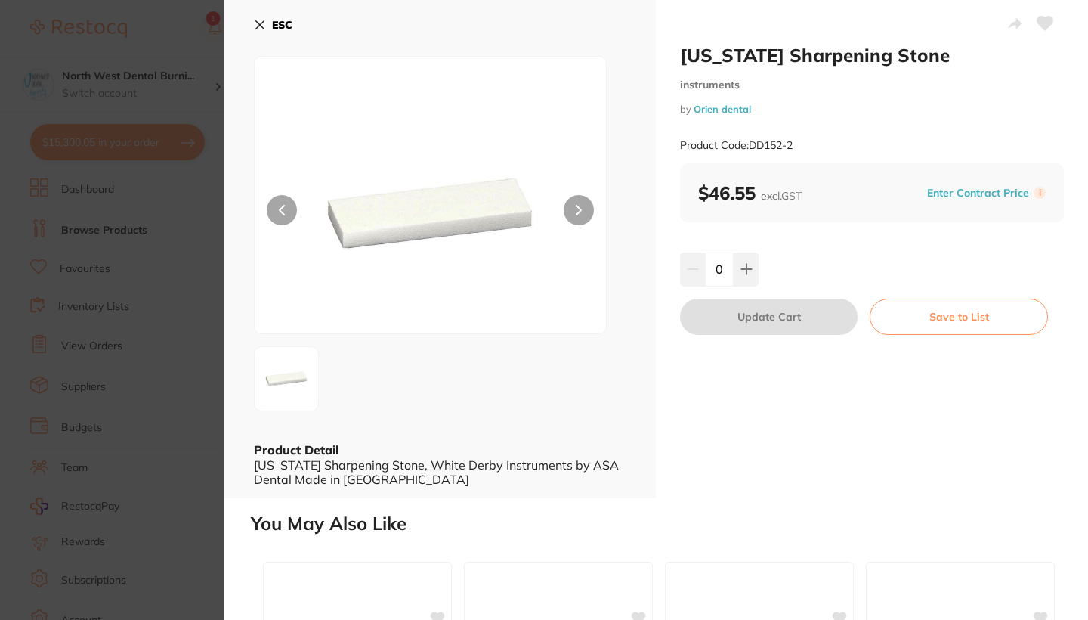
drag, startPoint x: 138, startPoint y: 390, endPoint x: 423, endPoint y: 447, distance: 290.6
click at [138, 390] on section "Arkansas Sharpening Stone instruments by Orien dental Product Code: DD152-2 ESC…" at bounding box center [544, 310] width 1088 height 620
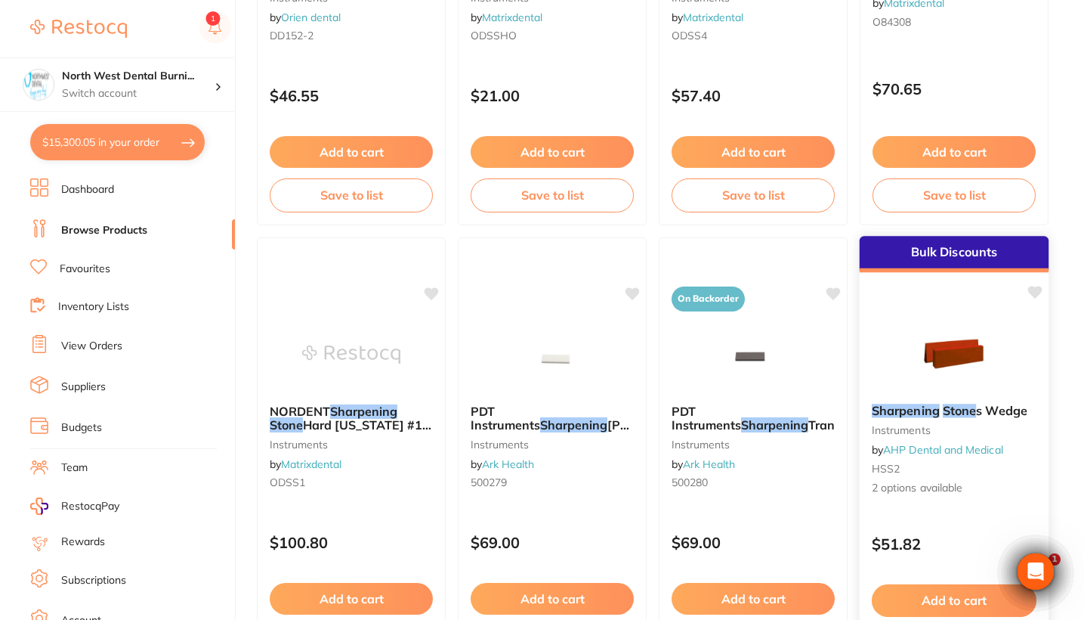
scroll to position [973, 0]
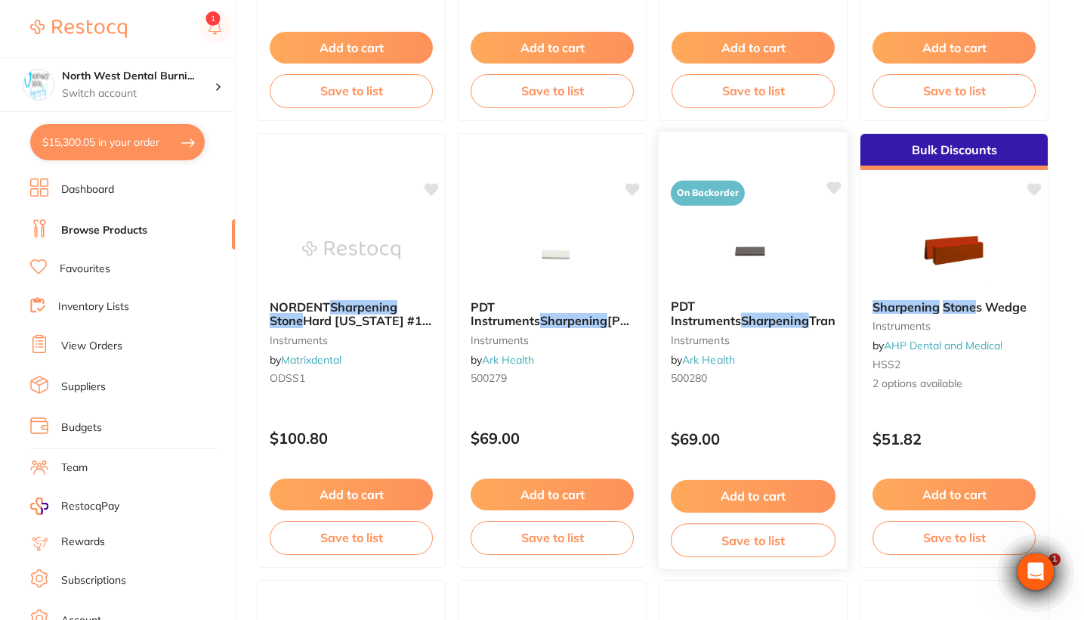
click at [769, 398] on div "PDT Instruments Sharpening Transformation Stone Brown instruments by Ark Health…" at bounding box center [753, 345] width 189 height 116
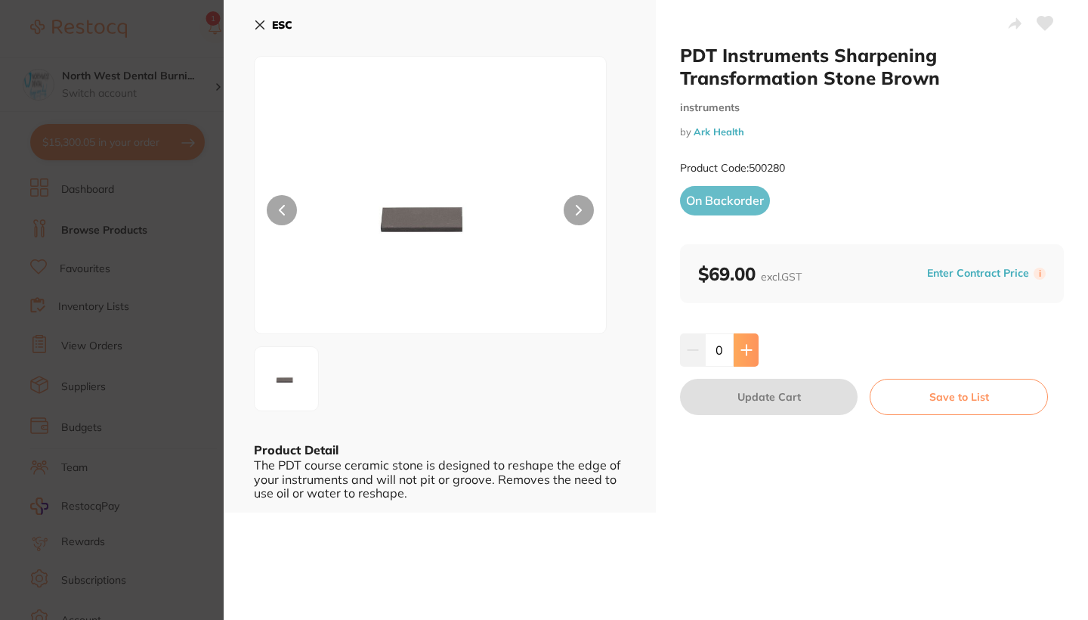
click at [744, 337] on button at bounding box center [746, 349] width 25 height 33
type input "1"
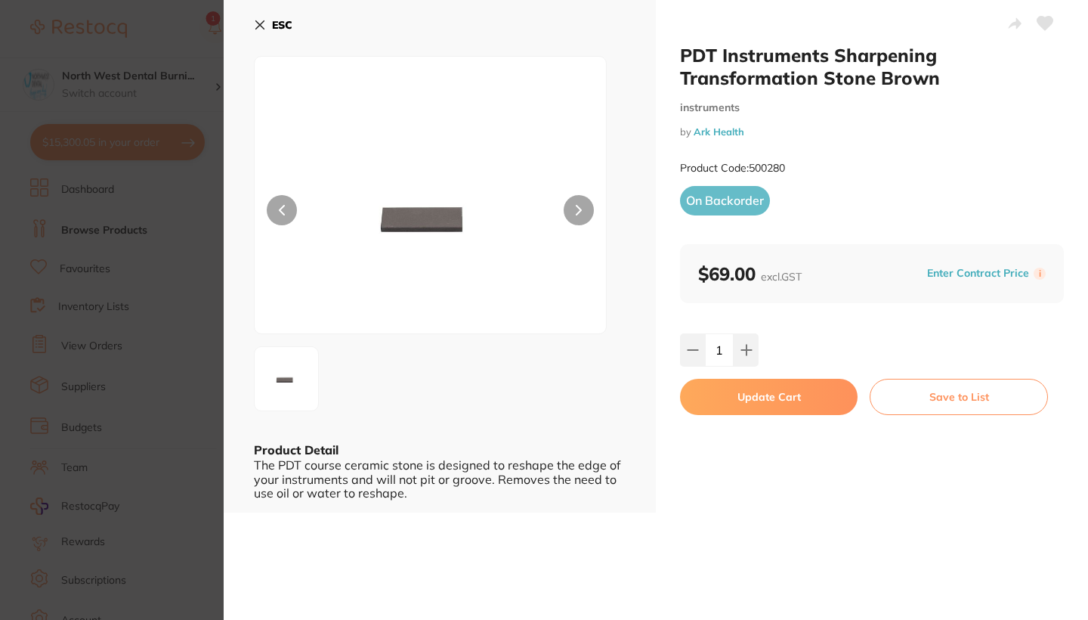
click at [752, 388] on button "Update Cart" at bounding box center [769, 397] width 178 height 36
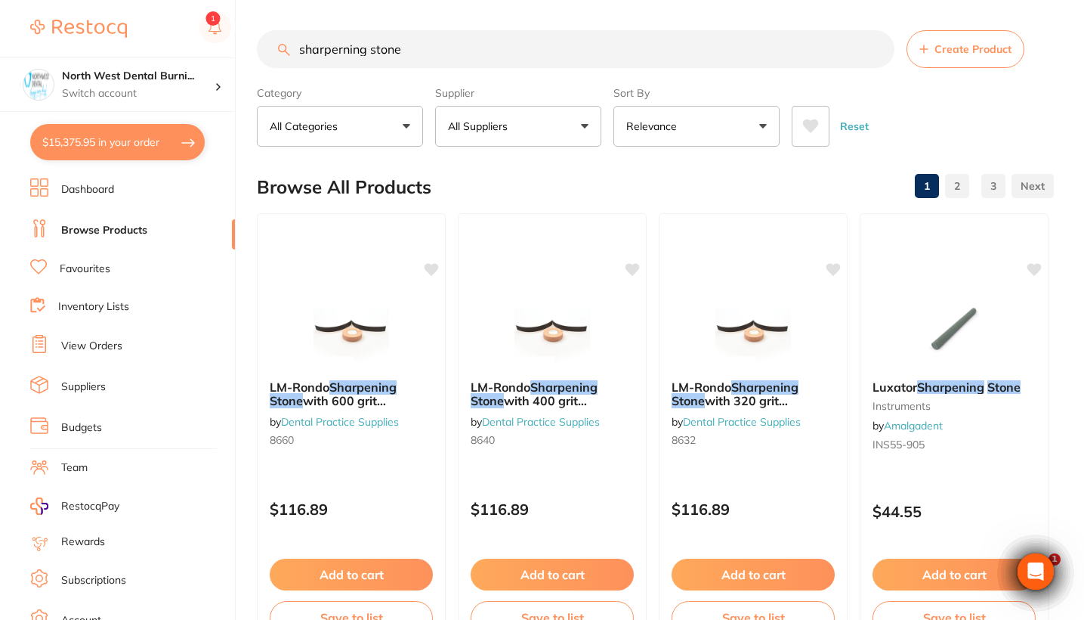
click at [105, 339] on link "View Orders" at bounding box center [91, 346] width 61 height 15
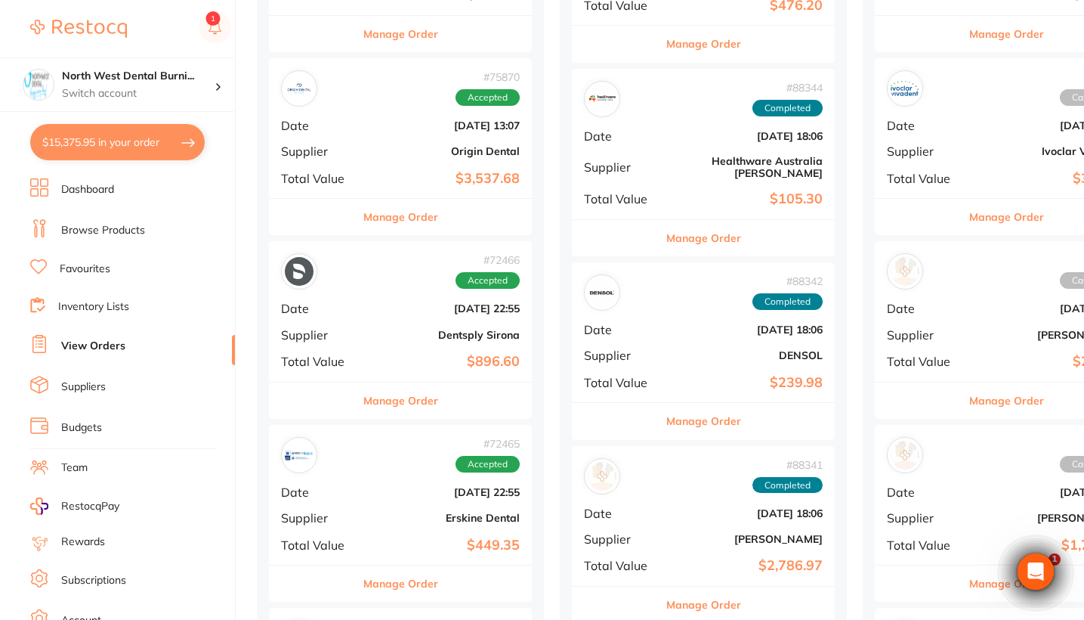
scroll to position [1297, 0]
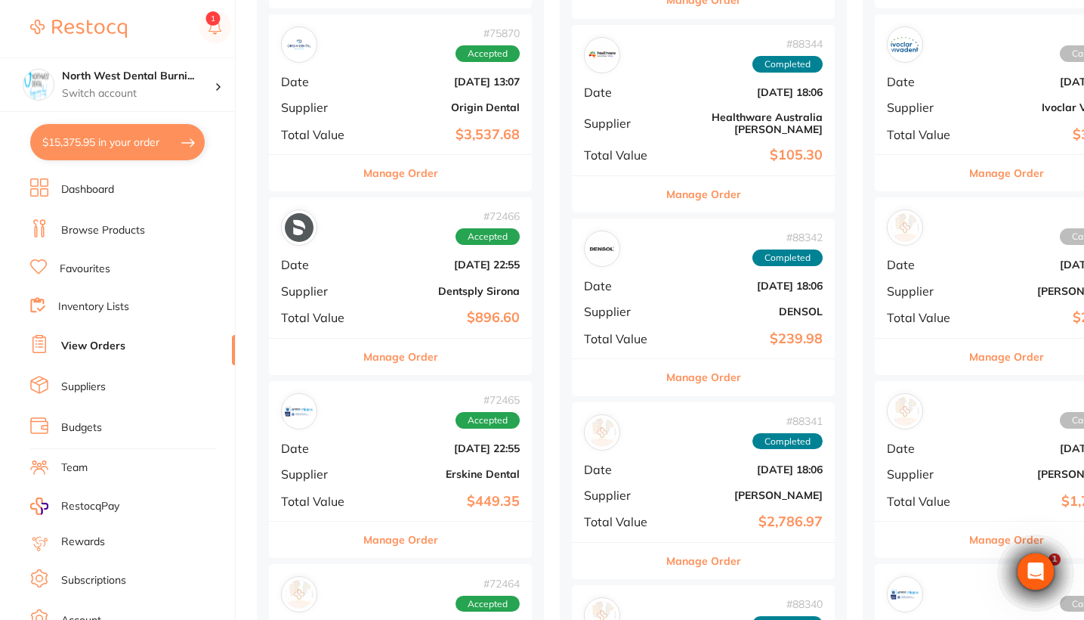
click at [711, 305] on b "DENSOL" at bounding box center [747, 311] width 151 height 12
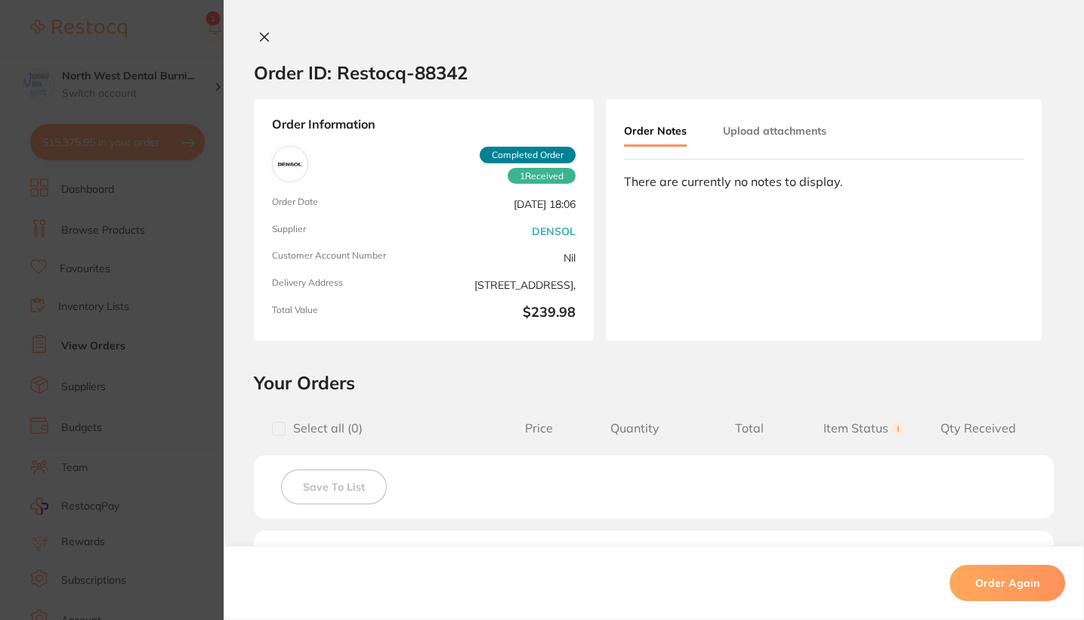
scroll to position [250, 0]
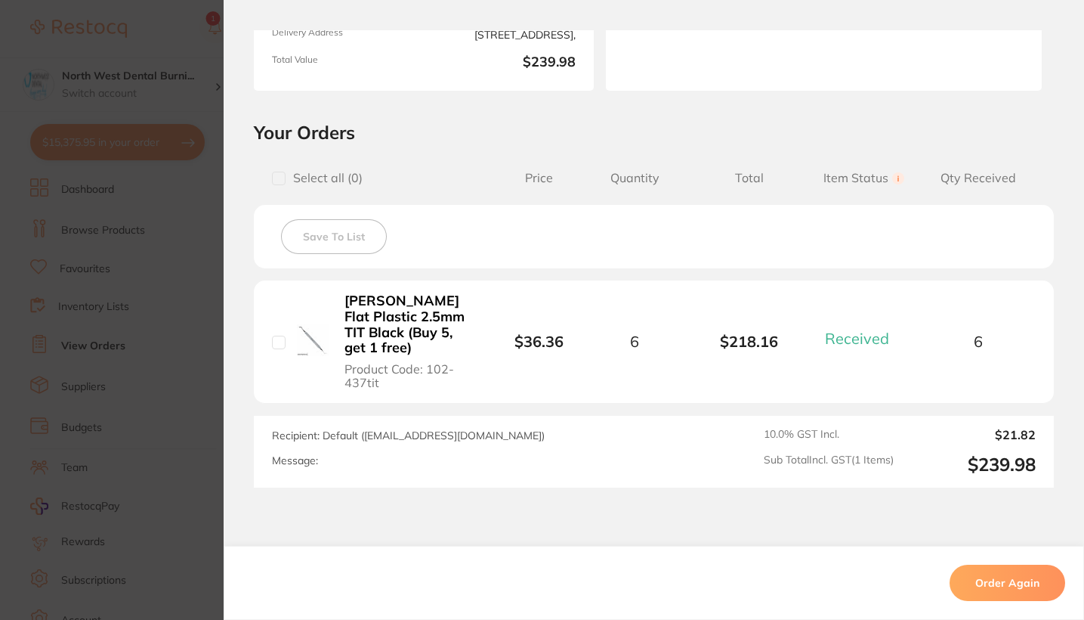
click at [185, 354] on section "Order ID: Restocq- 88342 Order Information 1 Received Completed Order Order Dat…" at bounding box center [542, 310] width 1084 height 620
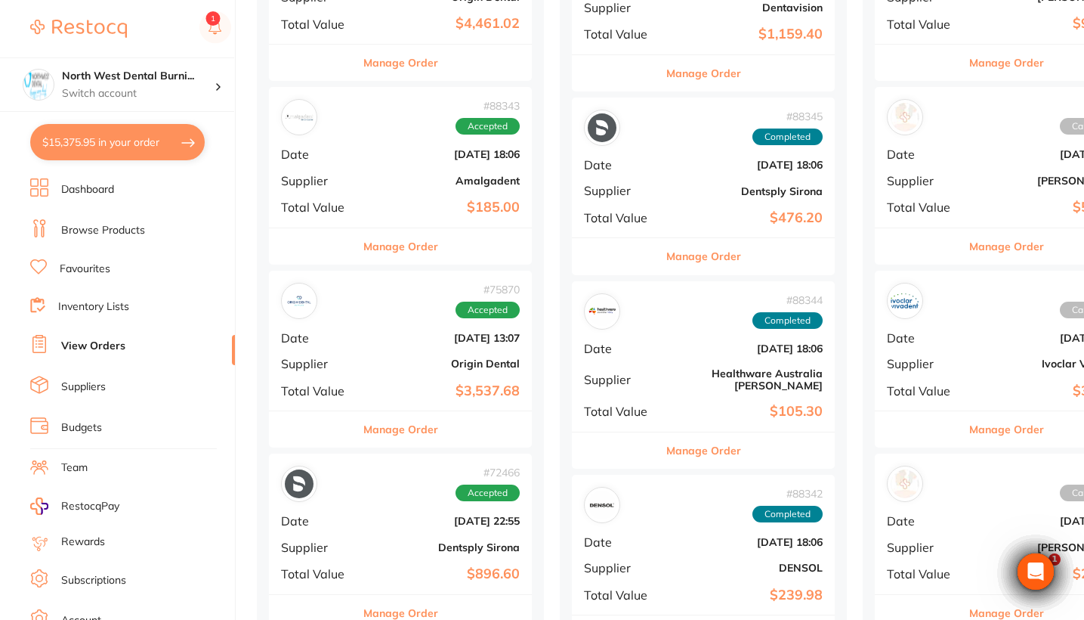
scroll to position [1040, 0]
click at [693, 308] on div "# 88344 Completed" at bounding box center [703, 312] width 239 height 36
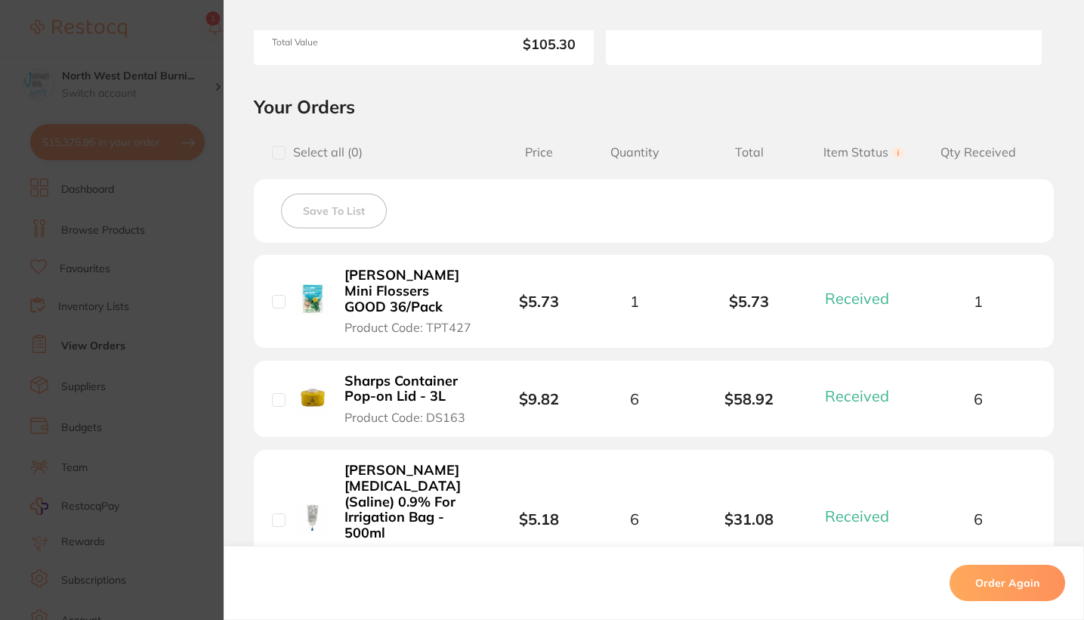
scroll to position [514, 0]
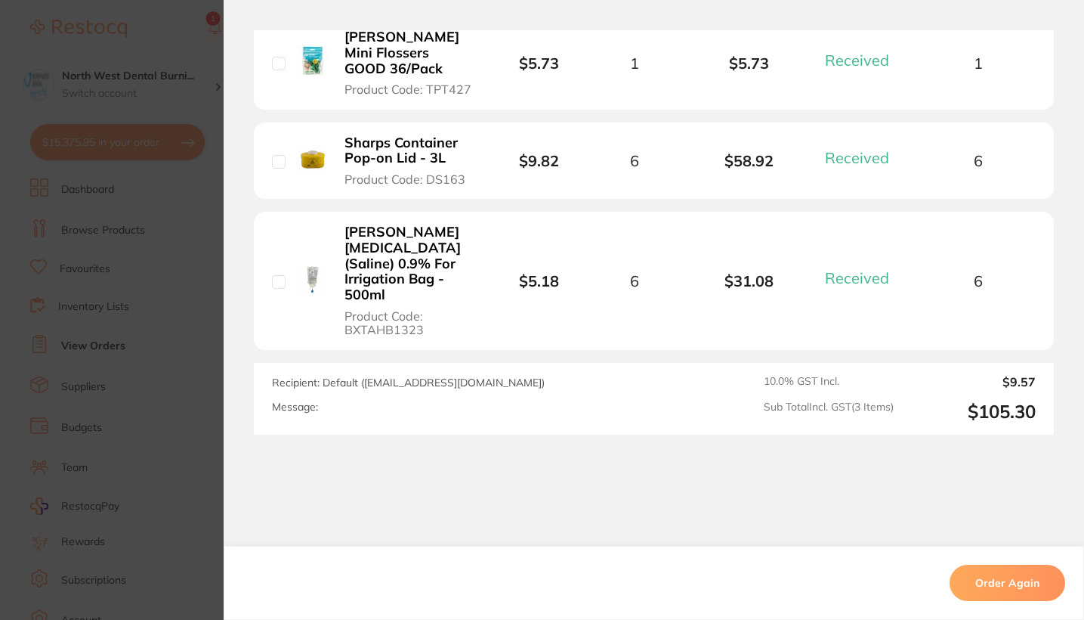
drag, startPoint x: 122, startPoint y: 343, endPoint x: 787, endPoint y: 354, distance: 665.0
click at [122, 343] on section "Order ID: Restocq- 88344 Order Information 3 Received Completed Order Order Dat…" at bounding box center [542, 310] width 1084 height 620
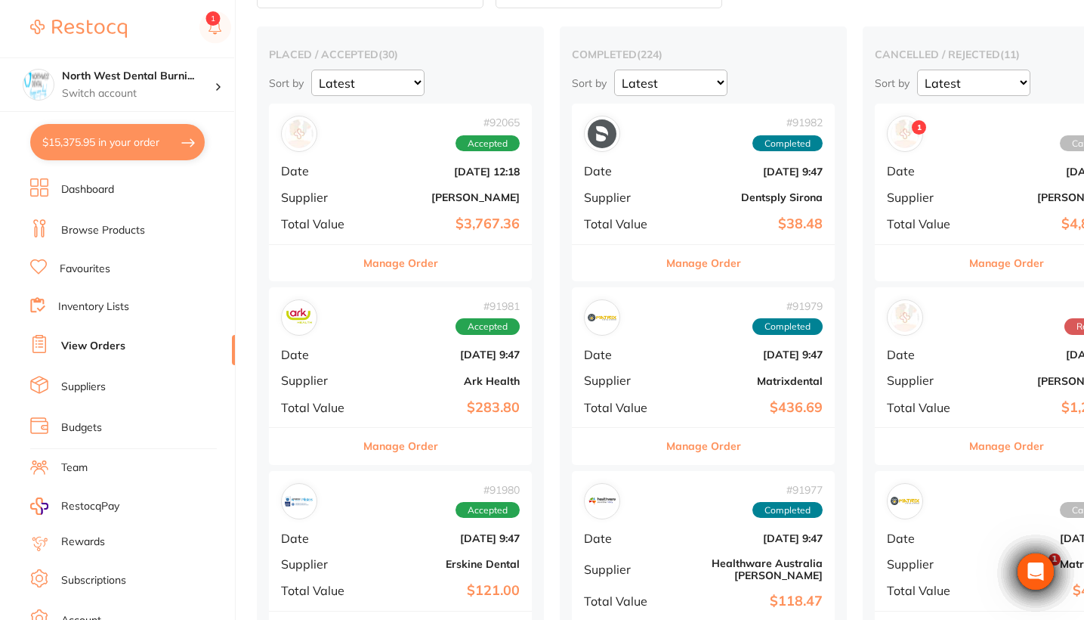
scroll to position [72, 0]
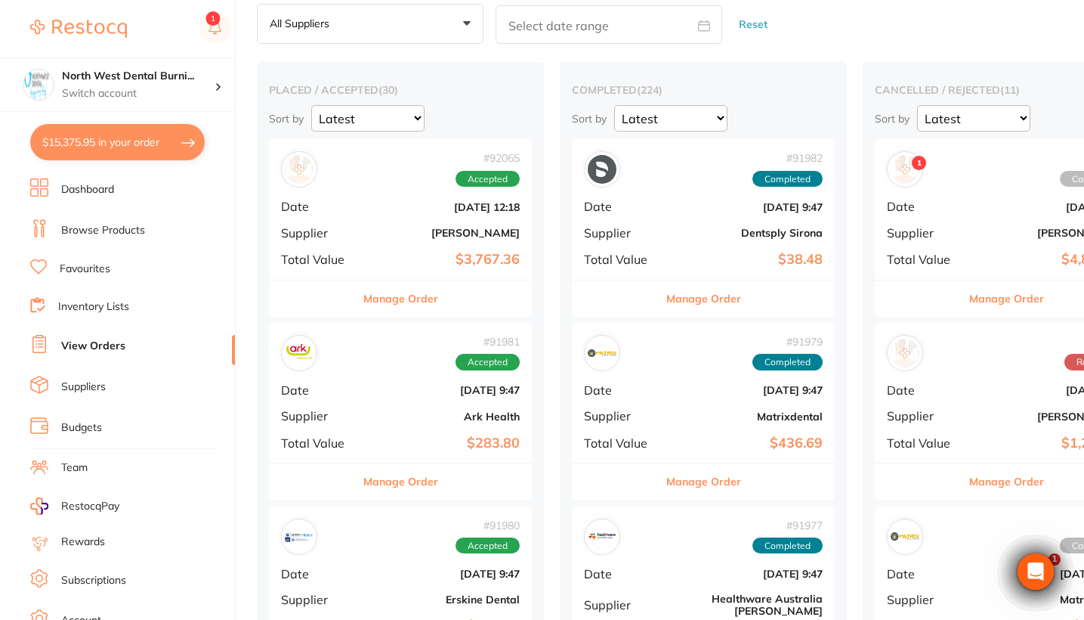
click at [685, 193] on div "# 91982 Completed Date Sept 1 2025, 9:47 Supplier Dentsply Sirona Total Value $…" at bounding box center [703, 209] width 263 height 140
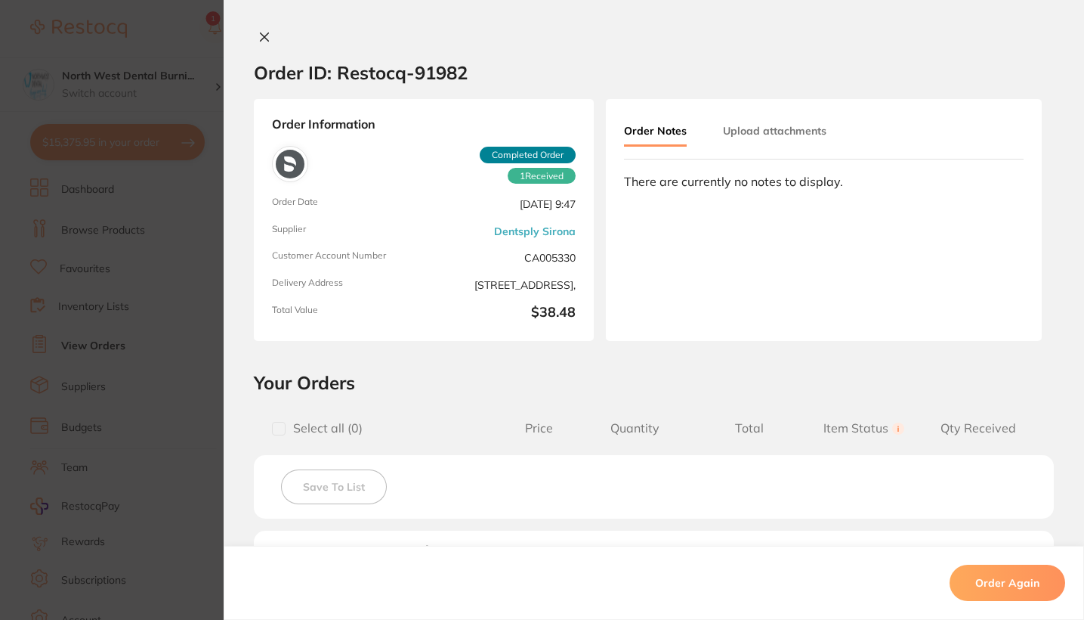
scroll to position [232, 0]
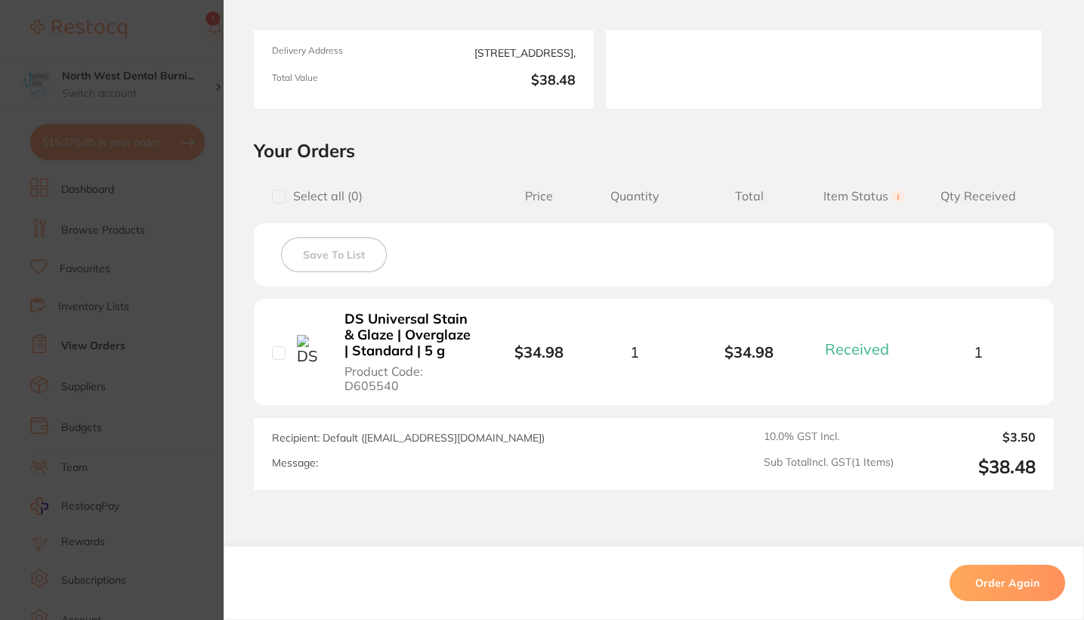
drag, startPoint x: 175, startPoint y: 363, endPoint x: 666, endPoint y: 364, distance: 490.4
click at [175, 363] on section "Order ID: Restocq- 91982 Order Information 1 Received Completed Order Order Dat…" at bounding box center [542, 310] width 1084 height 620
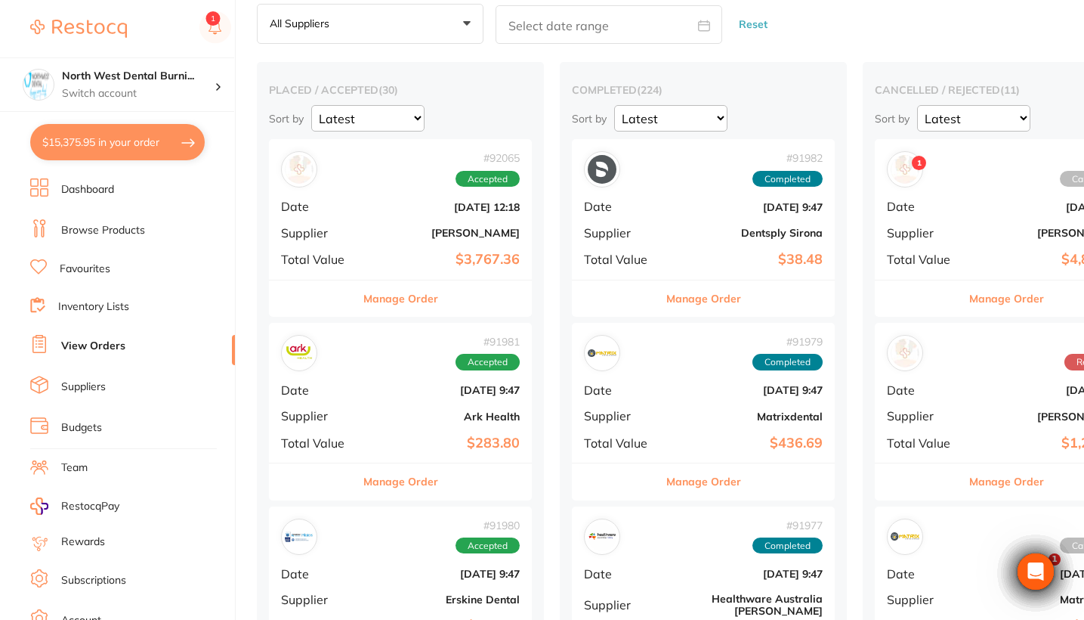
click at [727, 388] on b "Sept 1 2025, 9:47" at bounding box center [747, 390] width 151 height 12
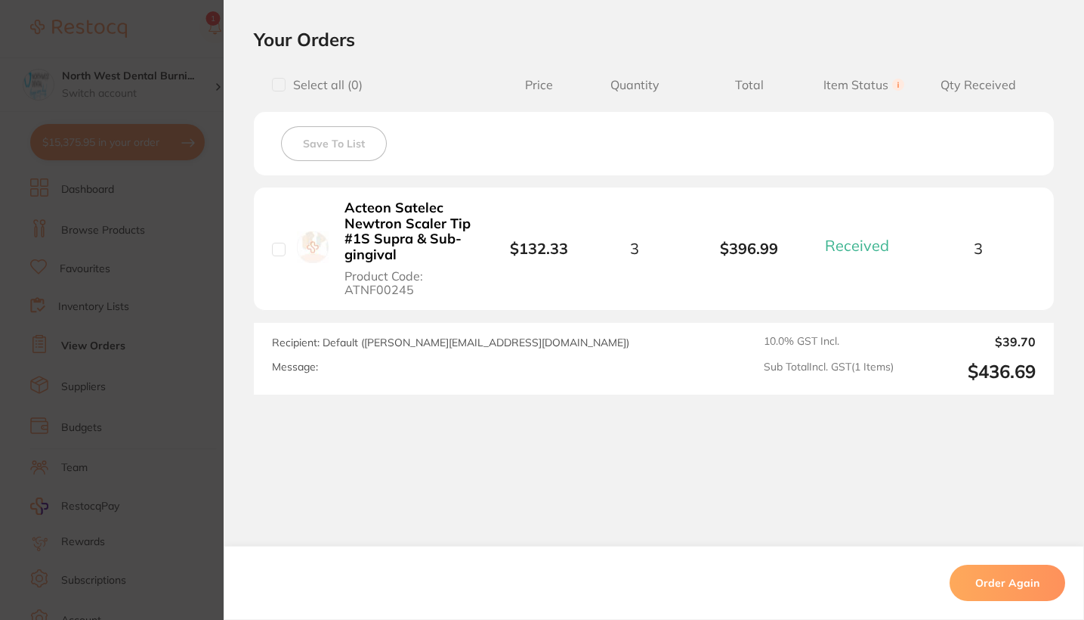
click at [148, 268] on section "Order ID: Restocq- 91979 Order Information 1 Received Completed Order Order Dat…" at bounding box center [542, 310] width 1084 height 620
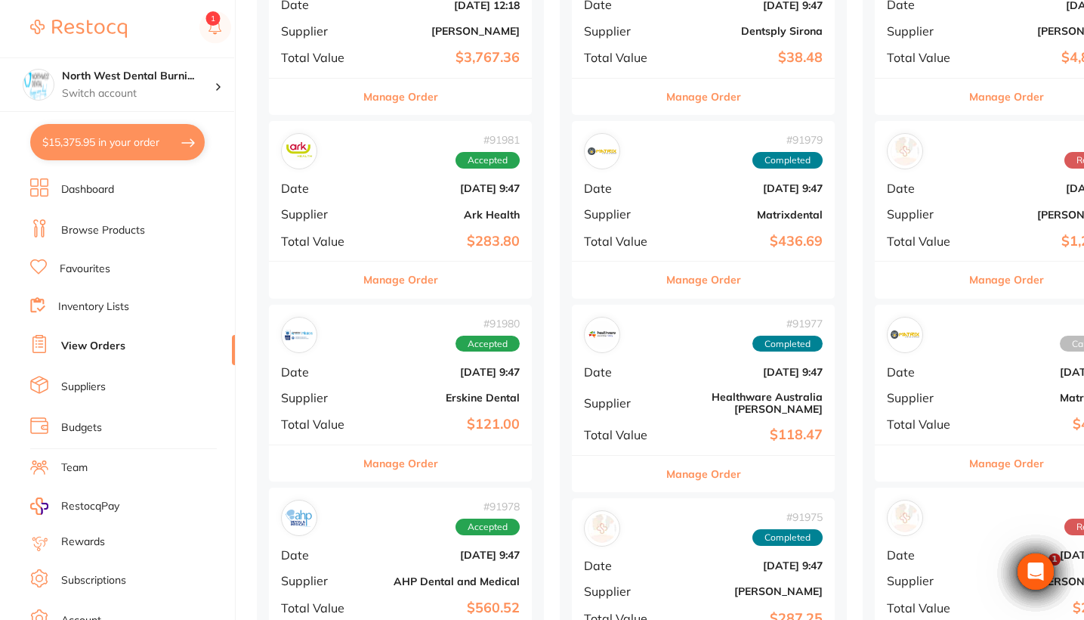
scroll to position [277, 0]
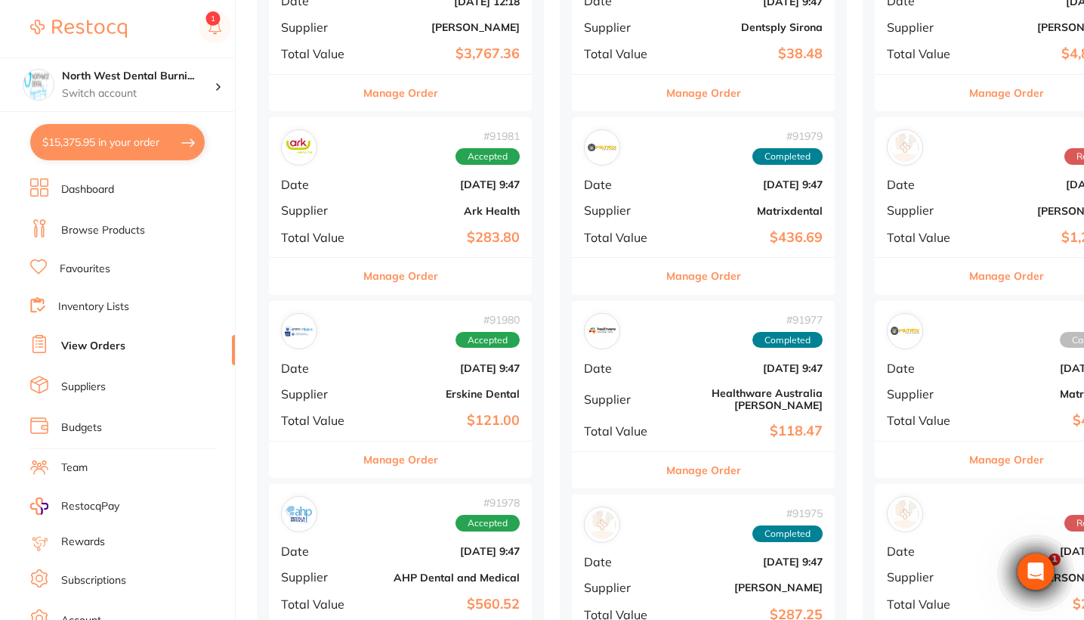
click at [679, 376] on div "# 91977 Completed Date Sept 1 2025, 9:47 Supplier Healthware Australia Ridley T…" at bounding box center [703, 376] width 263 height 150
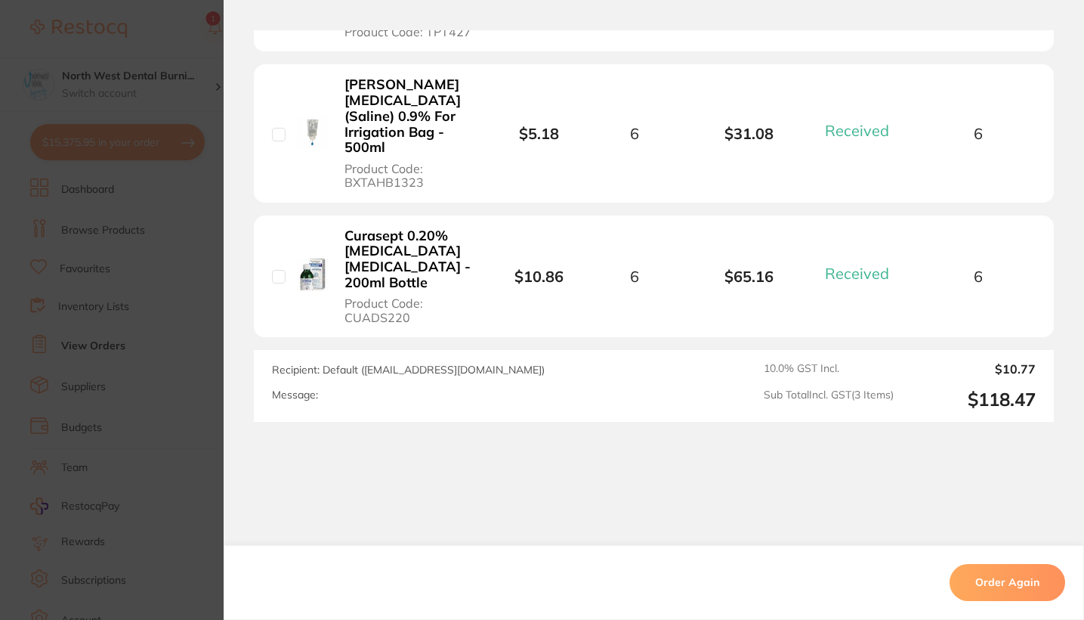
scroll to position [757, 0]
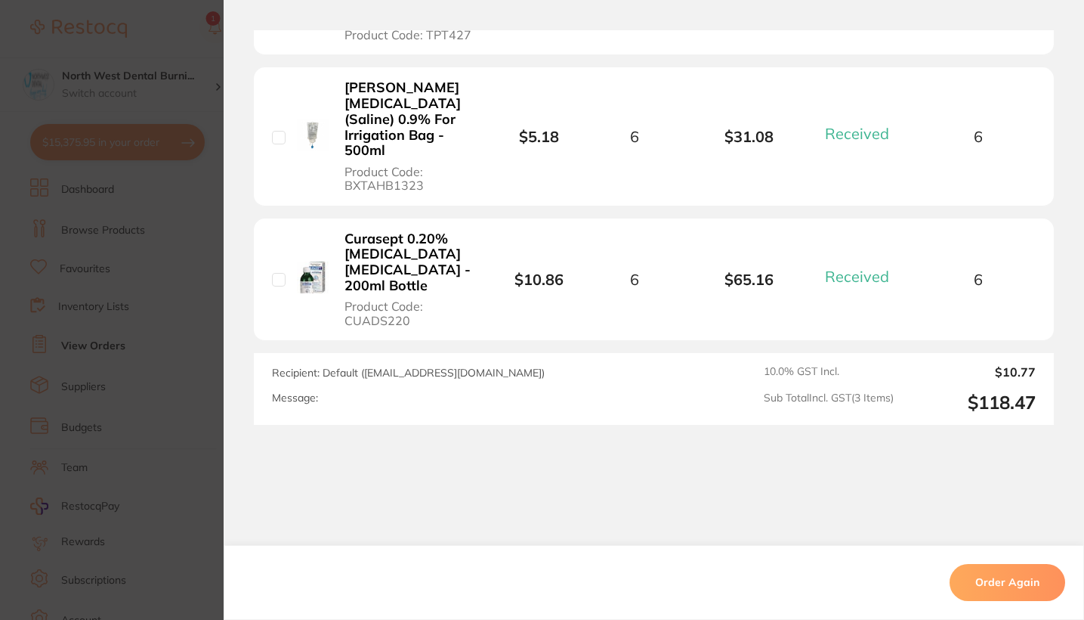
click at [160, 373] on section "Order ID: Restocq- 91977 Order Information 3 Received Completed Order Order Dat…" at bounding box center [542, 310] width 1084 height 620
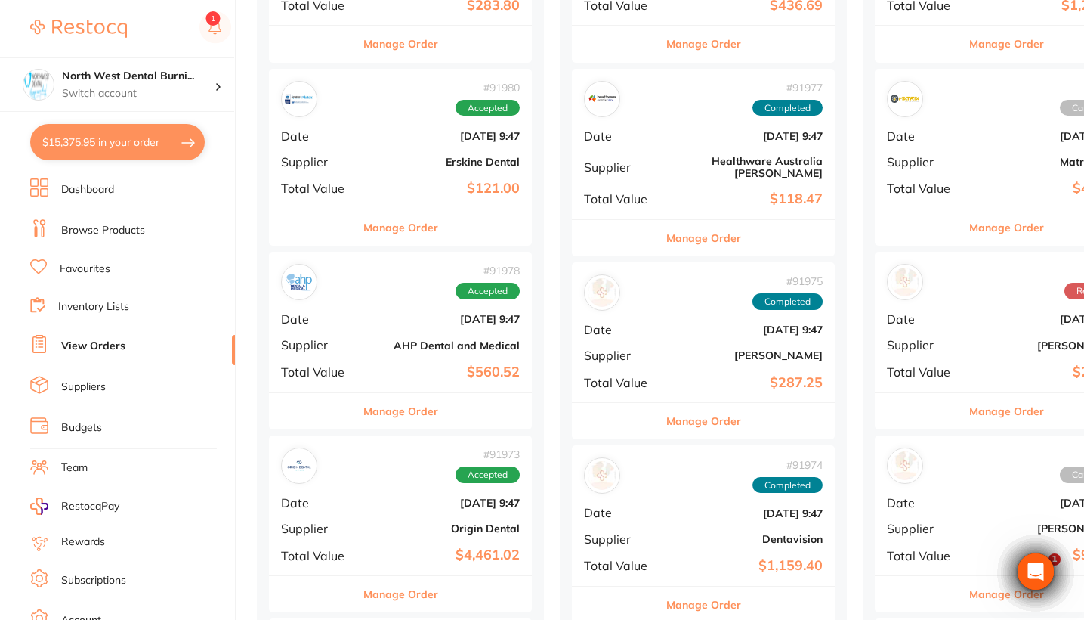
scroll to position [523, 0]
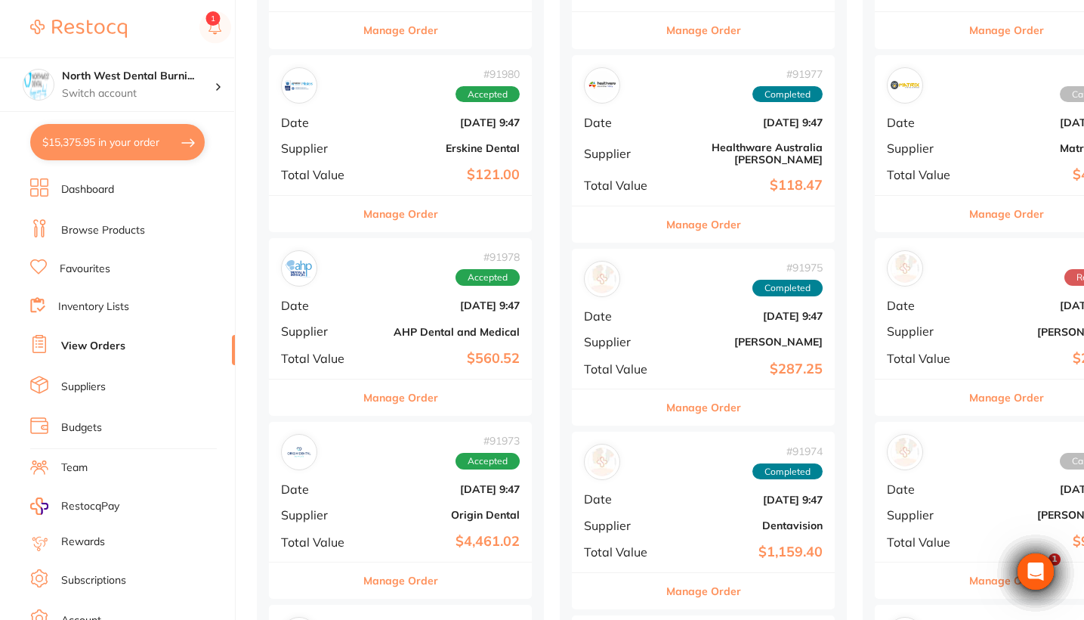
click at [707, 311] on div "# 91975 Completed Date Sept 1 2025, 9:47 Supplier Adam Dental Total Value $287.…" at bounding box center [703, 319] width 263 height 140
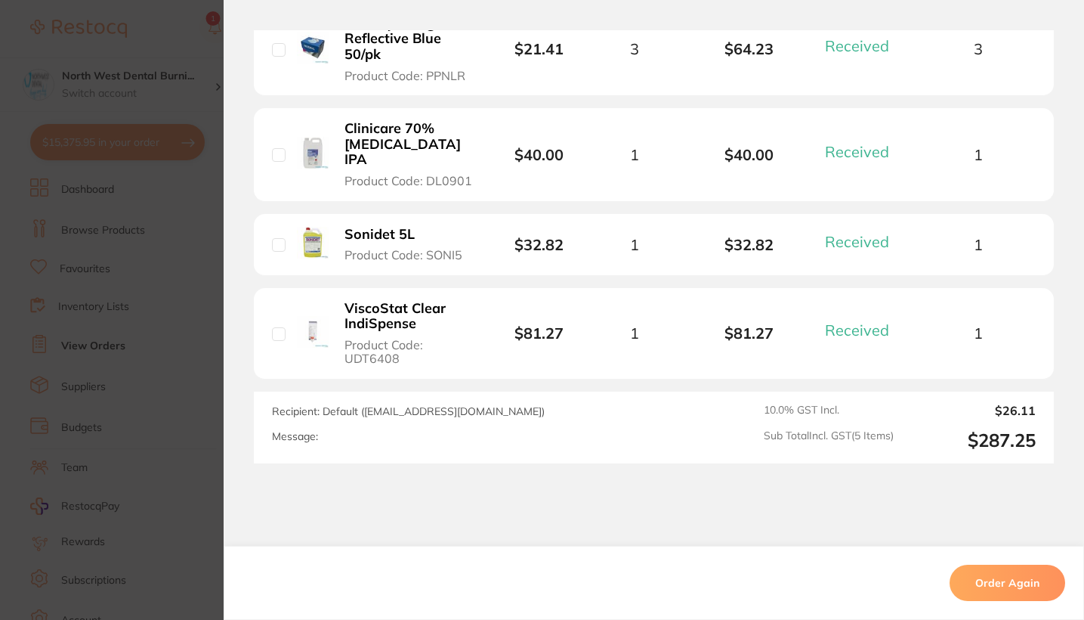
click at [179, 354] on section "Order ID: Restocq- 91975 Order Information 5 Received Completed Order Order Dat…" at bounding box center [542, 310] width 1084 height 620
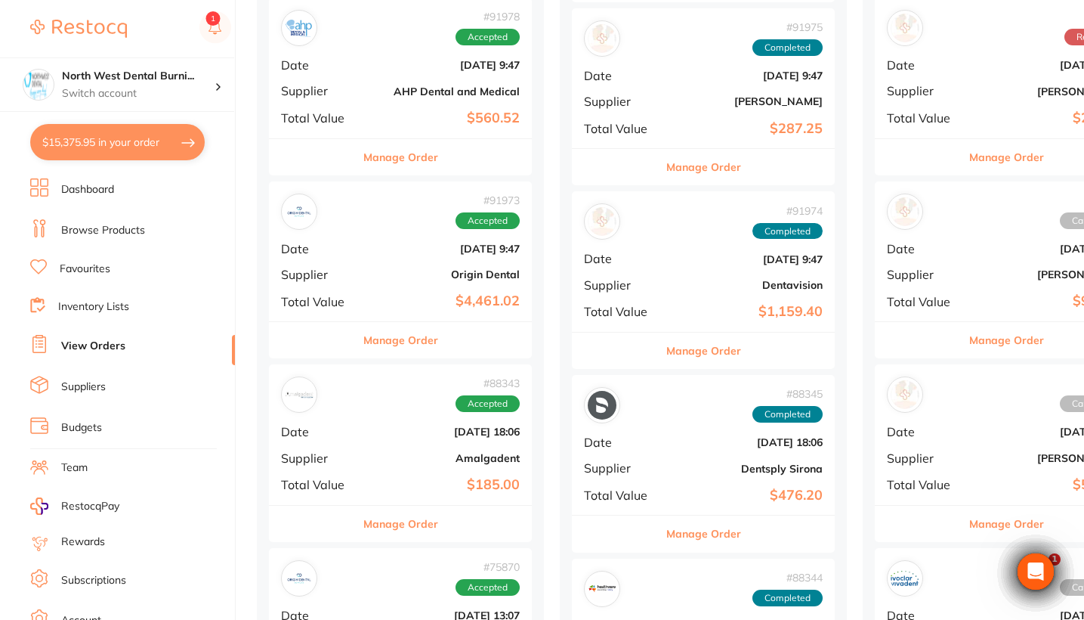
scroll to position [830, 0]
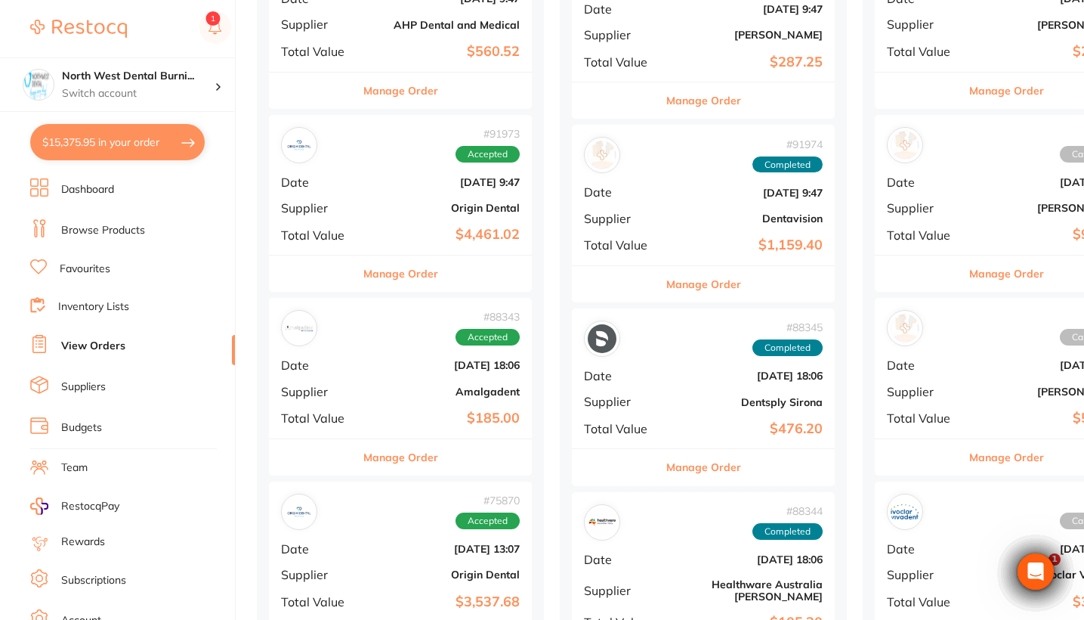
click at [704, 347] on div "# 88345 Completed Date Jul 31 2025, 18:06 Supplier Dentsply Sirona Total Value …" at bounding box center [703, 378] width 263 height 140
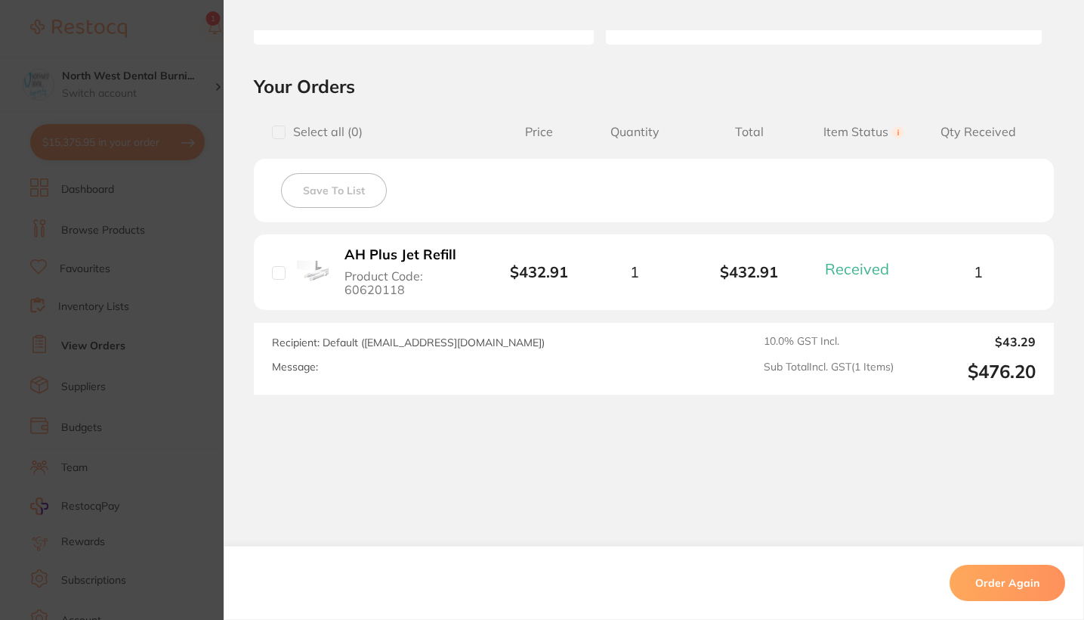
click at [131, 328] on section "Order ID: Restocq- 88345 Order Information 1 Received Completed Order Order Dat…" at bounding box center [542, 310] width 1084 height 620
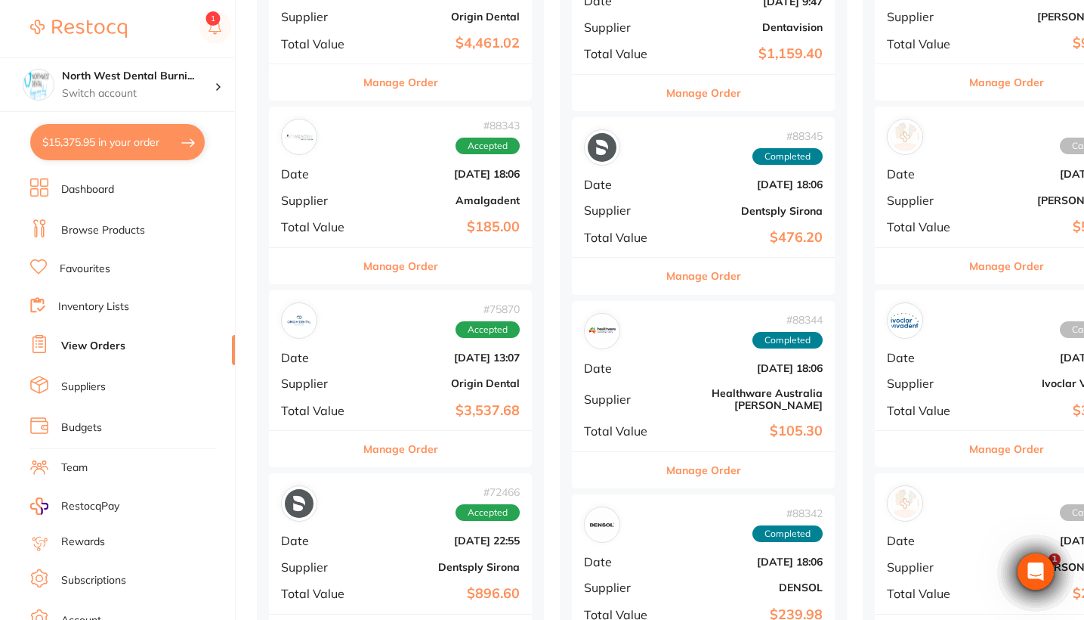
click at [700, 387] on b "Healthware Australia [PERSON_NAME]" at bounding box center [747, 399] width 151 height 24
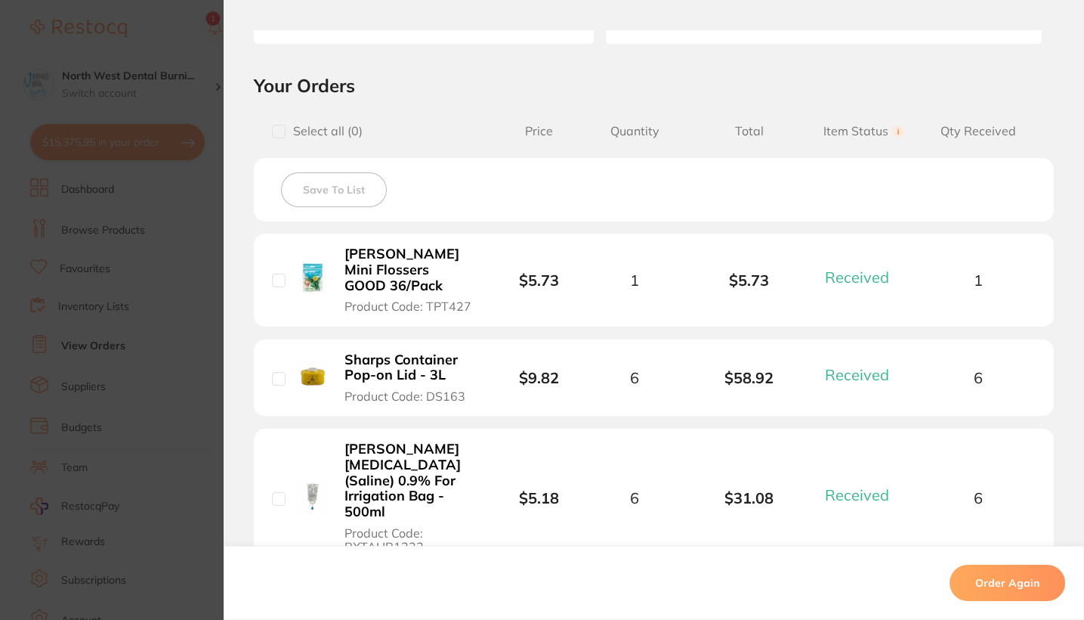
drag, startPoint x: 225, startPoint y: 375, endPoint x: 154, endPoint y: 390, distance: 72.6
click at [225, 375] on section "Your Orders Select all ( 0 ) Price Quantity Total Item Status You can use this …" at bounding box center [654, 362] width 861 height 577
click at [154, 390] on section "Order ID: Restocq- 88344 Order Information 3 Received Completed Order Order Dat…" at bounding box center [542, 310] width 1084 height 620
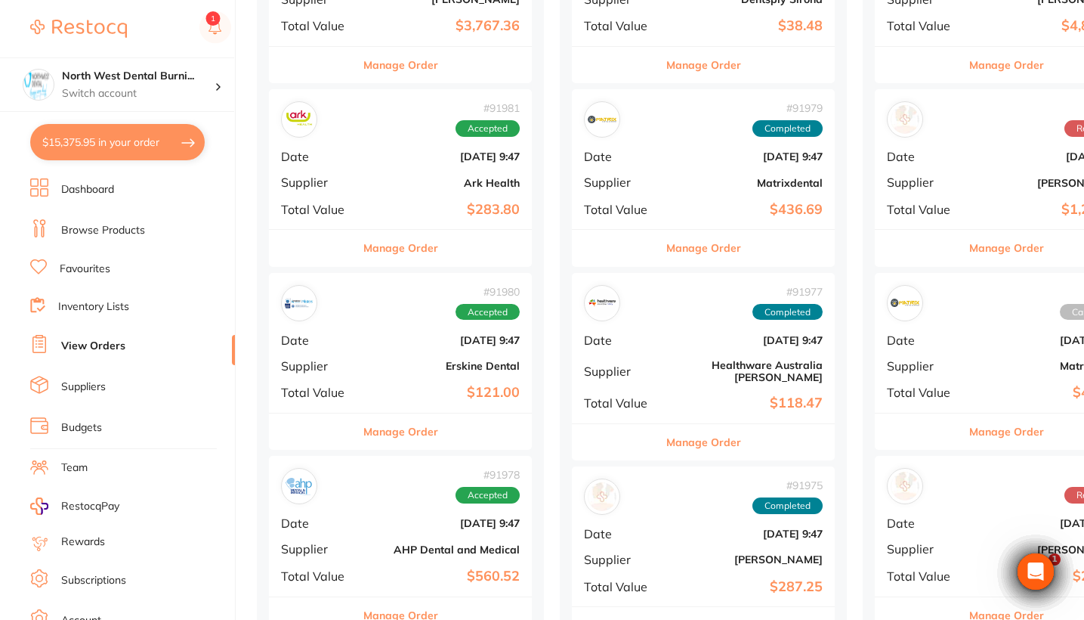
click at [408, 543] on b "AHP Dental and Medical" at bounding box center [444, 549] width 151 height 12
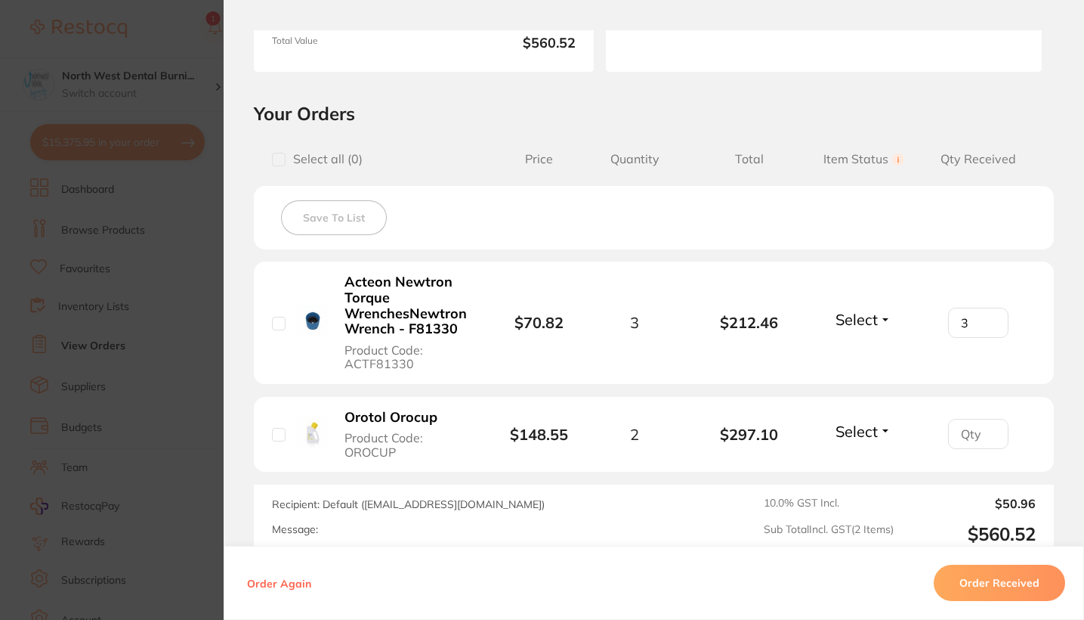
click at [413, 364] on span "Product Code: ACTF81330" at bounding box center [409, 357] width 129 height 28
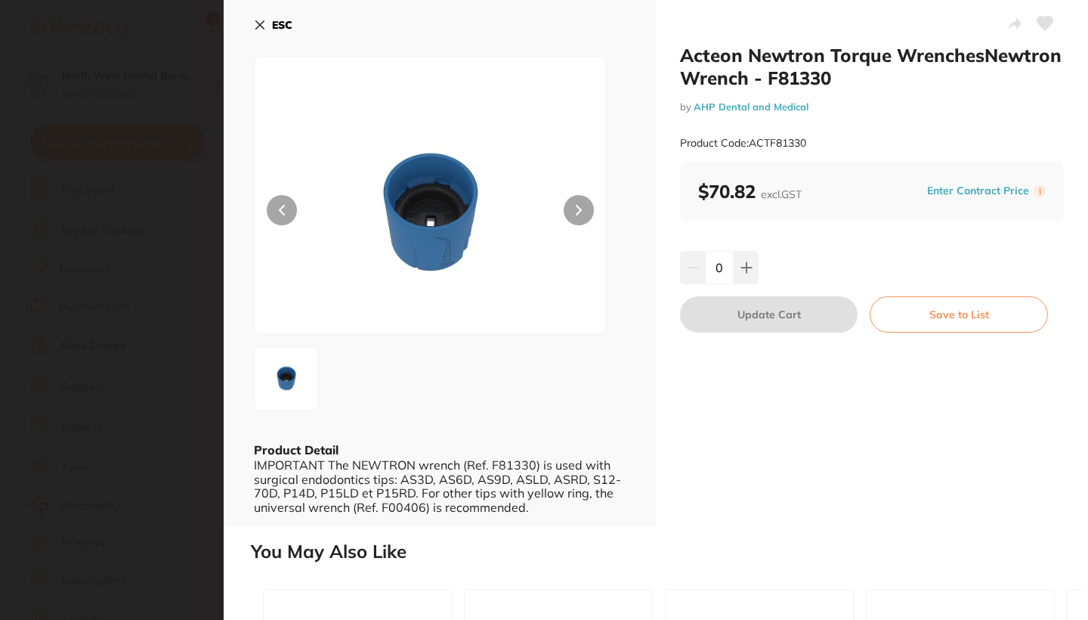
drag, startPoint x: 816, startPoint y: 140, endPoint x: 751, endPoint y: 140, distance: 65.0
click at [751, 140] on div "Product Code: ACTF81330" at bounding box center [872, 143] width 384 height 37
click at [144, 227] on section "Acteon Newtron Torque WrenchesNewtron Wrench - F81330 by AHP Dental and Medical…" at bounding box center [544, 310] width 1088 height 620
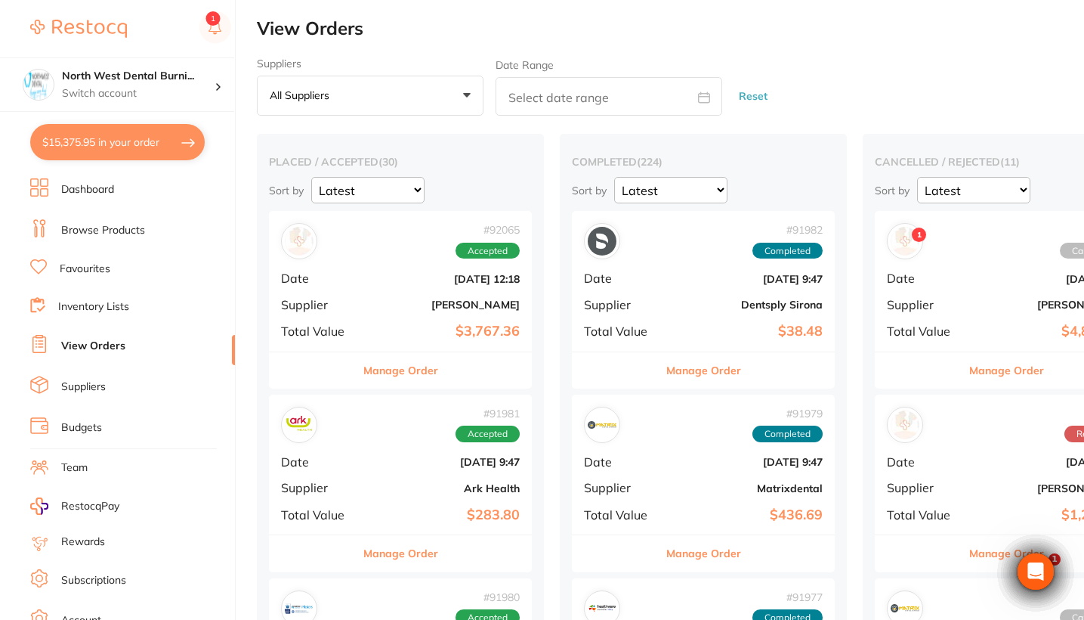
click at [163, 230] on li "Browse Products" at bounding box center [132, 230] width 205 height 23
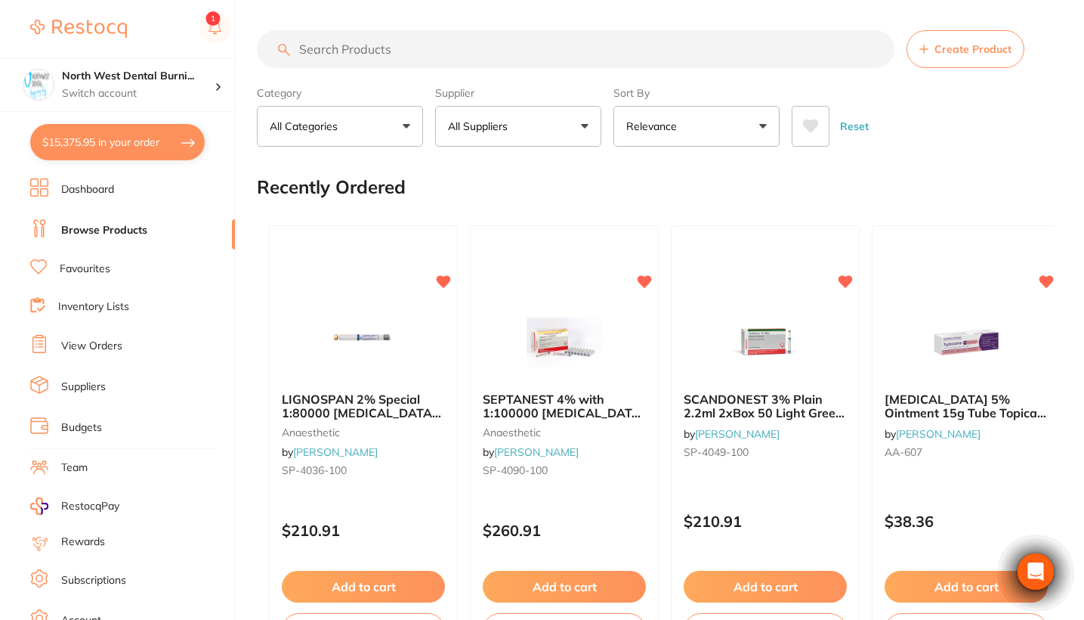
paste input "ACTF81330"
click at [421, 51] on input "search" at bounding box center [576, 49] width 638 height 38
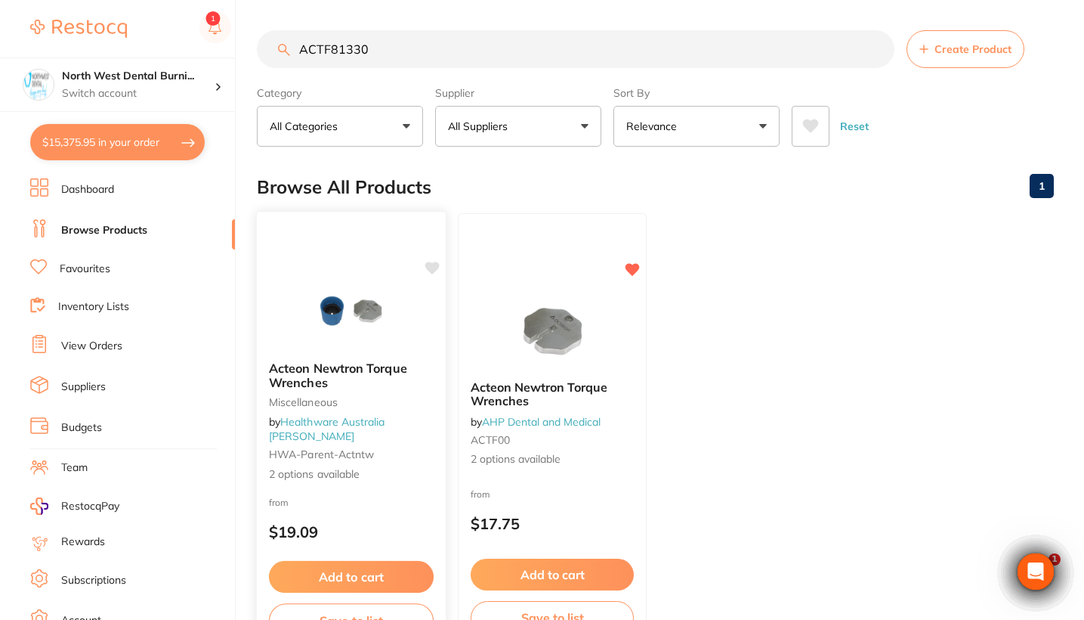
type input "ACTF81330"
click at [392, 506] on div "from $19.09" at bounding box center [351, 520] width 189 height 54
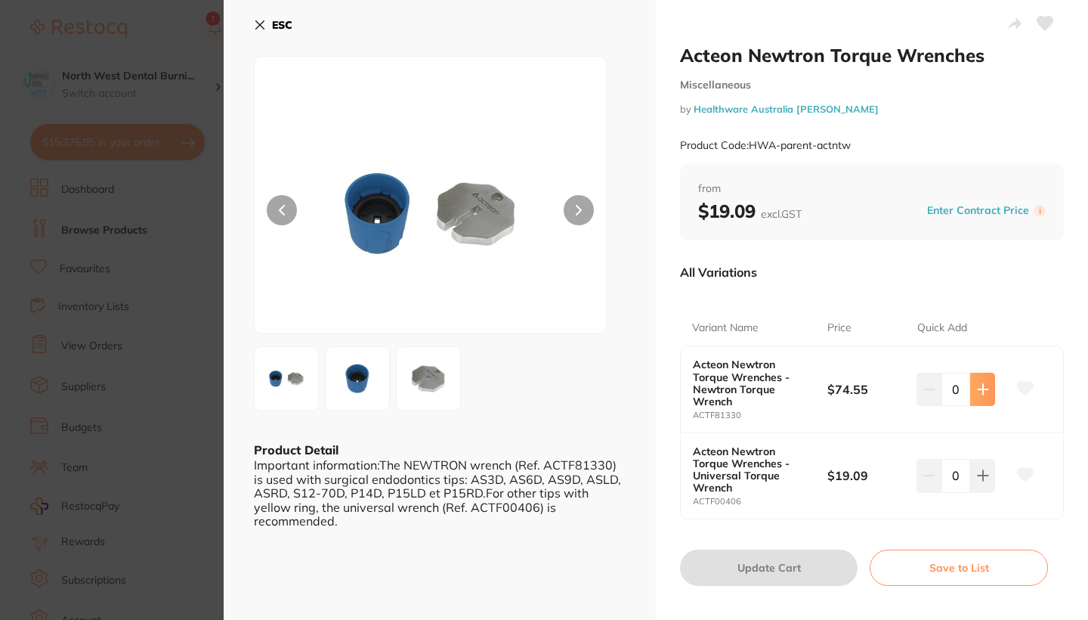
click at [981, 384] on icon at bounding box center [983, 389] width 10 height 10
type input "3"
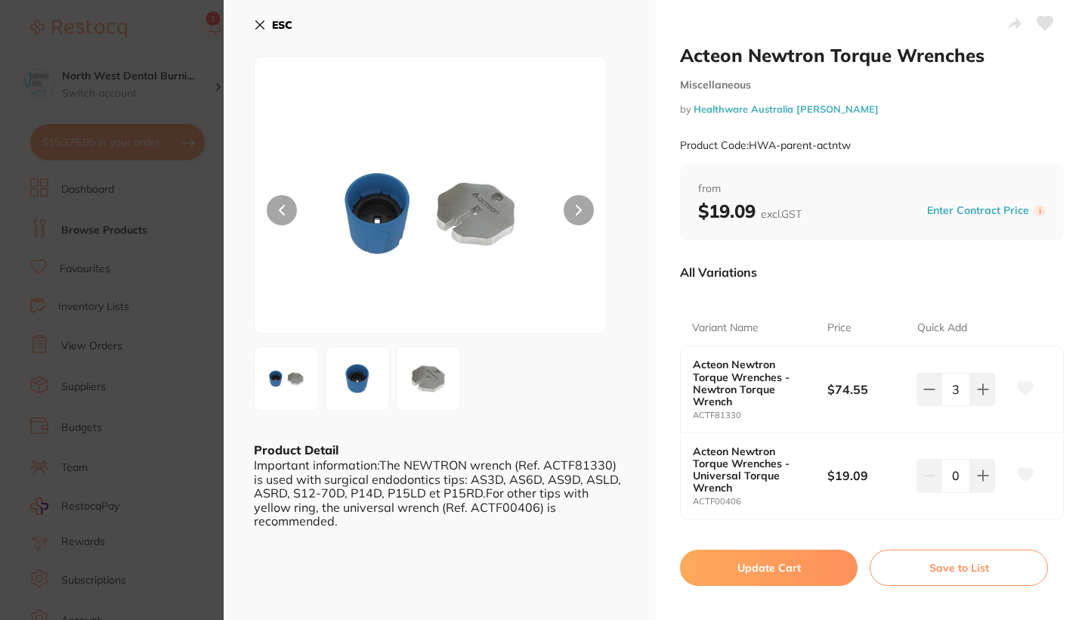
click at [791, 549] on button "Update Cart" at bounding box center [769, 567] width 178 height 36
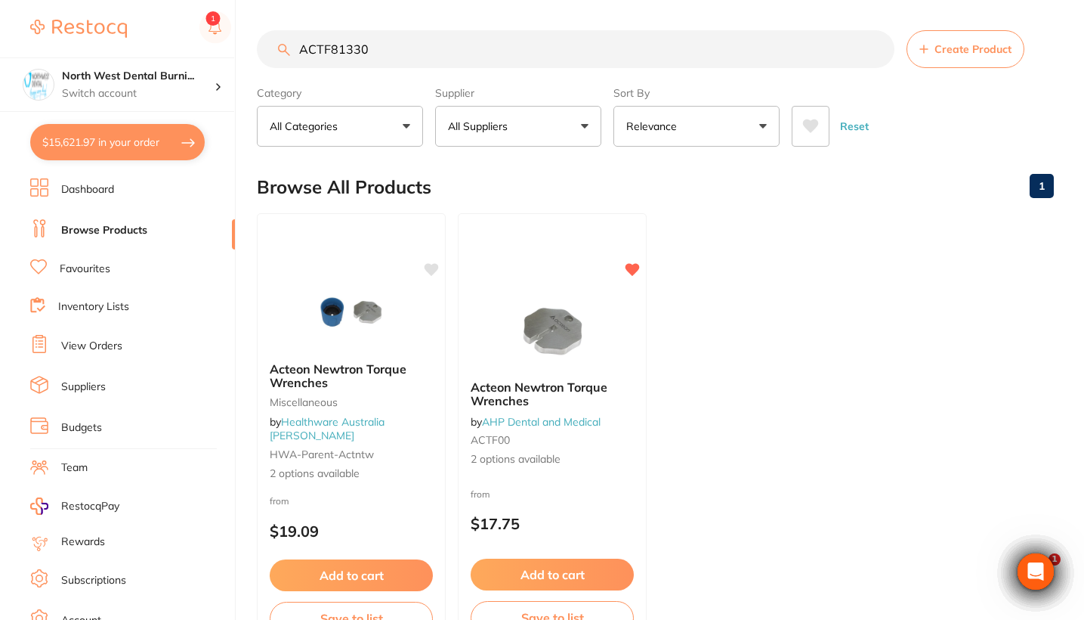
drag, startPoint x: 431, startPoint y: 45, endPoint x: 255, endPoint y: 53, distance: 177.0
click at [255, 53] on div "$15,621.97 North West Dental Burni... Switch account Riaz Dental Surgery Expert…" at bounding box center [542, 310] width 1084 height 620
type input "burs"
click at [549, 141] on button "All Suppliers" at bounding box center [518, 126] width 166 height 41
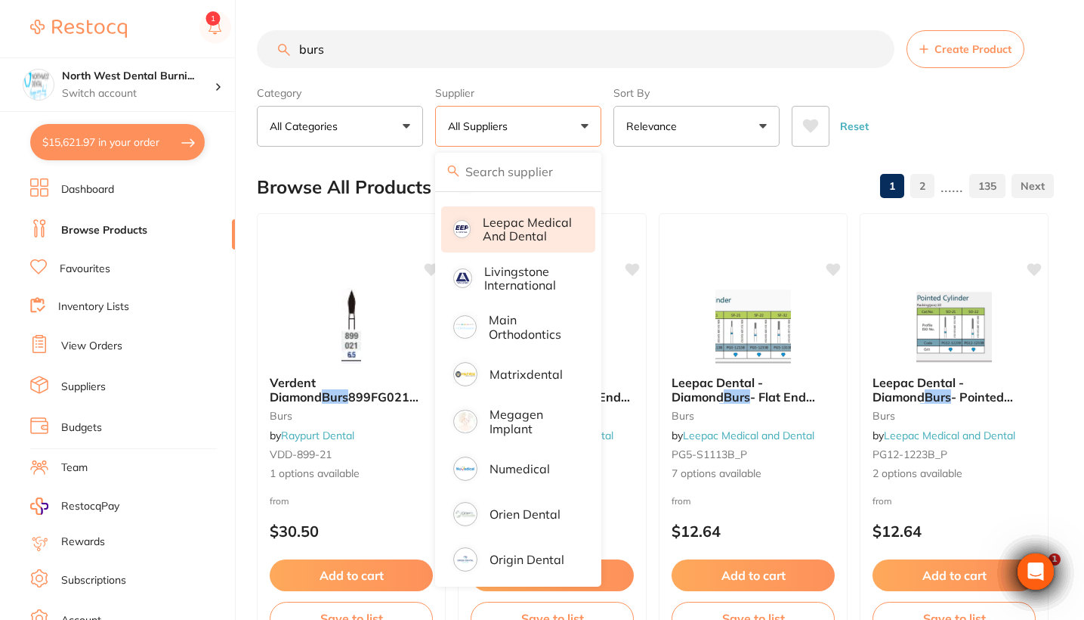
scroll to position [885, 0]
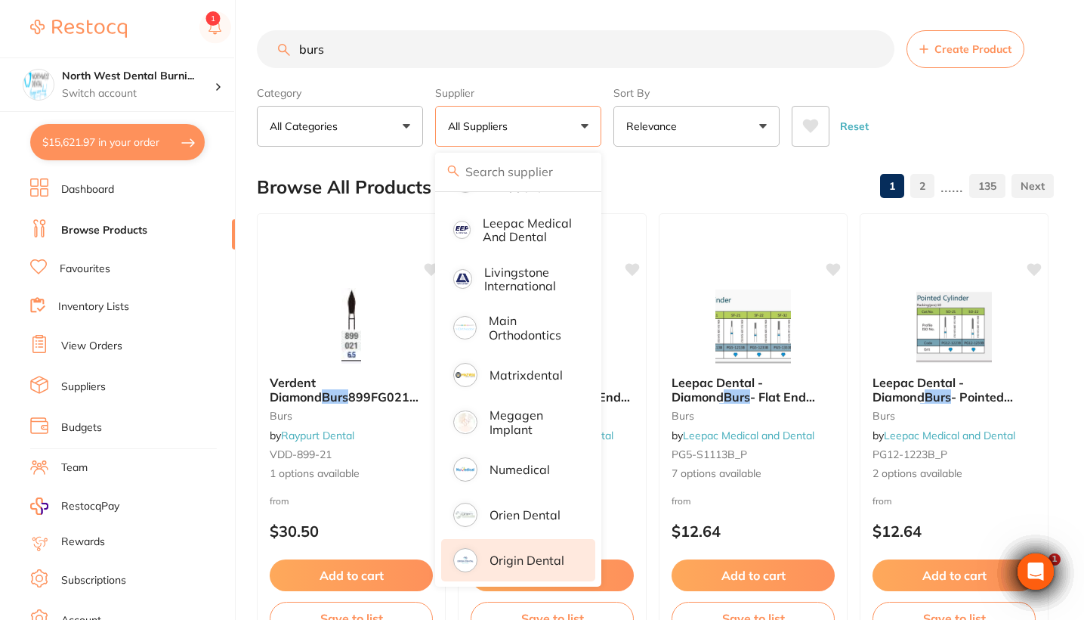
click at [518, 556] on li "Origin Dental" at bounding box center [518, 560] width 154 height 42
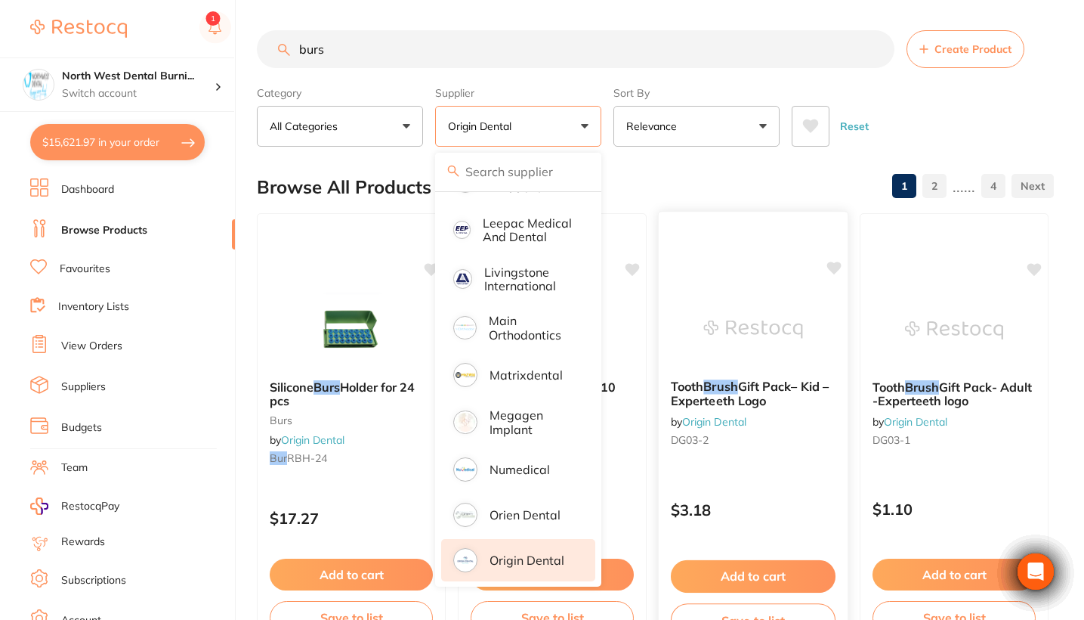
click at [954, 104] on div "Reset" at bounding box center [917, 120] width 250 height 53
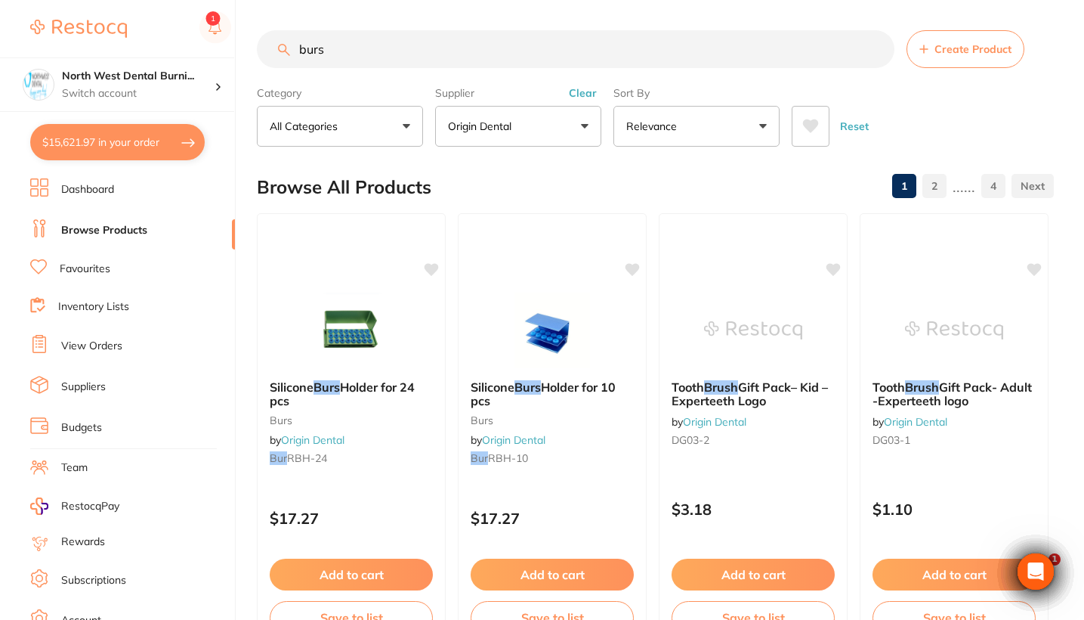
scroll to position [0, 0]
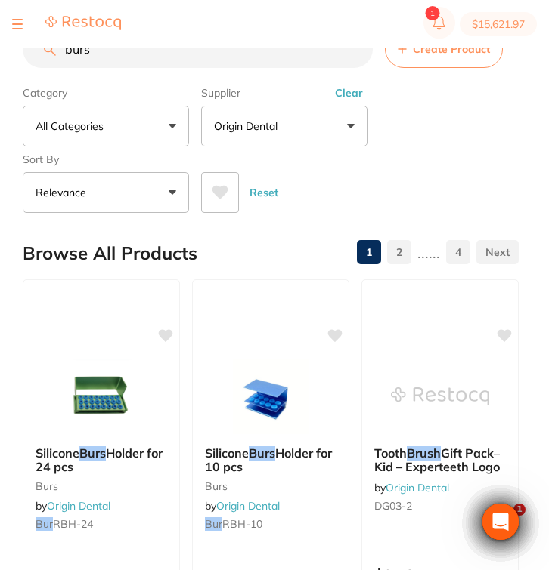
click at [118, 57] on input "burs" at bounding box center [198, 49] width 350 height 38
click at [64, 55] on input "burs" at bounding box center [198, 49] width 350 height 38
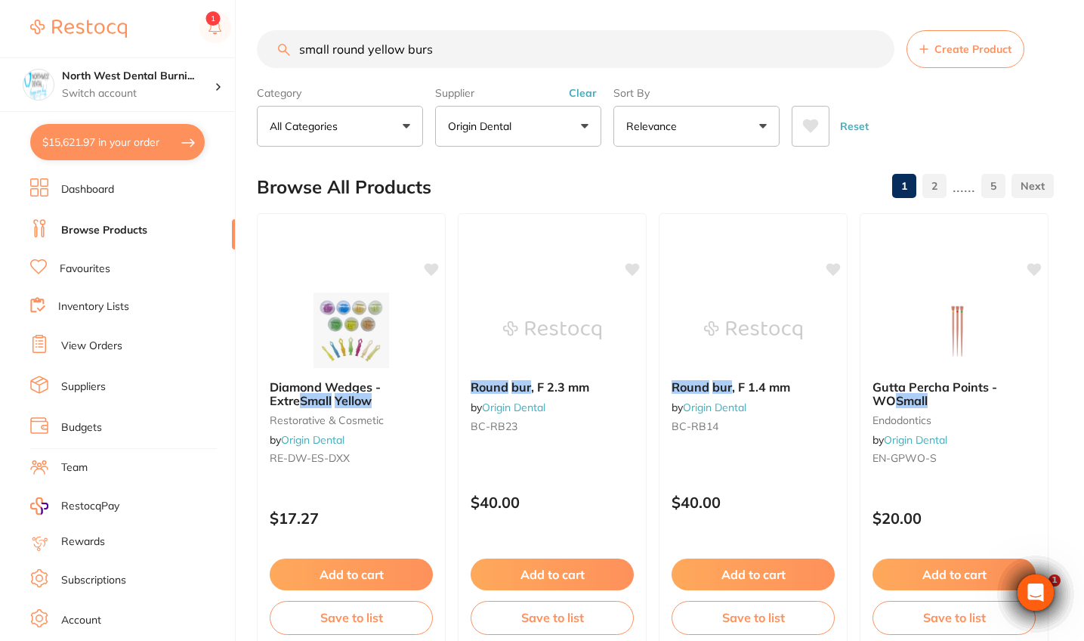
drag, startPoint x: 468, startPoint y: 54, endPoint x: 254, endPoint y: 56, distance: 213.8
click at [254, 56] on div "$15,621.97 North West Dental Burni... Switch account Riaz [MEDICAL_DATA] Expert…" at bounding box center [542, 320] width 1084 height 641
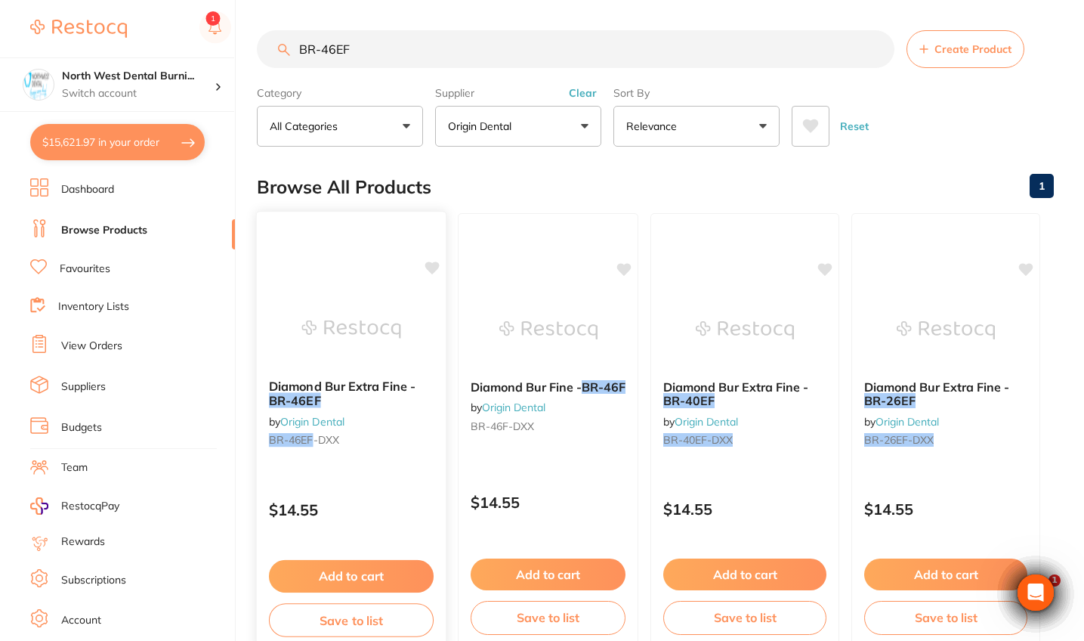
type input "BR-46EF"
click at [385, 451] on div "Diamond Bur Extra Fine - BR-46EF by Origin Dental BR-46EF -DXX" at bounding box center [351, 415] width 189 height 97
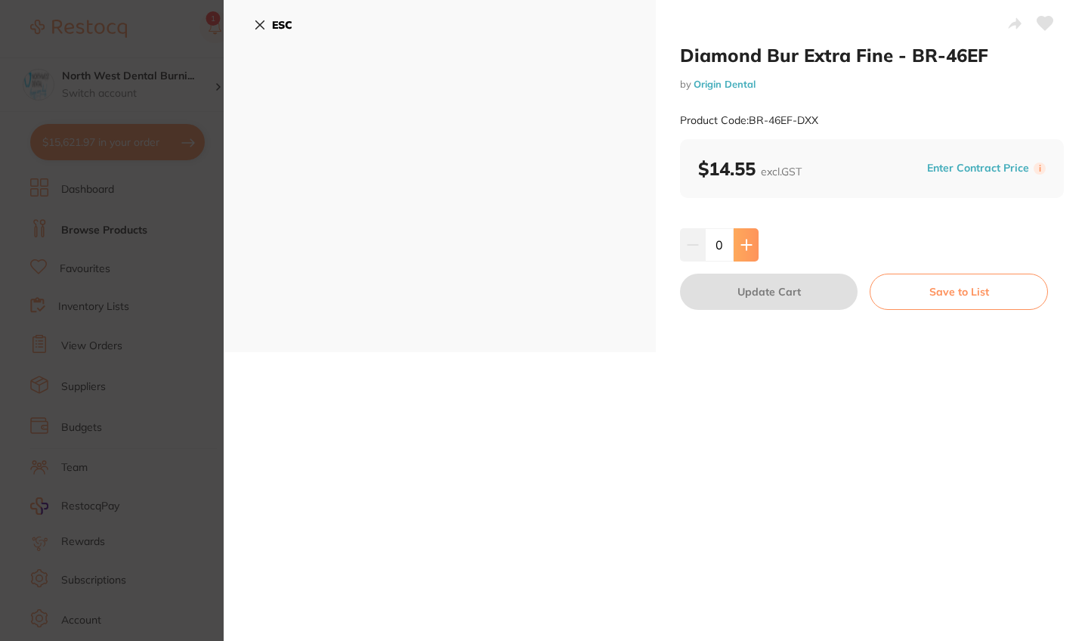
click at [750, 243] on icon at bounding box center [747, 245] width 12 height 12
type input "1"
click at [748, 291] on button "Update Cart" at bounding box center [769, 292] width 178 height 36
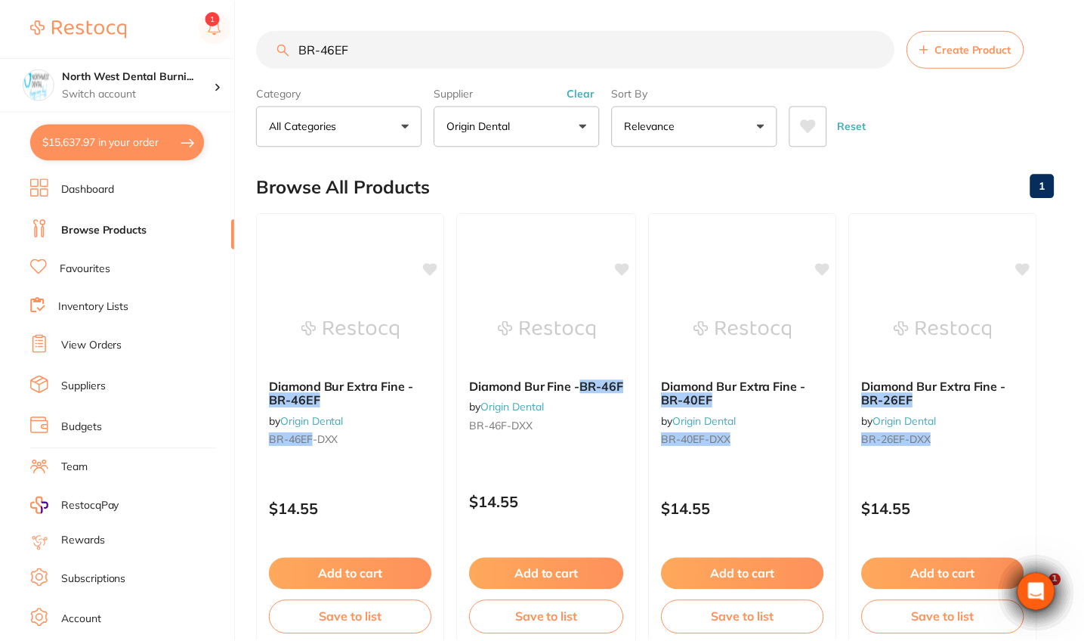
scroll to position [42, 0]
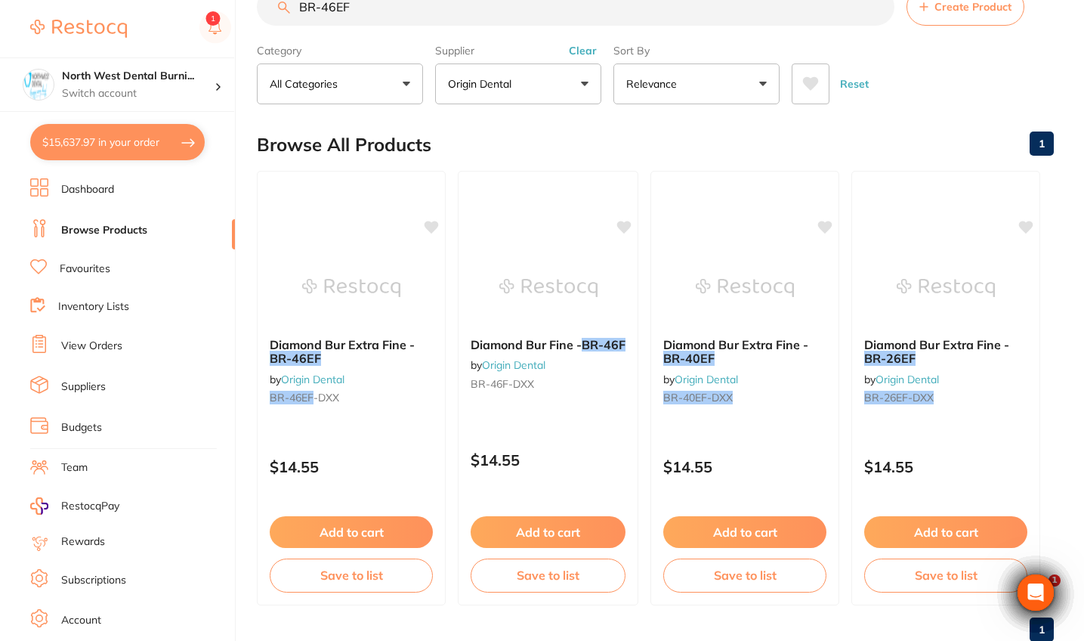
click at [342, 11] on input "BR-46EF" at bounding box center [576, 7] width 638 height 38
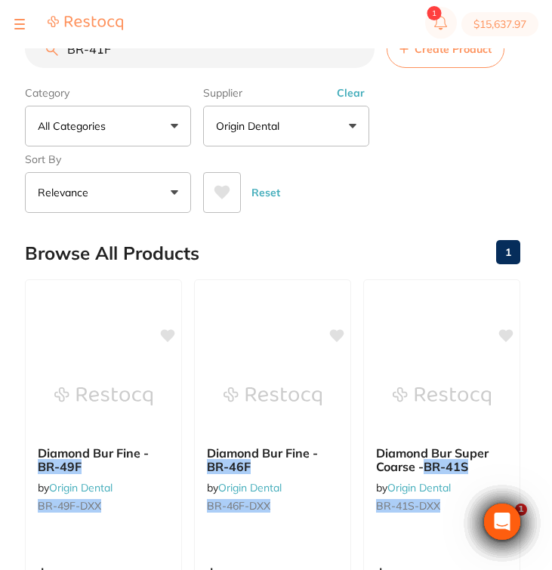
scroll to position [0, 0]
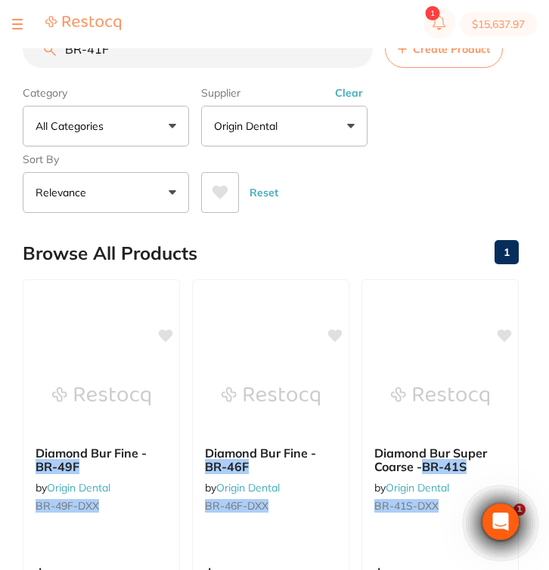
drag, startPoint x: 128, startPoint y: 54, endPoint x: 24, endPoint y: 54, distance: 103.5
click at [24, 54] on input "BR-41F" at bounding box center [198, 49] width 350 height 38
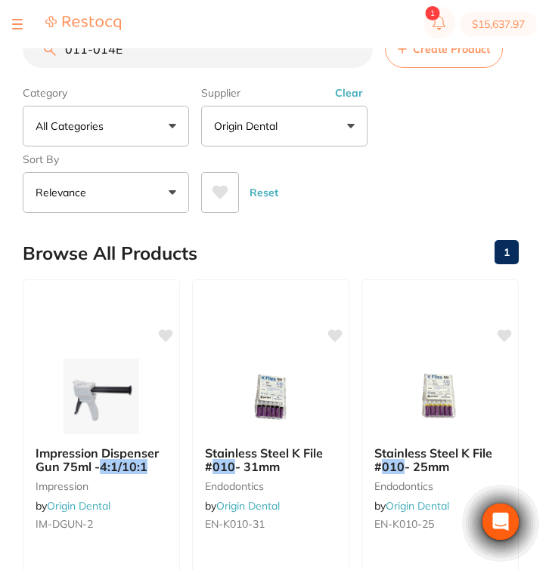
type input "011-014EF"
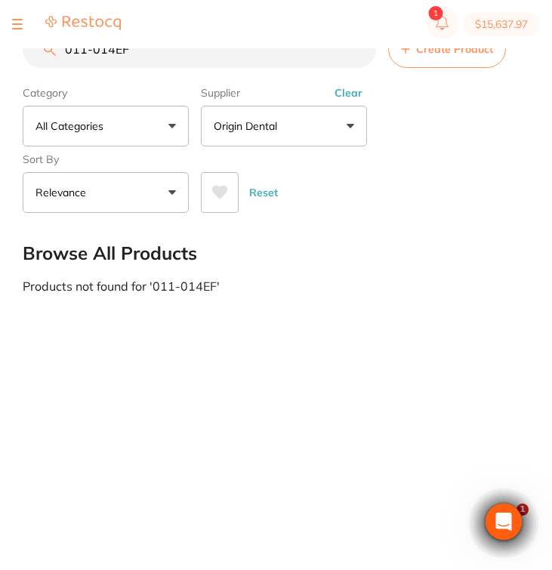
drag, startPoint x: 147, startPoint y: 55, endPoint x: 66, endPoint y: 53, distance: 81.6
click at [66, 53] on input "011-014EF" at bounding box center [200, 49] width 354 height 38
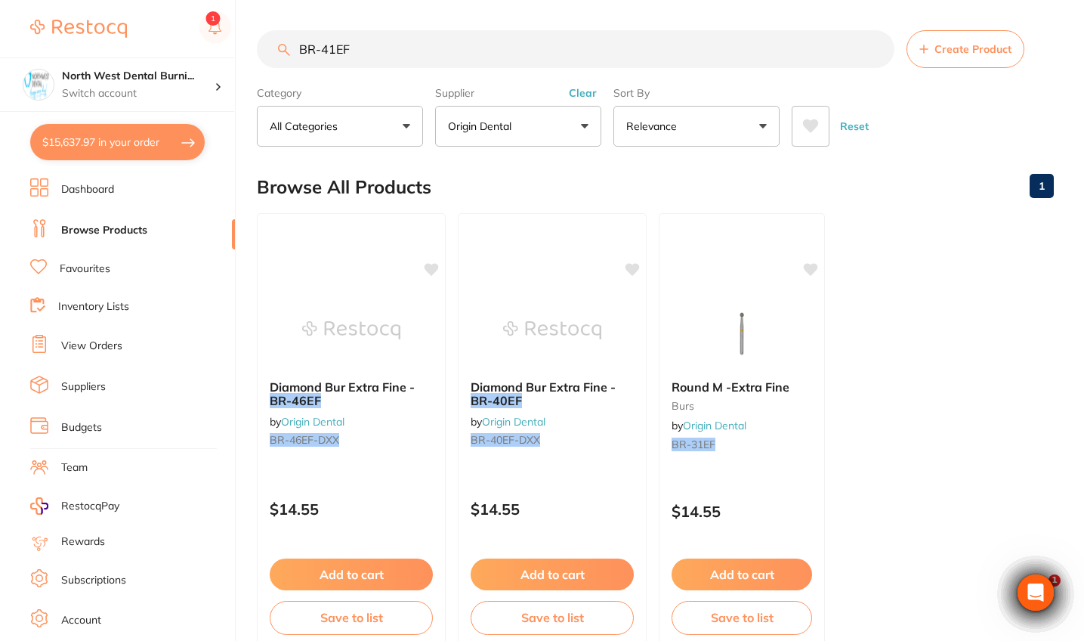
drag, startPoint x: 389, startPoint y: 61, endPoint x: 258, endPoint y: 57, distance: 130.8
click at [258, 57] on input "BR-41EF" at bounding box center [576, 49] width 638 height 38
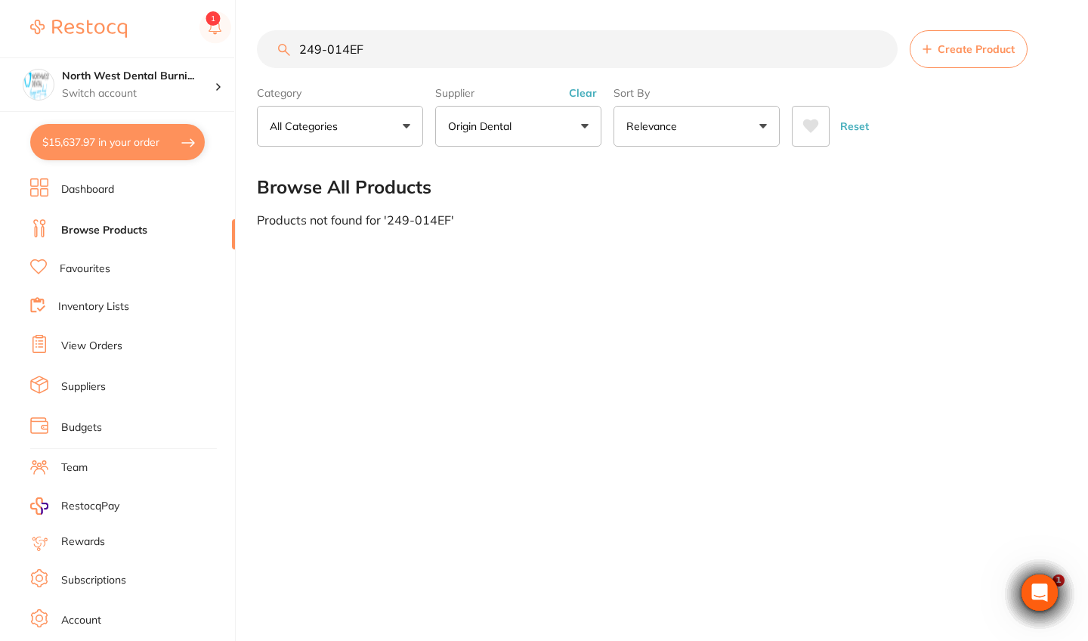
drag, startPoint x: 385, startPoint y: 54, endPoint x: 200, endPoint y: 51, distance: 184.4
click at [200, 51] on div "$15,637.97 North West Dental Burni... Switch account Riaz [MEDICAL_DATA] Expert…" at bounding box center [544, 320] width 1088 height 641
drag, startPoint x: 385, startPoint y: 54, endPoint x: 305, endPoint y: 51, distance: 79.4
click at [305, 51] on input "001-012F" at bounding box center [577, 49] width 641 height 38
type input "0"
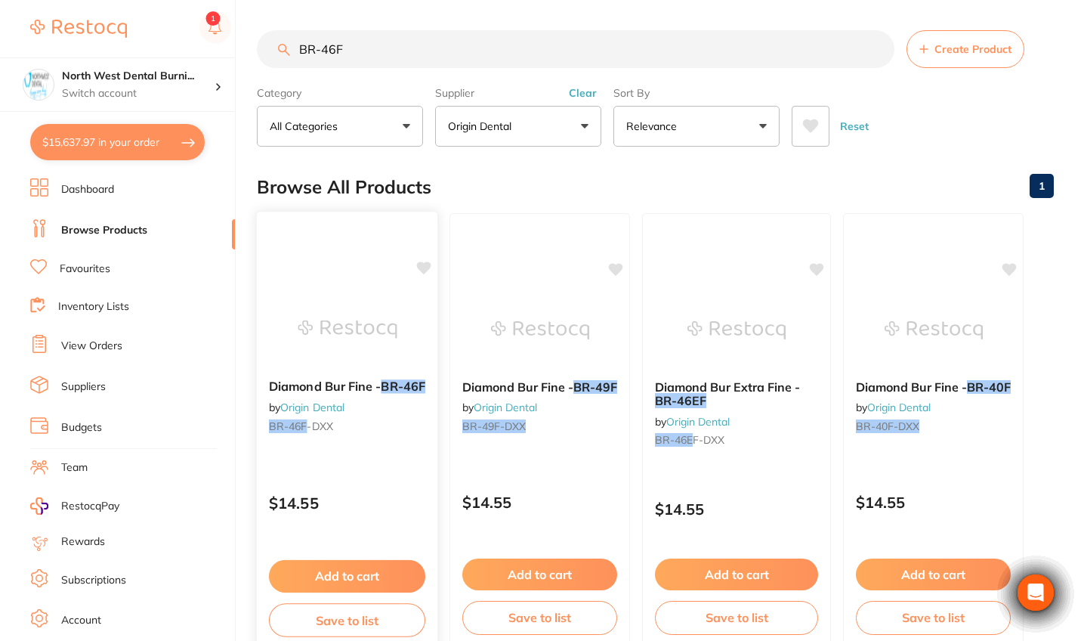
type input "BR-46F"
click at [392, 454] on div "Diamond Bur Fine - BR-46F by Origin Dental BR-46F -DXX $14.55 Add to cart Save …" at bounding box center [347, 430] width 182 height 439
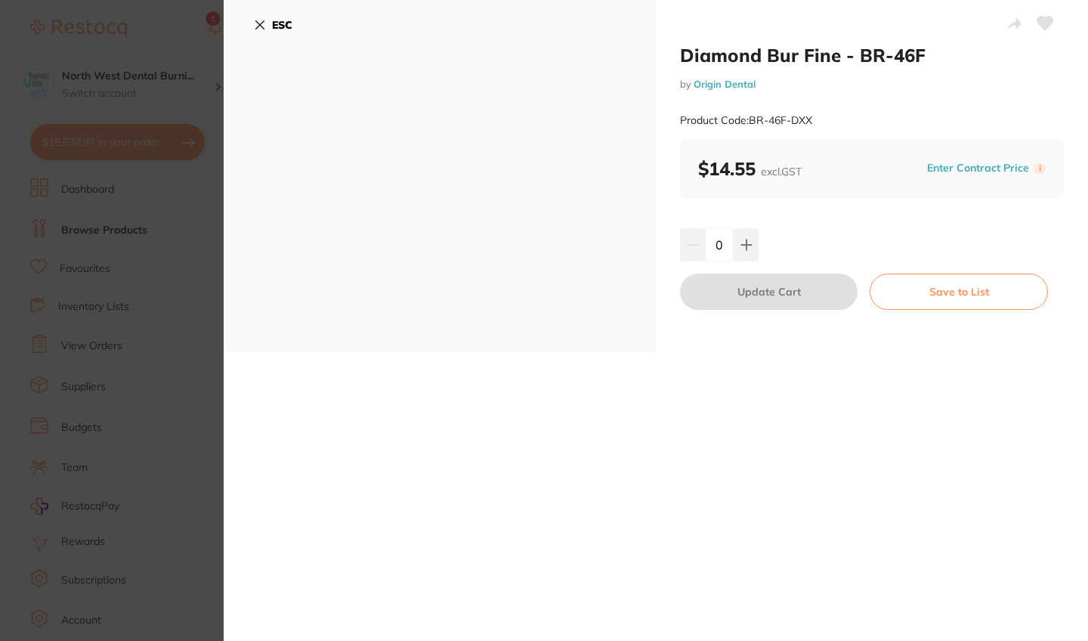
drag, startPoint x: 748, startPoint y: 241, endPoint x: 747, endPoint y: 280, distance: 39.3
click at [748, 241] on icon at bounding box center [747, 245] width 12 height 12
type input "1"
click at [744, 300] on button "Update Cart" at bounding box center [769, 292] width 178 height 36
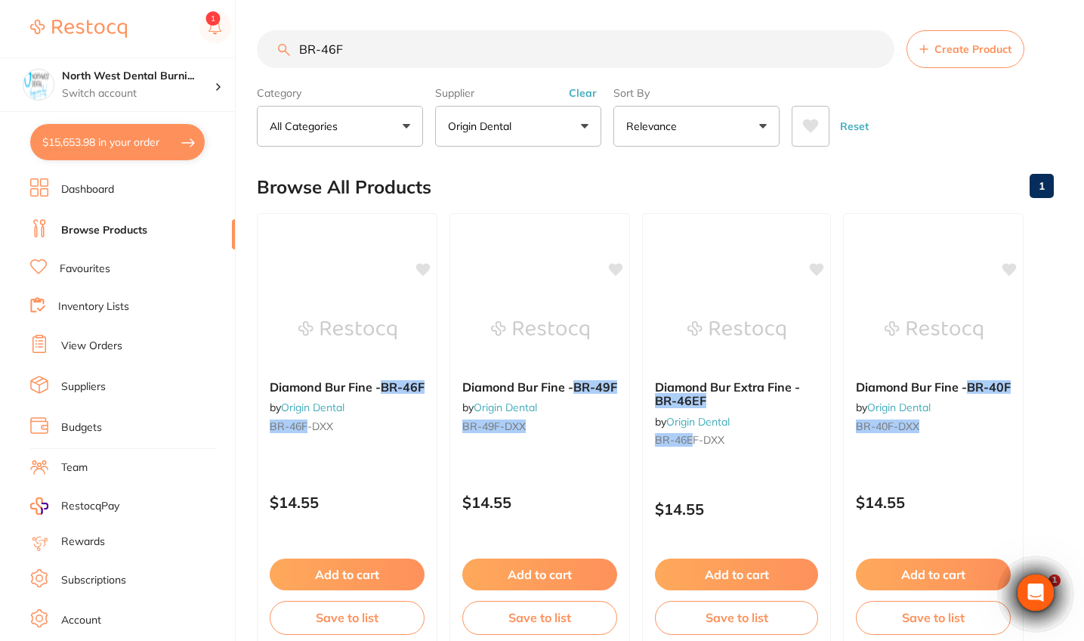
click at [381, 36] on input "BR-46F" at bounding box center [576, 49] width 638 height 38
drag, startPoint x: 373, startPoint y: 45, endPoint x: 264, endPoint y: 45, distance: 108.8
click at [264, 45] on input "BR-46F" at bounding box center [576, 49] width 638 height 38
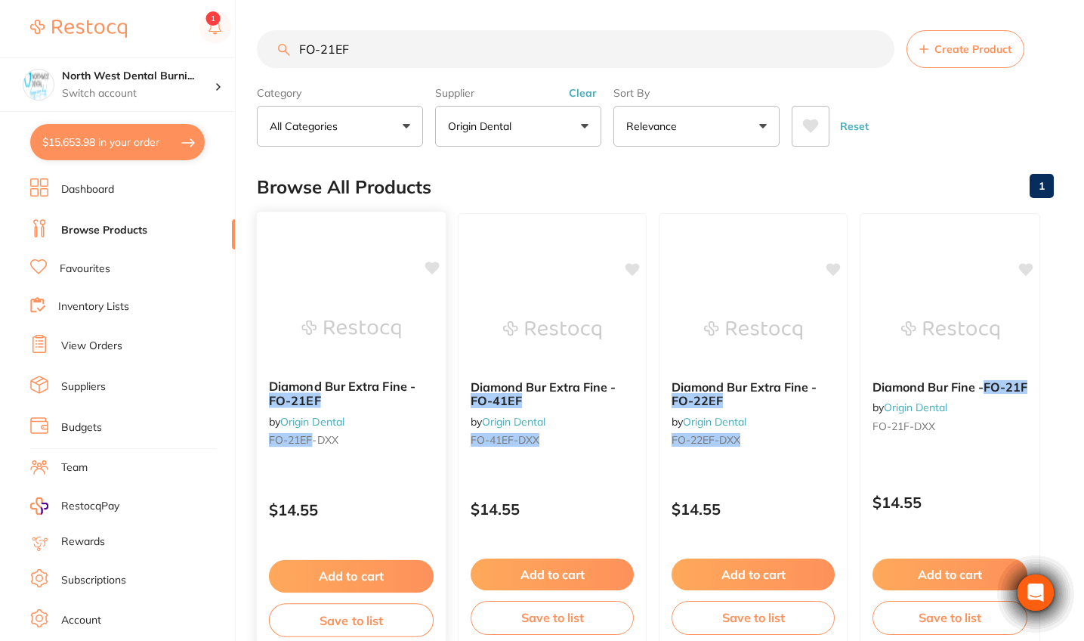
type input "FO-21EF"
click at [400, 456] on div "Diamond Bur Extra Fine - FO-21EF by Origin Dental FO-21EF -DXX" at bounding box center [351, 415] width 189 height 97
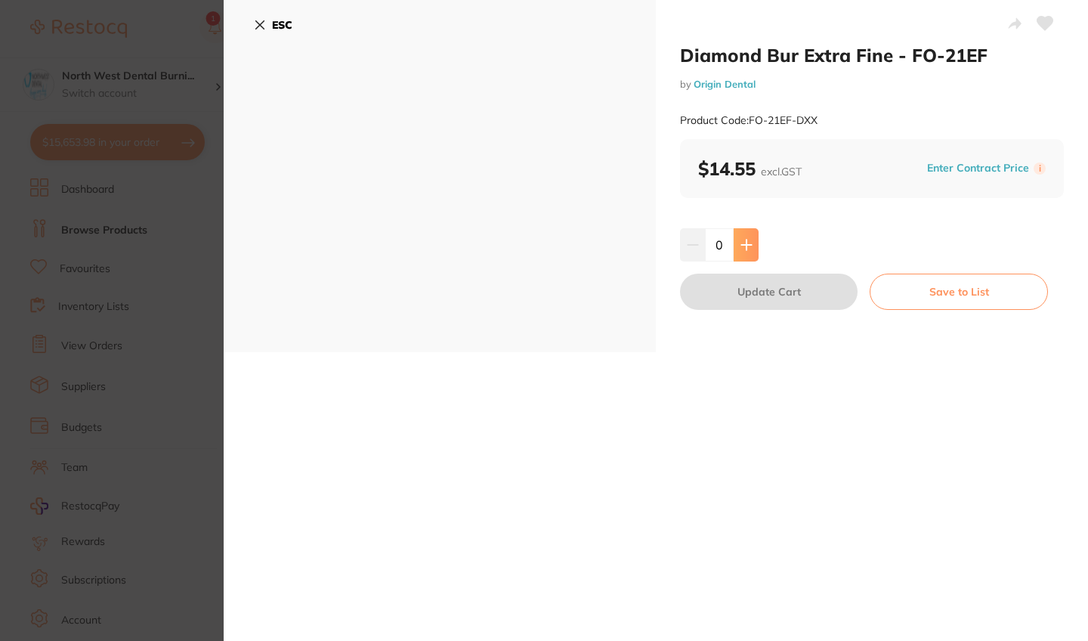
click at [744, 240] on icon at bounding box center [746, 245] width 10 height 10
type input "1"
click at [745, 298] on button "Update Cart" at bounding box center [769, 292] width 178 height 36
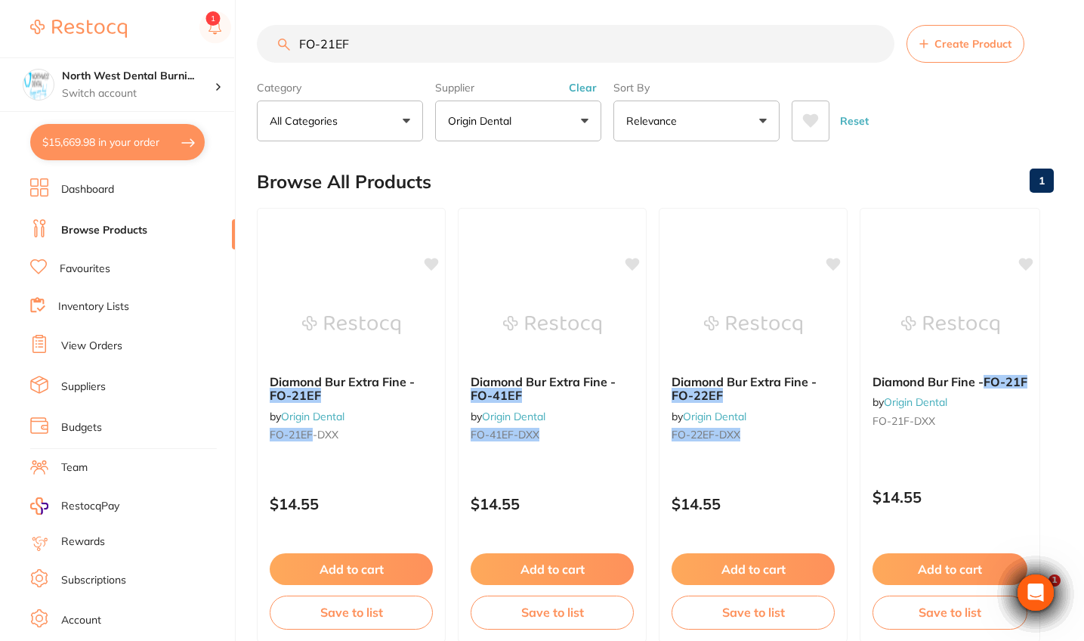
drag, startPoint x: 363, startPoint y: 45, endPoint x: 313, endPoint y: 45, distance: 49.9
click at [313, 45] on input "FO-21EF" at bounding box center [576, 44] width 638 height 38
click at [390, 45] on input "FO-21EF" at bounding box center [576, 44] width 638 height 38
click at [332, 48] on input "FO-21EF" at bounding box center [576, 44] width 638 height 38
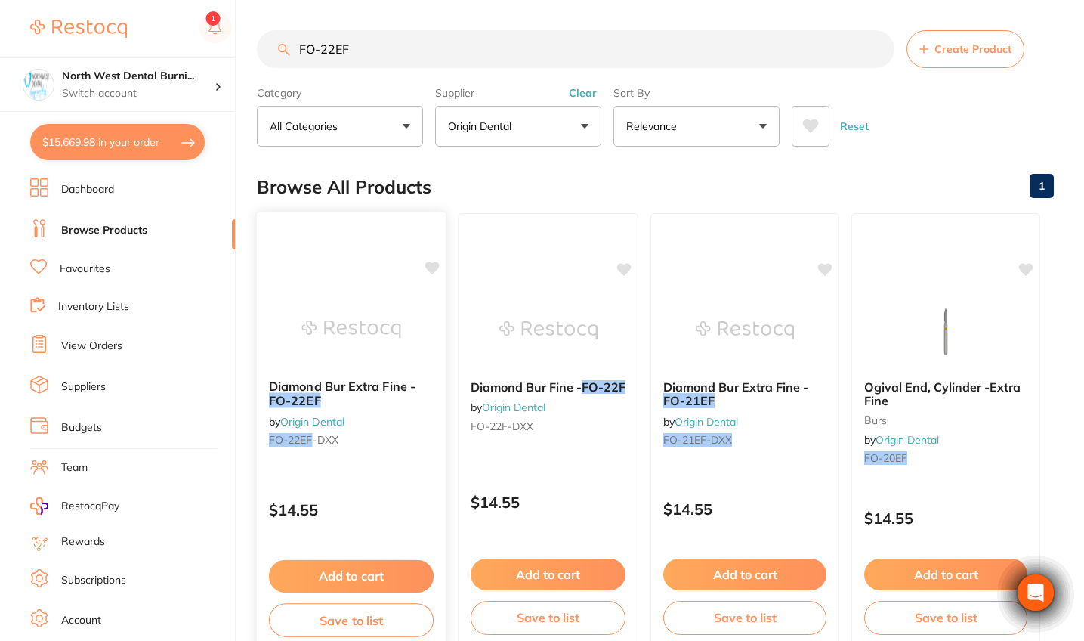
type input "FO-22EF"
click at [420, 472] on div "Diamond Bur Extra Fine - FO-22EF by Origin Dental FO-22EF -DXX $14.55 Add to ca…" at bounding box center [351, 430] width 191 height 439
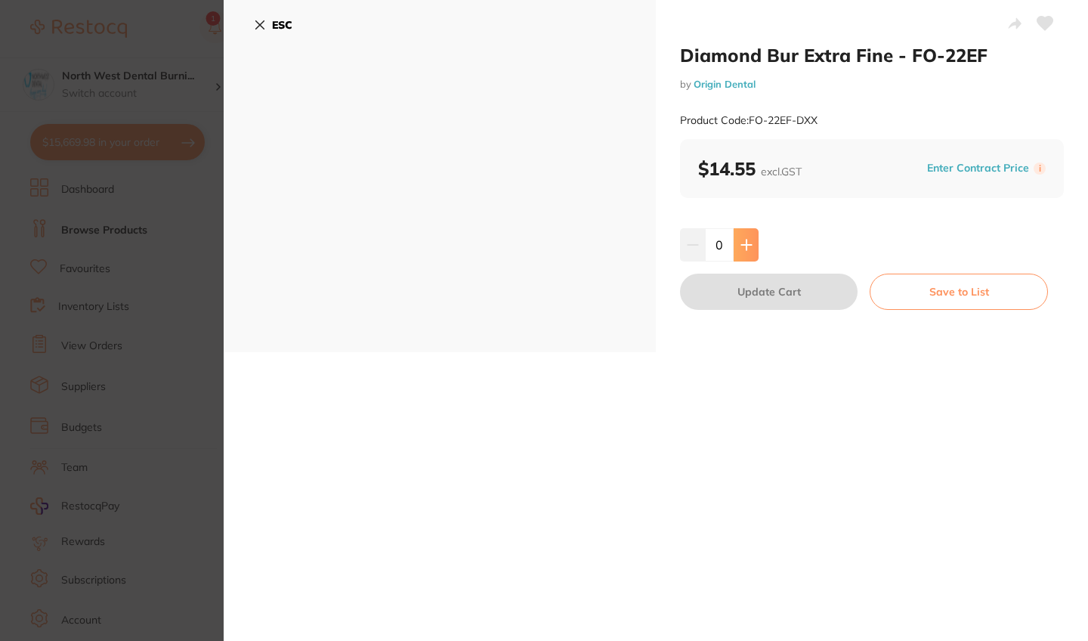
click at [741, 243] on icon at bounding box center [747, 245] width 12 height 12
type input "1"
click at [744, 290] on button "Update Cart" at bounding box center [769, 292] width 178 height 36
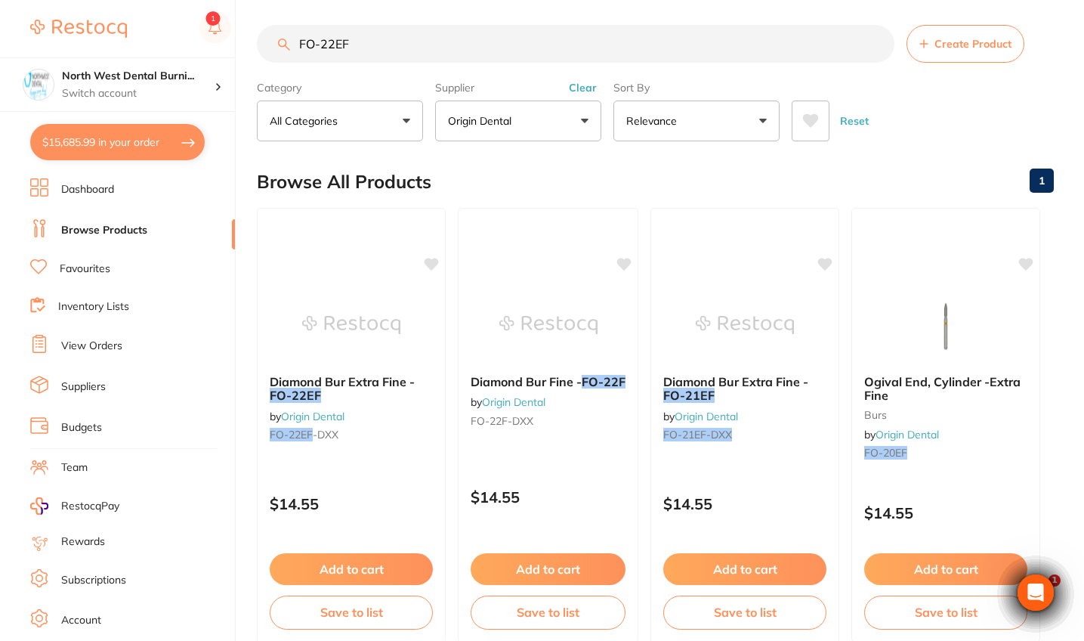
drag, startPoint x: 381, startPoint y: 44, endPoint x: 237, endPoint y: 44, distance: 143.6
click at [237, 44] on div "$15,685.99 North West Dental Burni... Switch account Riaz Dental Surgery Expert…" at bounding box center [542, 315] width 1084 height 641
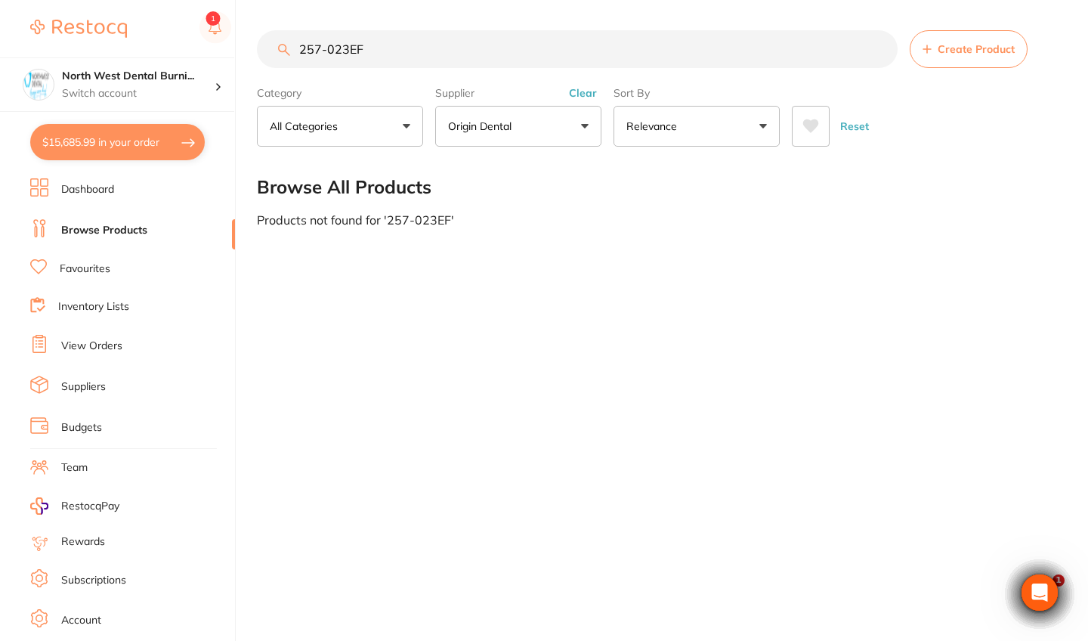
drag, startPoint x: 322, startPoint y: 51, endPoint x: 275, endPoint y: 48, distance: 46.9
click at [275, 48] on input "257-023EF" at bounding box center [577, 49] width 641 height 38
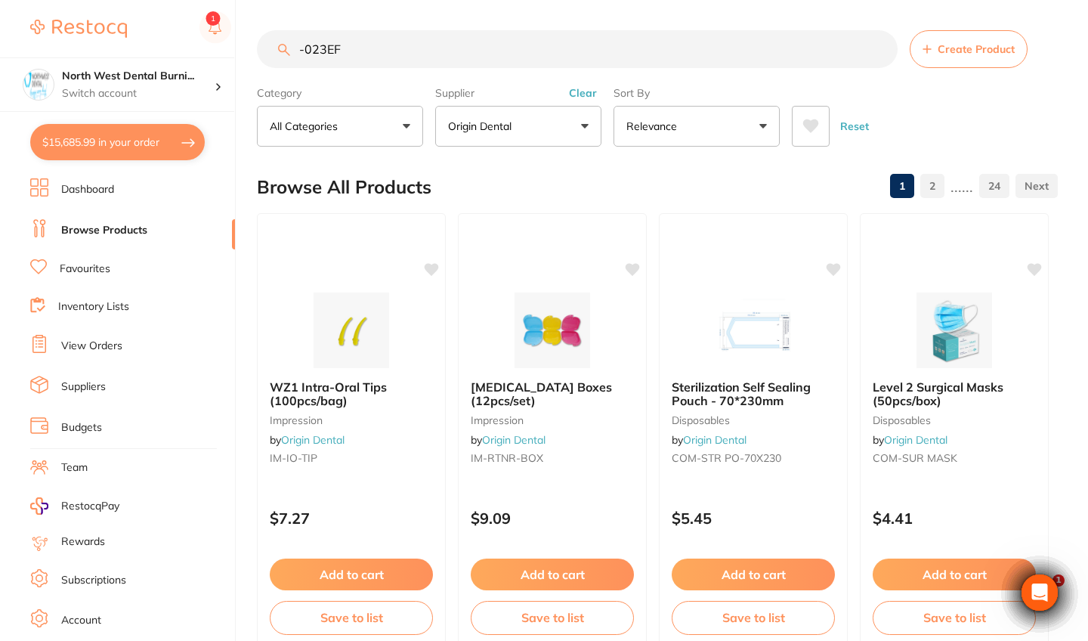
click at [303, 49] on input "-023EF" at bounding box center [577, 49] width 641 height 38
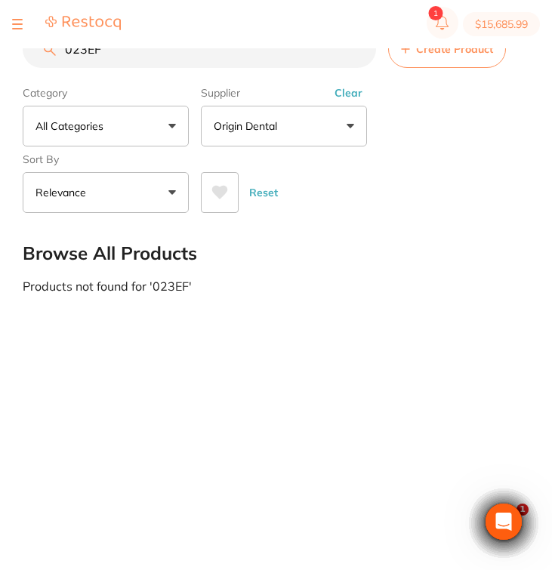
drag, startPoint x: 115, startPoint y: 54, endPoint x: 2, endPoint y: 48, distance: 113.5
click at [2, 48] on div "$15,685.99 North West Dental Burni... Switch account Riaz Dental Surgery Expert…" at bounding box center [276, 261] width 552 height 522
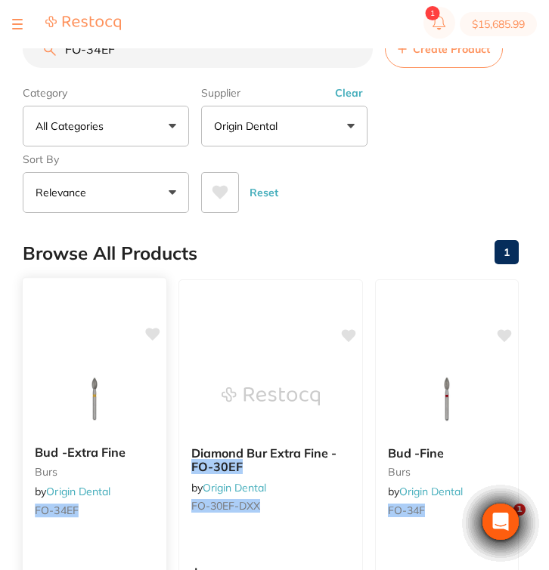
scroll to position [87, 0]
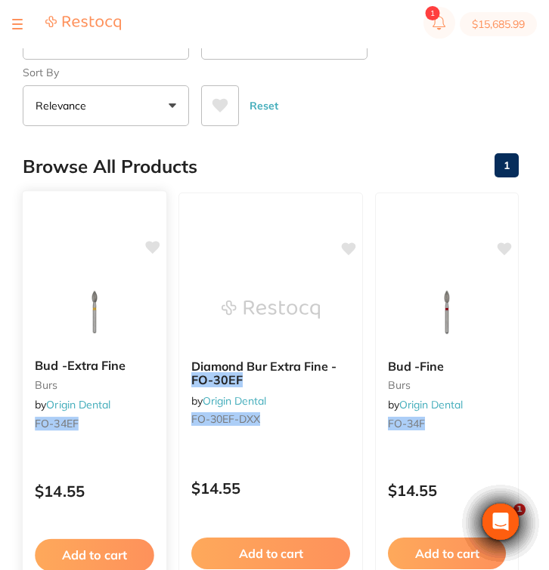
type input "FO-34EF"
click at [126, 486] on p "$14.55" at bounding box center [94, 491] width 119 height 17
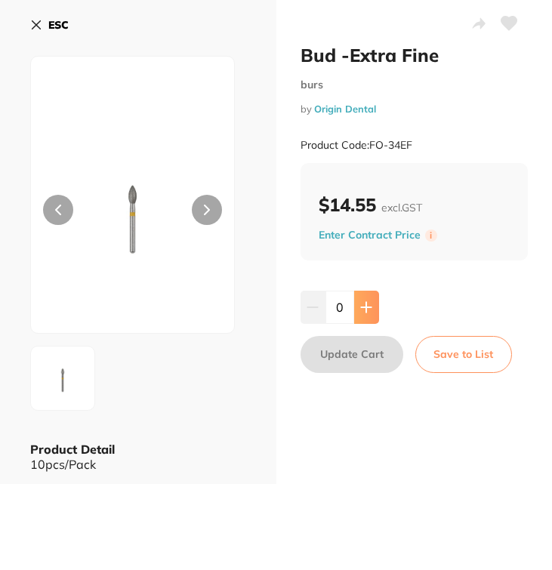
click at [361, 308] on icon at bounding box center [366, 308] width 10 height 10
type input "1"
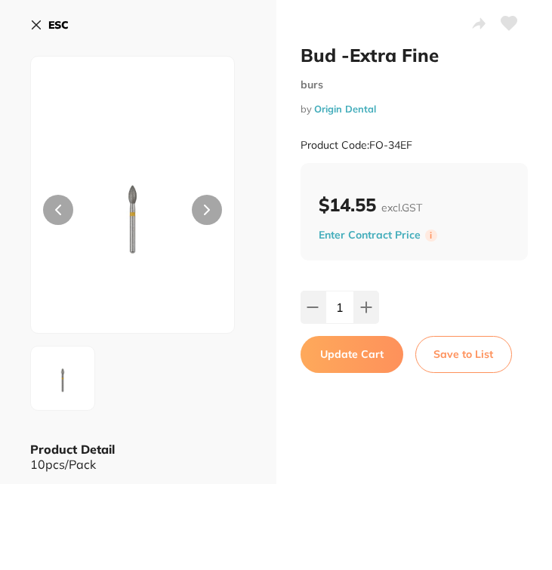
click at [359, 351] on button "Update Cart" at bounding box center [352, 354] width 103 height 36
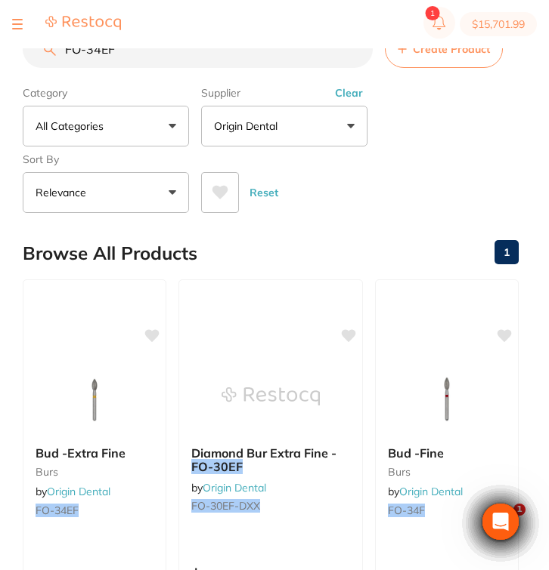
drag, startPoint x: 167, startPoint y: 57, endPoint x: -30, endPoint y: 55, distance: 197.2
click at [0, 55] on html "$15,701.99 North West Dental Burni... Switch account Riaz Dental Surgery Expert…" at bounding box center [274, 261] width 549 height 522
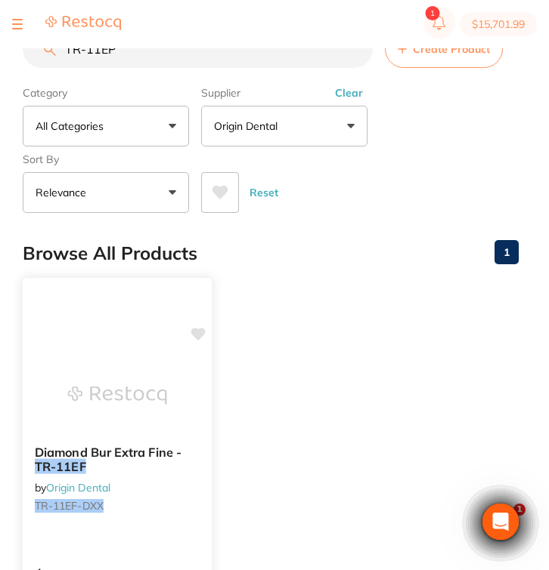
scroll to position [103, 0]
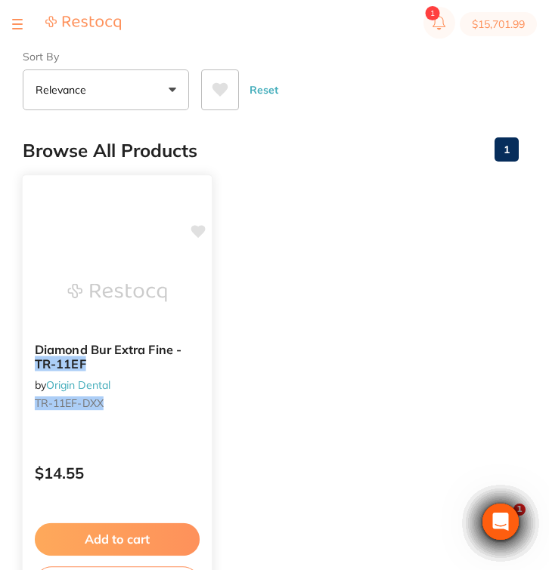
type input "TR-11EP"
click at [168, 445] on div "Diamond Bur Extra Fine - TR-11EF by Origin Dental TR-11EF-DXX $14.55 Add to car…" at bounding box center [117, 394] width 191 height 439
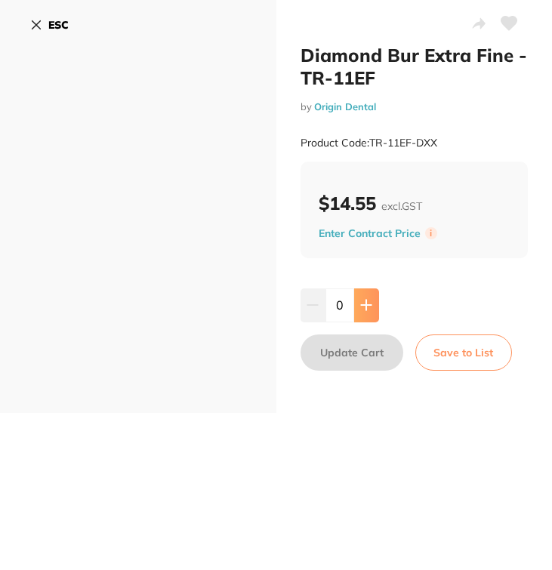
click at [363, 299] on button at bounding box center [366, 305] width 25 height 33
type input "1"
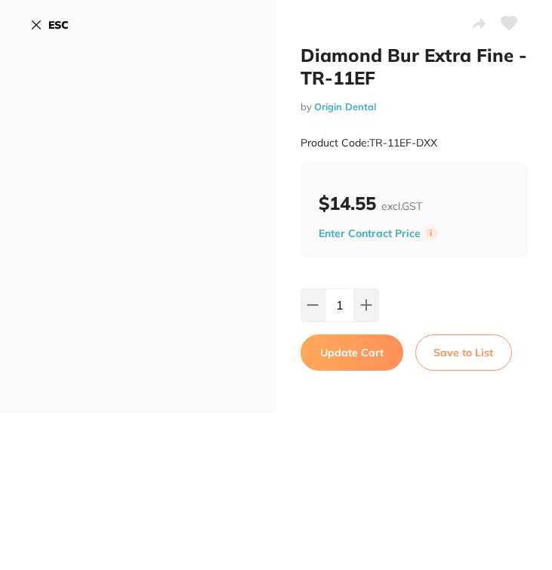
click at [360, 357] on button "Update Cart" at bounding box center [352, 353] width 103 height 36
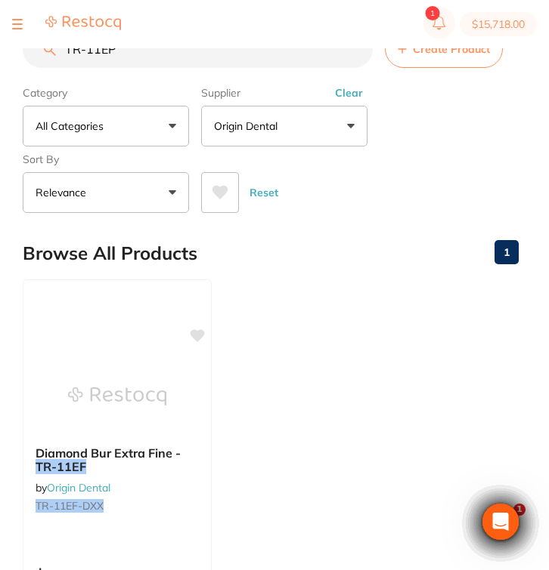
drag, startPoint x: 128, startPoint y: 57, endPoint x: 8, endPoint y: 50, distance: 120.3
click at [8, 50] on div "$15,718.00 North West Dental Burni... Switch account Riaz Dental Surgery Expert…" at bounding box center [274, 261] width 549 height 522
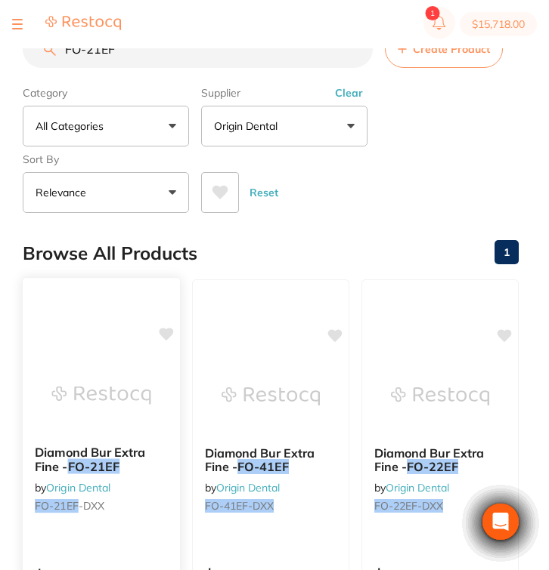
type input "FO-21EF"
click at [144, 482] on div "Diamond Bur Extra Fine - FO-21EF by Origin Dental FO-21EF -DXX" at bounding box center [101, 482] width 157 height 97
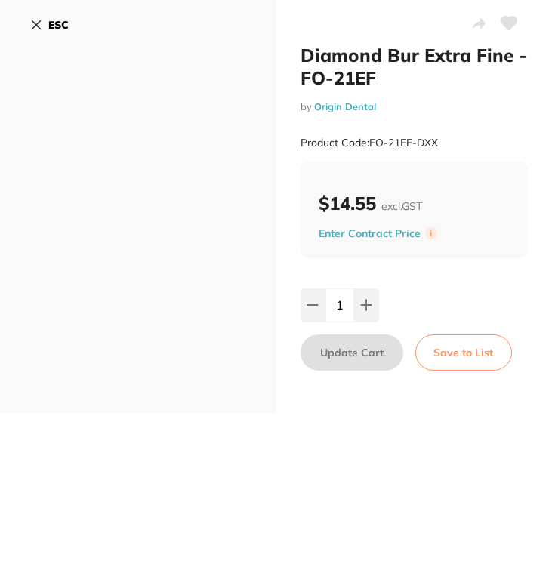
click at [50, 23] on b "ESC" at bounding box center [58, 25] width 20 height 14
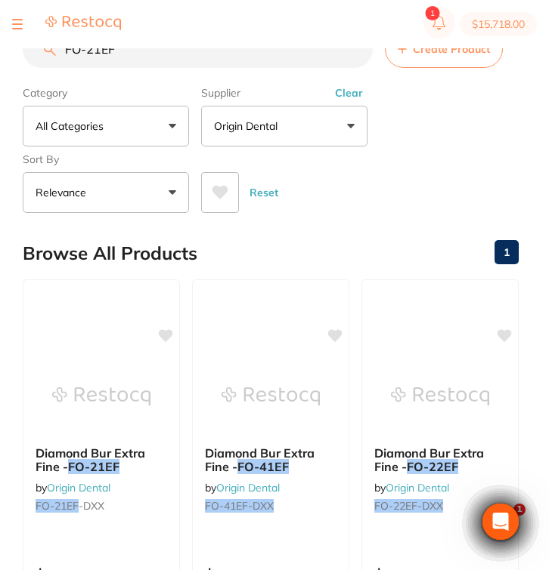
scroll to position [-5, 0]
click at [131, 53] on input "FO-21EF" at bounding box center [198, 49] width 350 height 38
click at [119, 57] on input "FO-21EF" at bounding box center [198, 49] width 350 height 38
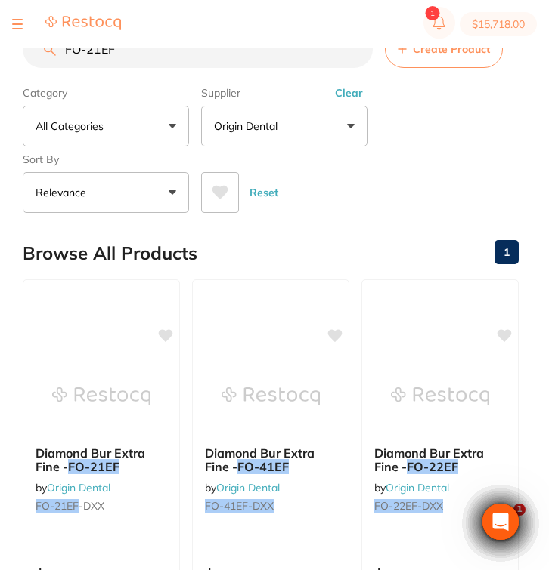
drag, startPoint x: 132, startPoint y: 52, endPoint x: 0, endPoint y: 51, distance: 132.2
click at [0, 51] on div "$15,718.00 North West Dental Burni... Switch account Riaz [MEDICAL_DATA] Expert…" at bounding box center [274, 261] width 549 height 522
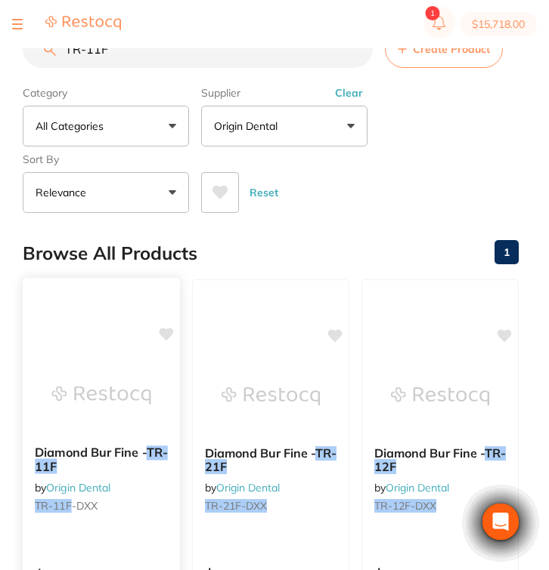
scroll to position [100, 0]
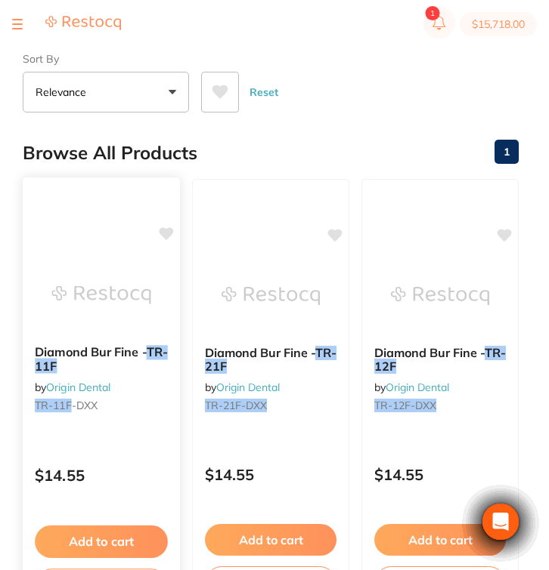
type input "TR-11F"
click at [147, 493] on div "$14.55" at bounding box center [101, 472] width 157 height 41
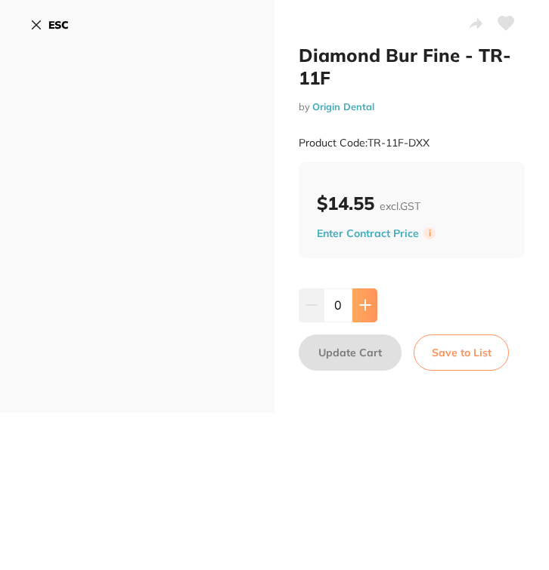
click at [369, 314] on button at bounding box center [364, 305] width 25 height 33
type input "1"
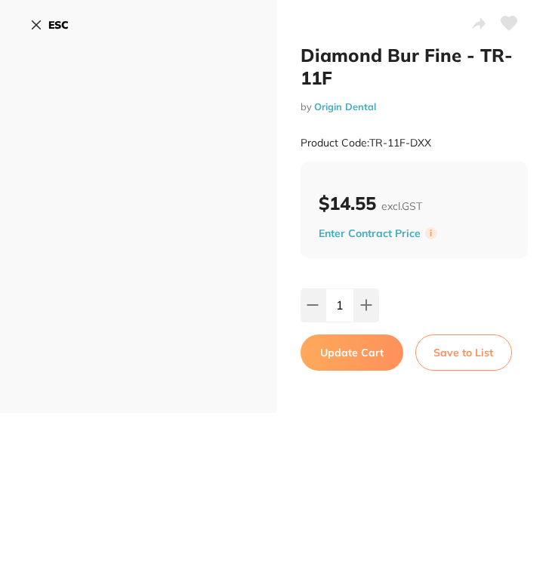
click at [363, 354] on button "Update Cart" at bounding box center [352, 353] width 103 height 36
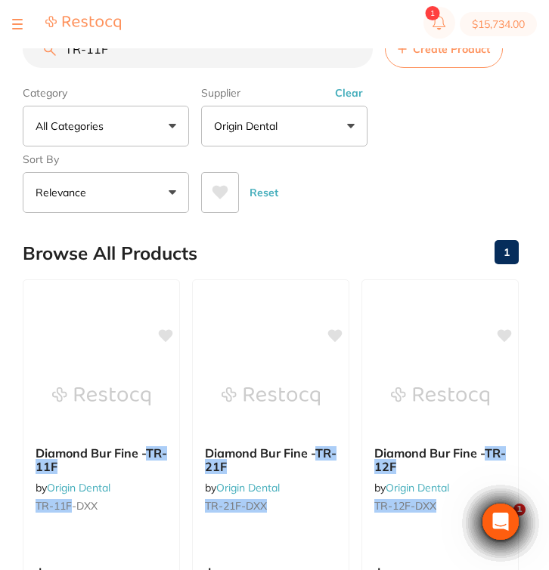
drag, startPoint x: 144, startPoint y: 51, endPoint x: -22, endPoint y: 47, distance: 165.5
click at [0, 47] on html "$15,734.00 North West Dental Burni... Switch account Riaz [MEDICAL_DATA] Expert…" at bounding box center [274, 261] width 549 height 522
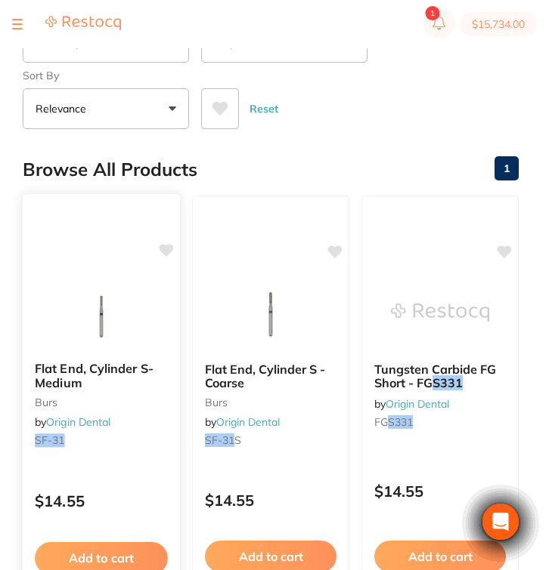
scroll to position [93, 0]
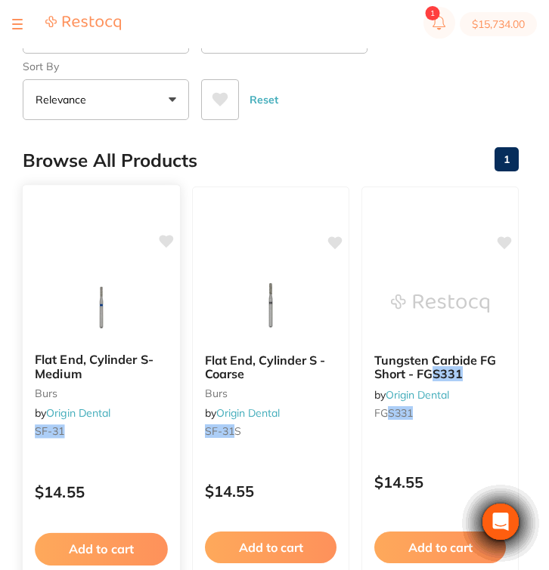
type input "SF-31"
click at [149, 491] on p "$14.55" at bounding box center [101, 492] width 133 height 17
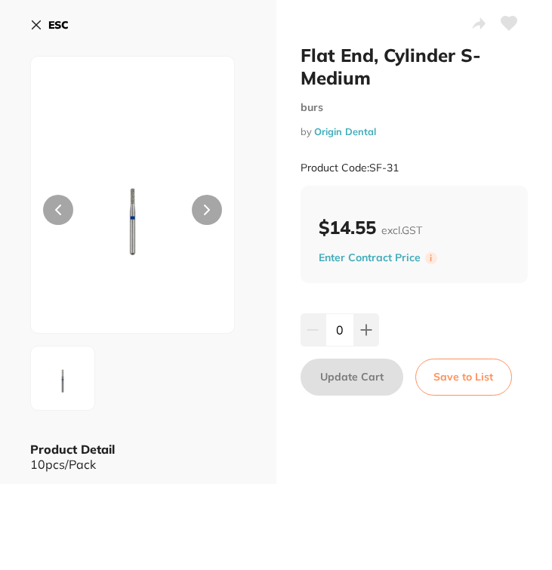
click at [44, 26] on button "ESC" at bounding box center [49, 25] width 39 height 26
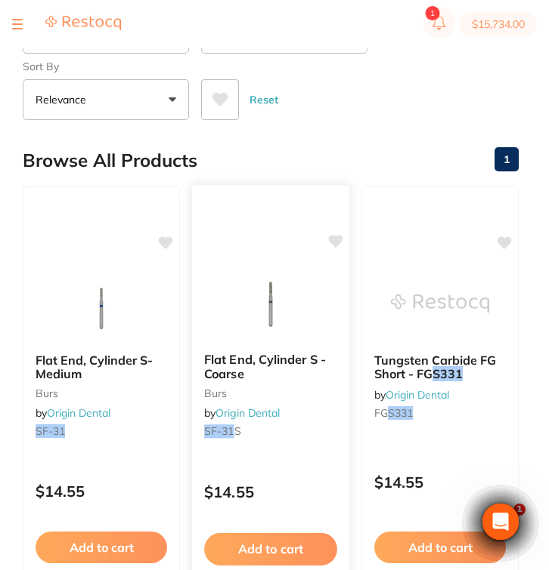
click at [286, 477] on div "$14.55" at bounding box center [270, 488] width 157 height 41
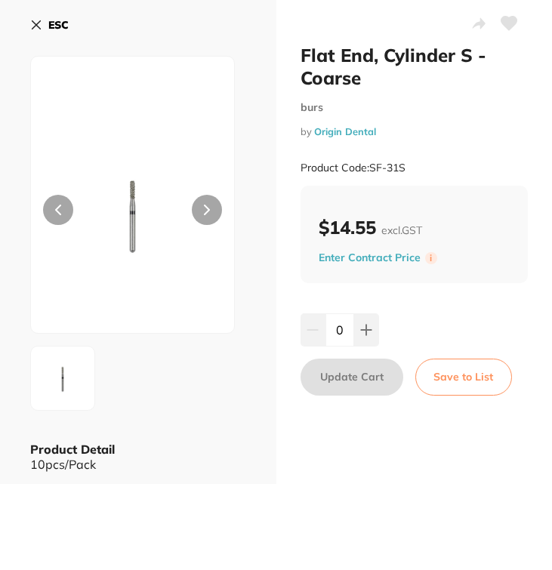
click at [61, 23] on b "ESC" at bounding box center [58, 25] width 20 height 14
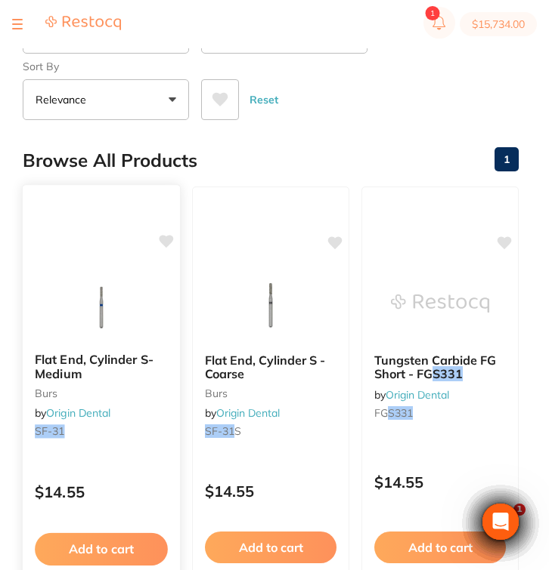
click at [125, 489] on p "$14.55" at bounding box center [101, 492] width 133 height 17
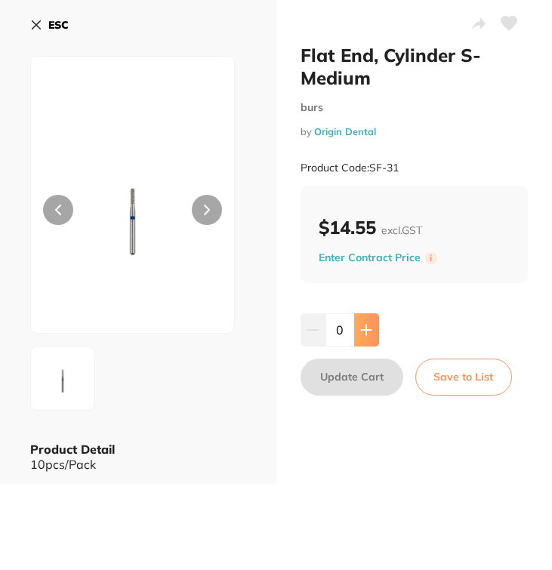
click at [362, 320] on button at bounding box center [366, 330] width 25 height 33
type input "1"
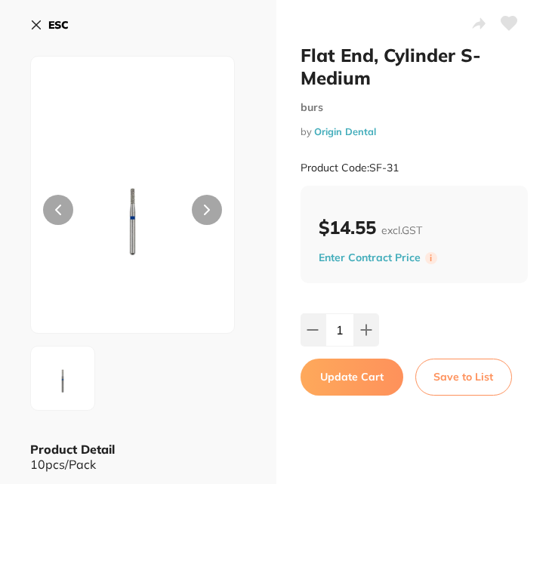
click at [366, 376] on button "Update Cart" at bounding box center [352, 377] width 103 height 36
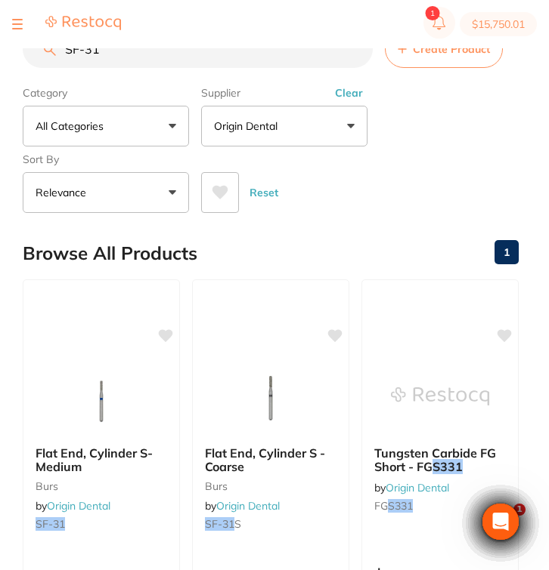
drag, startPoint x: 116, startPoint y: 55, endPoint x: 8, endPoint y: 41, distance: 108.3
click at [8, 41] on div "$15,750.01 North West Dental Burni... Switch account Riaz [MEDICAL_DATA] Expert…" at bounding box center [274, 261] width 549 height 522
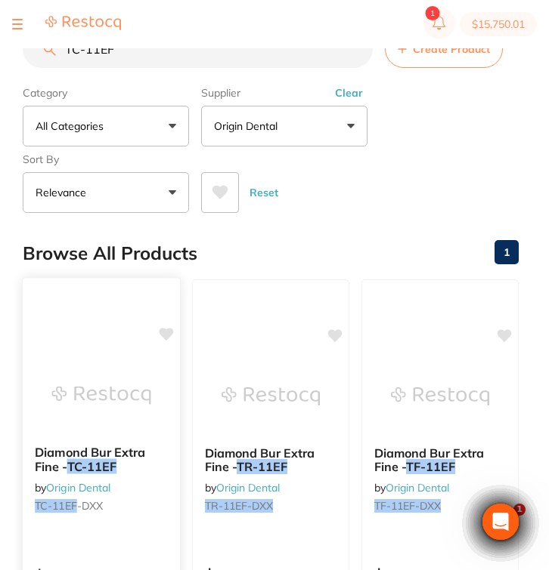
type input "TC-11EF"
click at [134, 516] on div "Diamond Bur Extra Fine - TC-11EF by Origin Dental TC-11EF -DXX" at bounding box center [101, 482] width 157 height 97
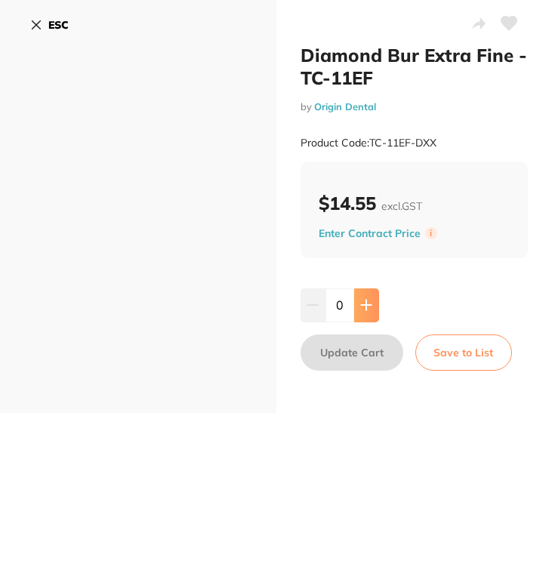
click at [366, 314] on button at bounding box center [366, 305] width 25 height 33
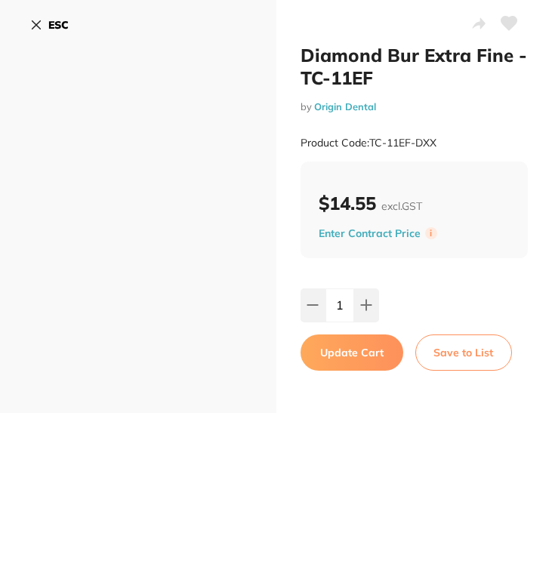
type input "1"
click at [333, 356] on button "Update Cart" at bounding box center [352, 353] width 103 height 36
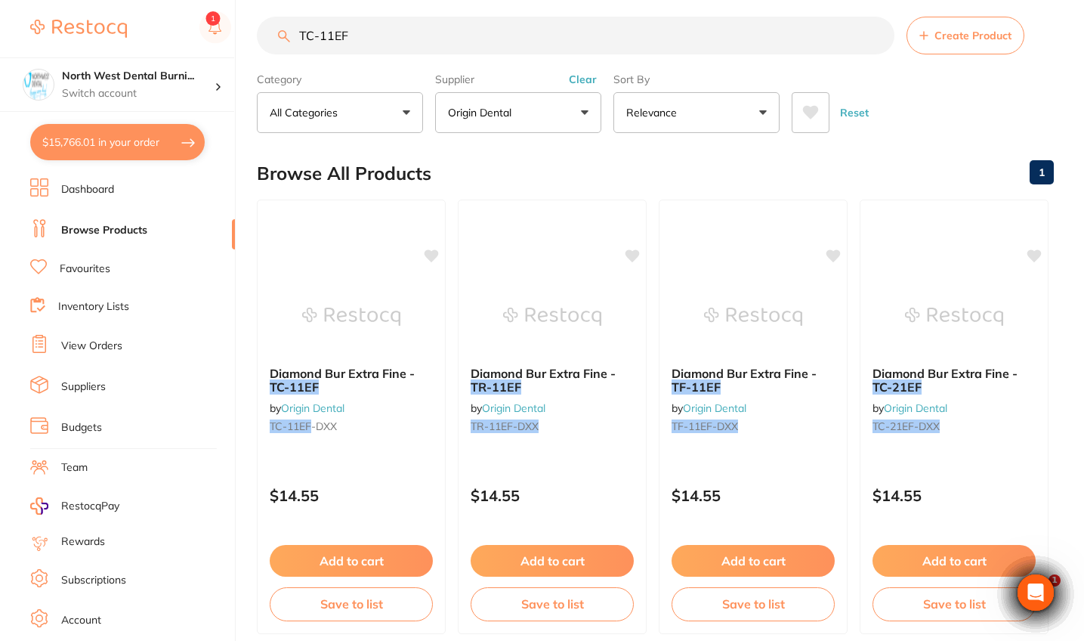
click at [548, 84] on button "Clear" at bounding box center [582, 80] width 37 height 14
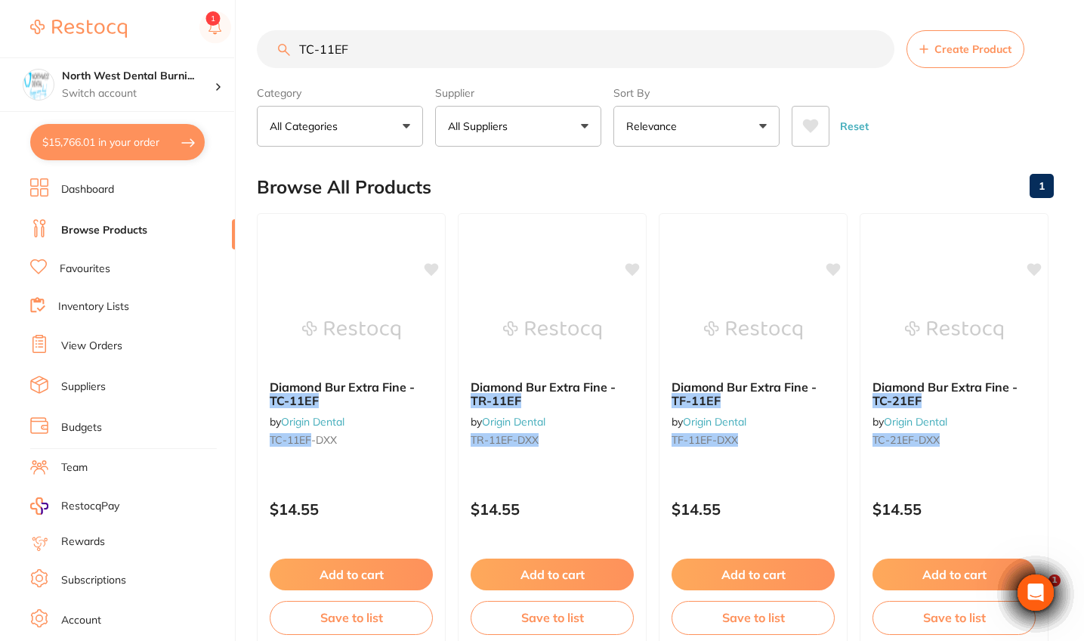
drag, startPoint x: 379, startPoint y: 58, endPoint x: 276, endPoint y: 58, distance: 102.8
click at [276, 58] on input "TC-11EF" at bounding box center [576, 49] width 638 height 38
type input "T"
type input "CUR"
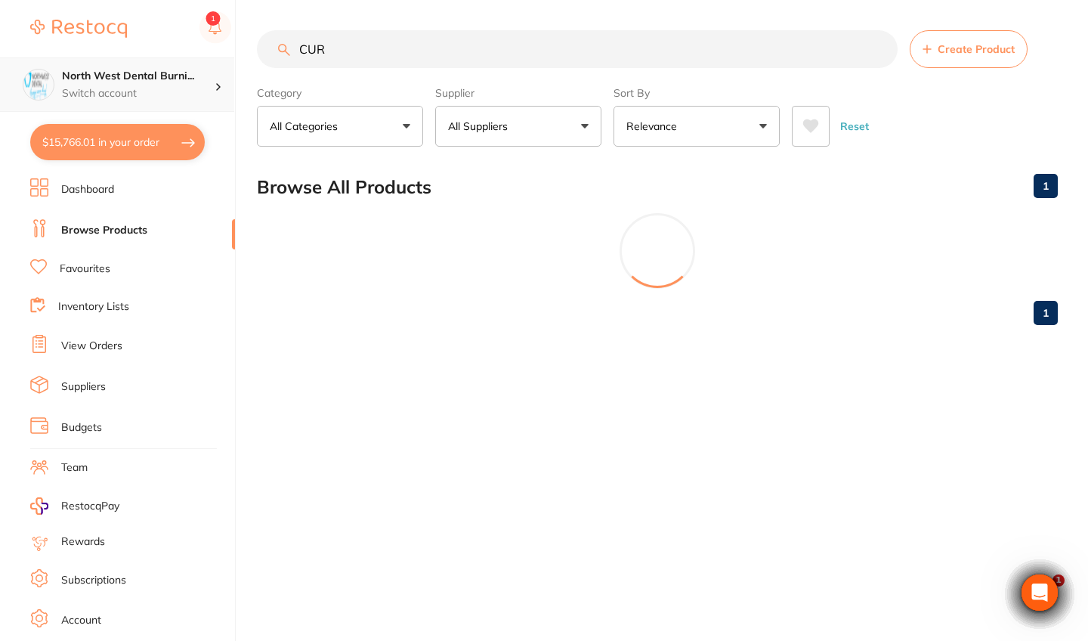
click at [179, 82] on h4 "North West Dental Burni..." at bounding box center [138, 76] width 153 height 15
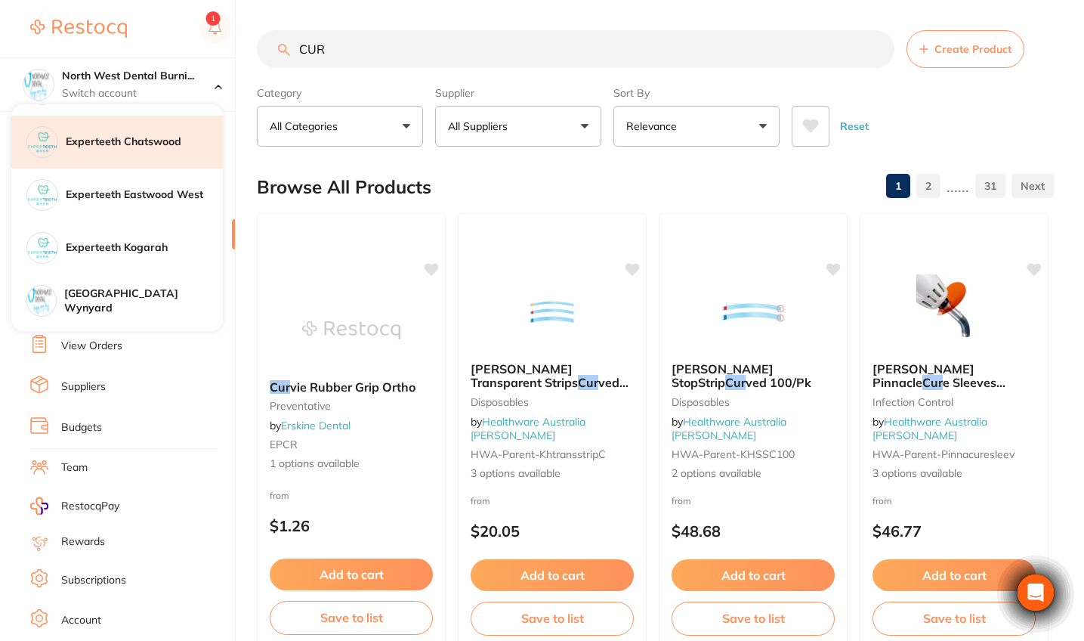
scroll to position [279, 0]
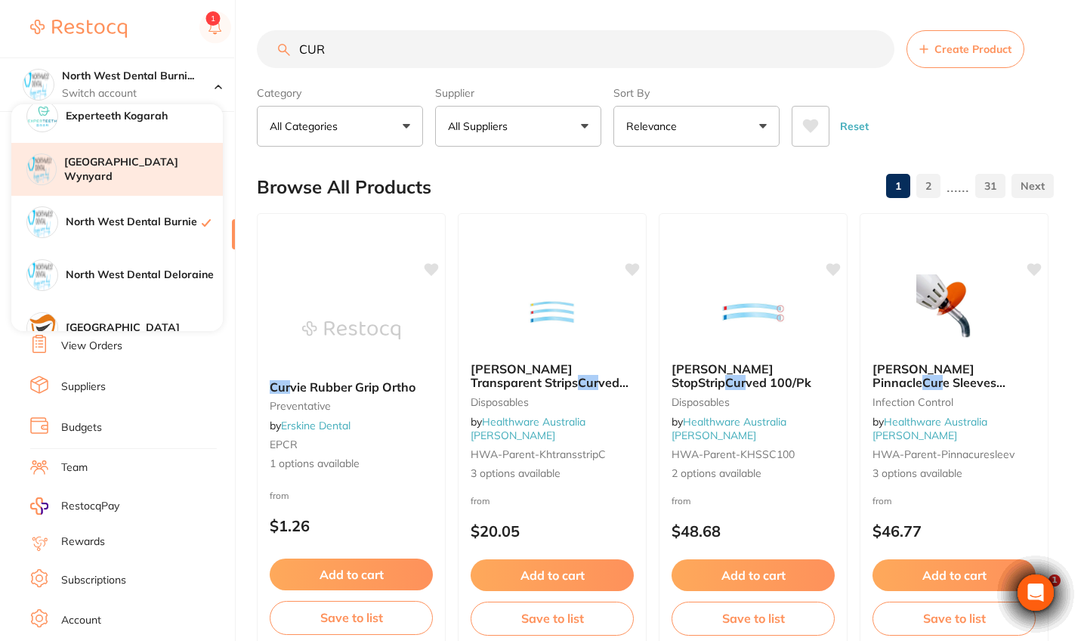
click at [177, 162] on h4 "[GEOGRAPHIC_DATA] Wynyard" at bounding box center [143, 169] width 159 height 29
